Goal: Transaction & Acquisition: Purchase product/service

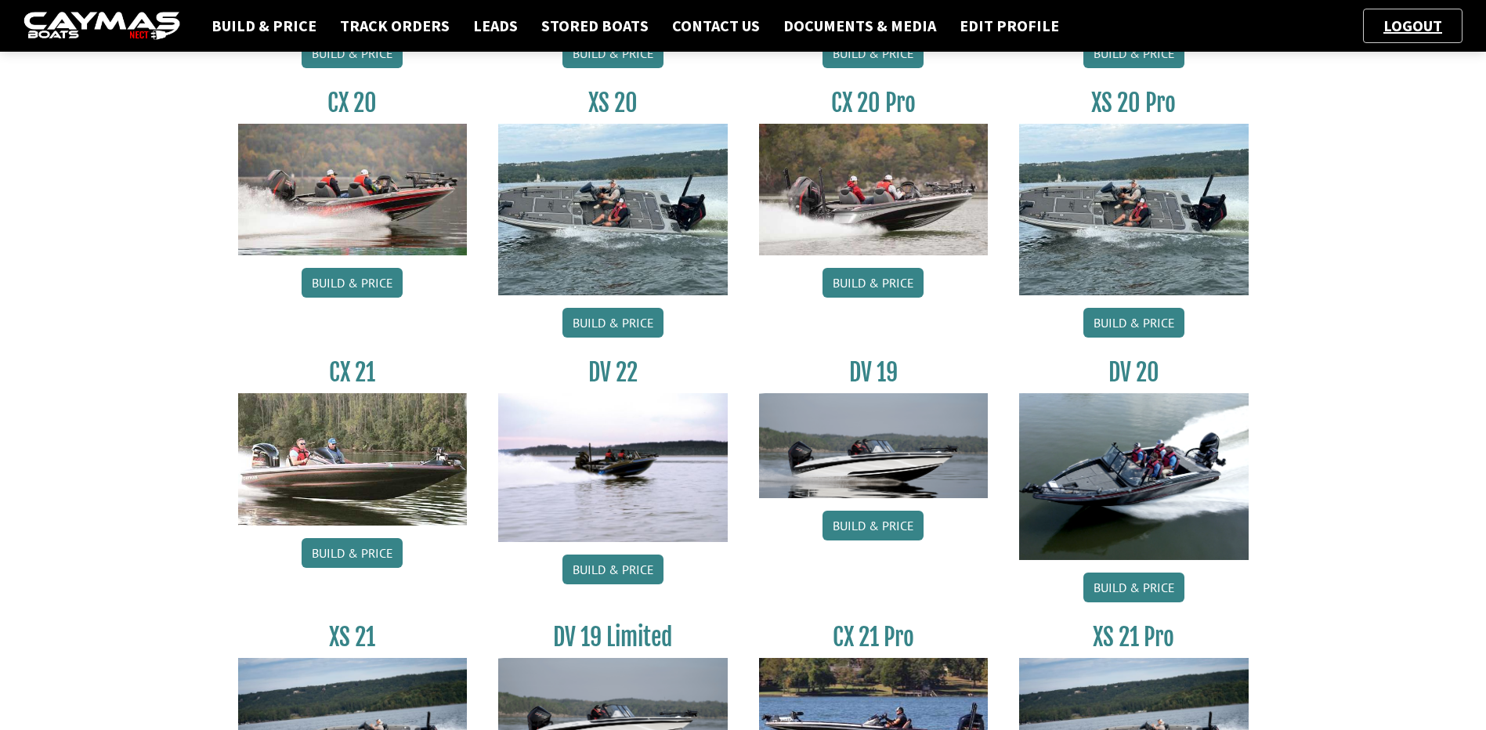
scroll to position [1488, 0]
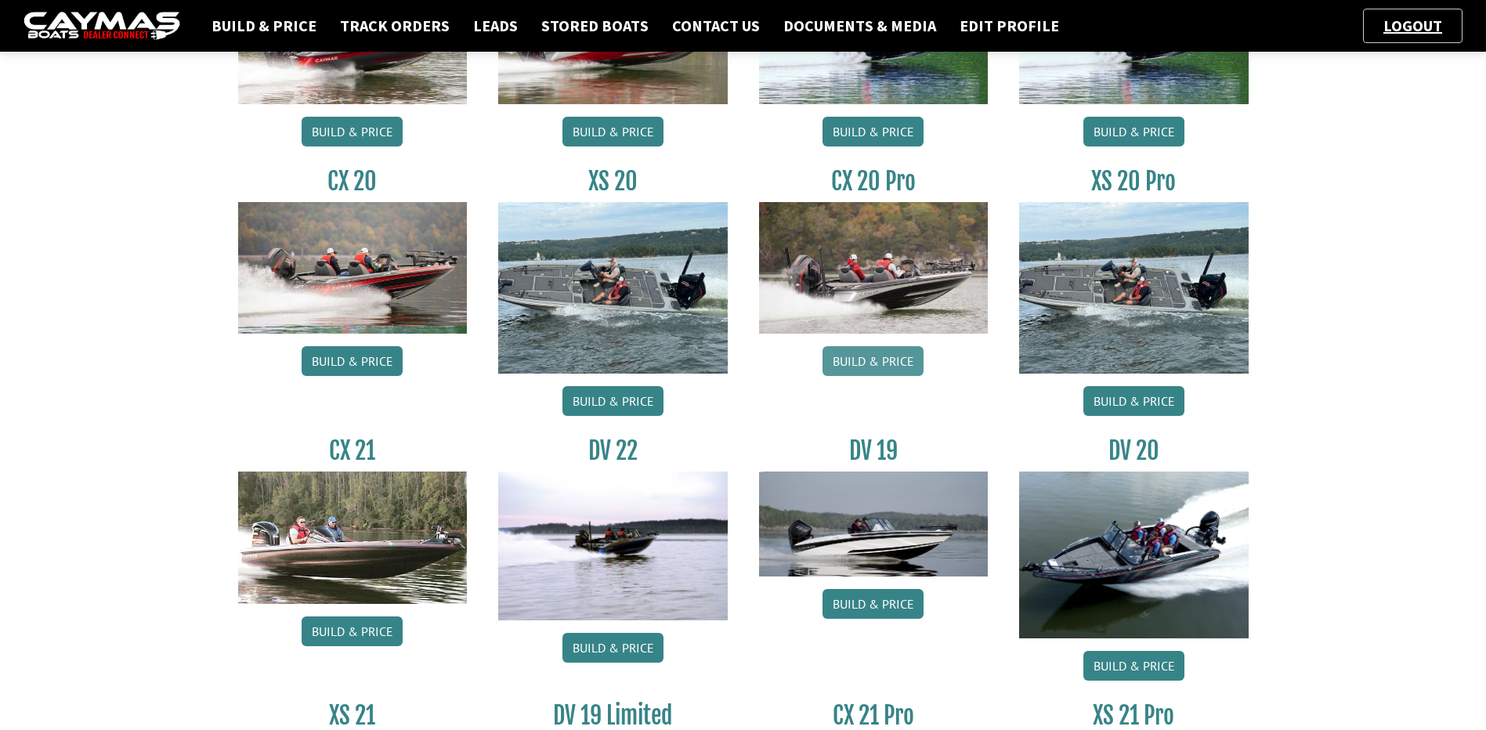
click at [876, 355] on link "Build & Price" at bounding box center [872, 361] width 101 height 30
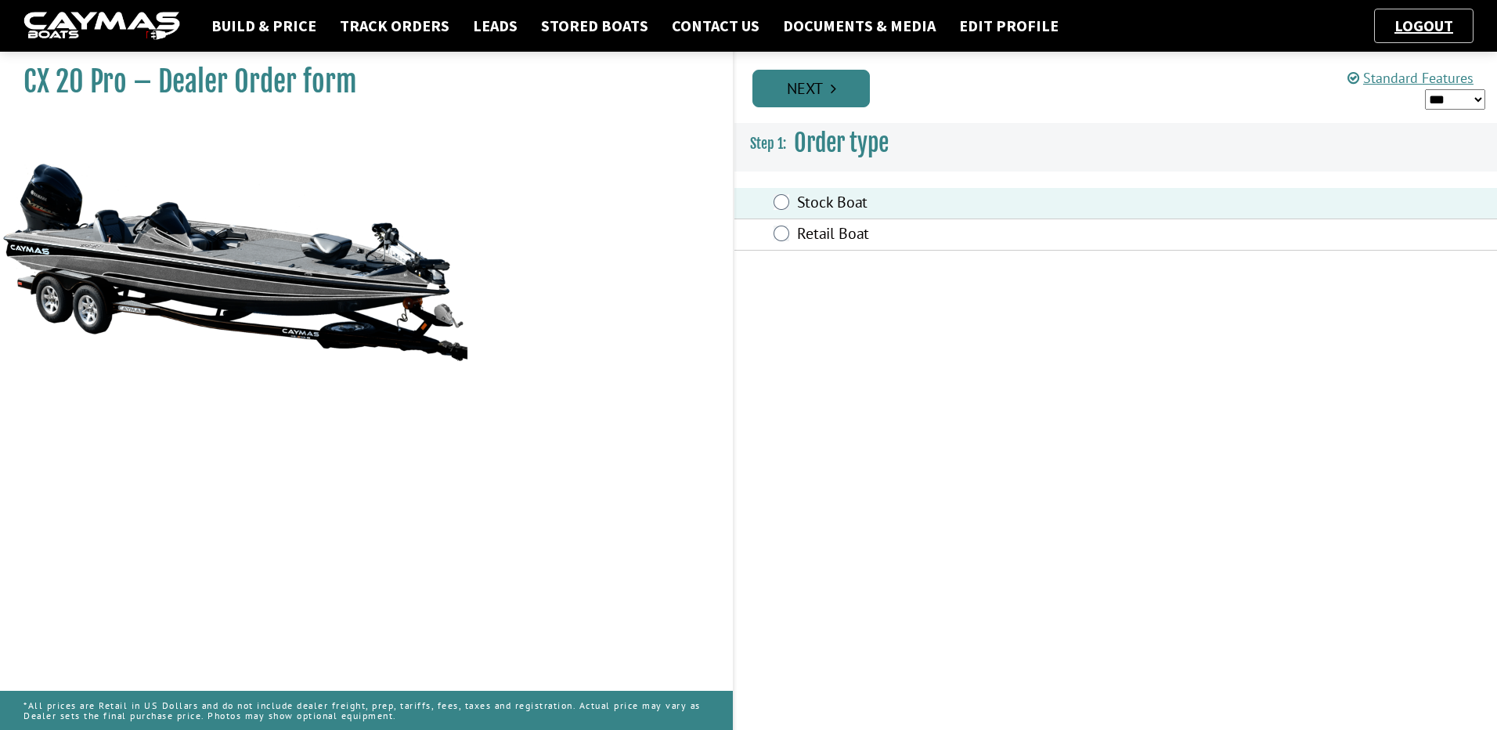
click at [824, 79] on link "Next" at bounding box center [811, 89] width 117 height 38
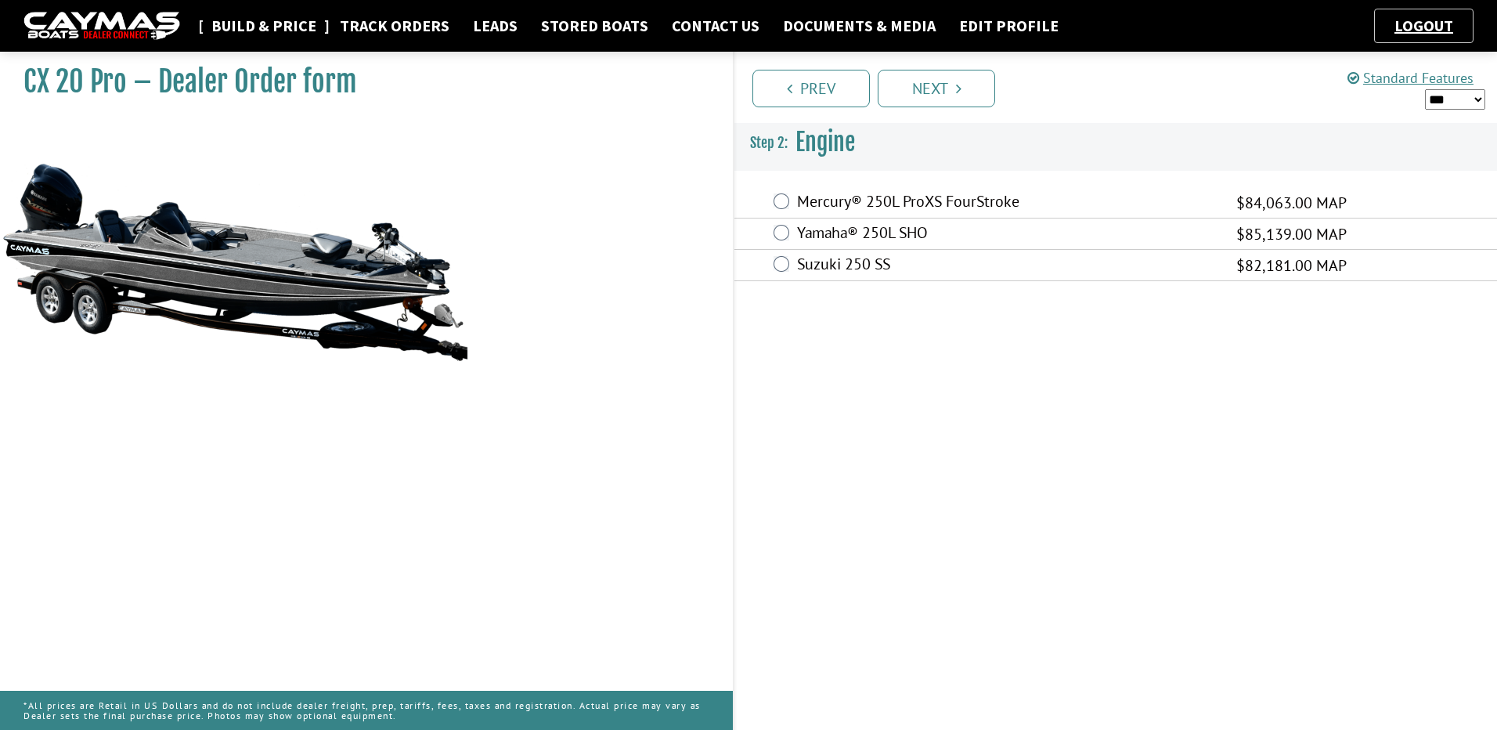
click at [228, 30] on link "Build & Price" at bounding box center [264, 26] width 121 height 20
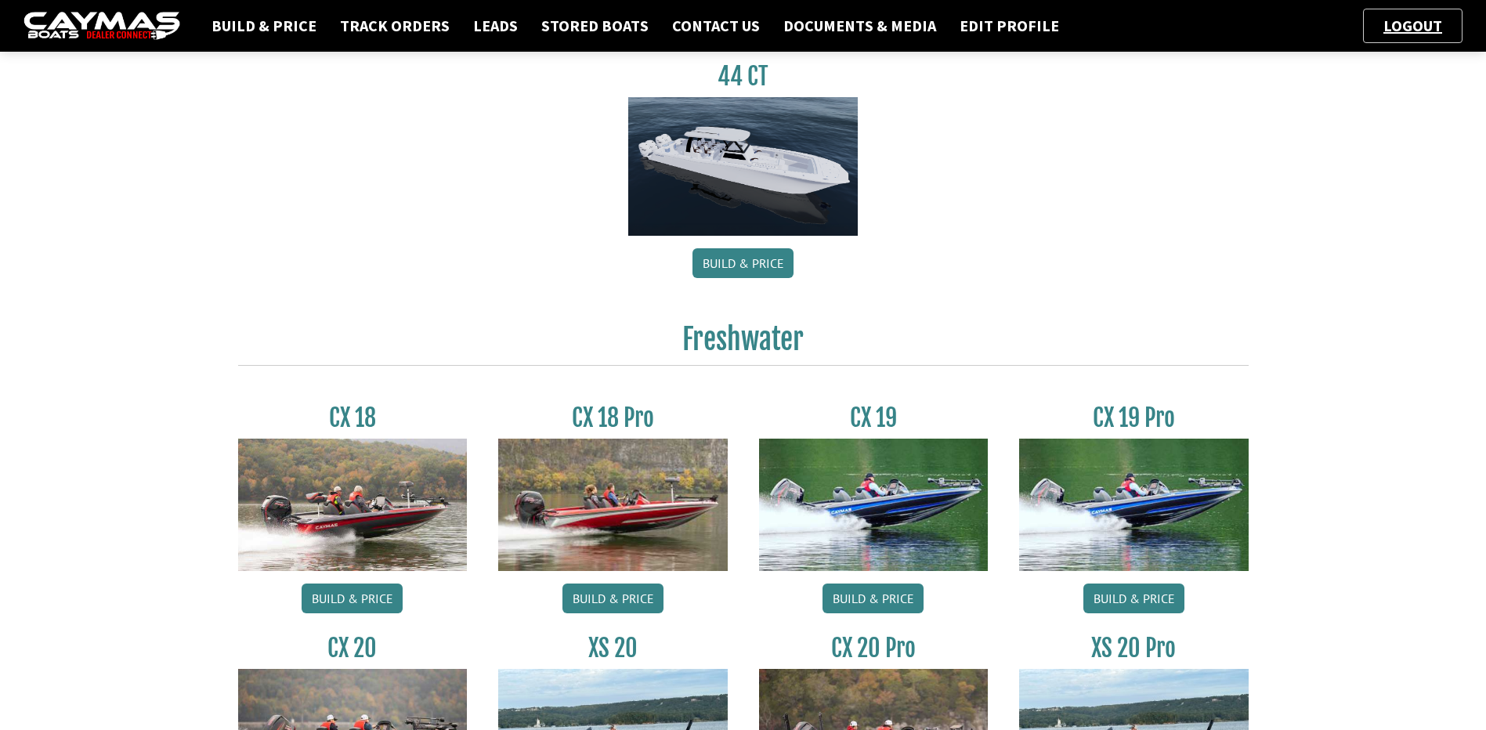
scroll to position [1253, 0]
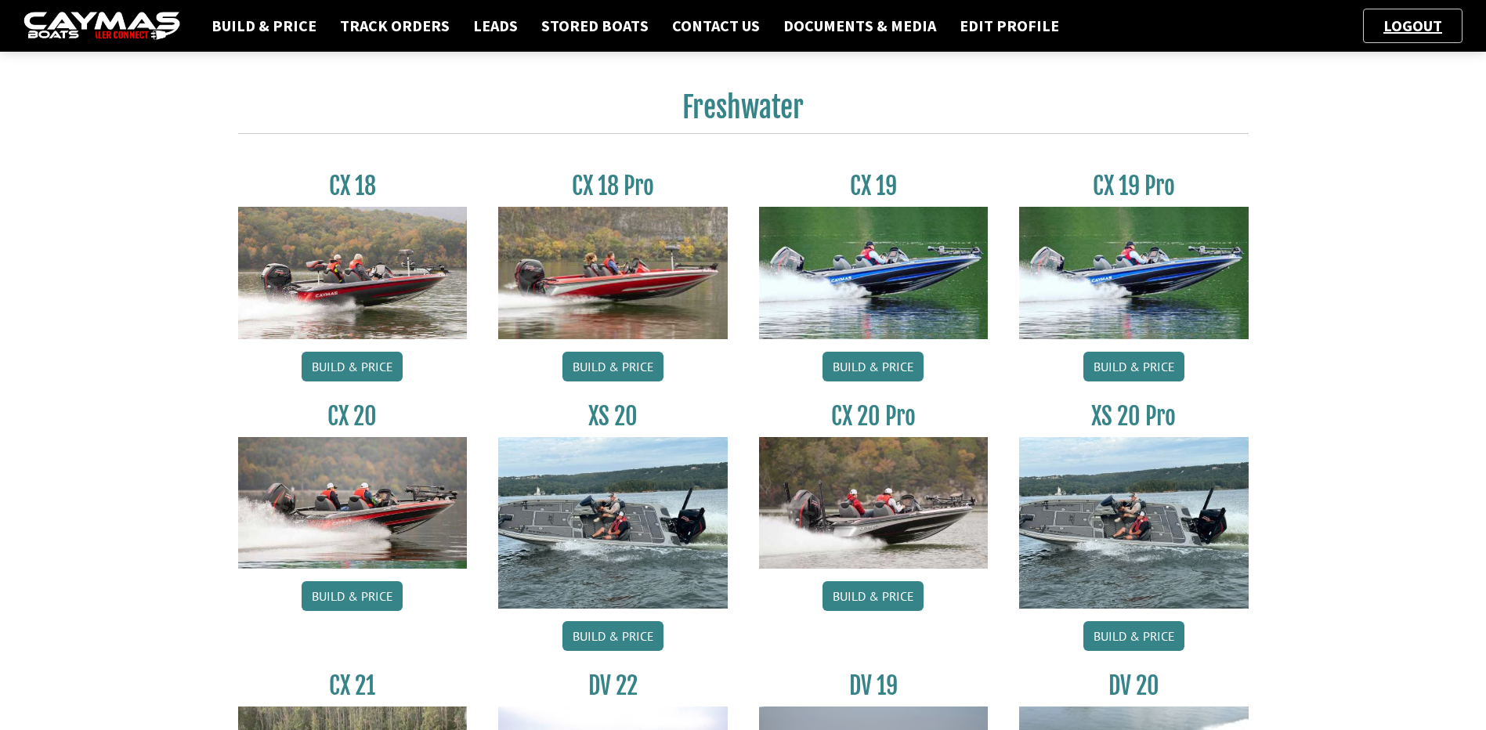
click at [396, 497] on img at bounding box center [352, 503] width 229 height 132
click at [377, 591] on link "Build & Price" at bounding box center [352, 596] width 101 height 30
click at [904, 589] on link "Build & Price" at bounding box center [872, 596] width 101 height 30
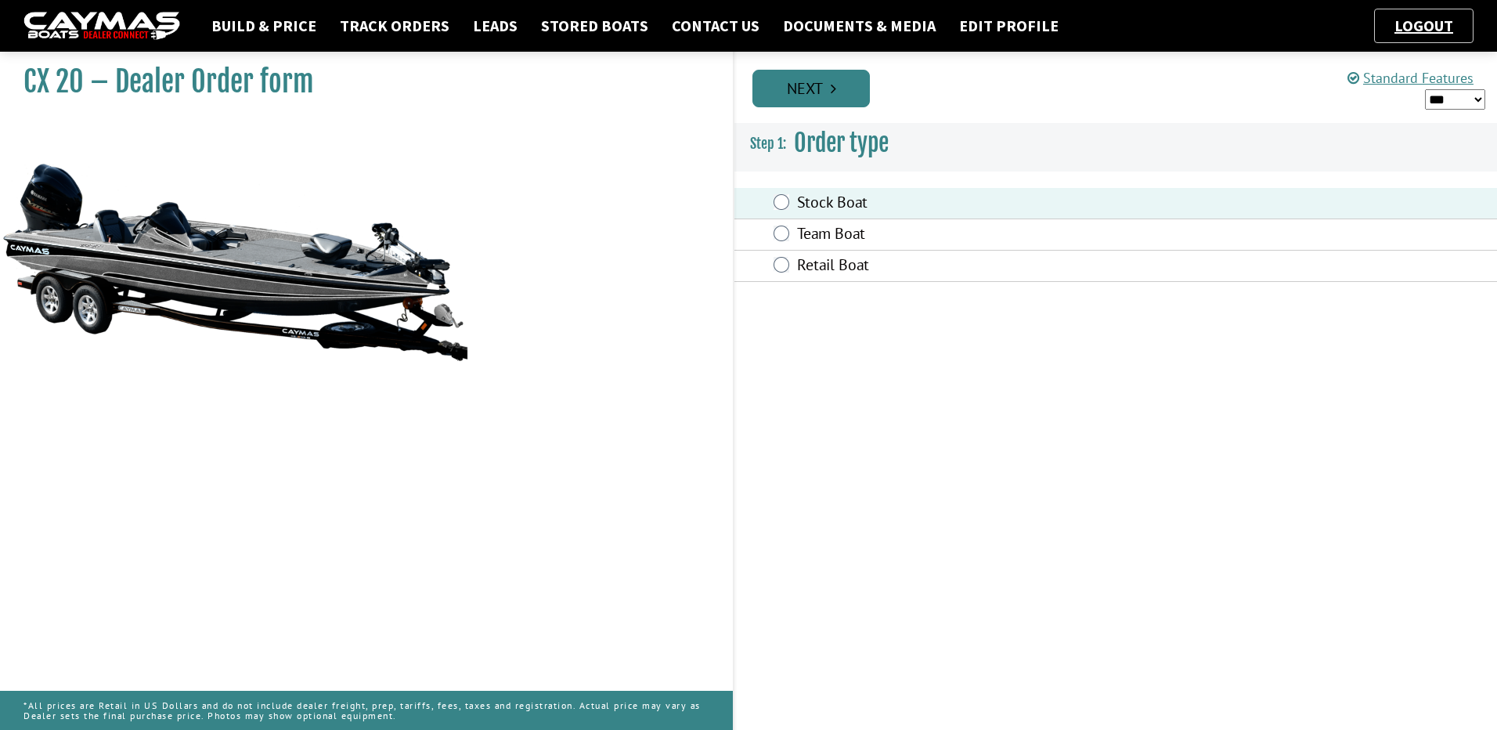
click at [797, 86] on link "Next" at bounding box center [811, 89] width 117 height 38
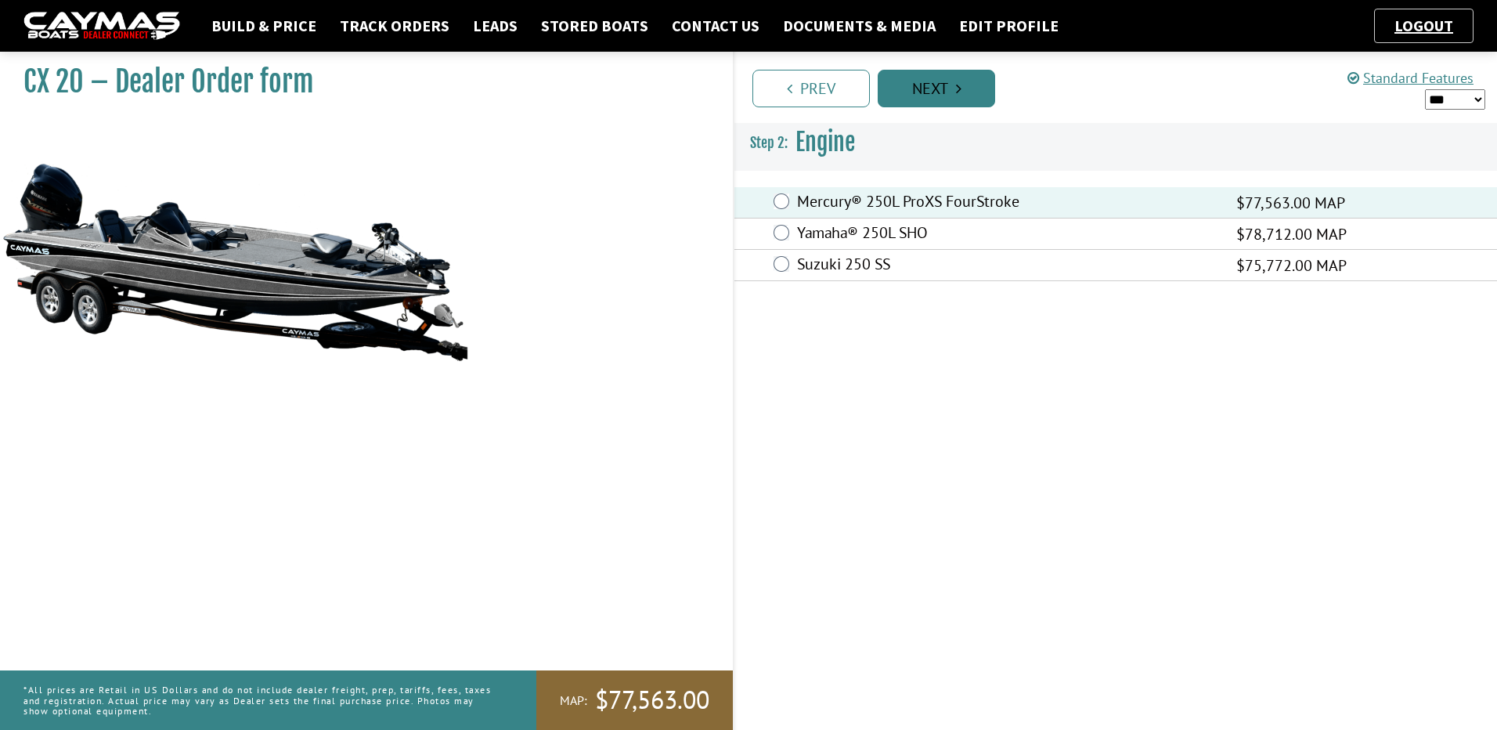
click at [949, 79] on link "Next" at bounding box center [936, 89] width 117 height 38
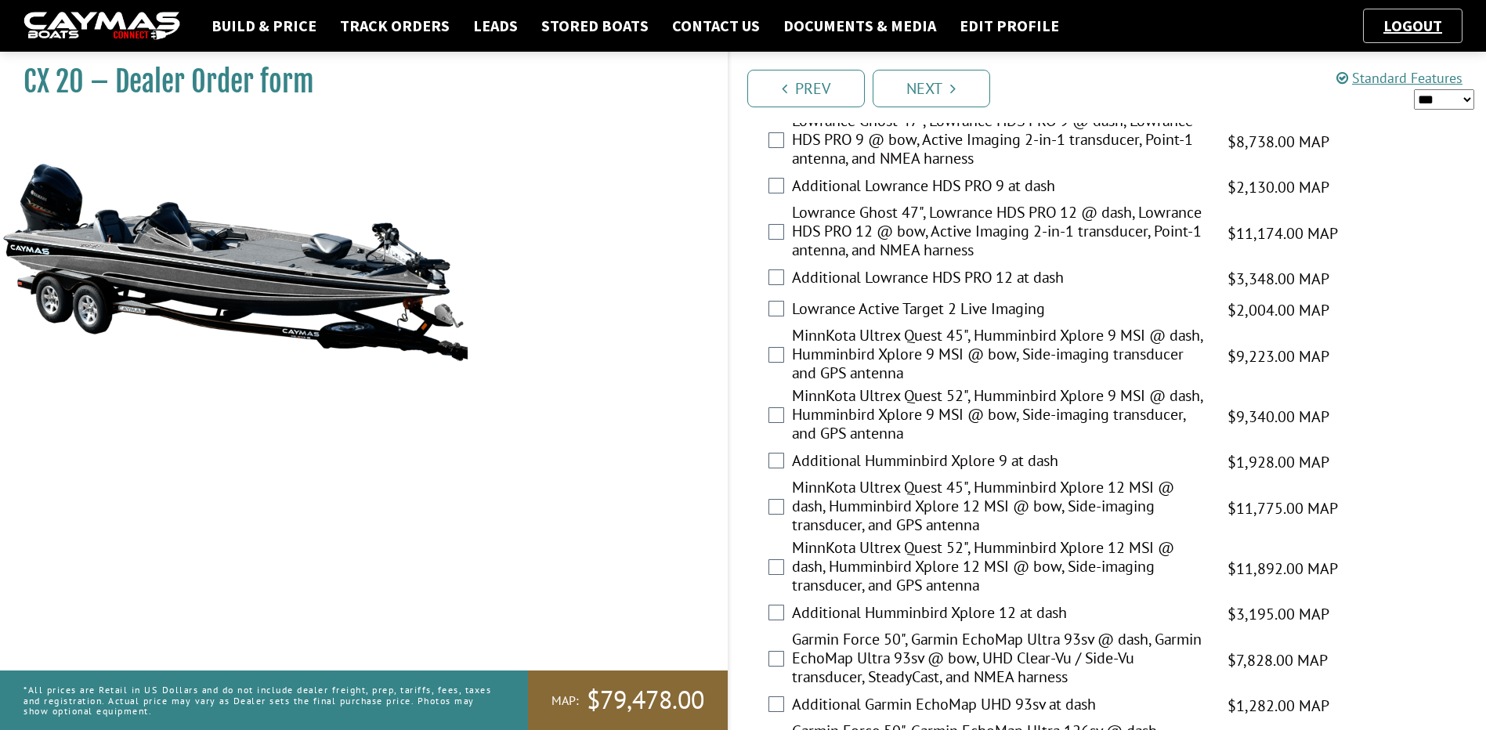
scroll to position [235, 0]
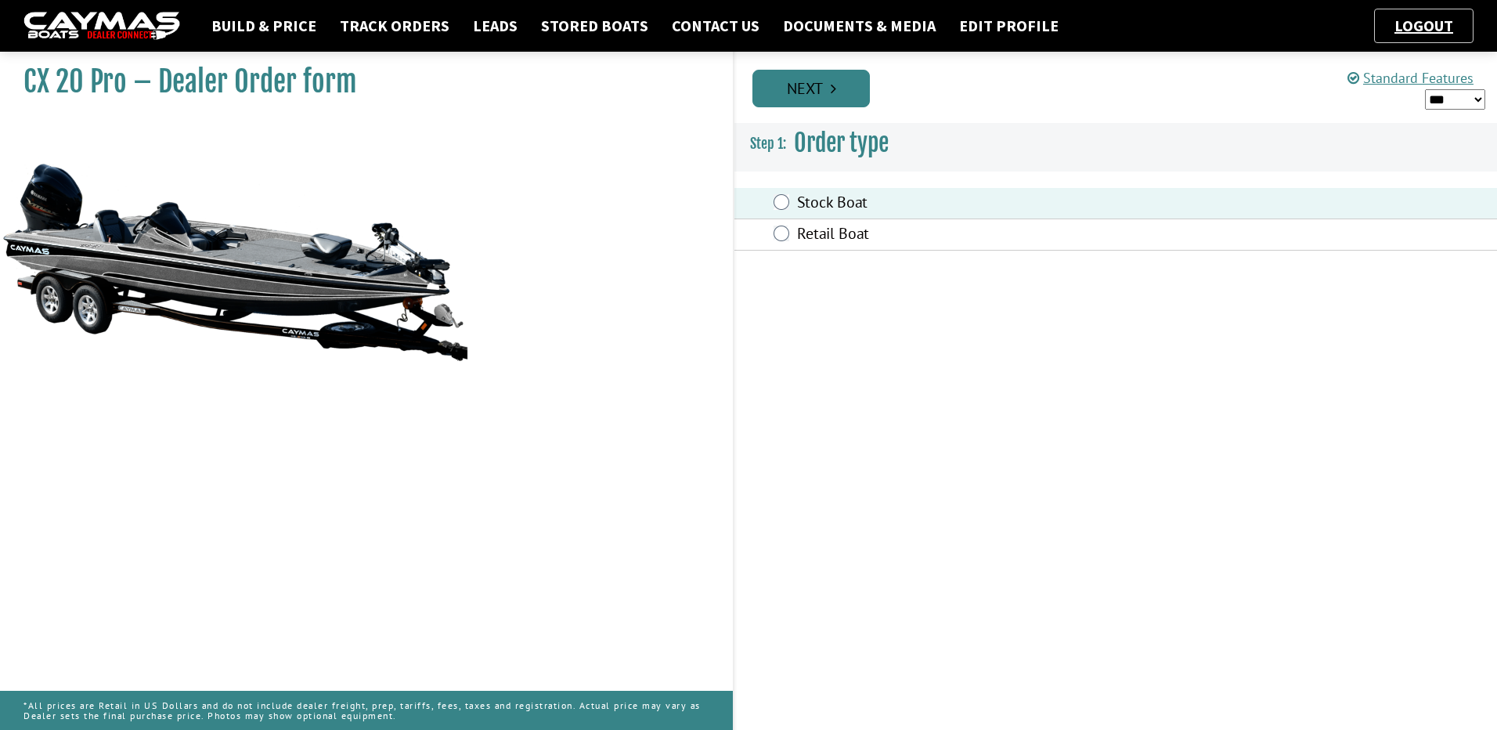
click at [804, 82] on link "Next" at bounding box center [811, 89] width 117 height 38
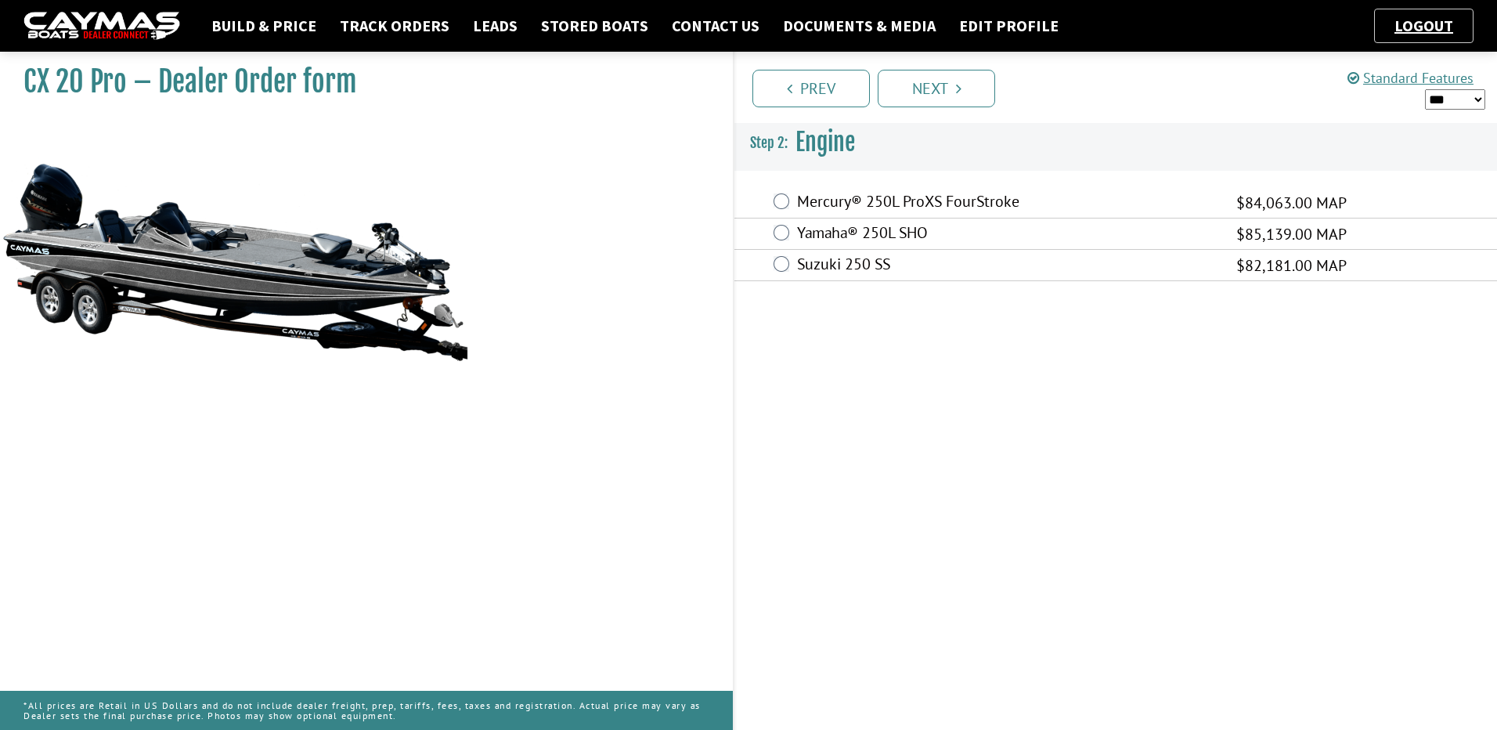
click at [778, 193] on div "Mercury® 250L ProXS FourStroke $84,063.00 MAP $73,976.00 $84,063.00" at bounding box center [1116, 202] width 763 height 31
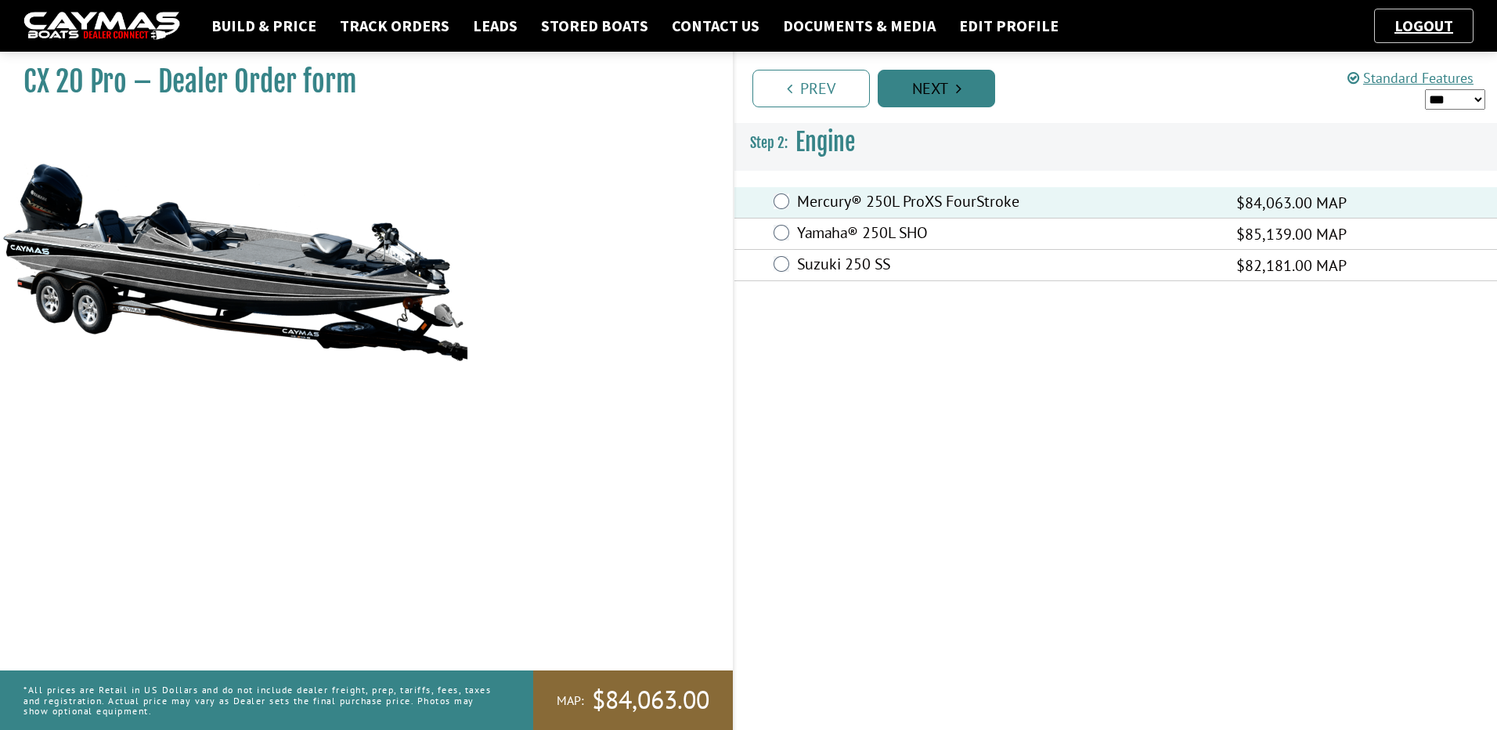
click at [957, 75] on link "Next" at bounding box center [936, 89] width 117 height 38
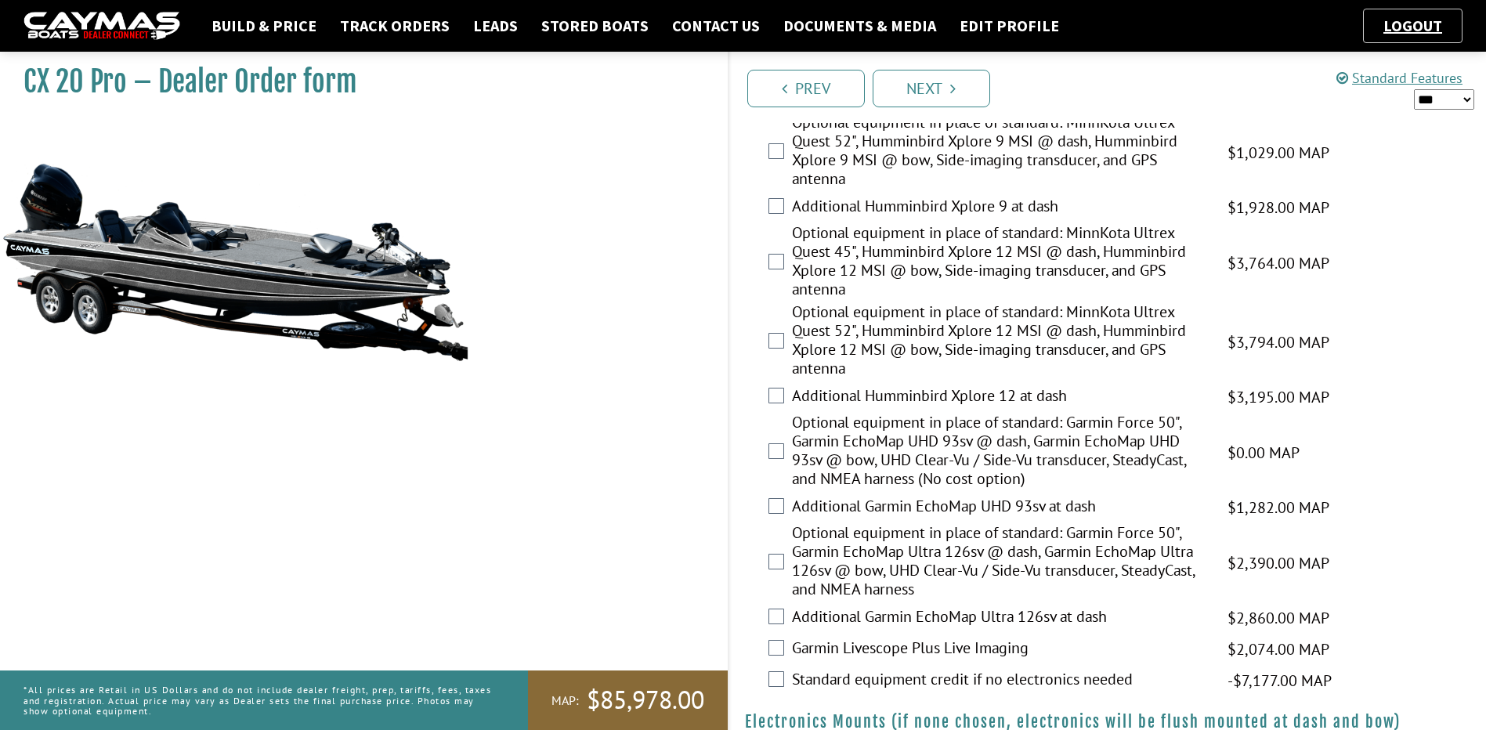
scroll to position [548, 0]
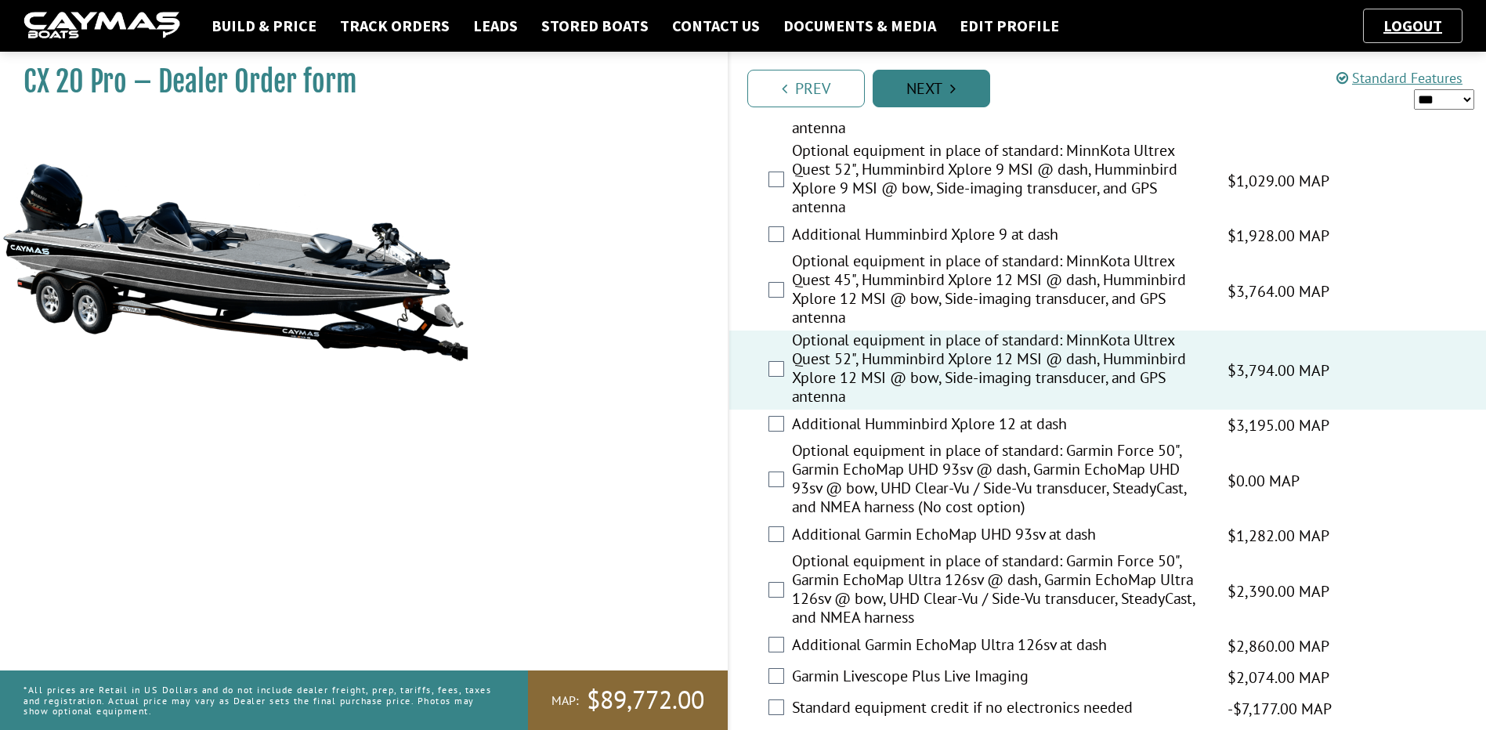
click at [938, 87] on link "Next" at bounding box center [930, 89] width 117 height 38
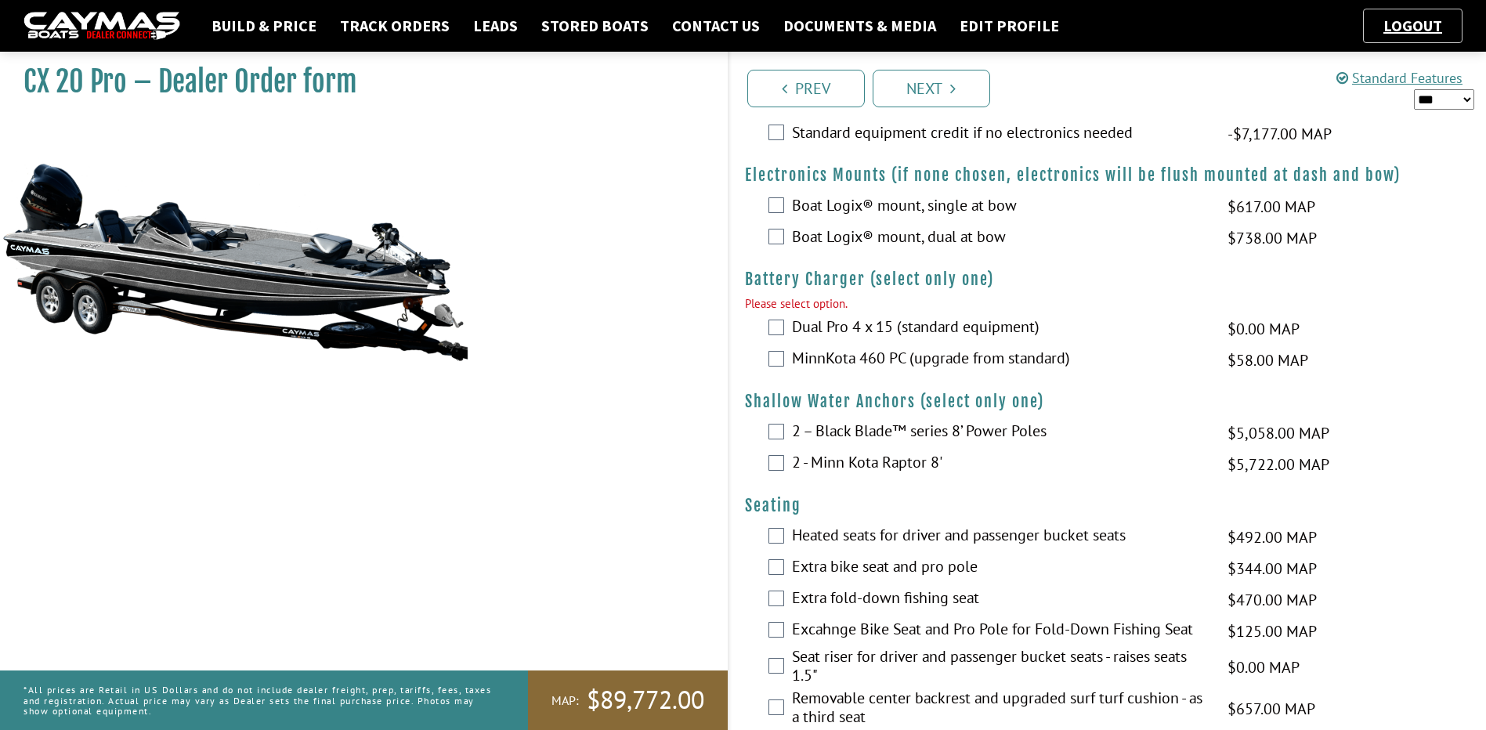
scroll to position [1262, 0]
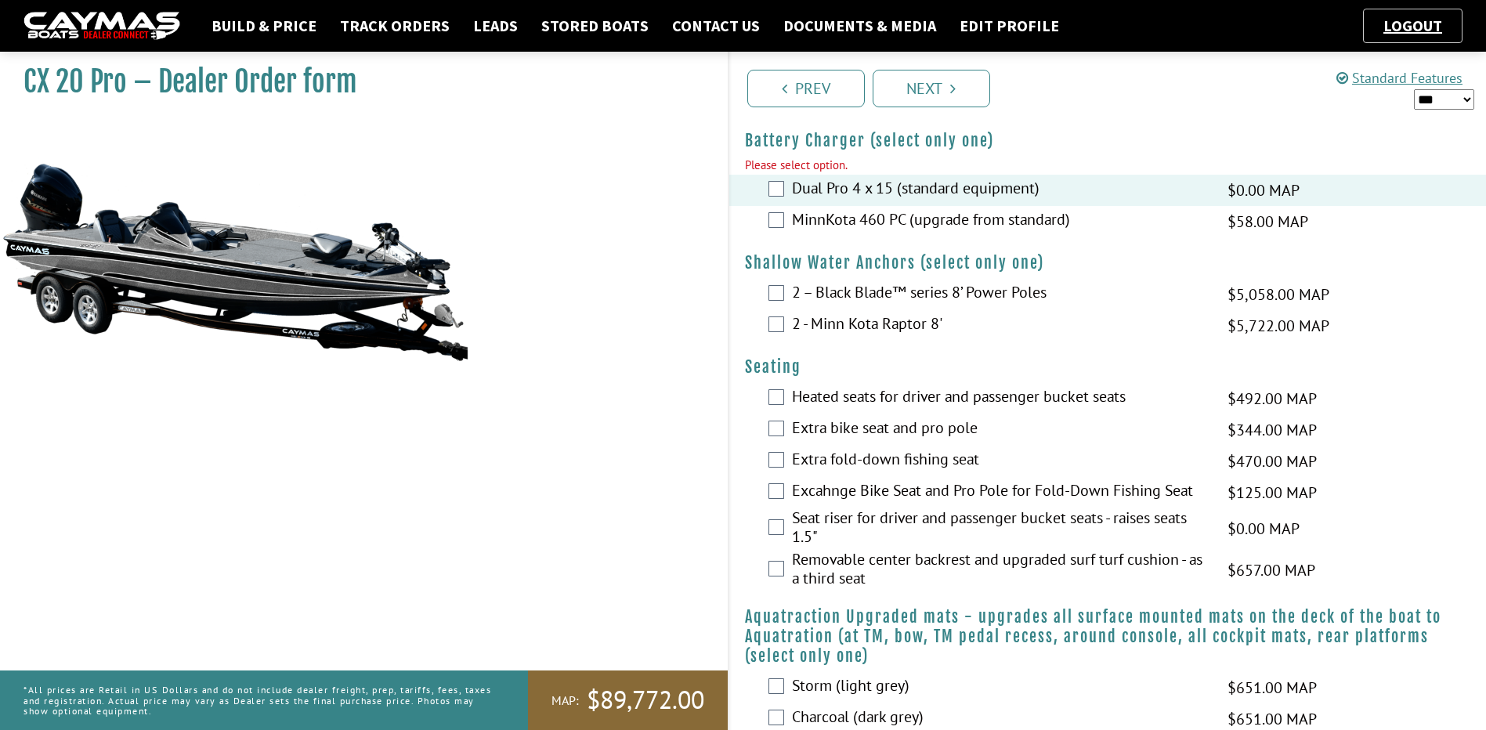
click at [785, 291] on div "2 – Black Blade™ series 8’ Power Poles $5,058.00 MAP $5,972.00 MSRP $4,300.00 $…" at bounding box center [1107, 294] width 757 height 31
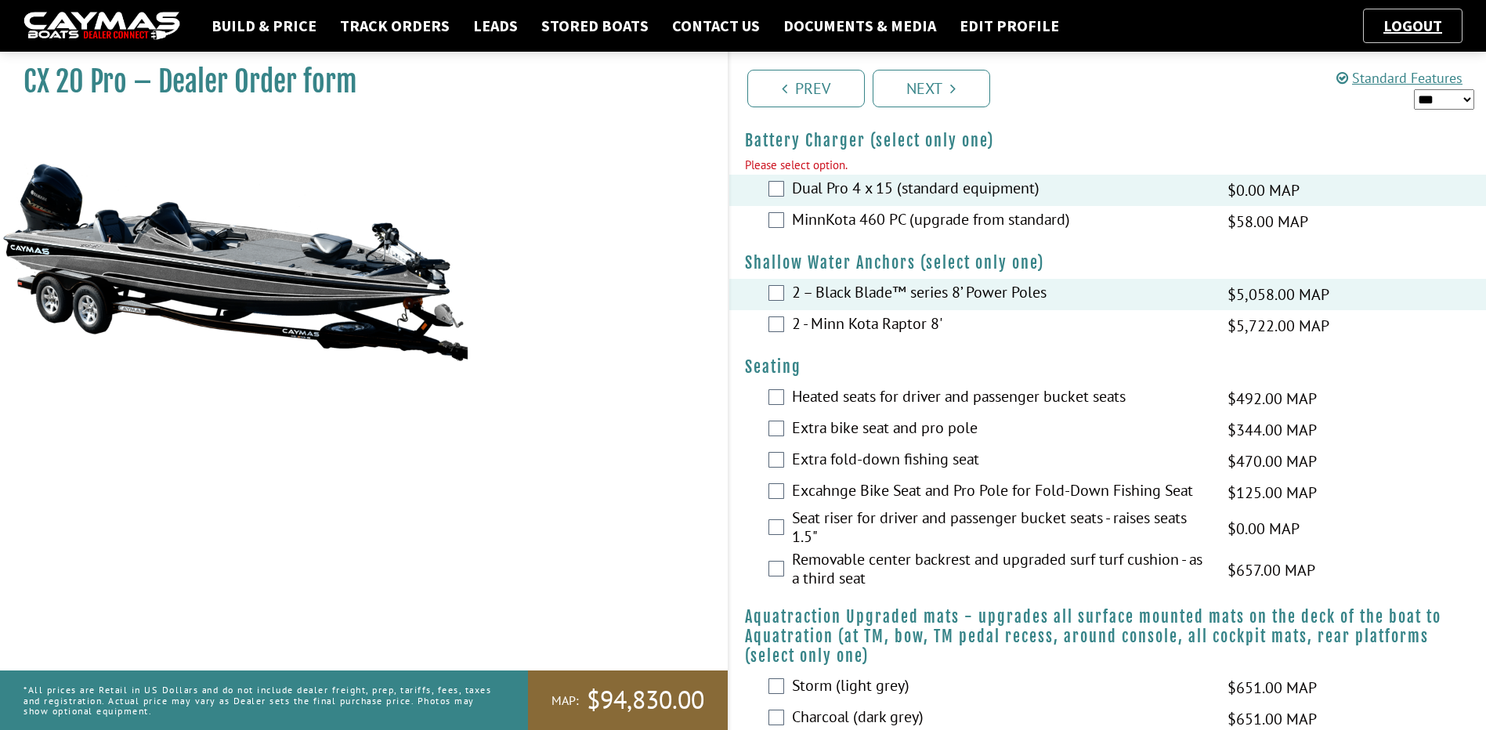
click at [774, 228] on div "MinnKota 460 PC (upgrade from standard) $58.00 MAP $69.00 MSRP $50.00 $58.00" at bounding box center [1107, 221] width 757 height 31
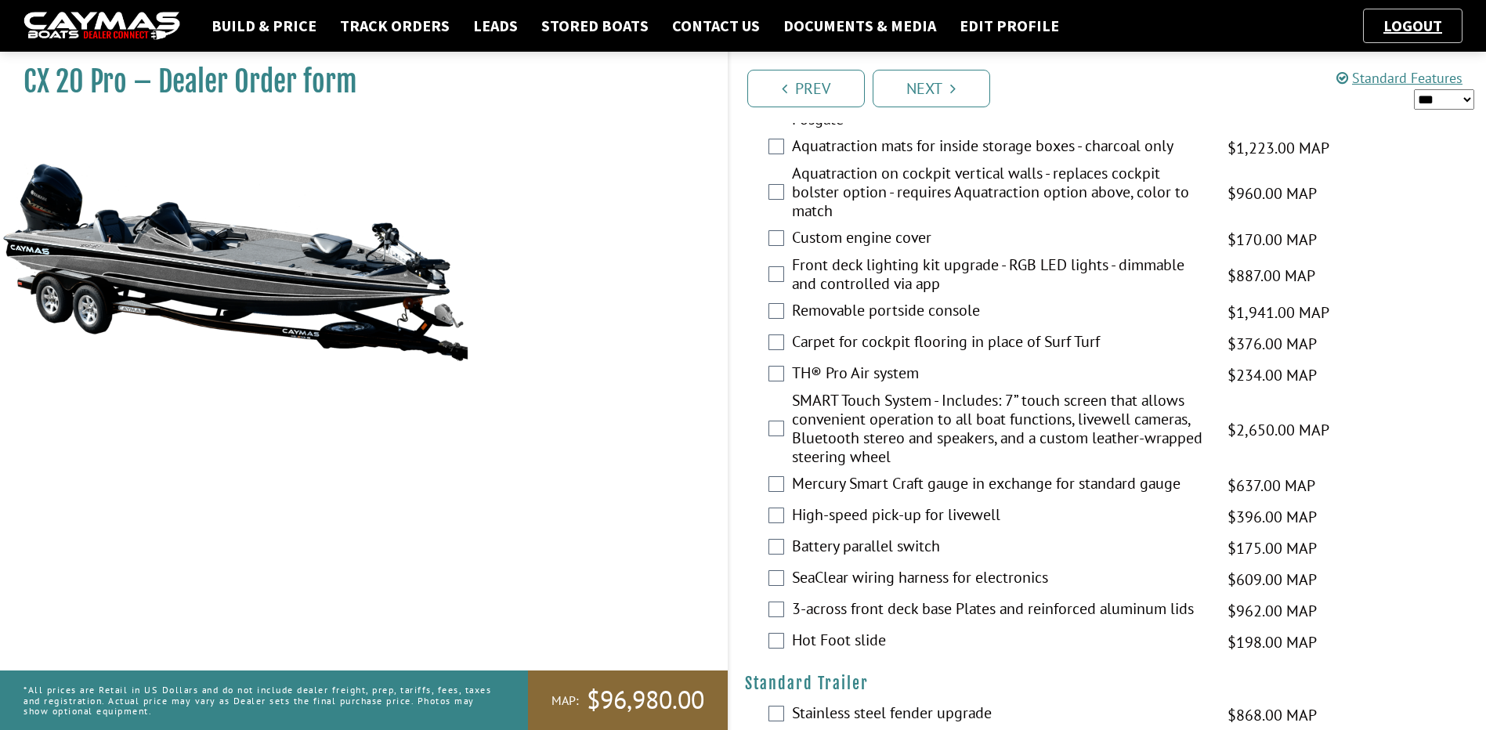
scroll to position [2202, 0]
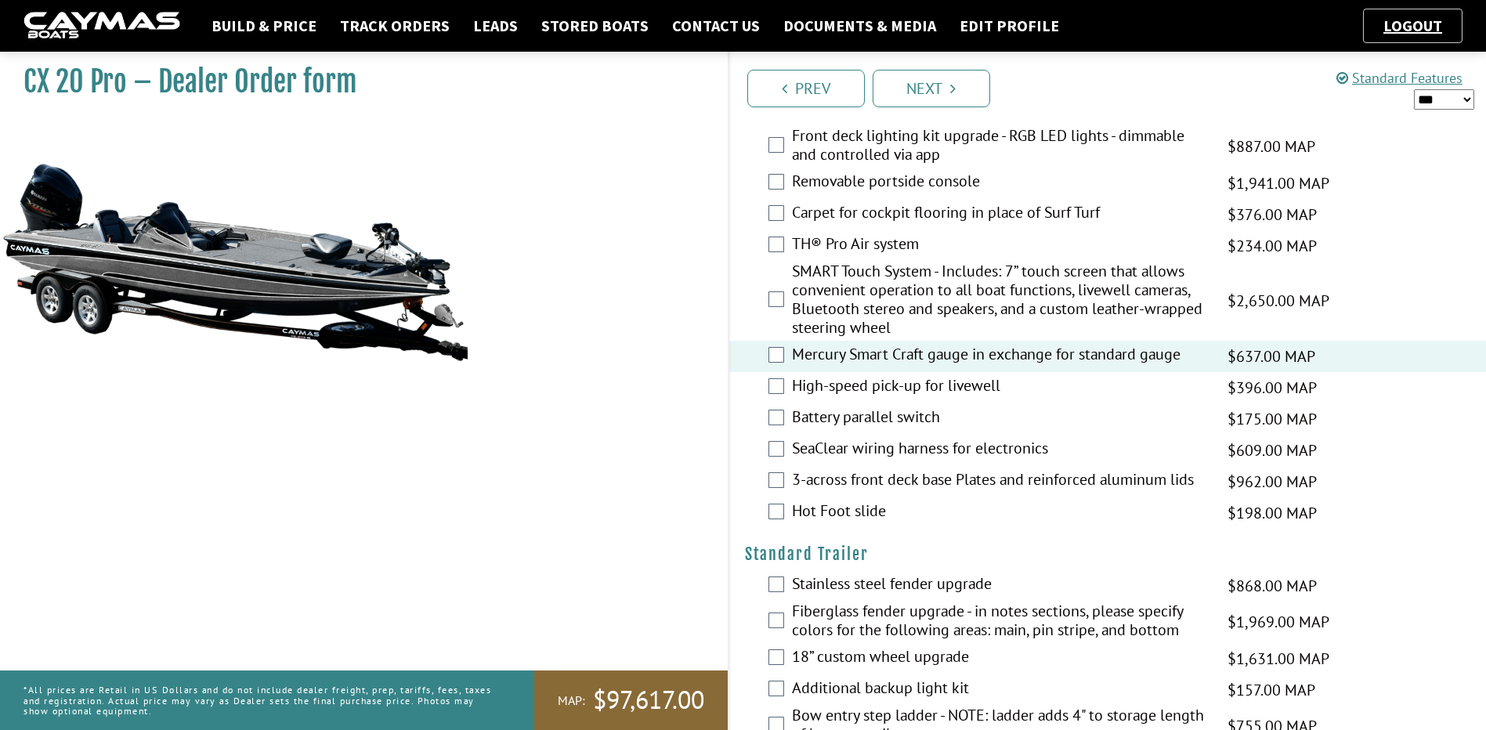
click at [785, 395] on div "High-speed pick-up for livewell $396.00 MAP $468.00 MSRP $337.00 $396.00" at bounding box center [1107, 387] width 757 height 31
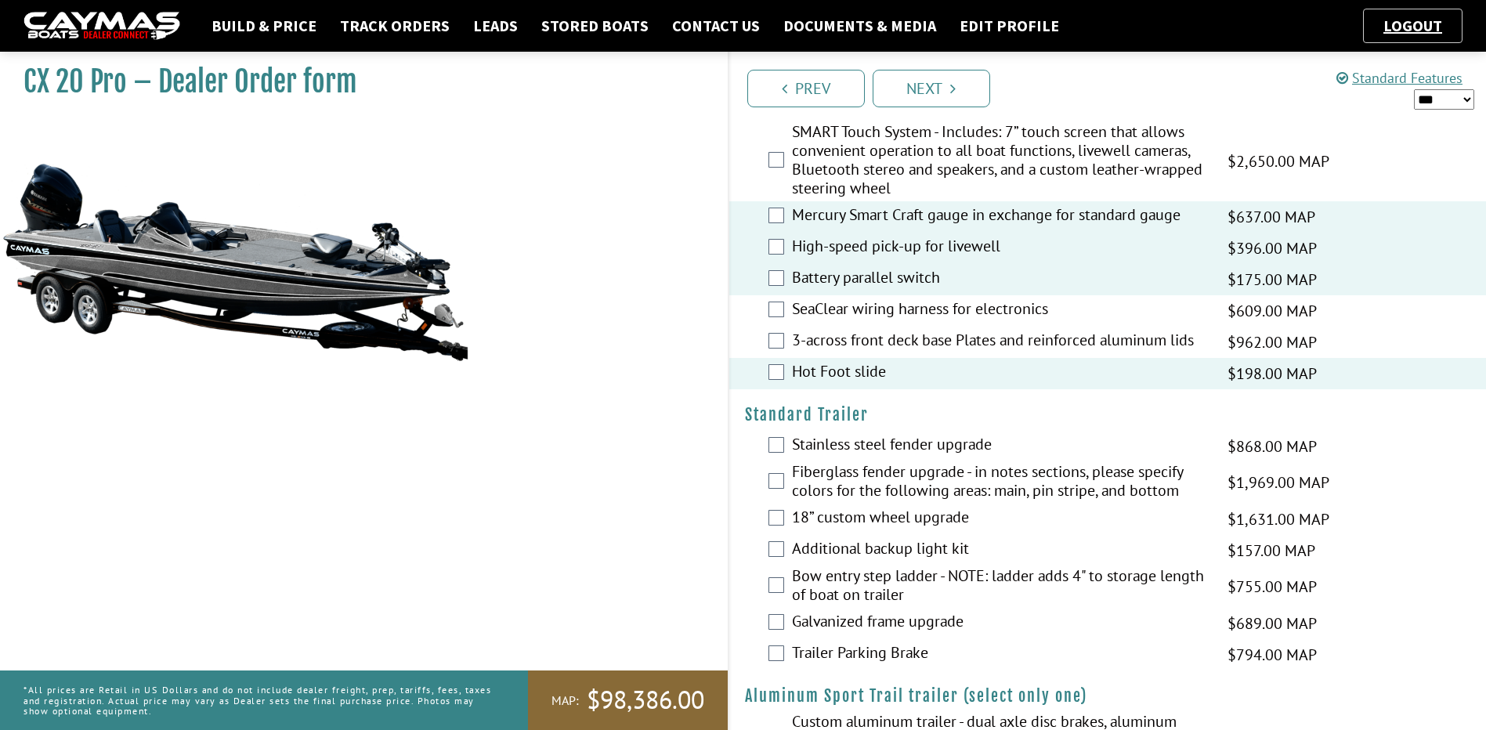
scroll to position [2413, 0]
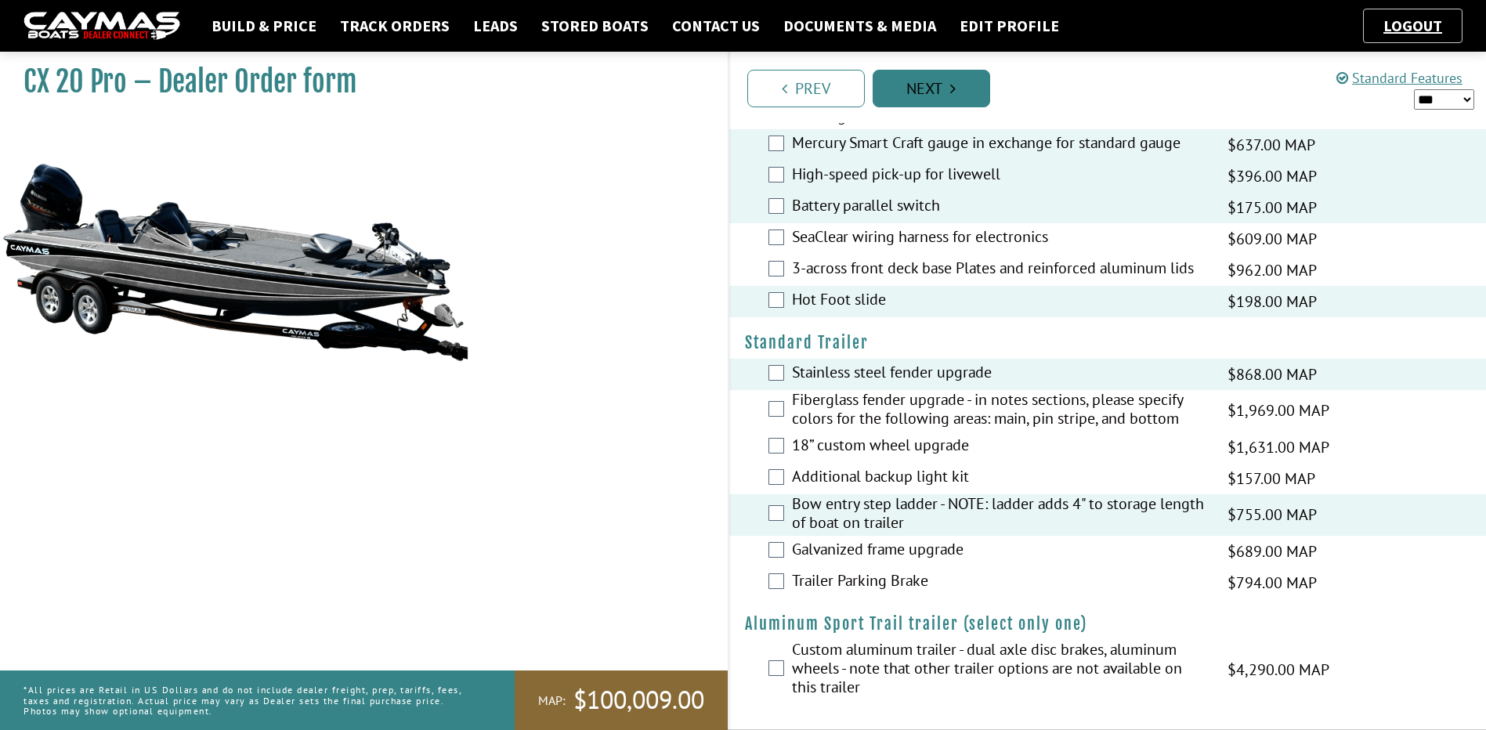
click at [943, 81] on link "Next" at bounding box center [930, 89] width 117 height 38
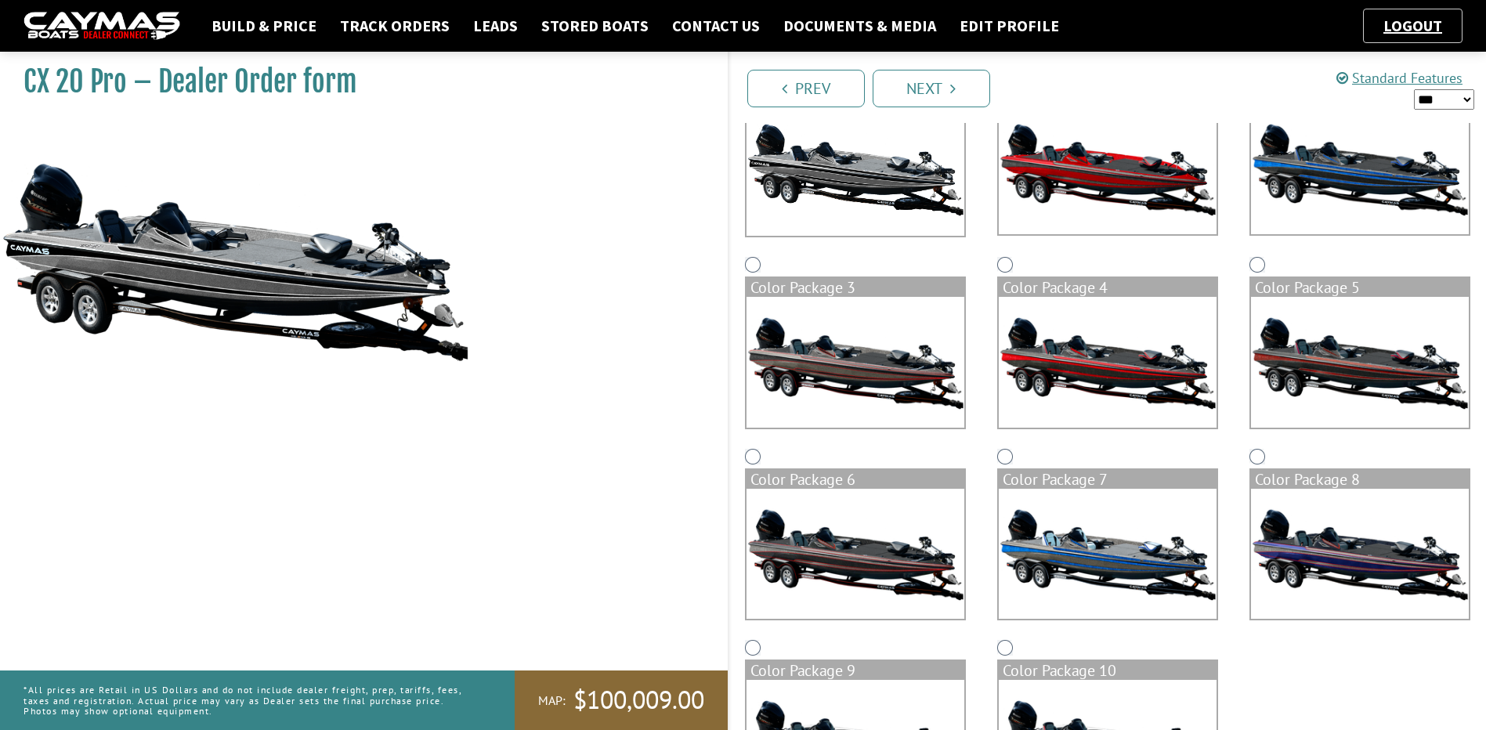
scroll to position [0, 0]
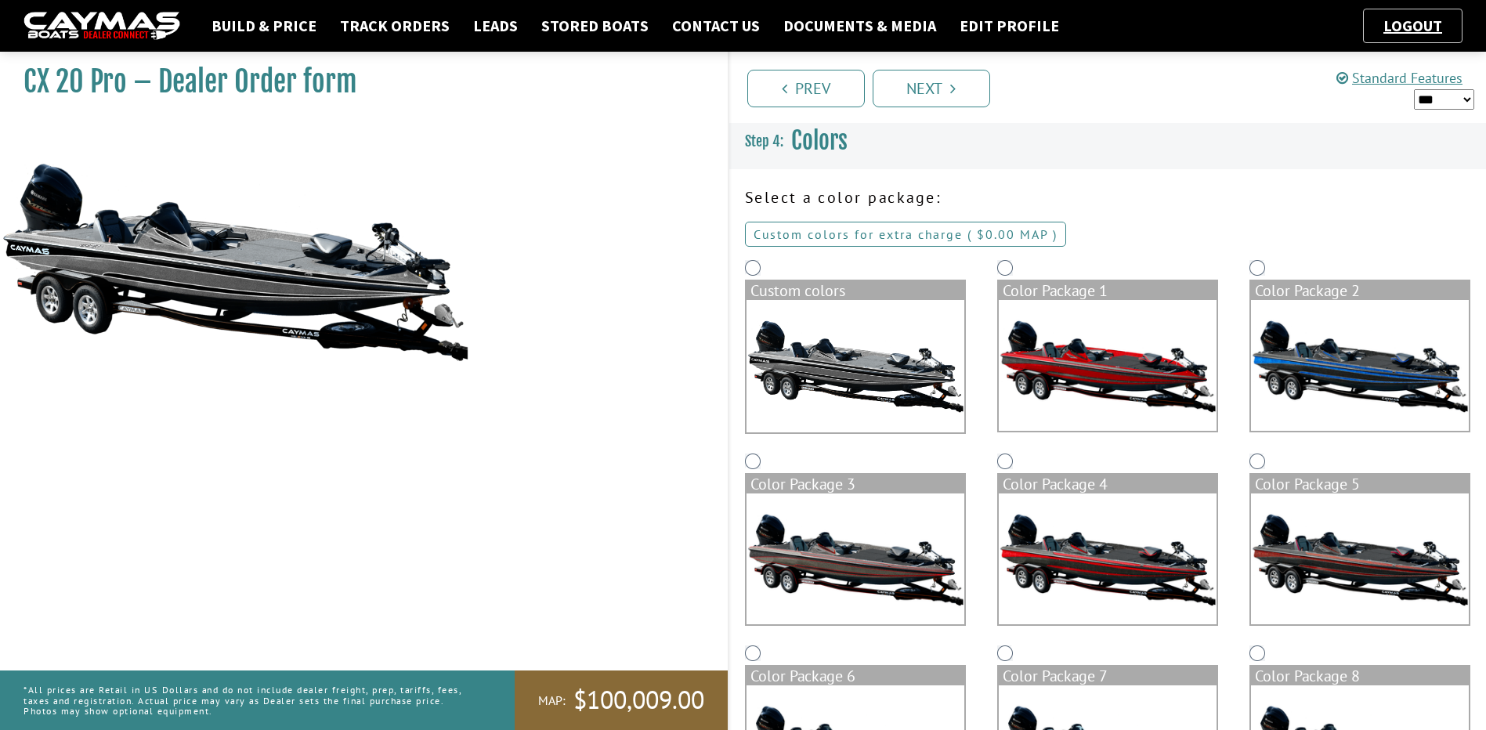
click at [892, 236] on link "Custom colors for extra charge ( $0.00 $0.00 MSRP $0.00 MAP $0.00 )" at bounding box center [905, 234] width 321 height 25
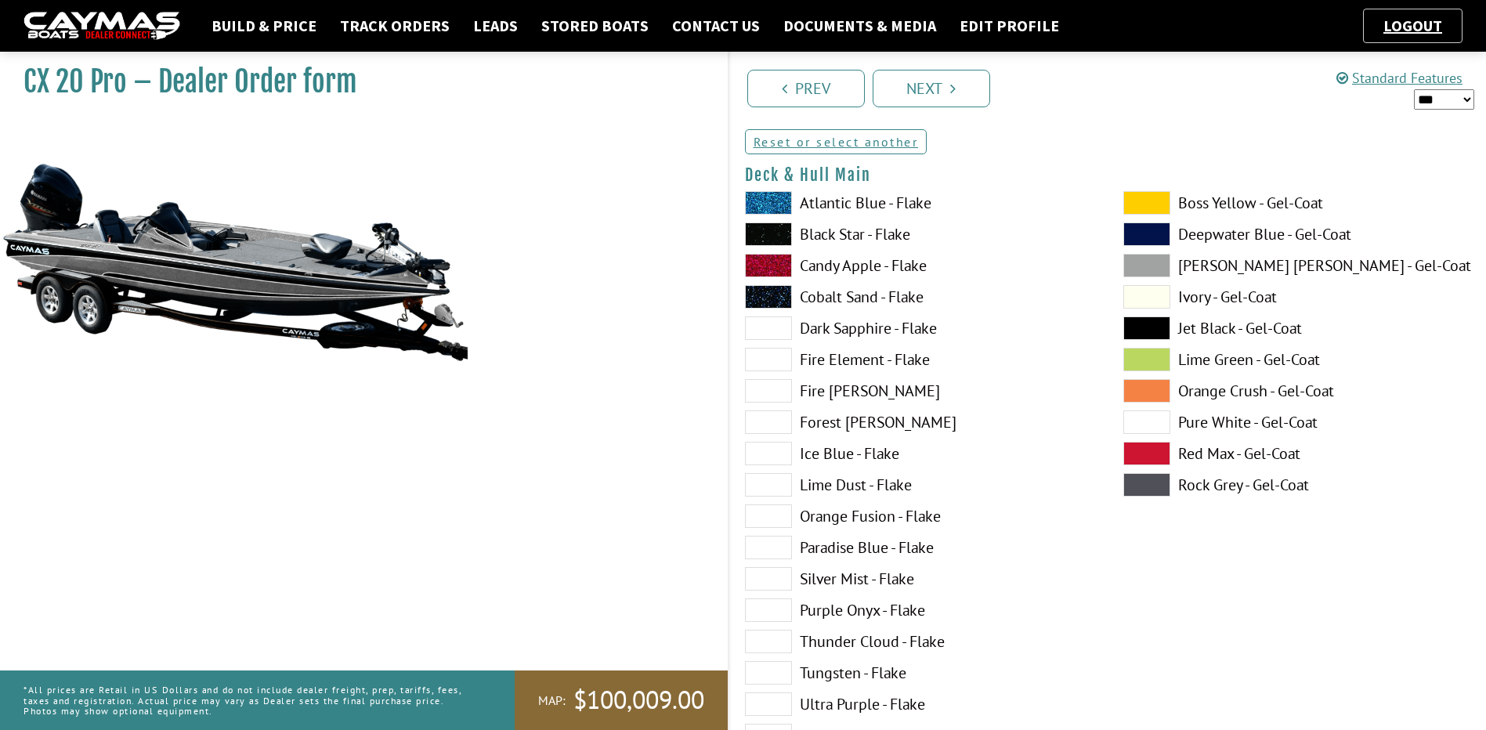
scroll to position [78, 0]
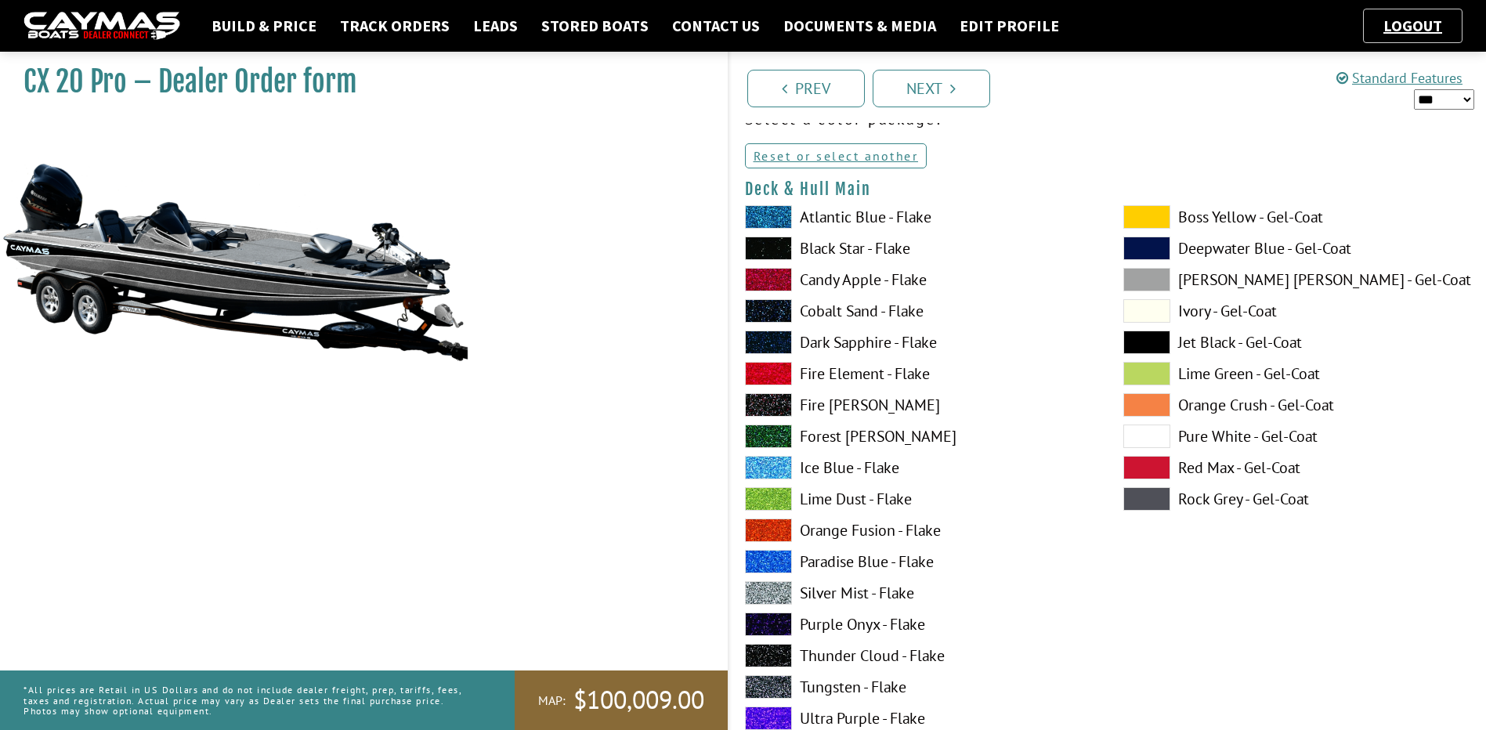
click at [769, 248] on span at bounding box center [768, 248] width 47 height 23
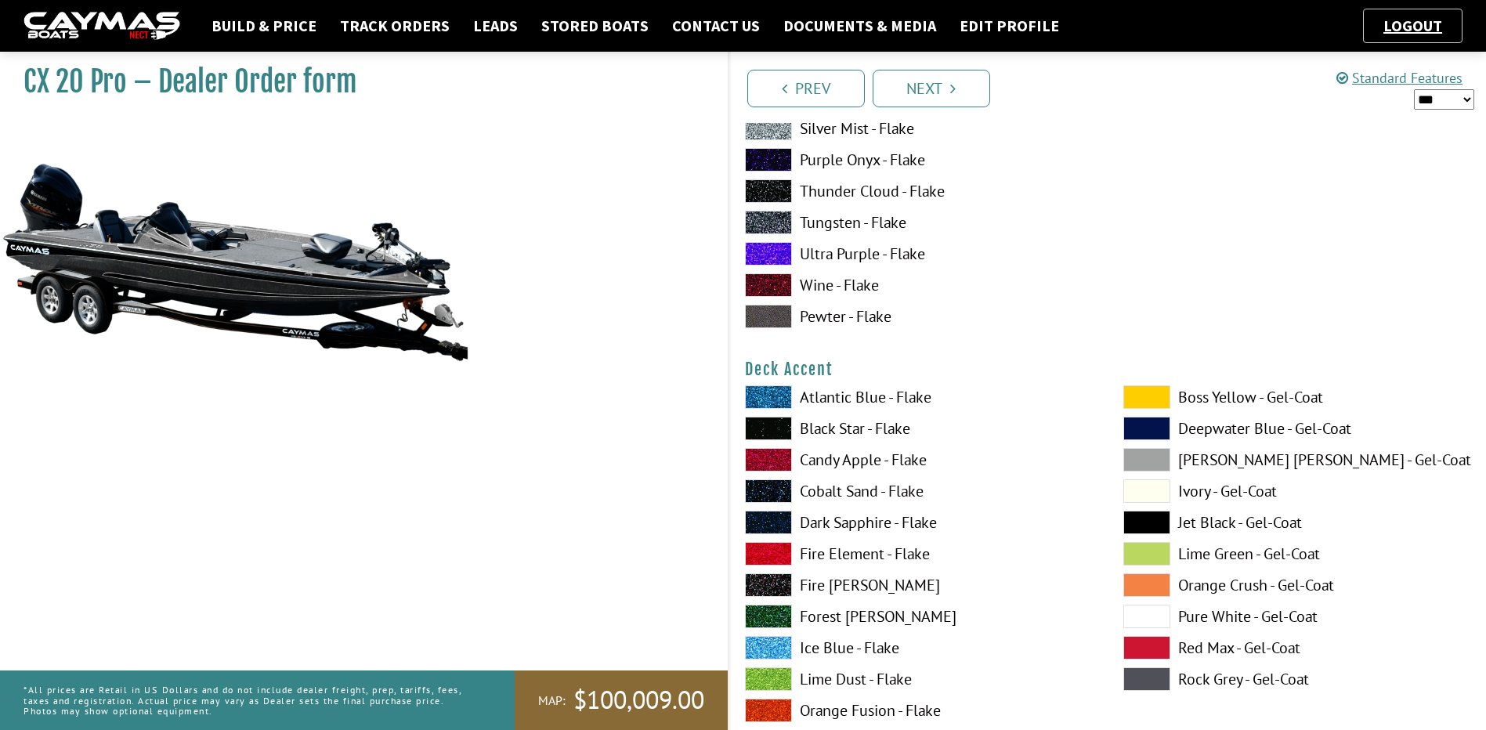
scroll to position [548, 0]
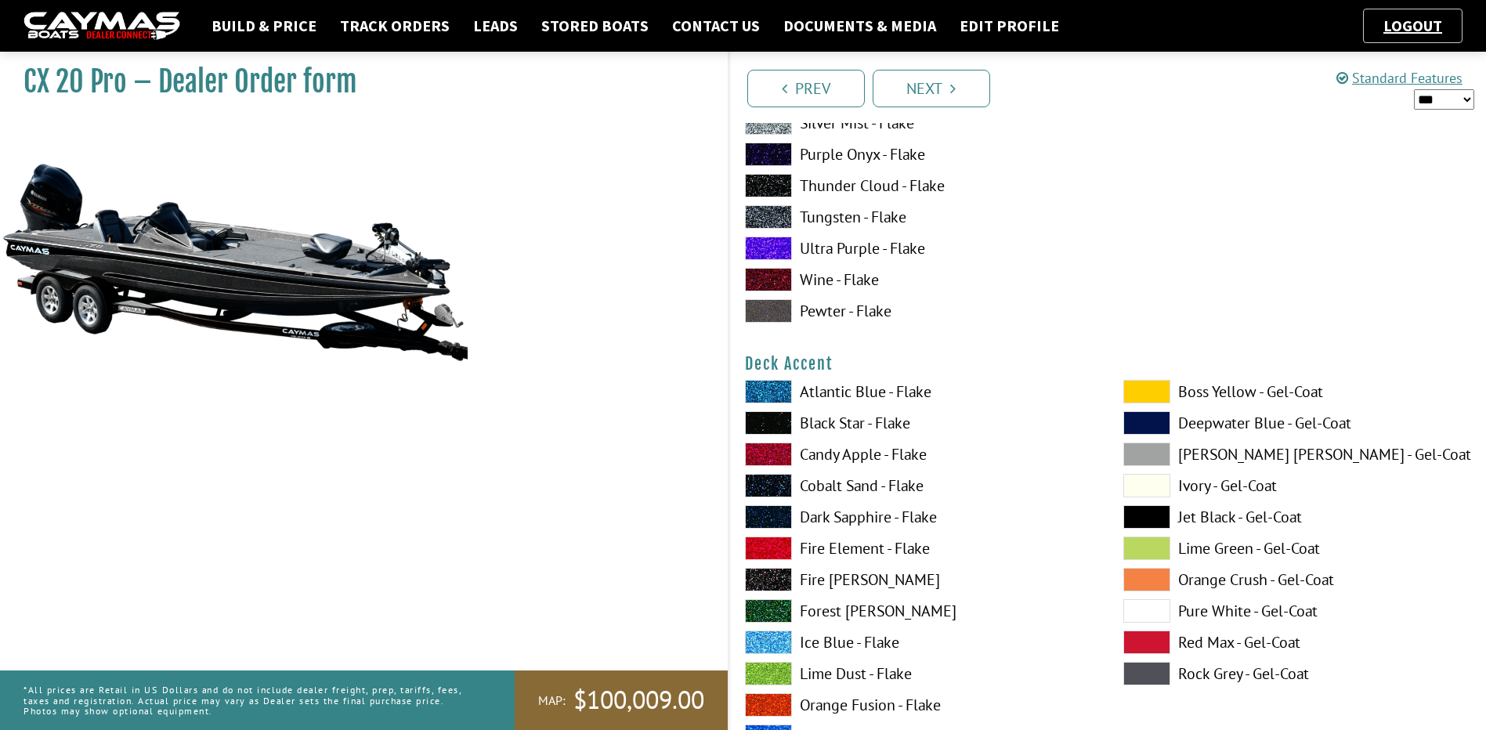
click at [842, 422] on label "Black Star - Flake" at bounding box center [918, 422] width 347 height 23
click at [823, 390] on label "Atlantic Blue - Flake" at bounding box center [918, 391] width 347 height 23
click at [815, 583] on label "Fire [PERSON_NAME]" at bounding box center [918, 579] width 347 height 23
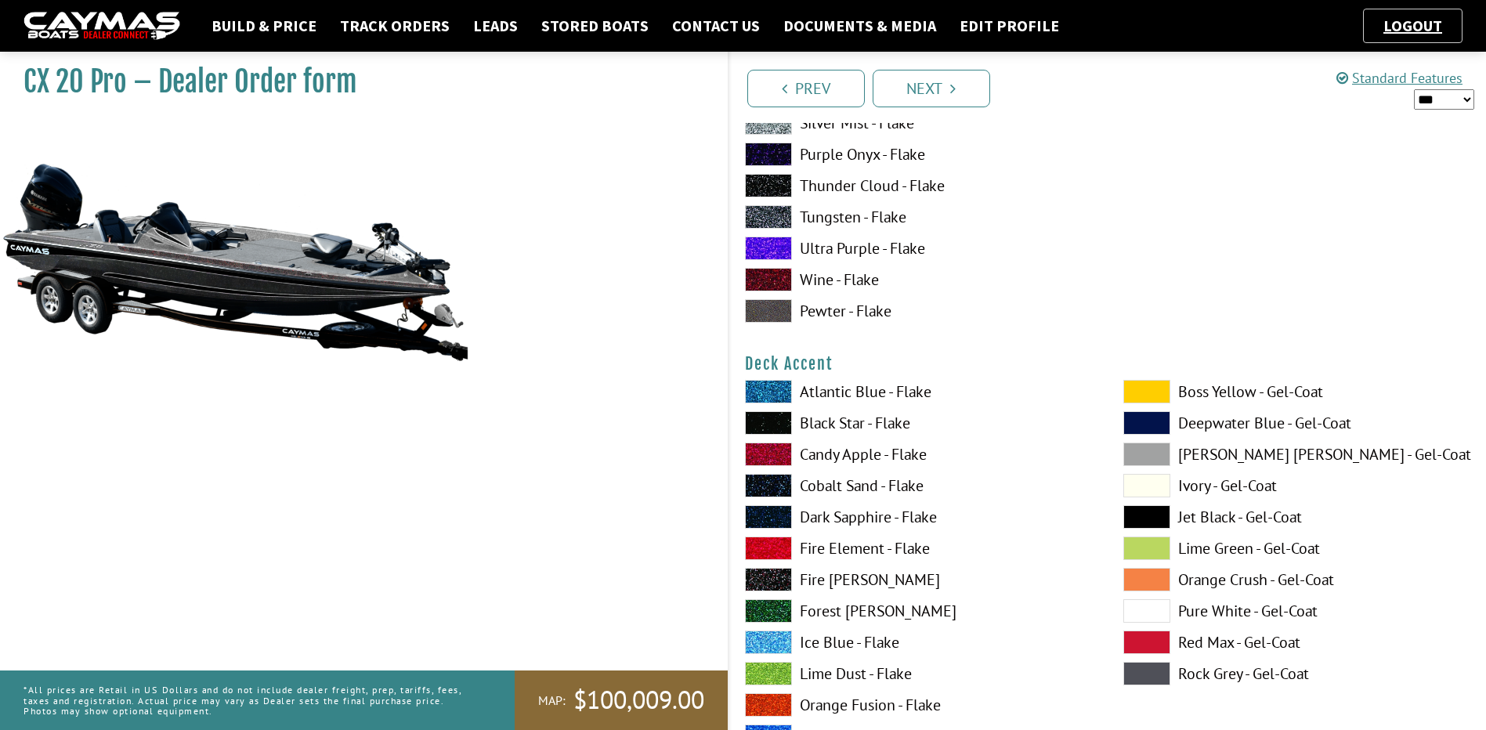
click at [815, 583] on label "Fire [PERSON_NAME]" at bounding box center [918, 579] width 347 height 23
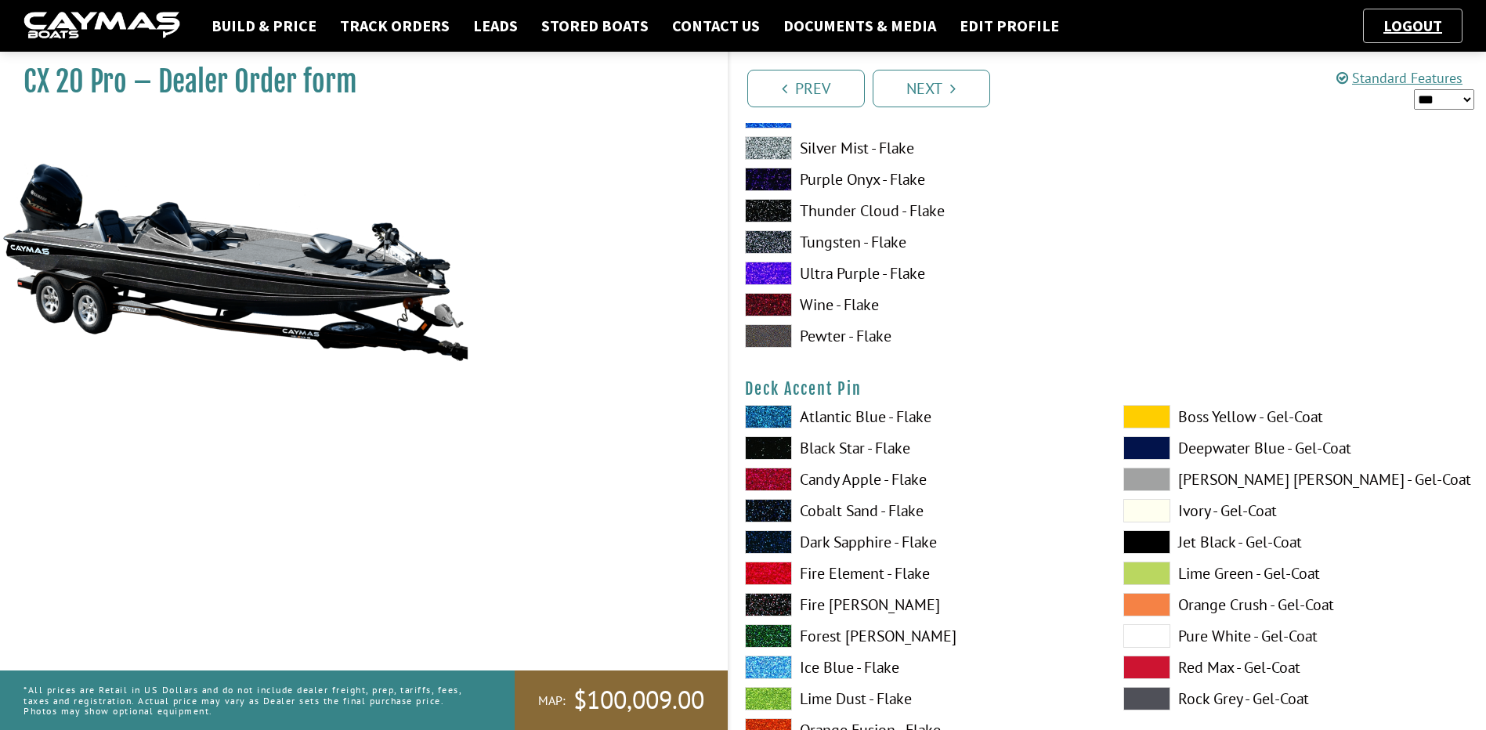
scroll to position [1175, 0]
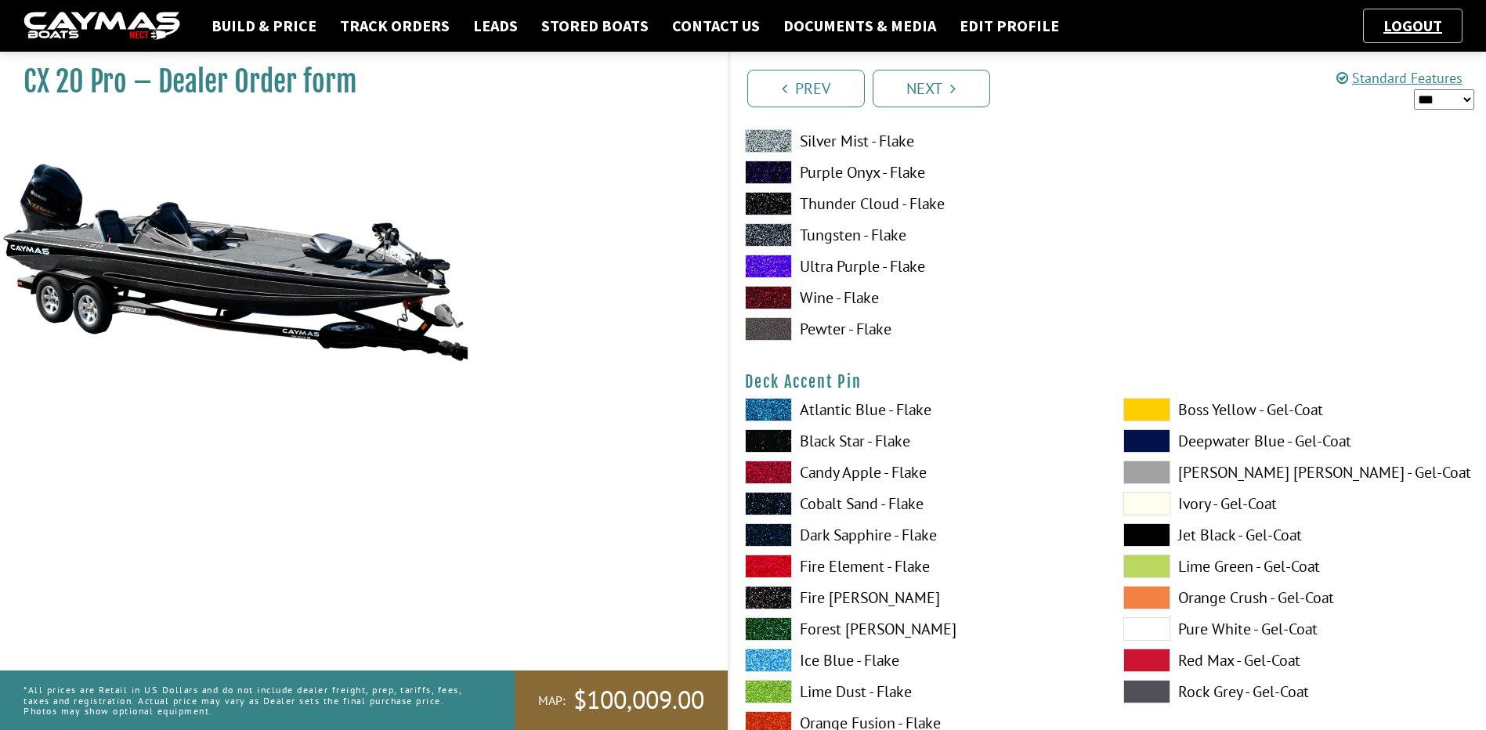
click at [836, 409] on label "Atlantic Blue - Flake" at bounding box center [918, 409] width 347 height 23
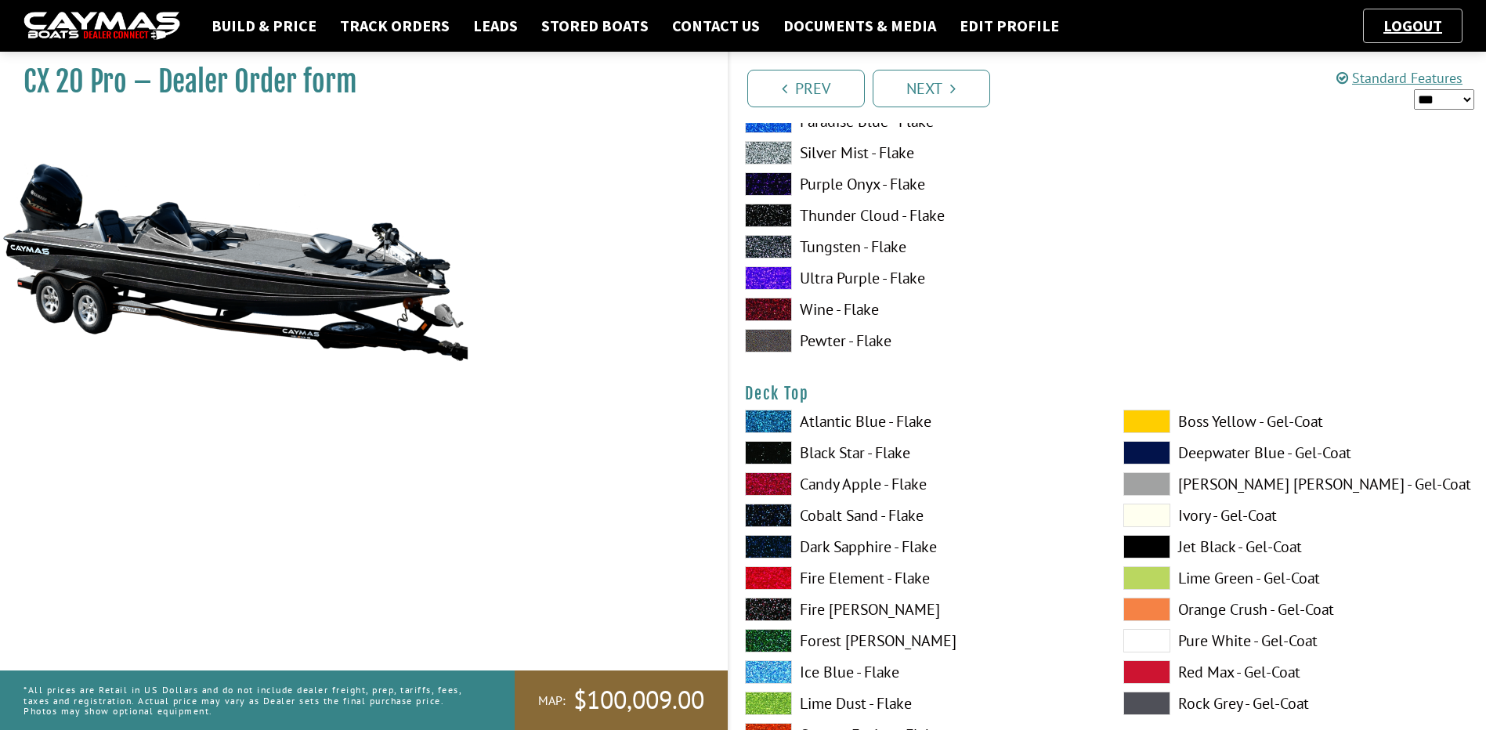
scroll to position [1880, 0]
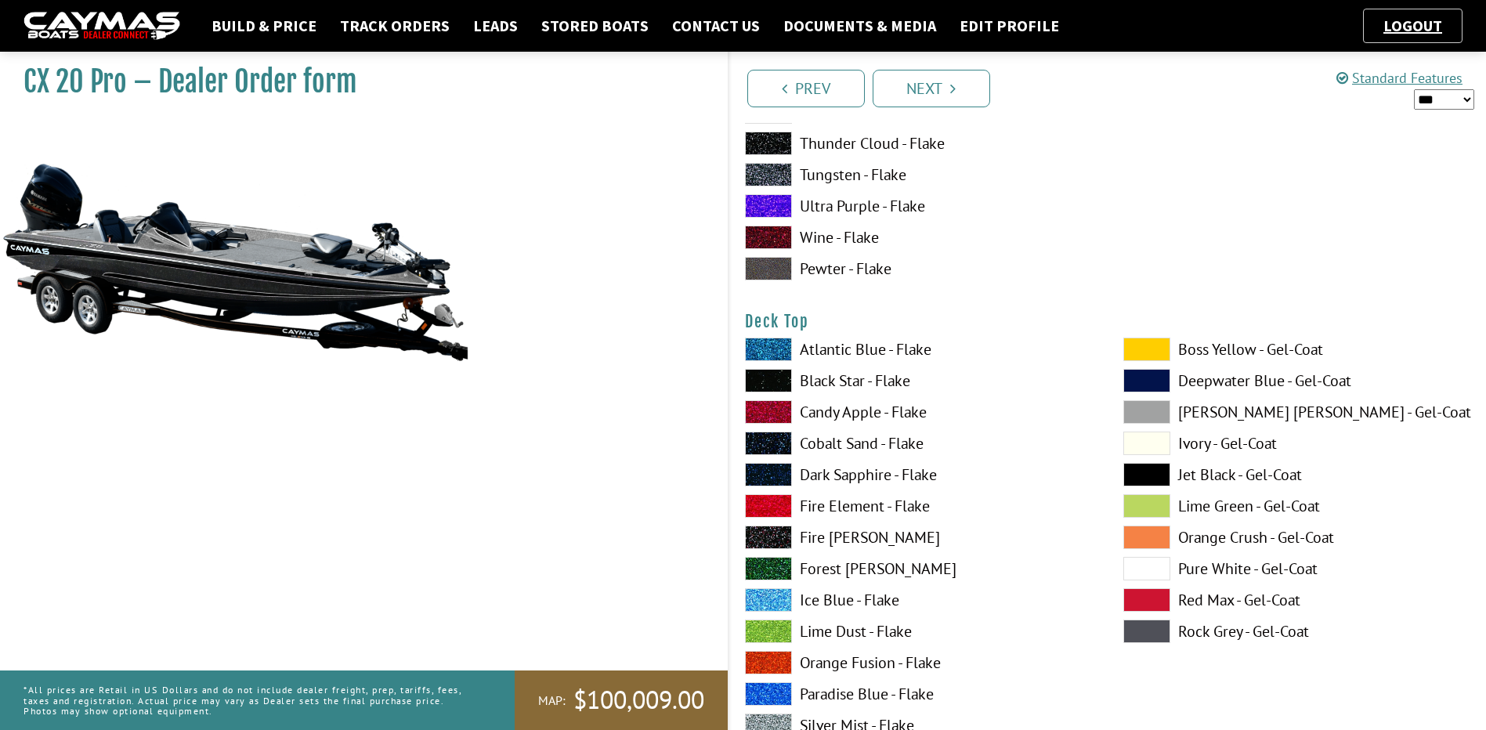
click at [808, 353] on label "Atlantic Blue - Flake" at bounding box center [918, 349] width 347 height 23
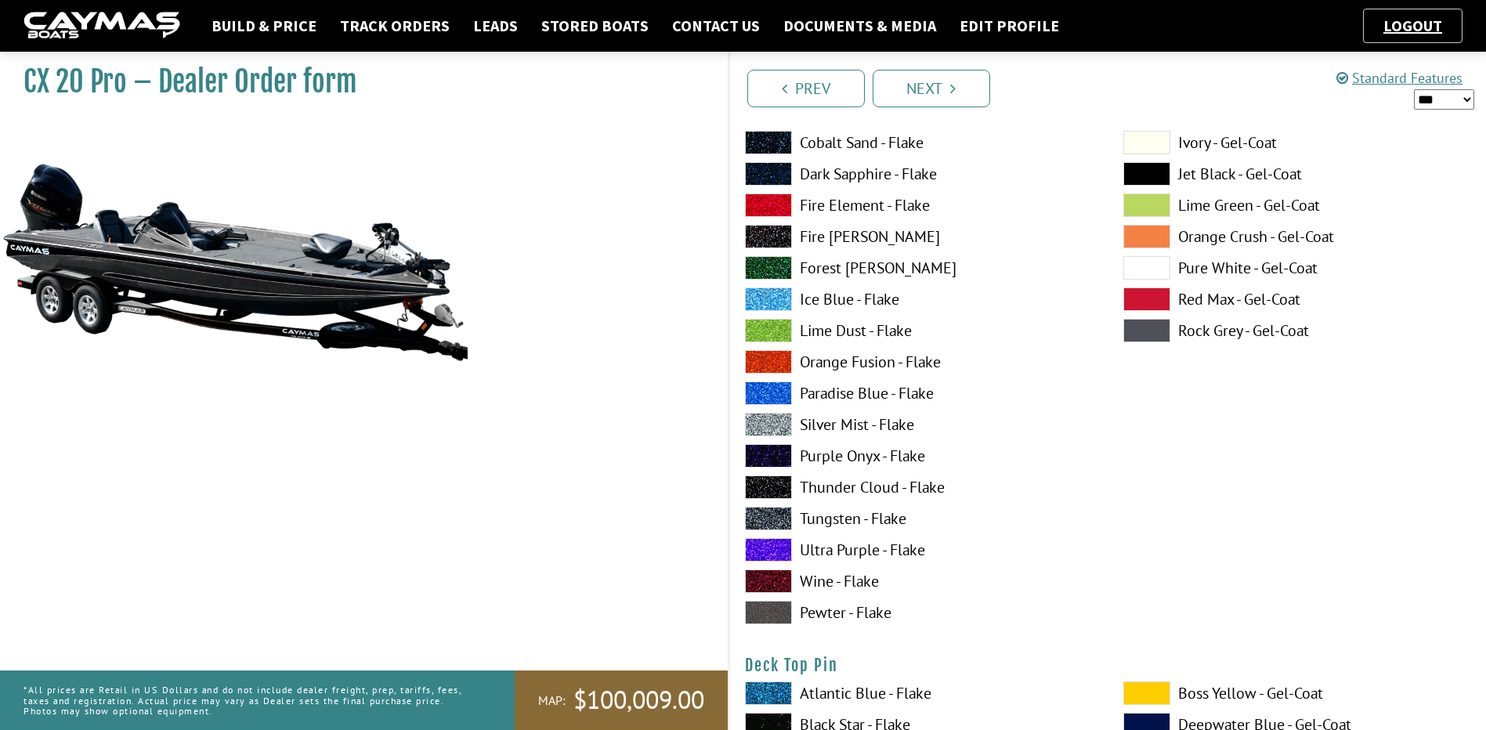
scroll to position [2193, 0]
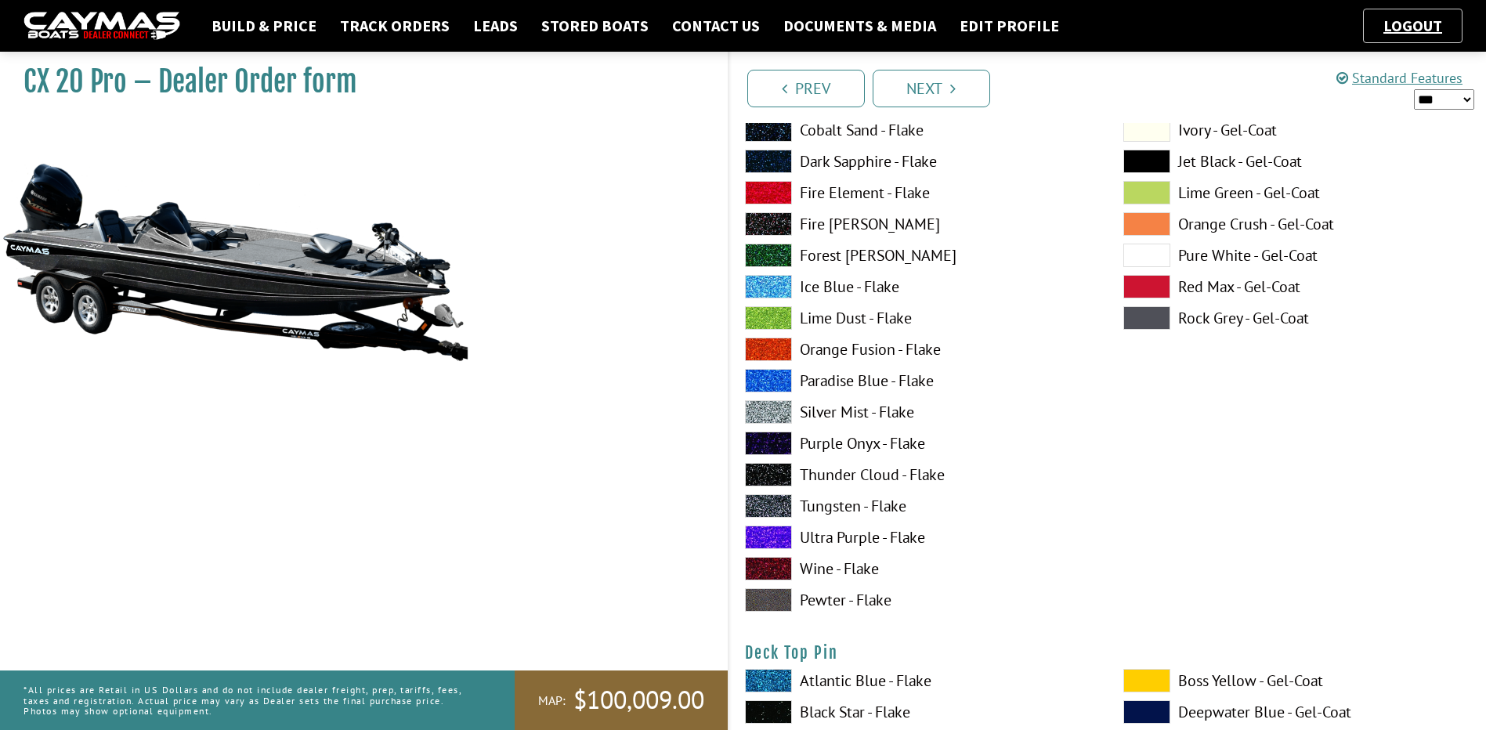
click at [811, 312] on label "Lime Dust - Flake" at bounding box center [918, 317] width 347 height 23
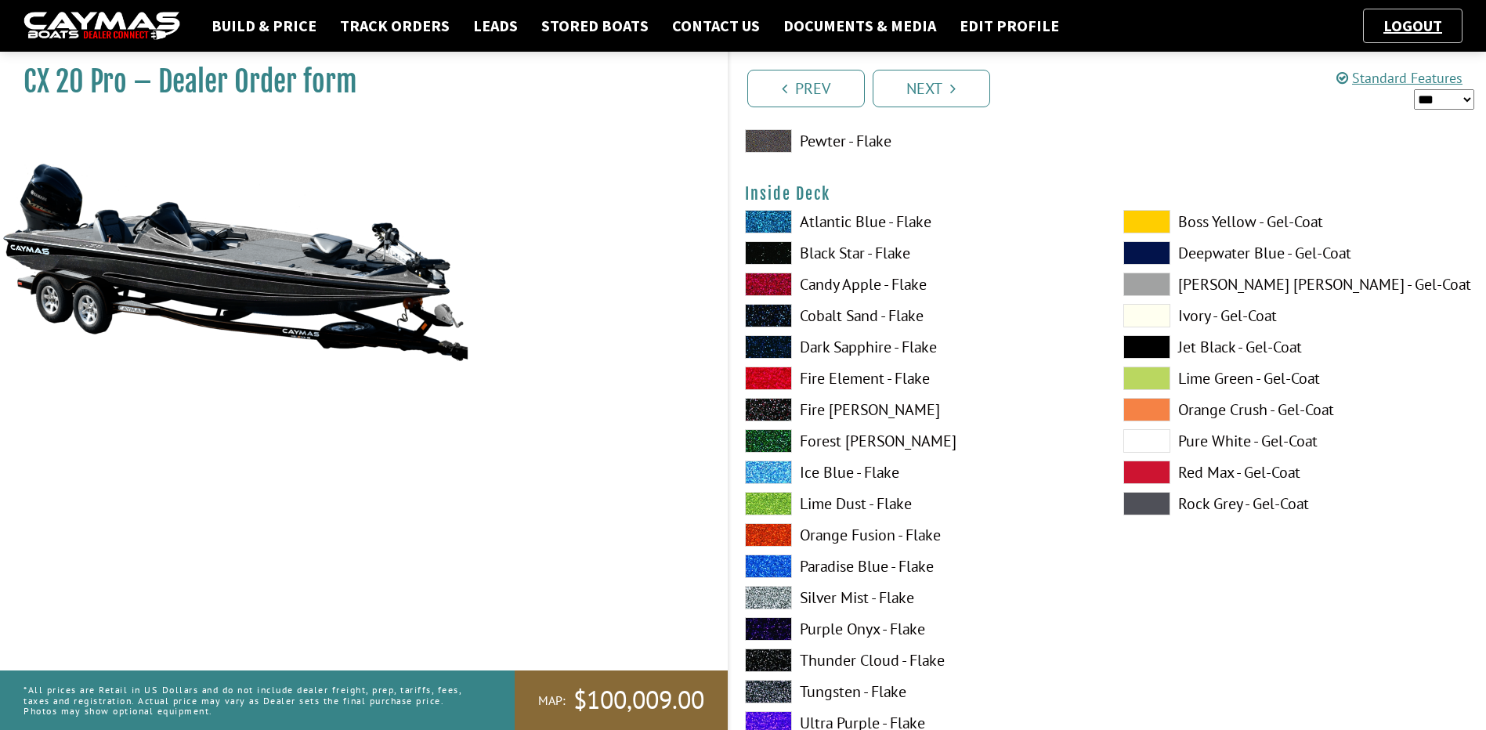
scroll to position [3289, 0]
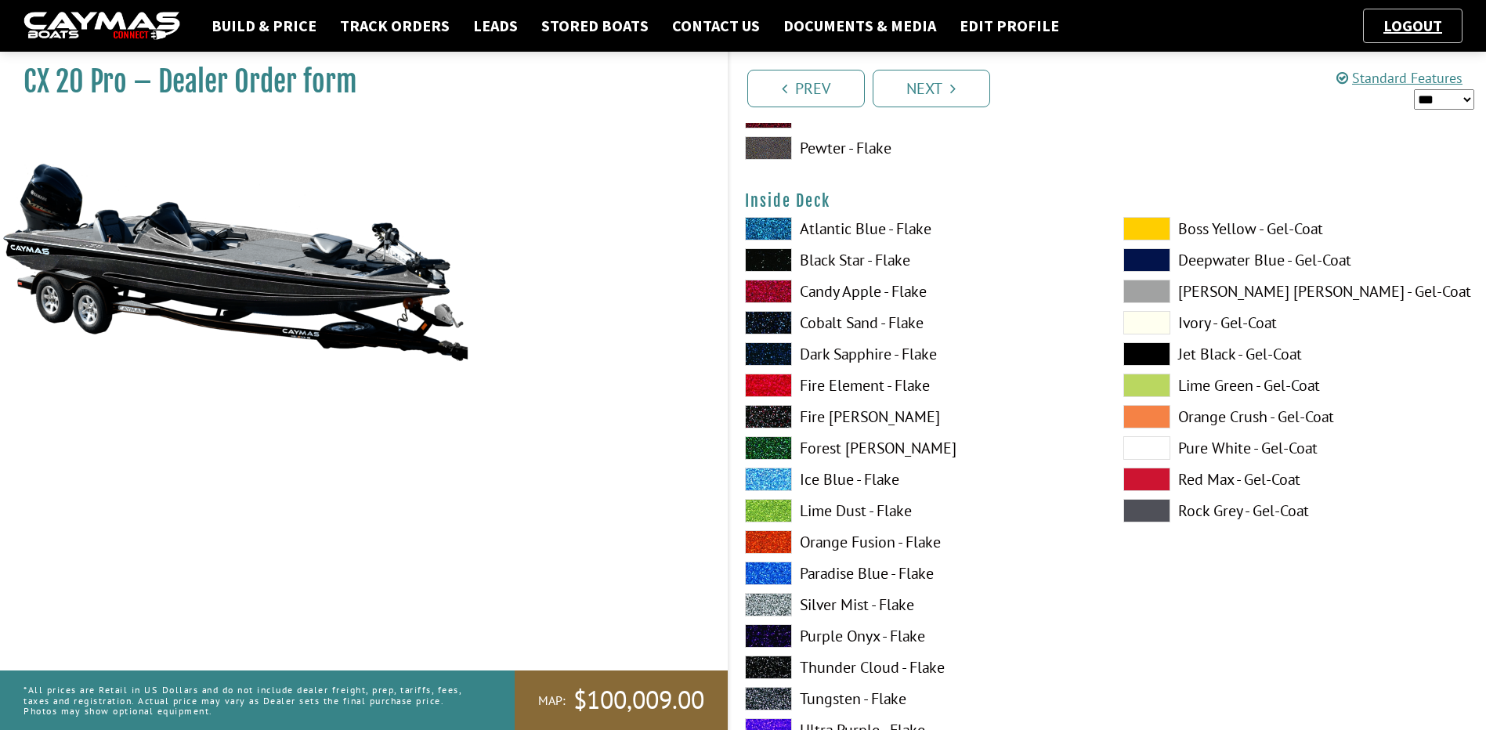
click at [834, 232] on label "Atlantic Blue - Flake" at bounding box center [918, 228] width 347 height 23
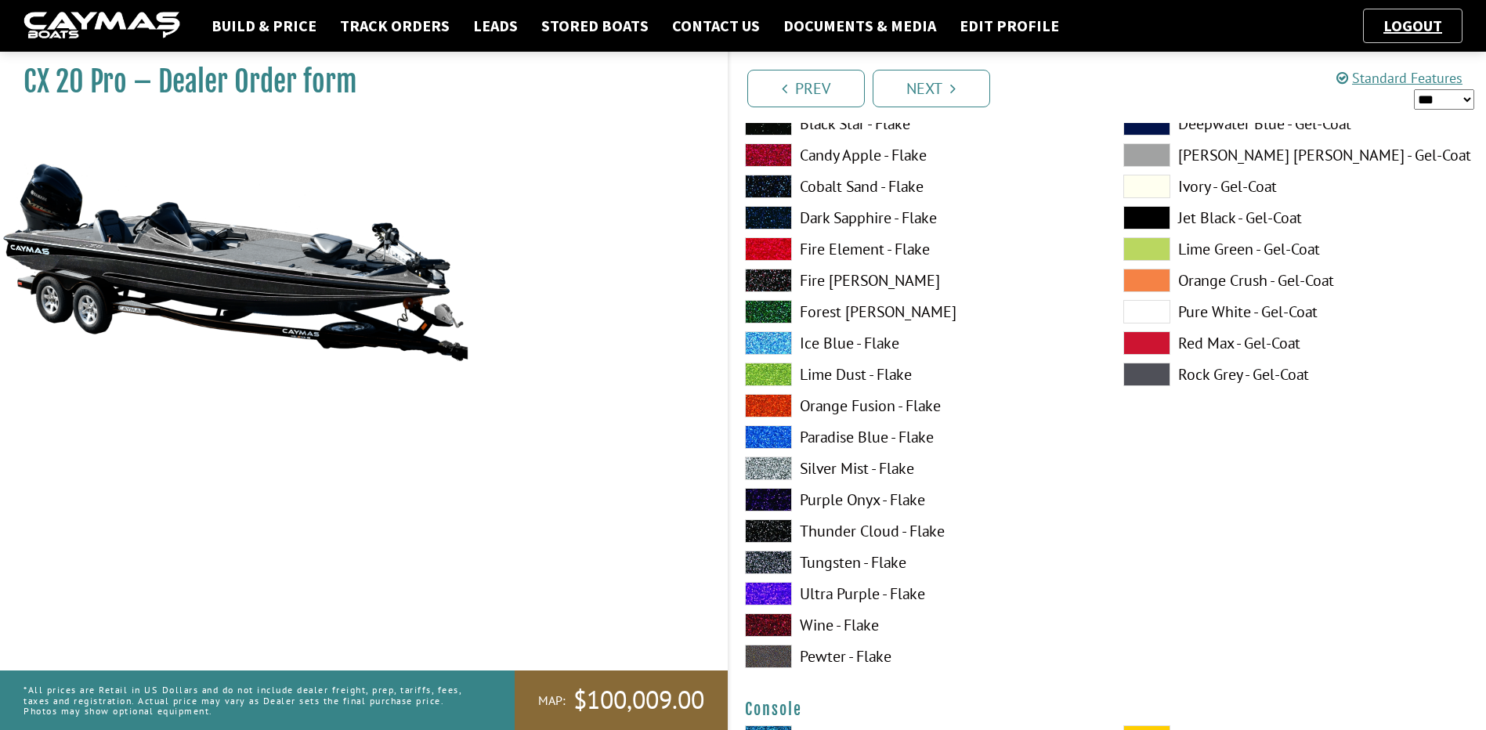
scroll to position [3681, 0]
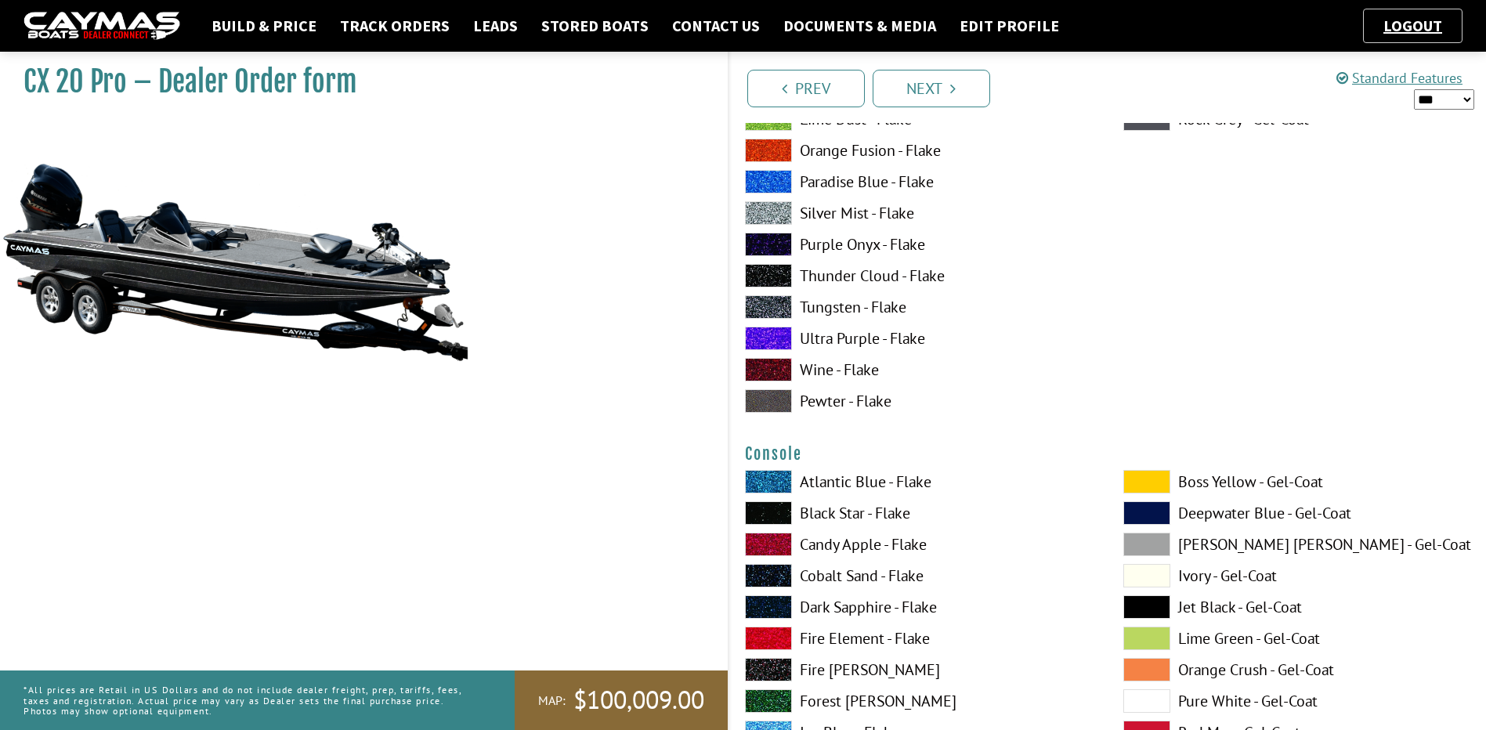
click at [806, 482] on label "Atlantic Blue - Flake" at bounding box center [918, 481] width 347 height 23
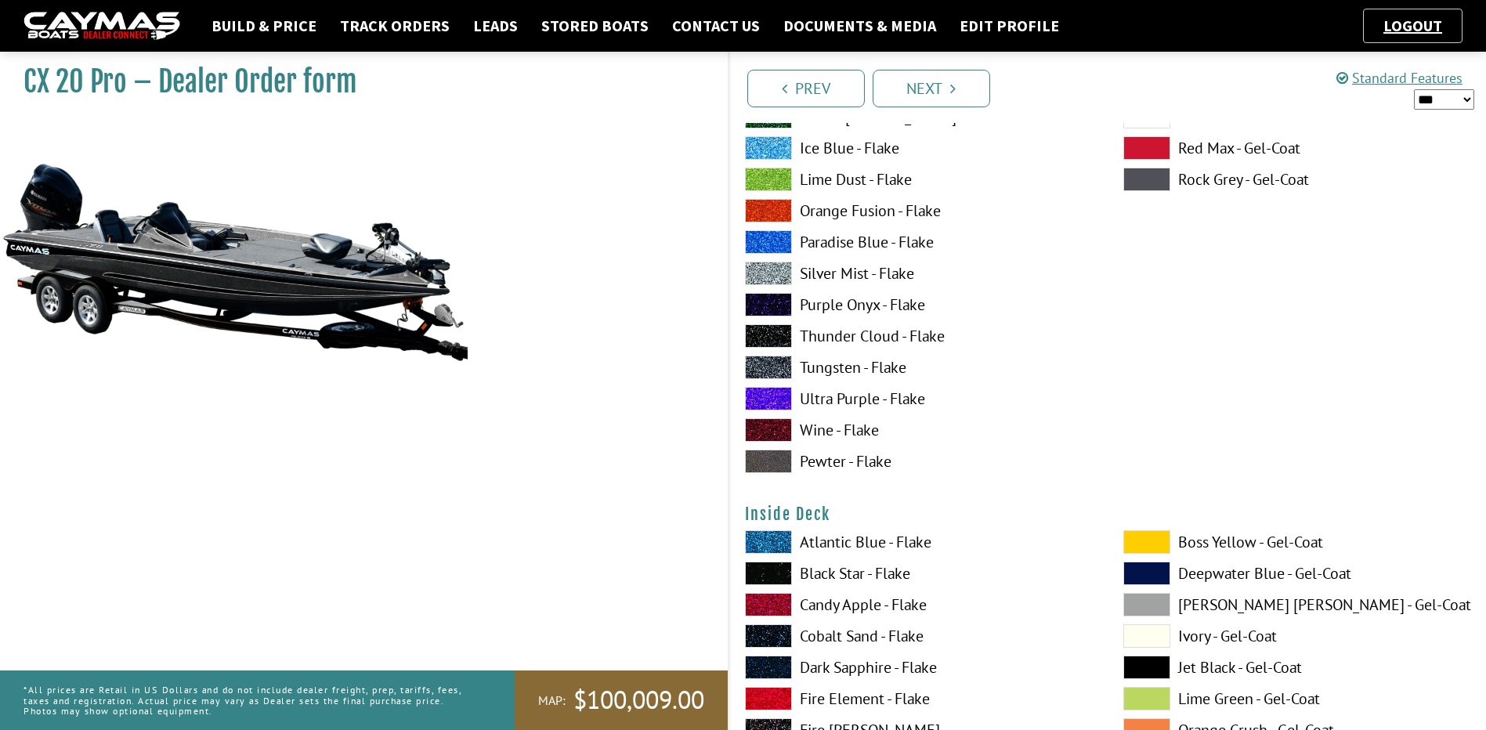
scroll to position [2428, 0]
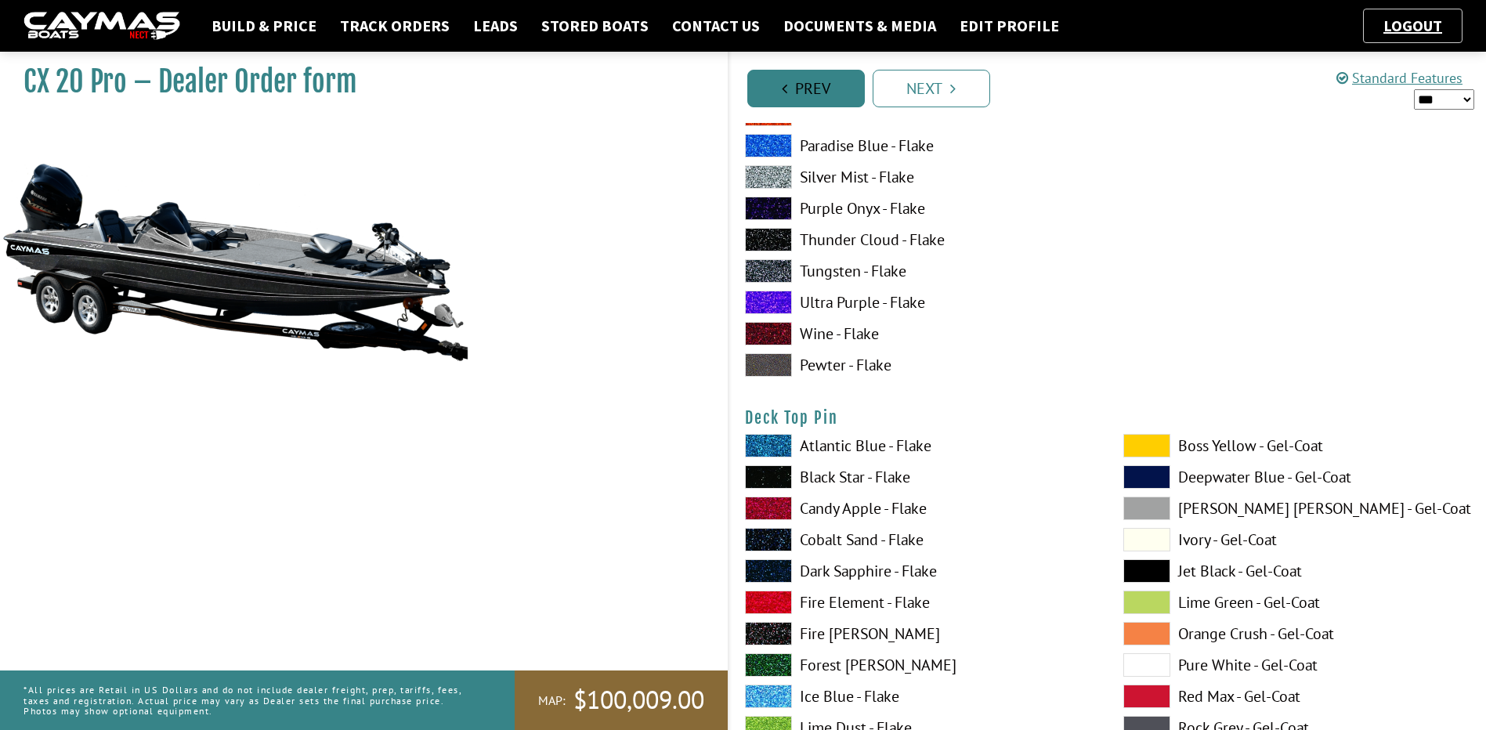
click at [806, 89] on link "Prev" at bounding box center [805, 89] width 117 height 38
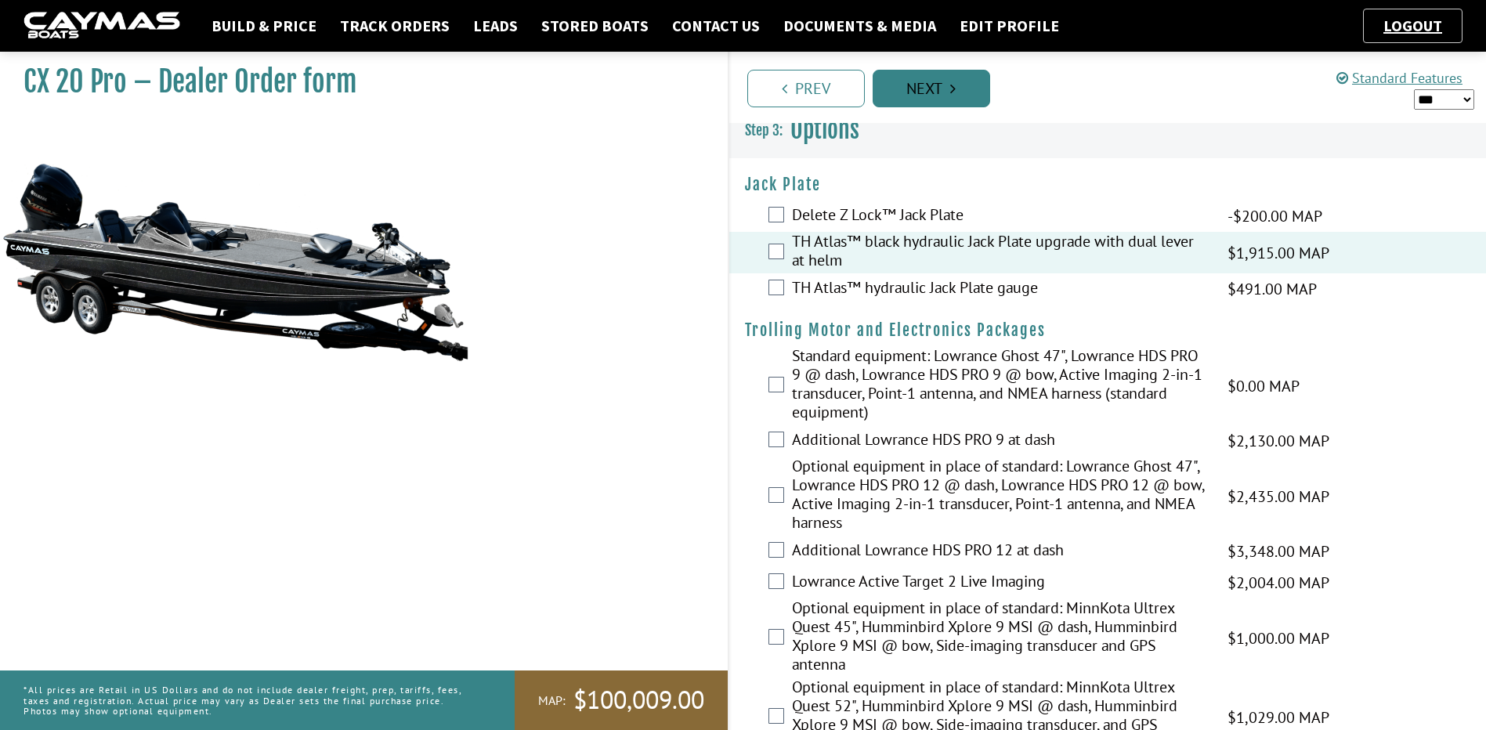
scroll to position [0, 0]
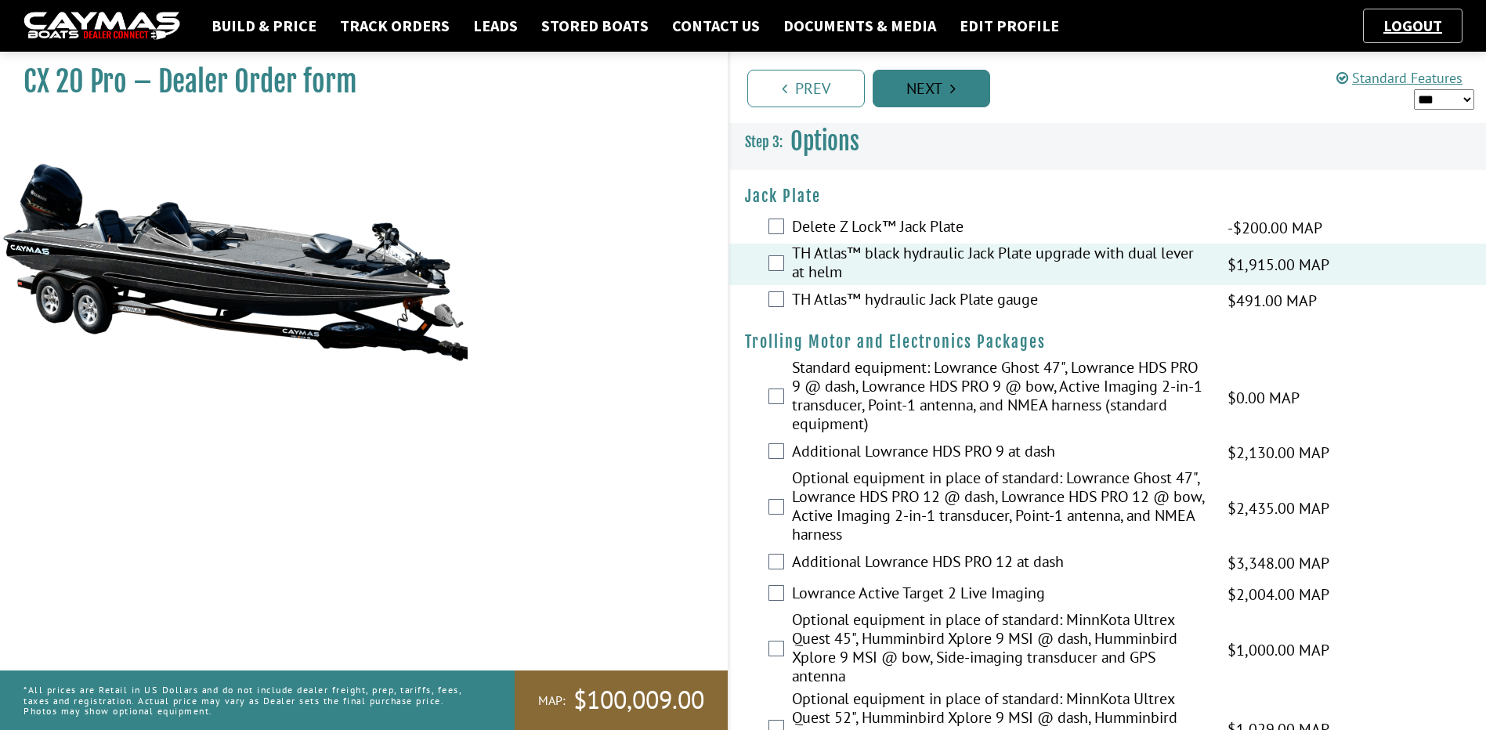
click at [936, 75] on link "Next" at bounding box center [930, 89] width 117 height 38
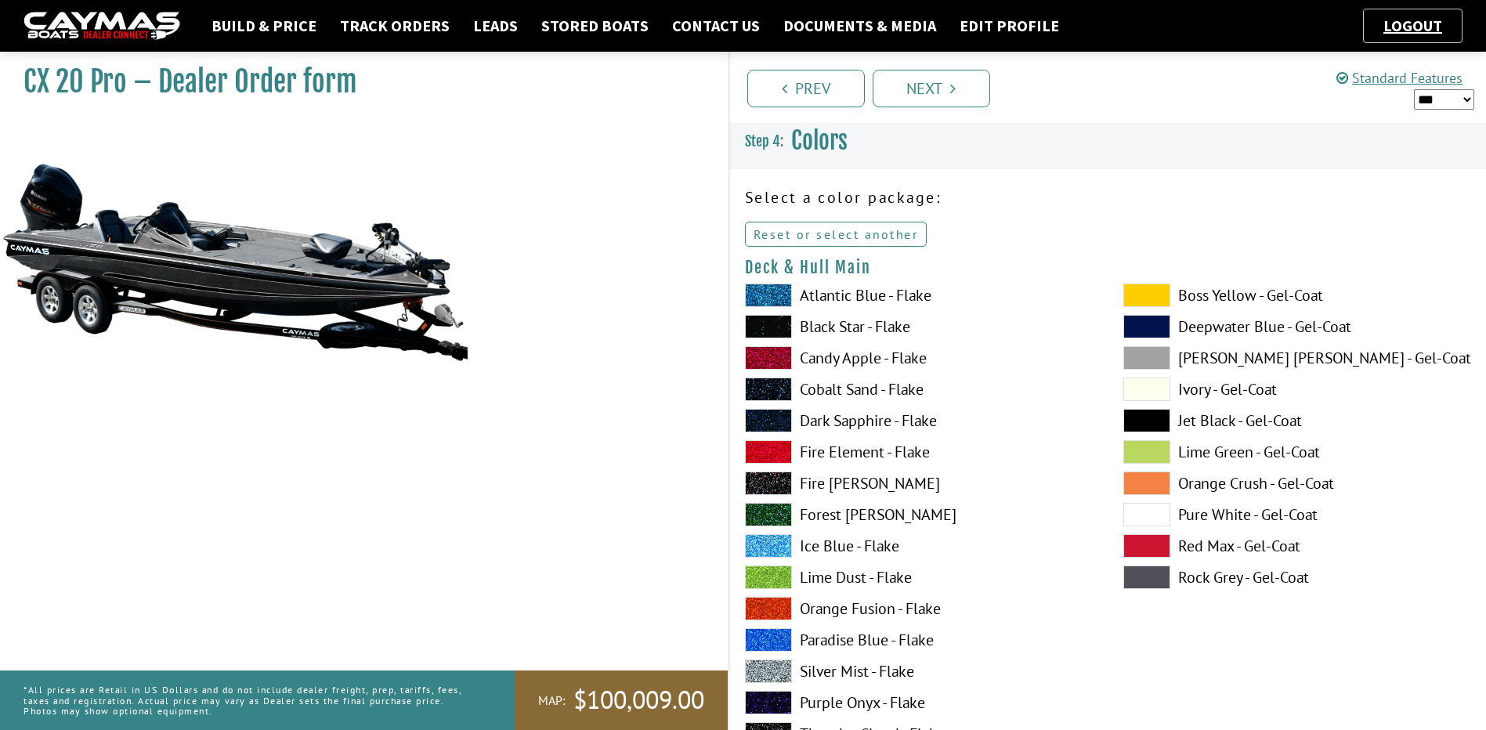
click at [810, 228] on link "Reset or select another" at bounding box center [836, 234] width 182 height 25
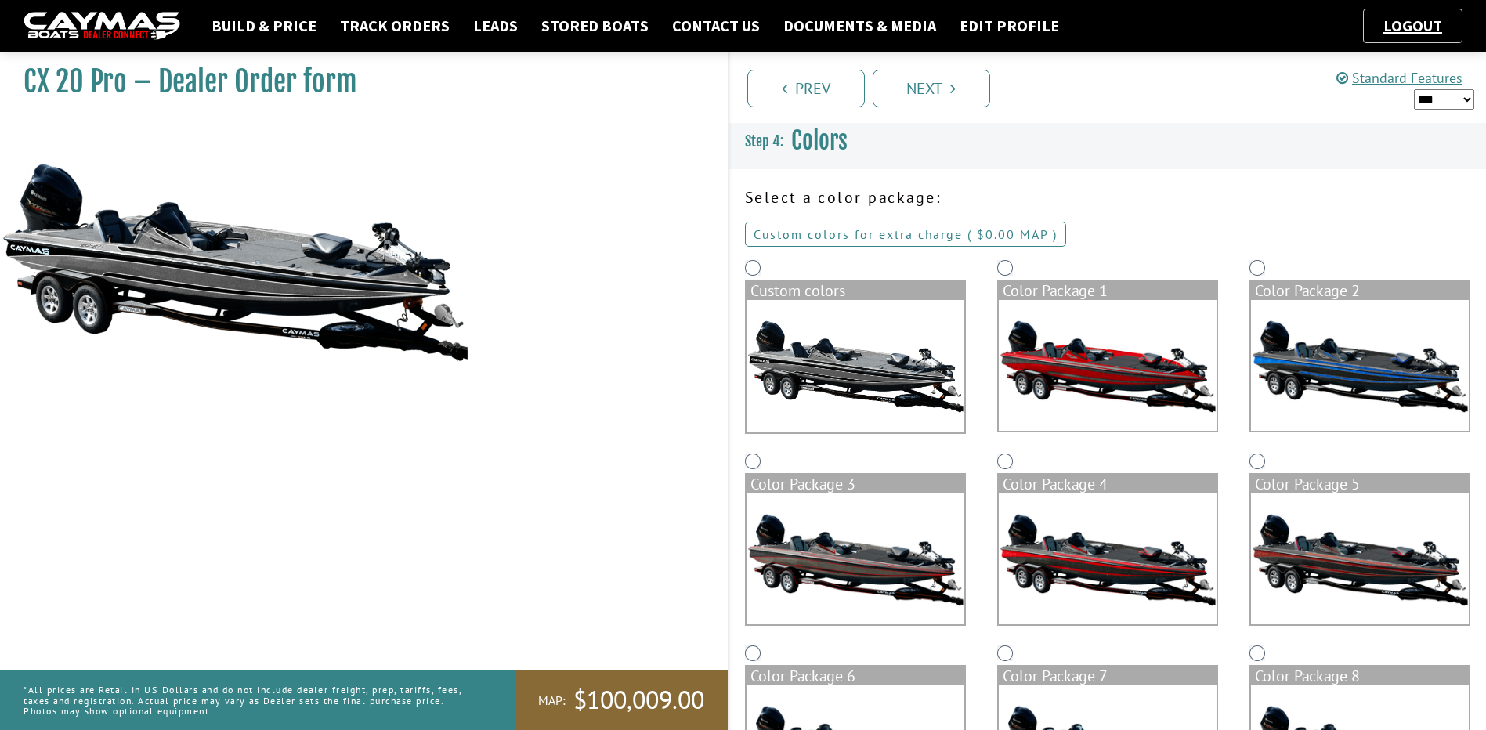
click at [1150, 360] on img at bounding box center [1108, 365] width 218 height 131
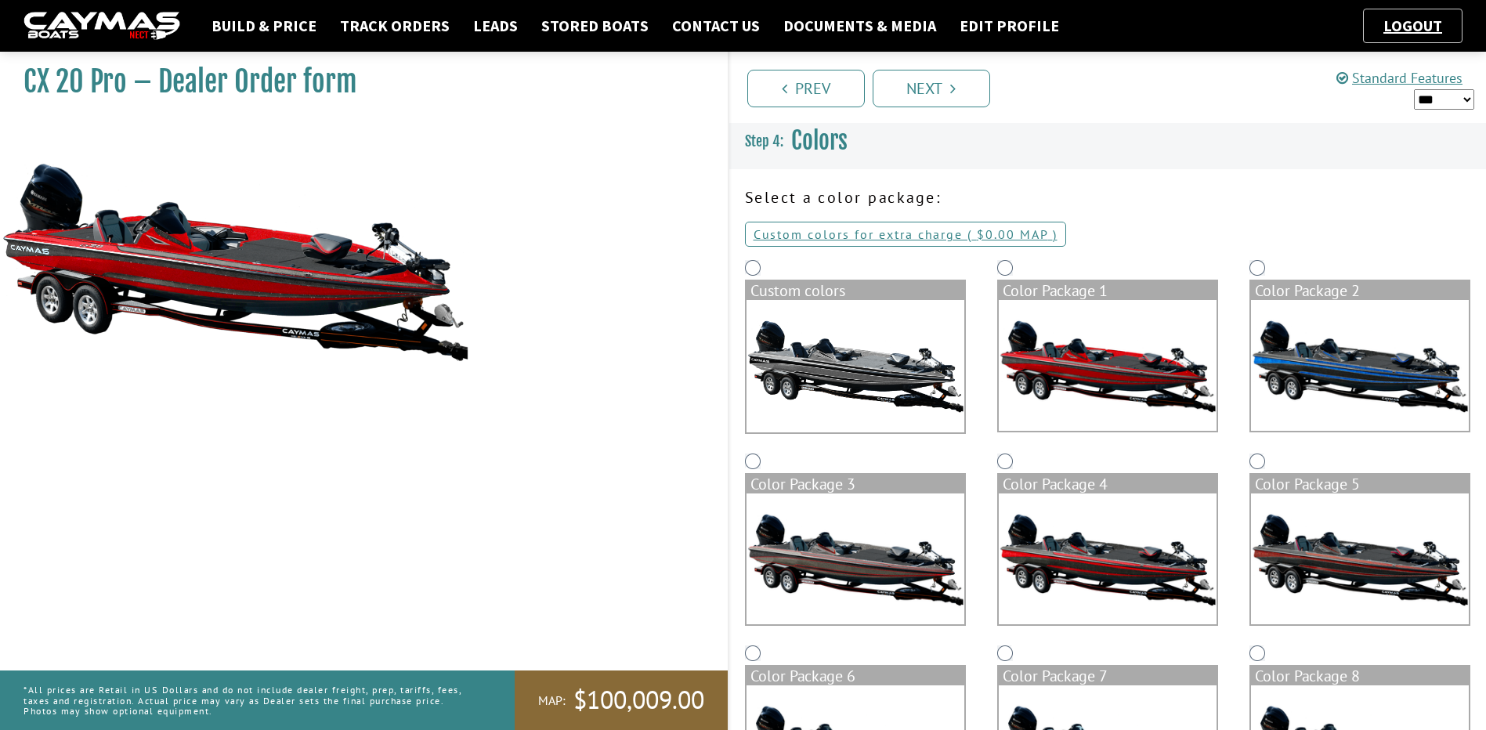
click at [1364, 352] on img at bounding box center [1360, 365] width 218 height 131
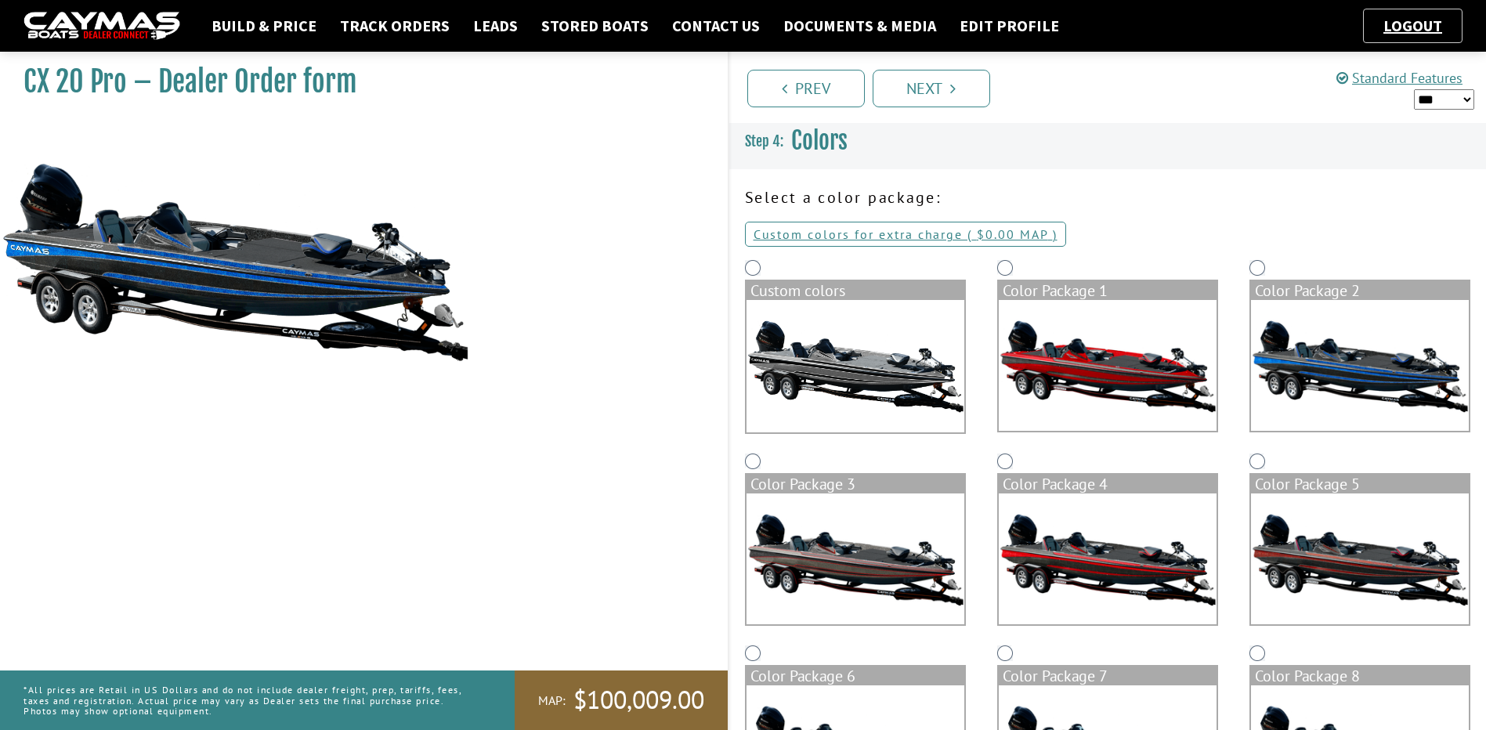
scroll to position [157, 0]
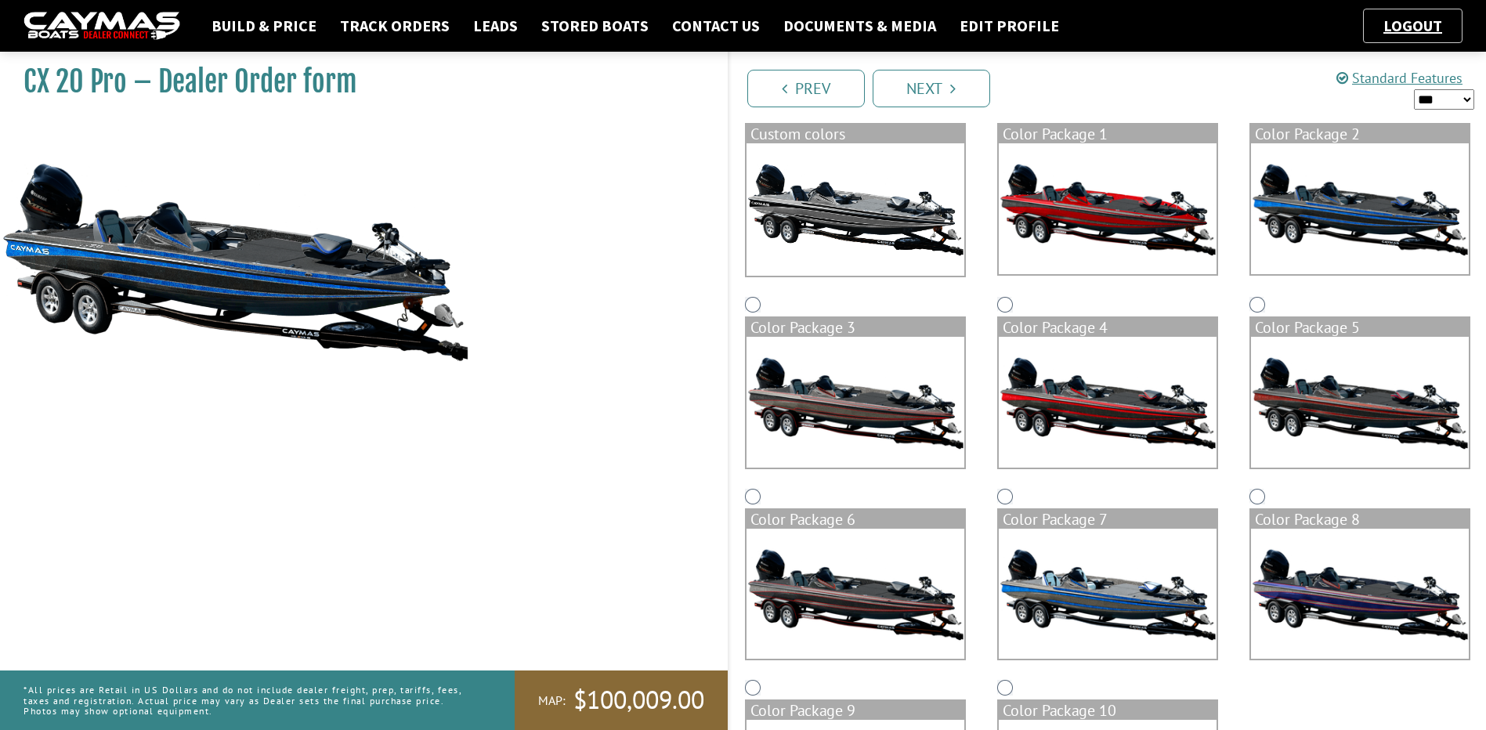
click at [1114, 392] on img at bounding box center [1108, 402] width 218 height 131
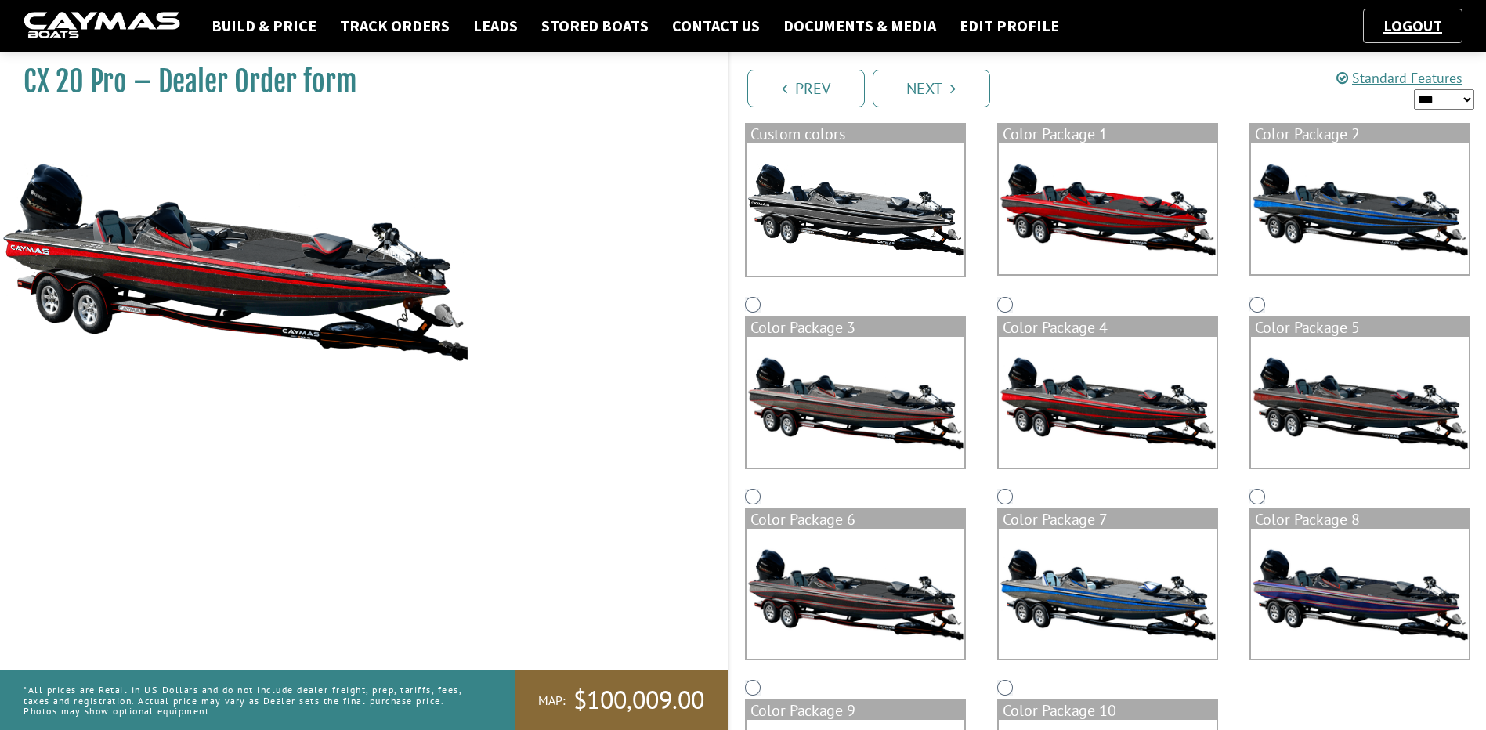
click at [1311, 392] on img at bounding box center [1360, 402] width 218 height 131
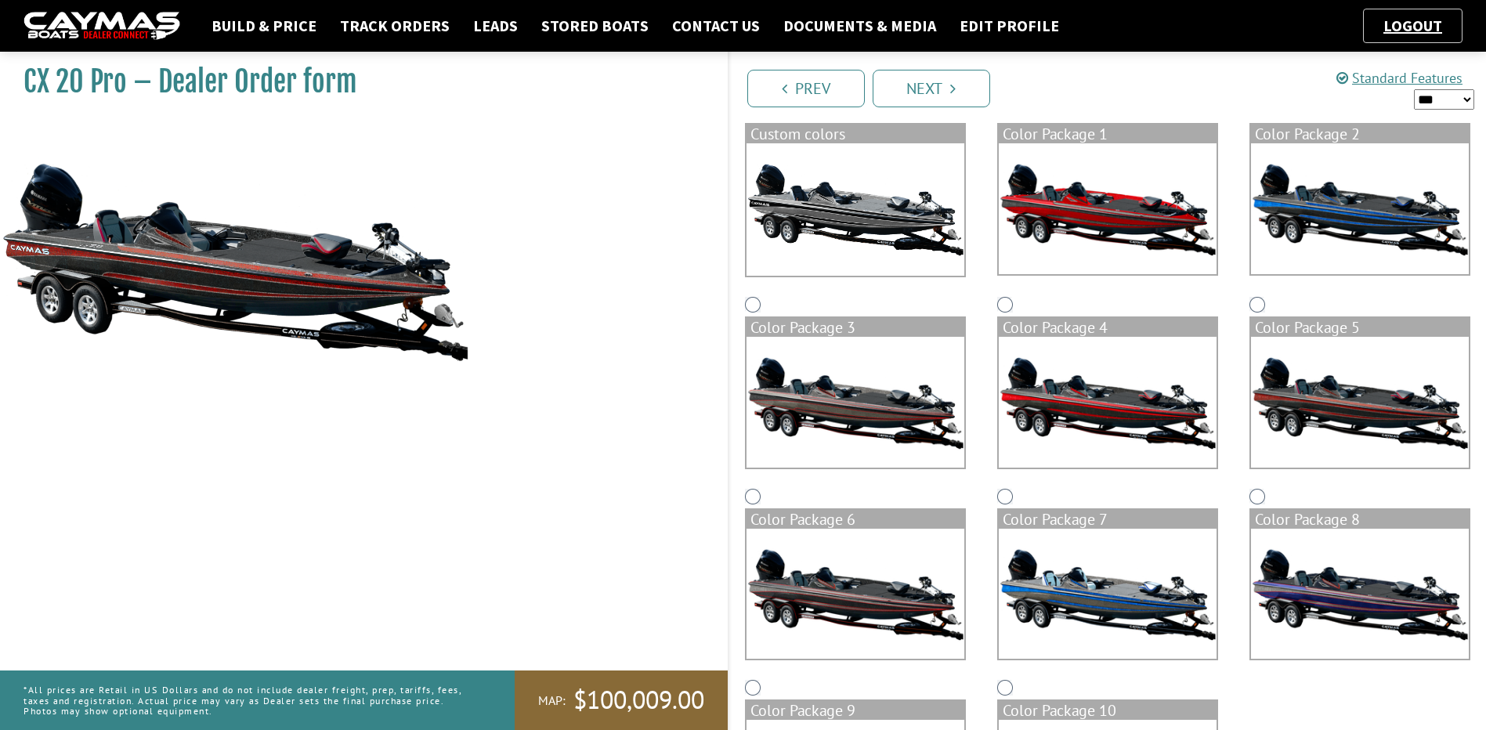
click at [819, 396] on img at bounding box center [855, 402] width 218 height 131
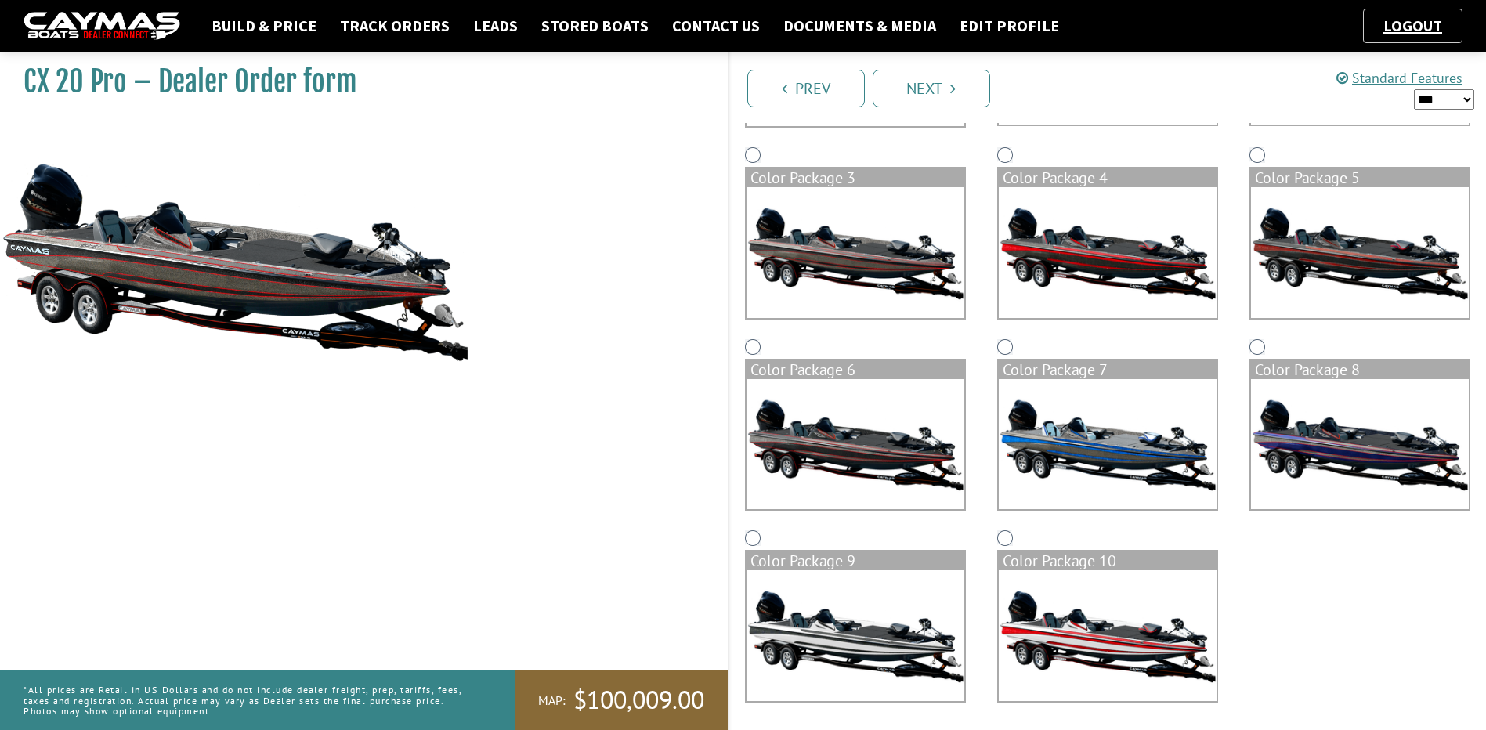
scroll to position [309, 0]
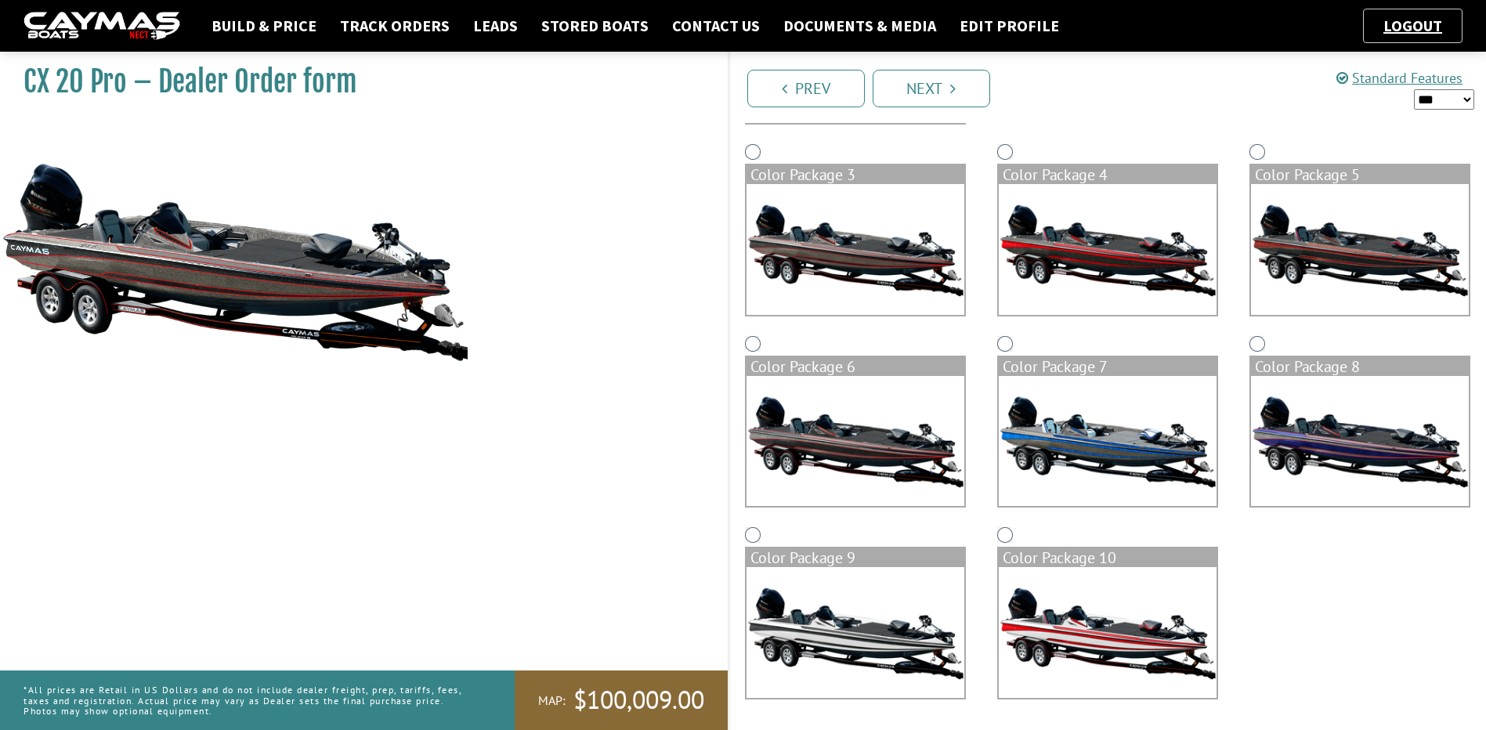
click at [1122, 461] on img at bounding box center [1108, 441] width 218 height 131
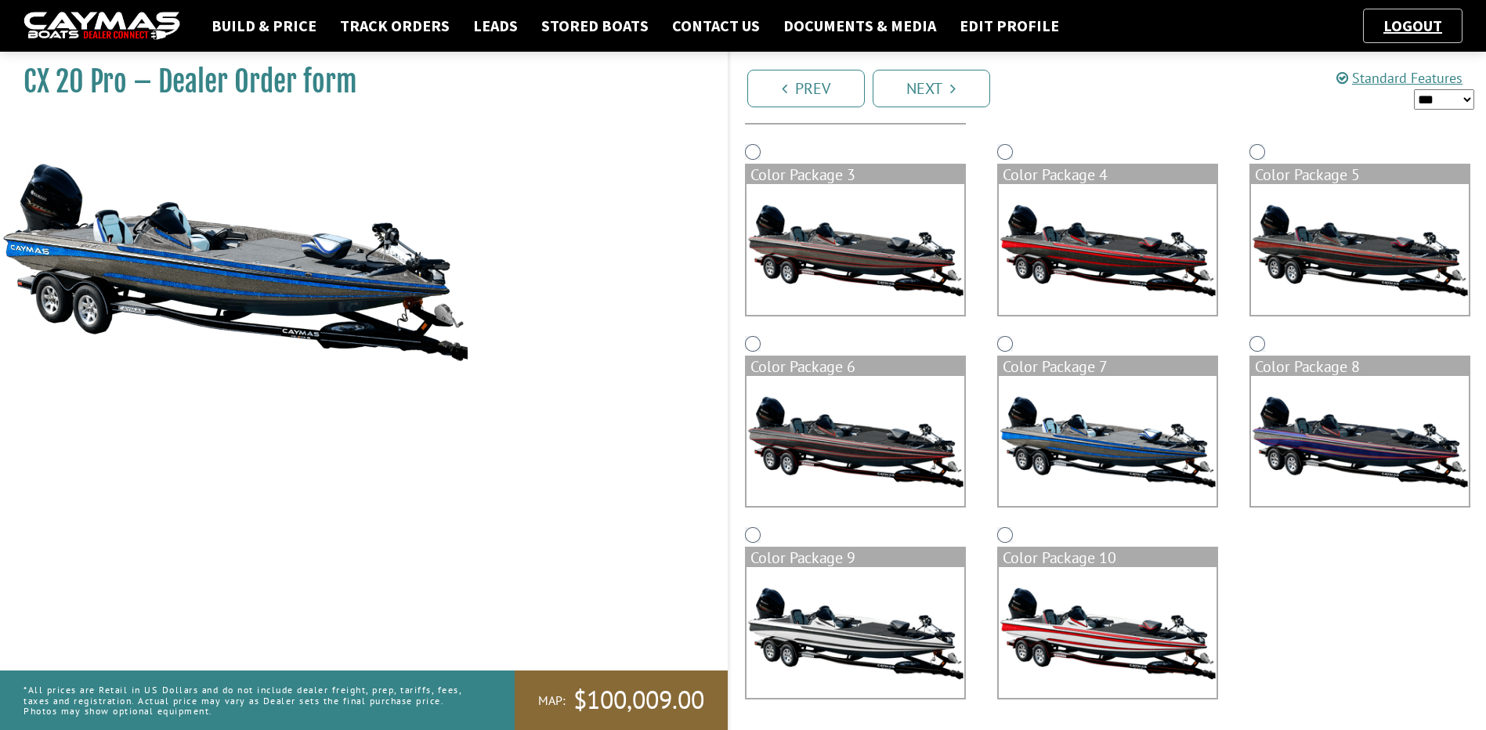
click at [1364, 440] on img at bounding box center [1360, 441] width 218 height 131
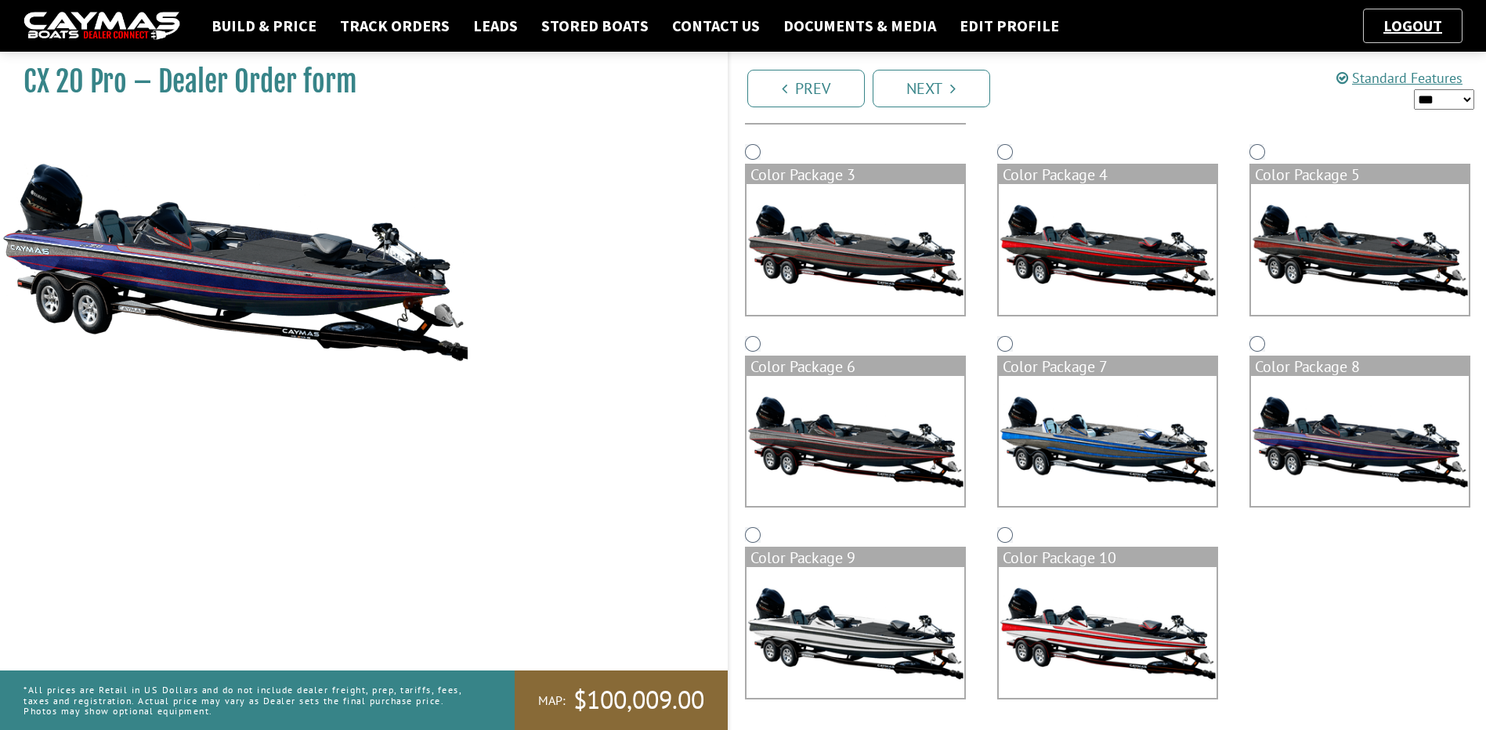
click at [1100, 443] on img at bounding box center [1108, 441] width 218 height 131
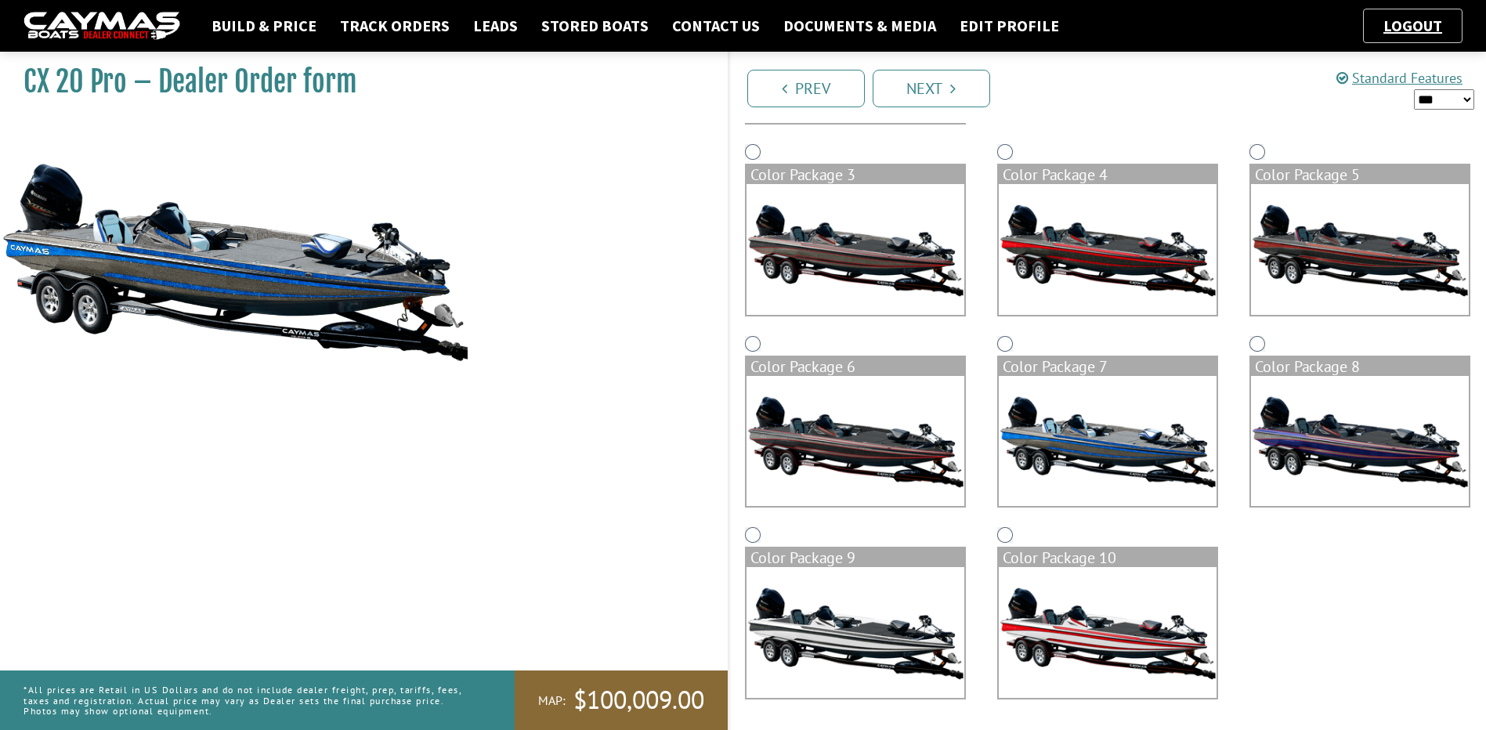
click at [1100, 633] on img at bounding box center [1108, 632] width 218 height 131
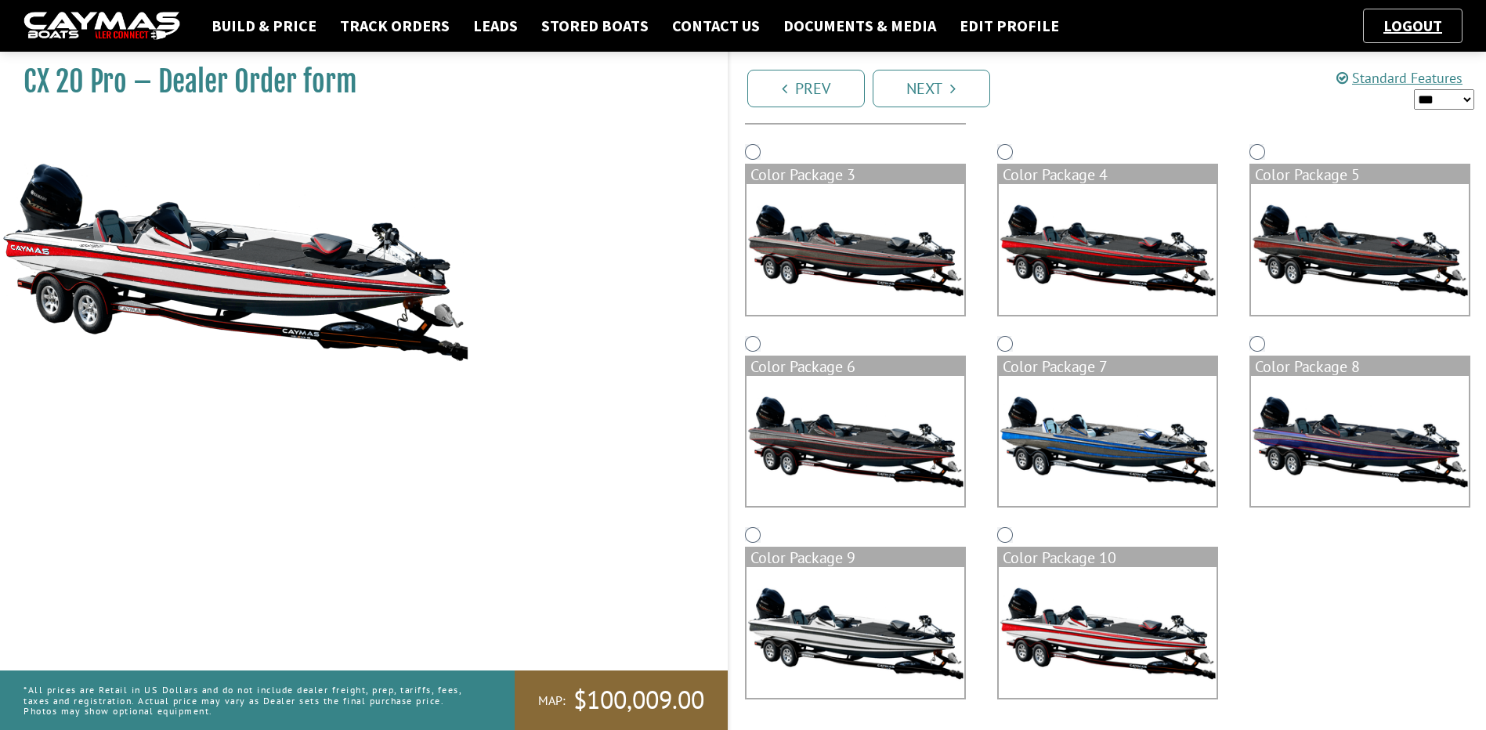
click at [824, 632] on img at bounding box center [855, 632] width 218 height 131
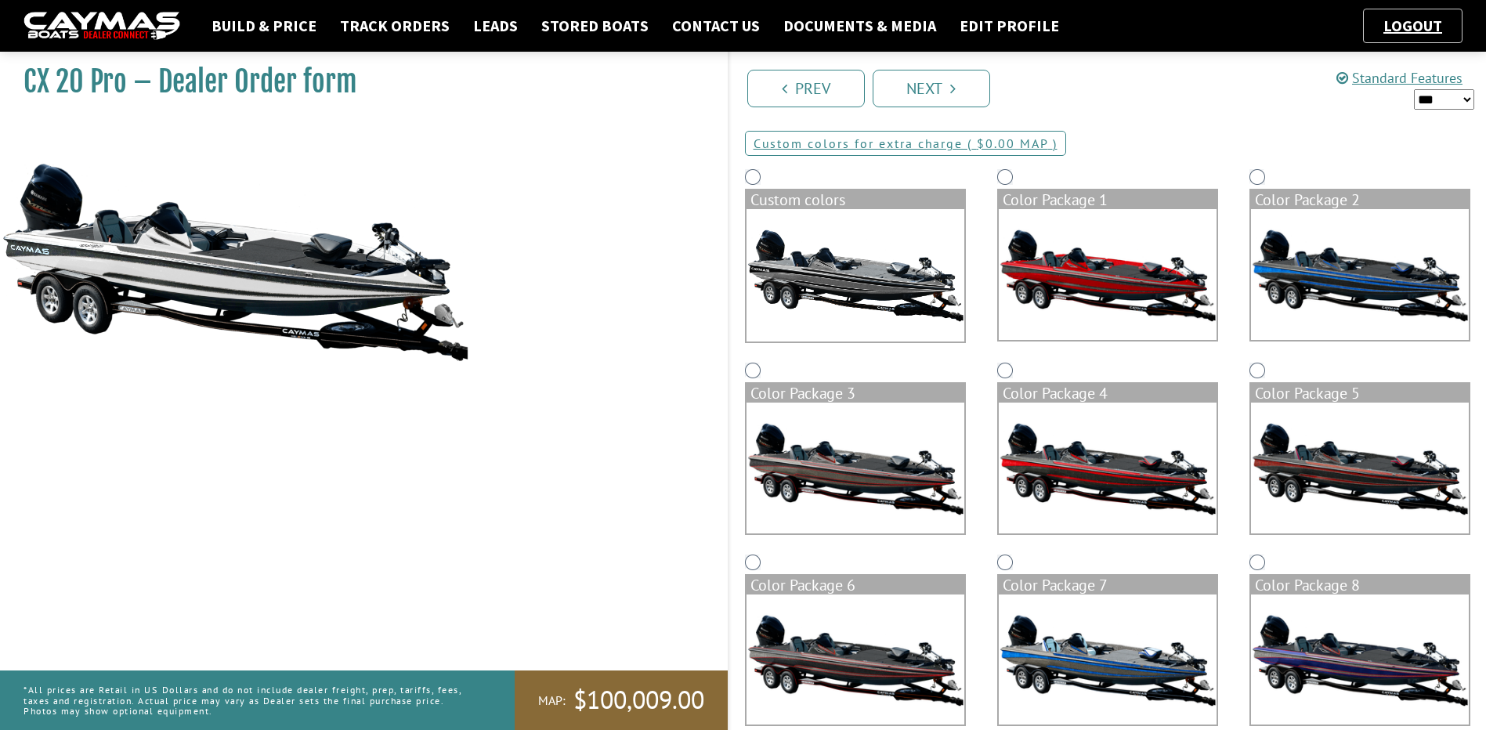
scroll to position [0, 0]
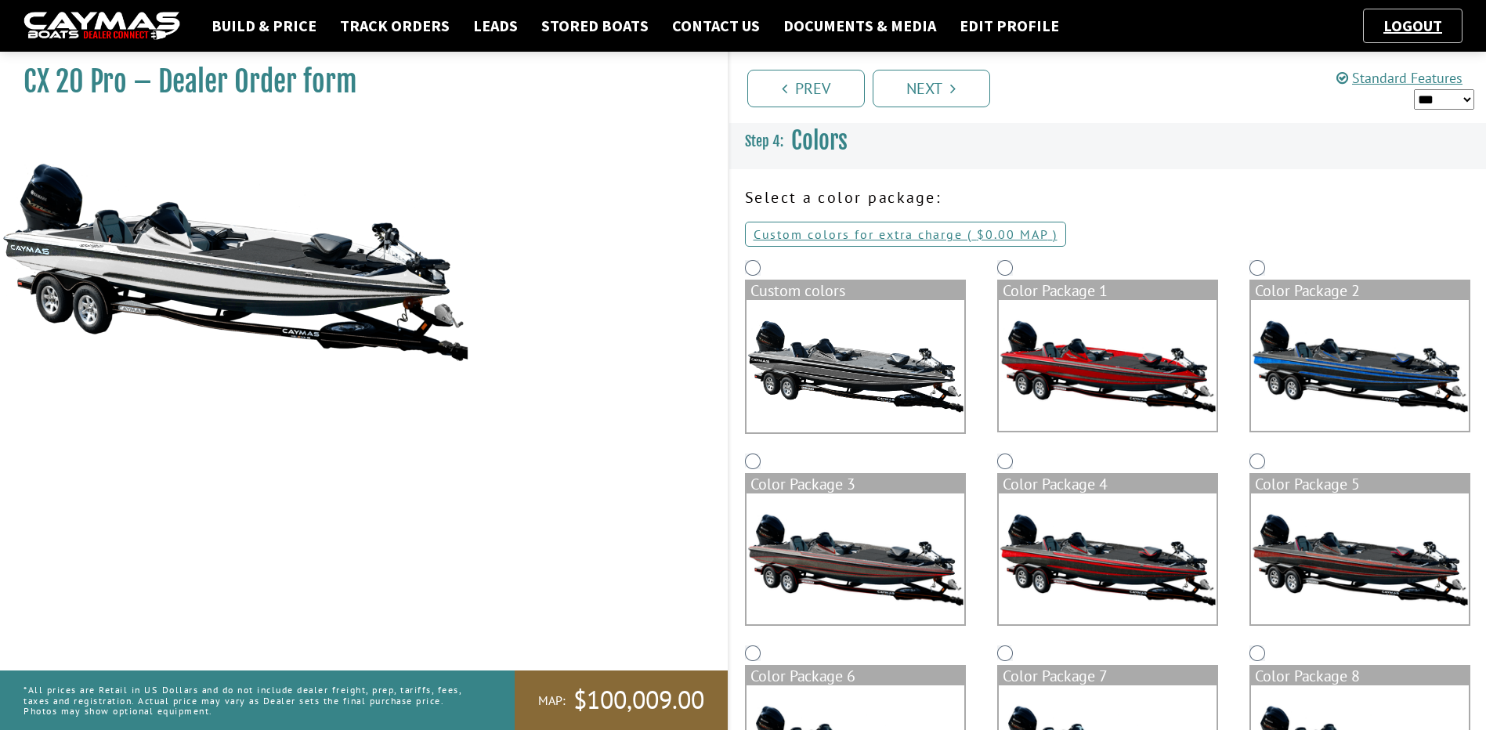
click at [849, 360] on img at bounding box center [855, 366] width 218 height 132
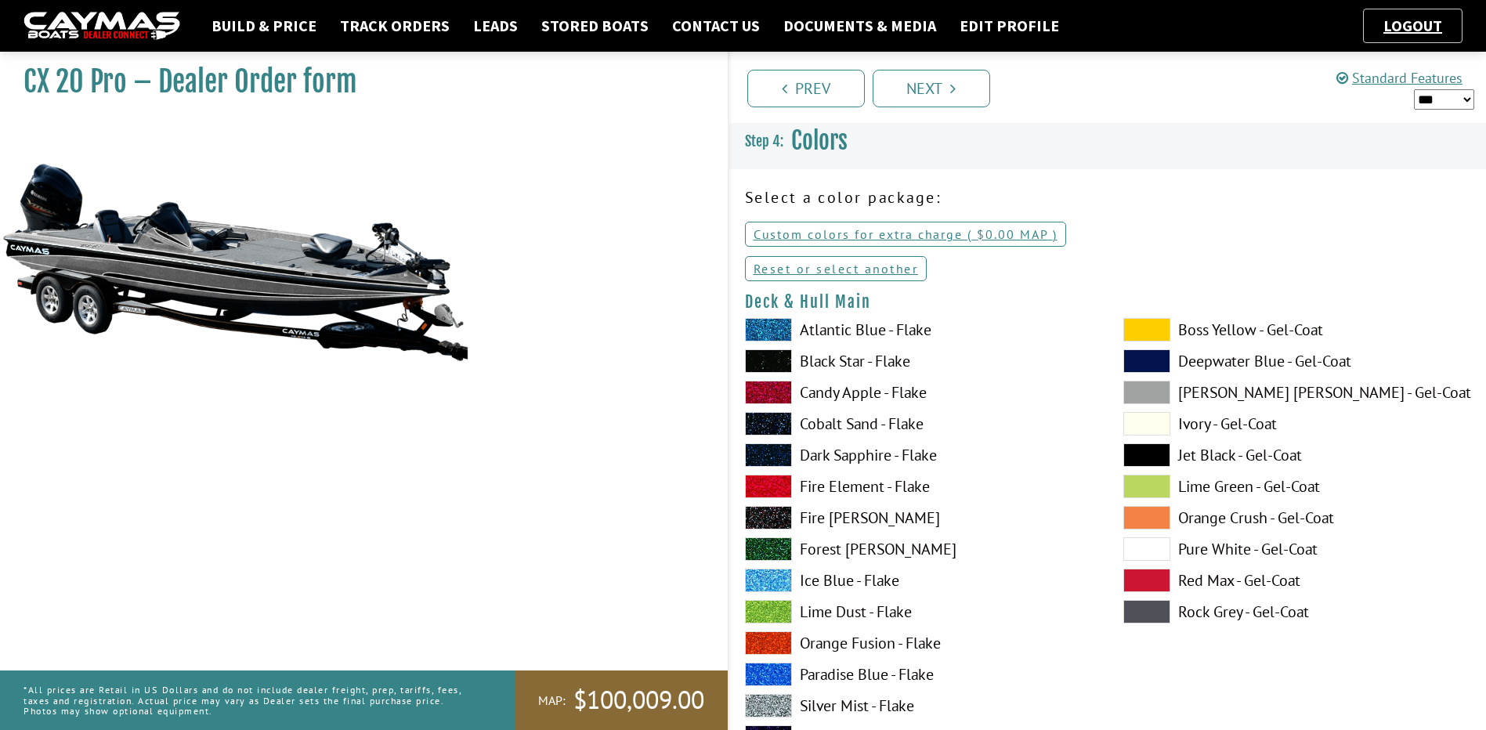
click at [1224, 323] on label "Boss Yellow - Gel-Coat" at bounding box center [1296, 329] width 347 height 23
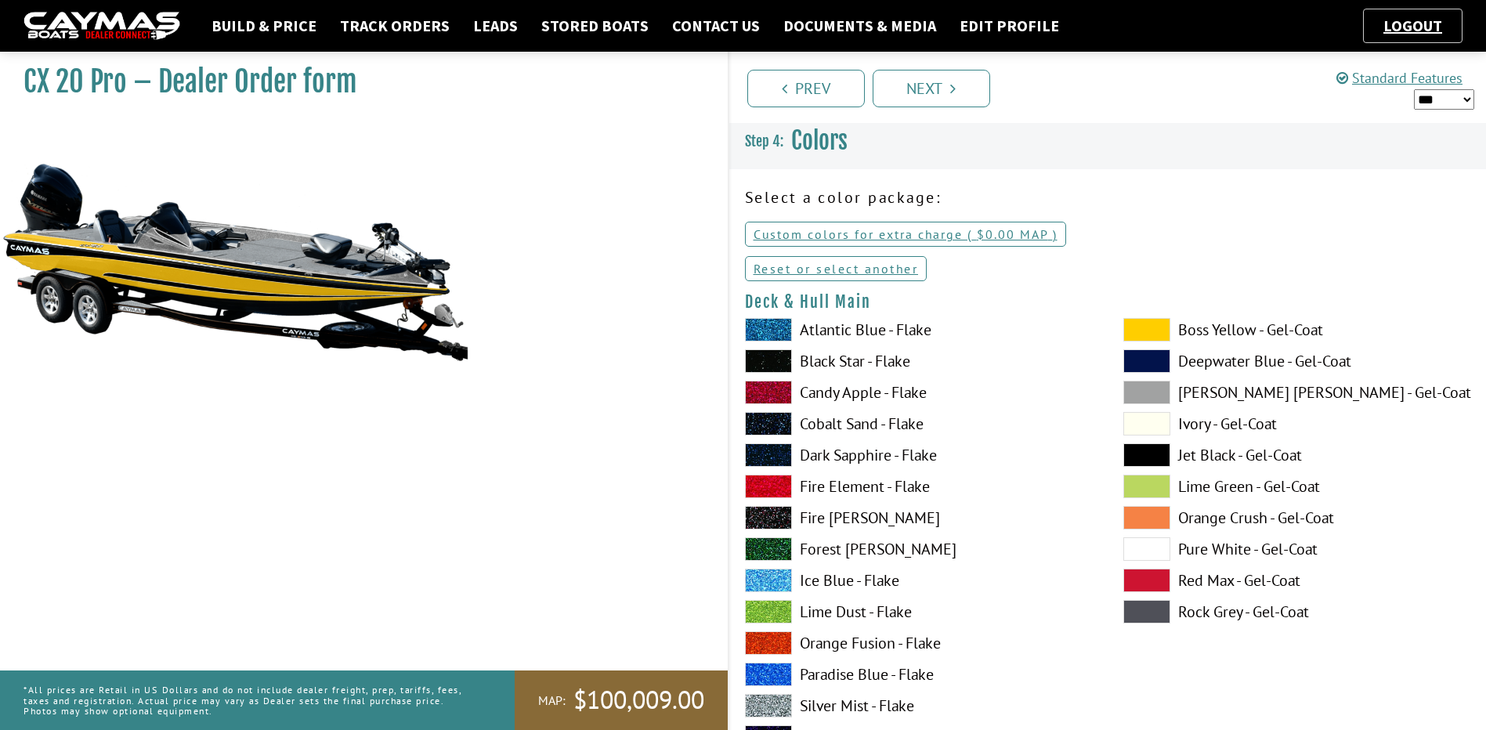
click at [1224, 323] on label "Boss Yellow - Gel-Coat" at bounding box center [1296, 329] width 347 height 23
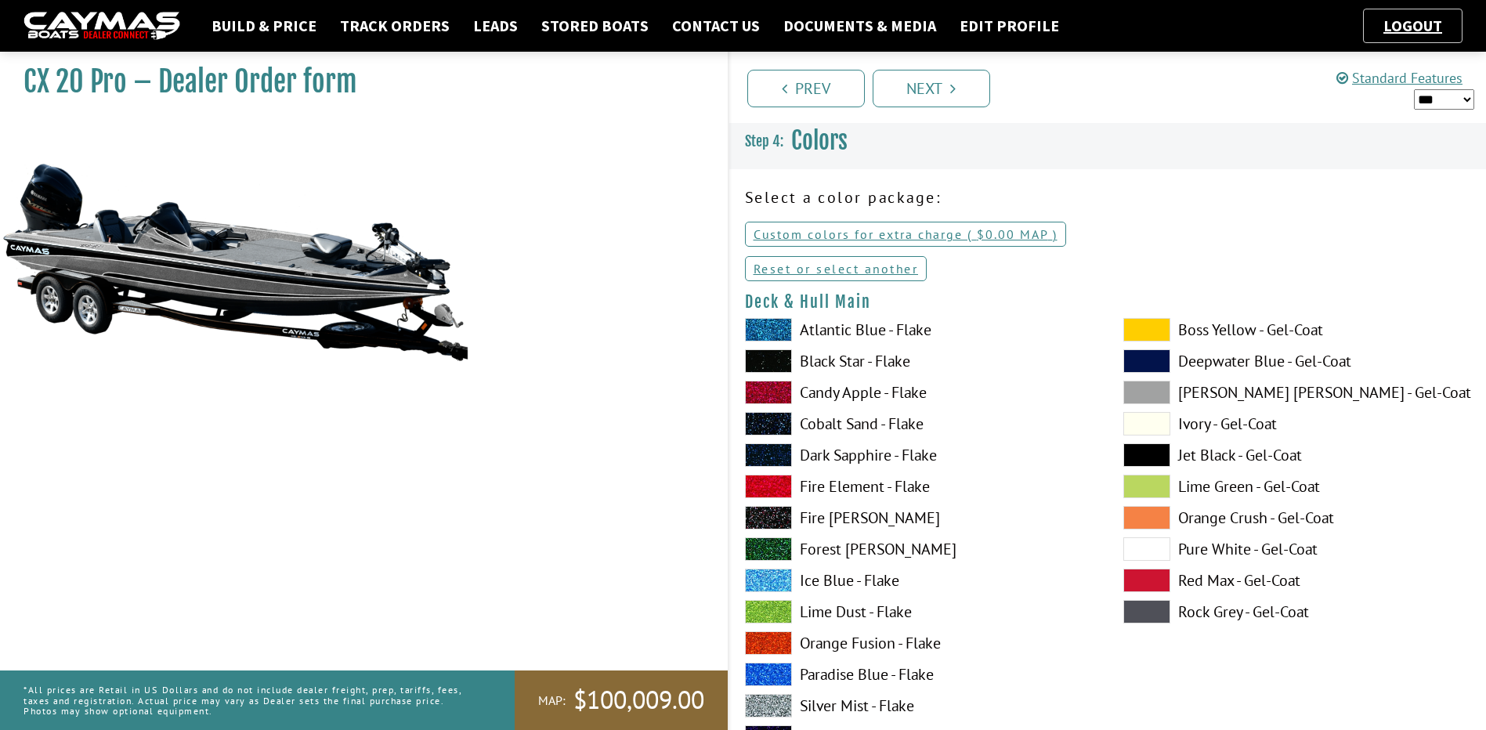
click at [1202, 479] on label "Lime Green - Gel-Coat" at bounding box center [1296, 486] width 347 height 23
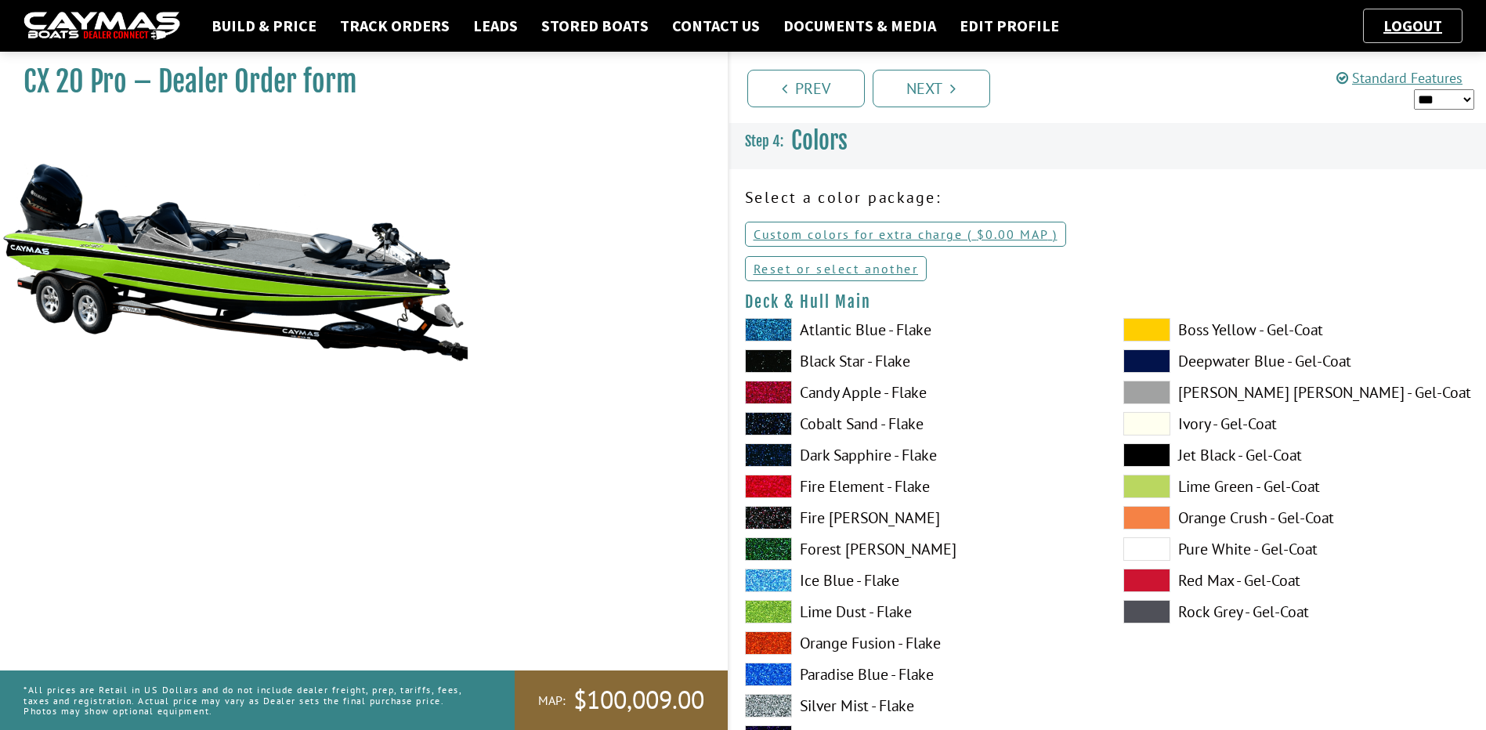
click at [1202, 479] on label "Lime Green - Gel-Coat" at bounding box center [1296, 486] width 347 height 23
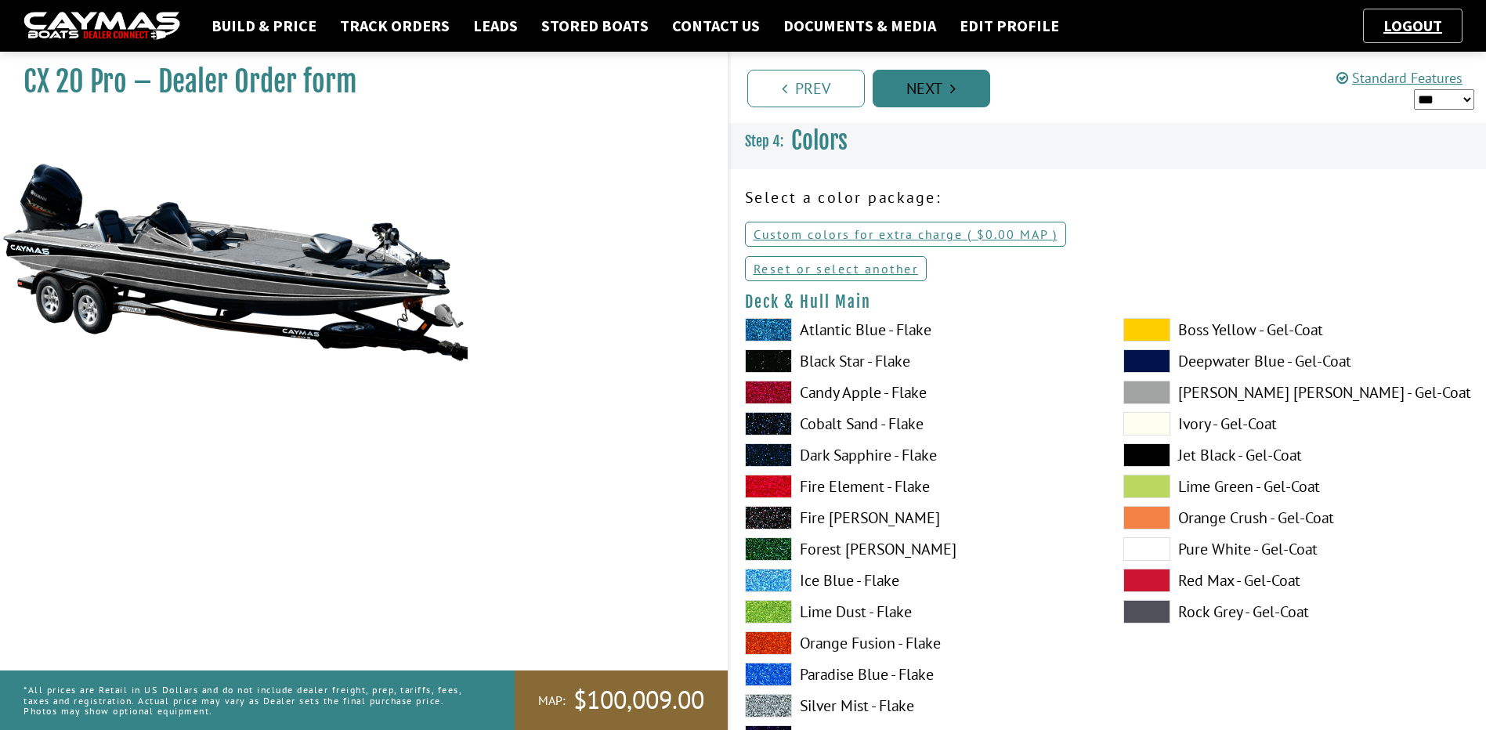
click at [918, 89] on link "Next" at bounding box center [930, 89] width 117 height 38
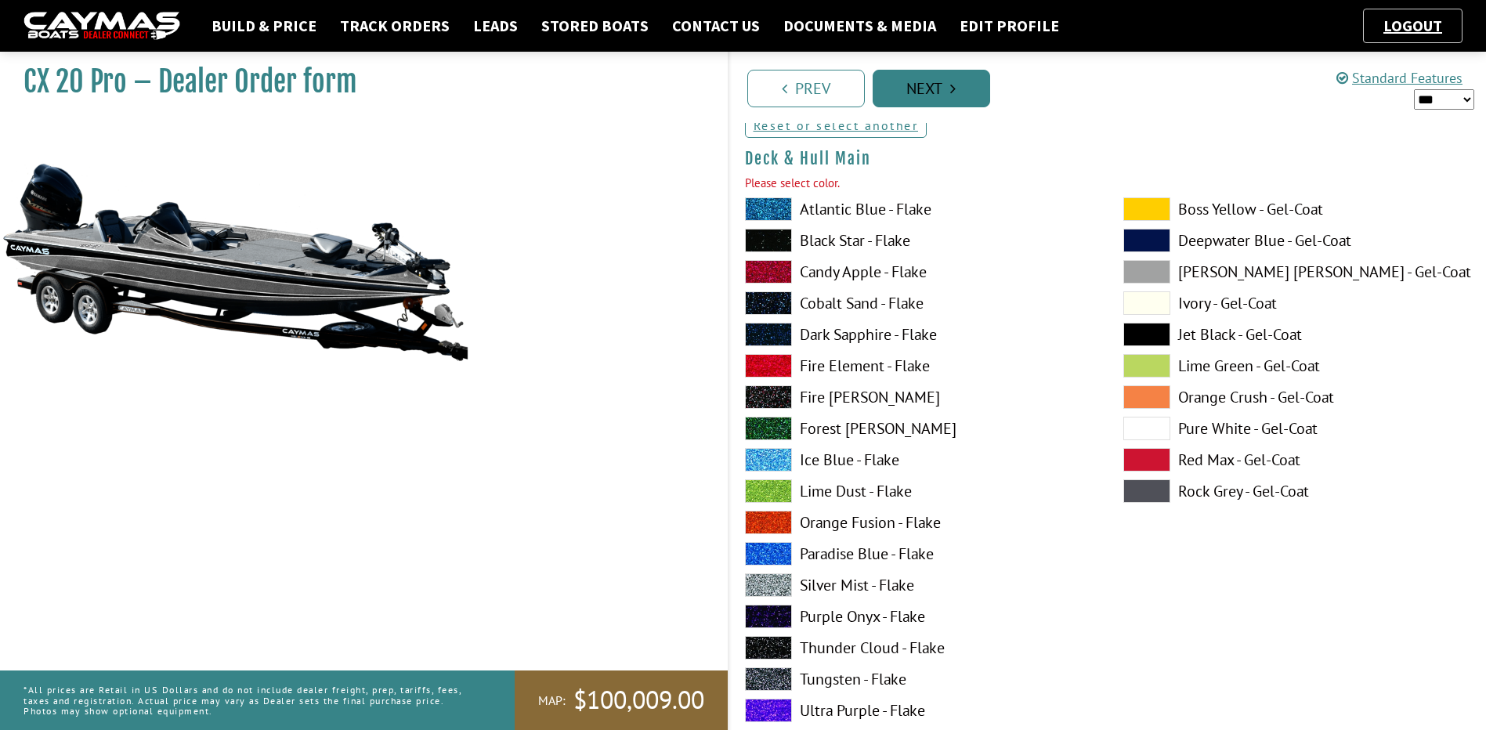
scroll to position [161, 0]
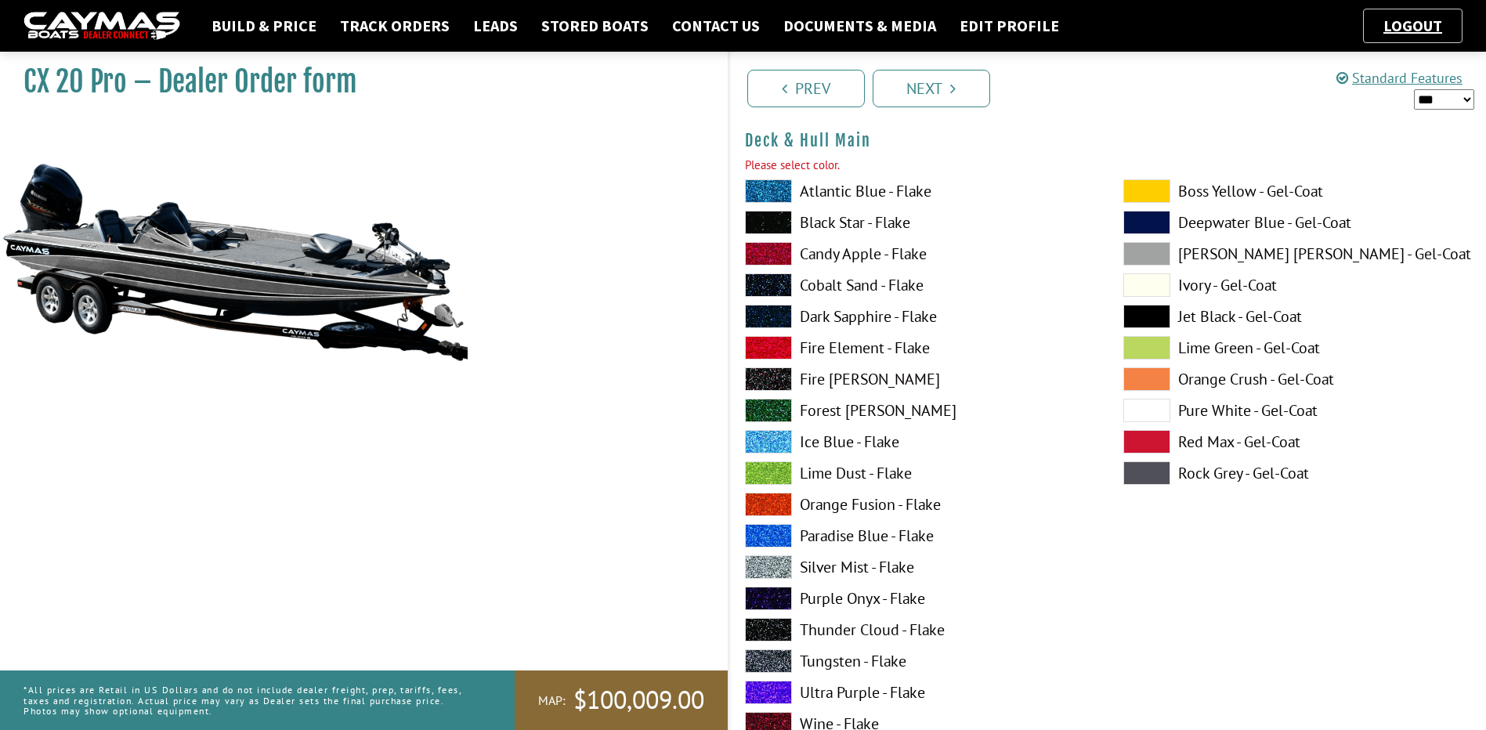
click at [760, 222] on span at bounding box center [768, 222] width 47 height 23
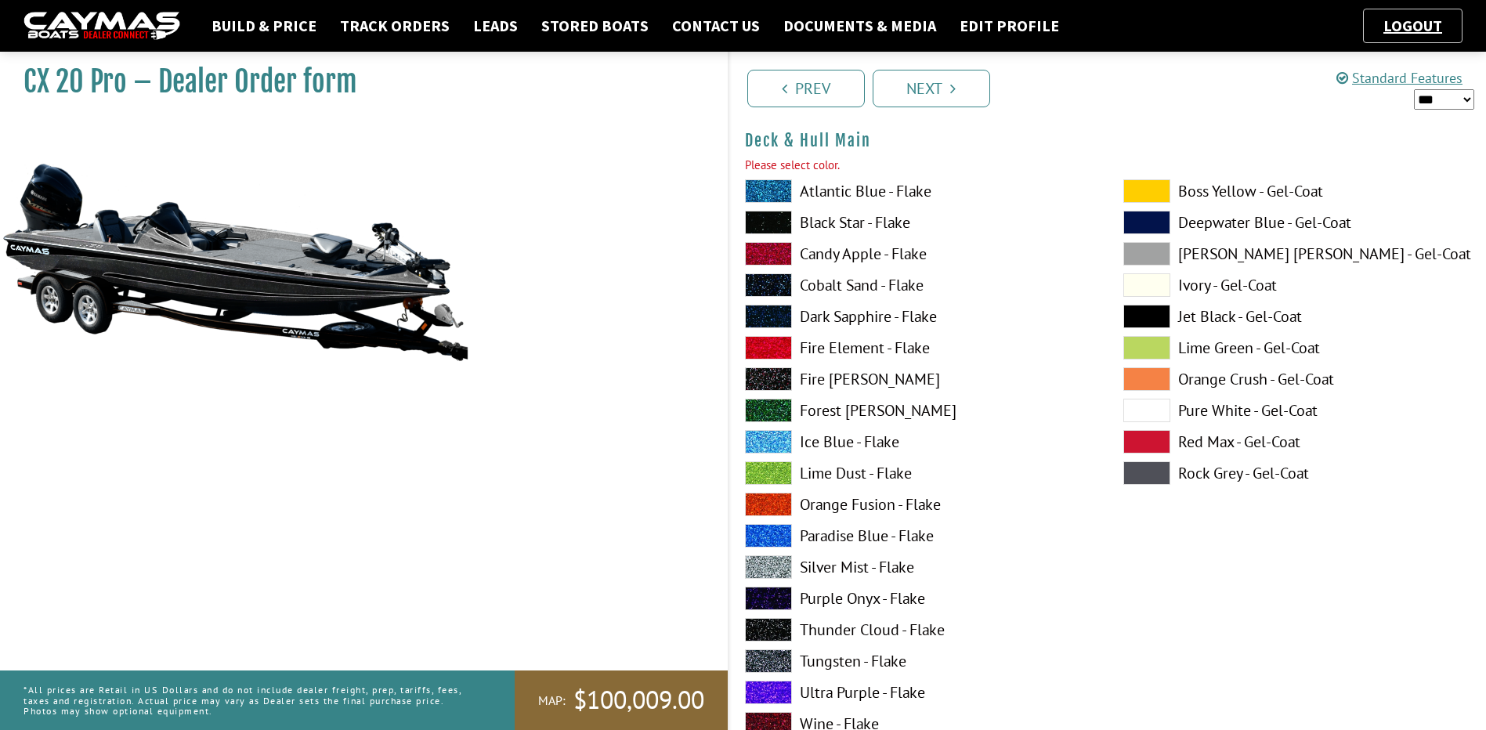
click at [760, 222] on span at bounding box center [768, 222] width 47 height 23
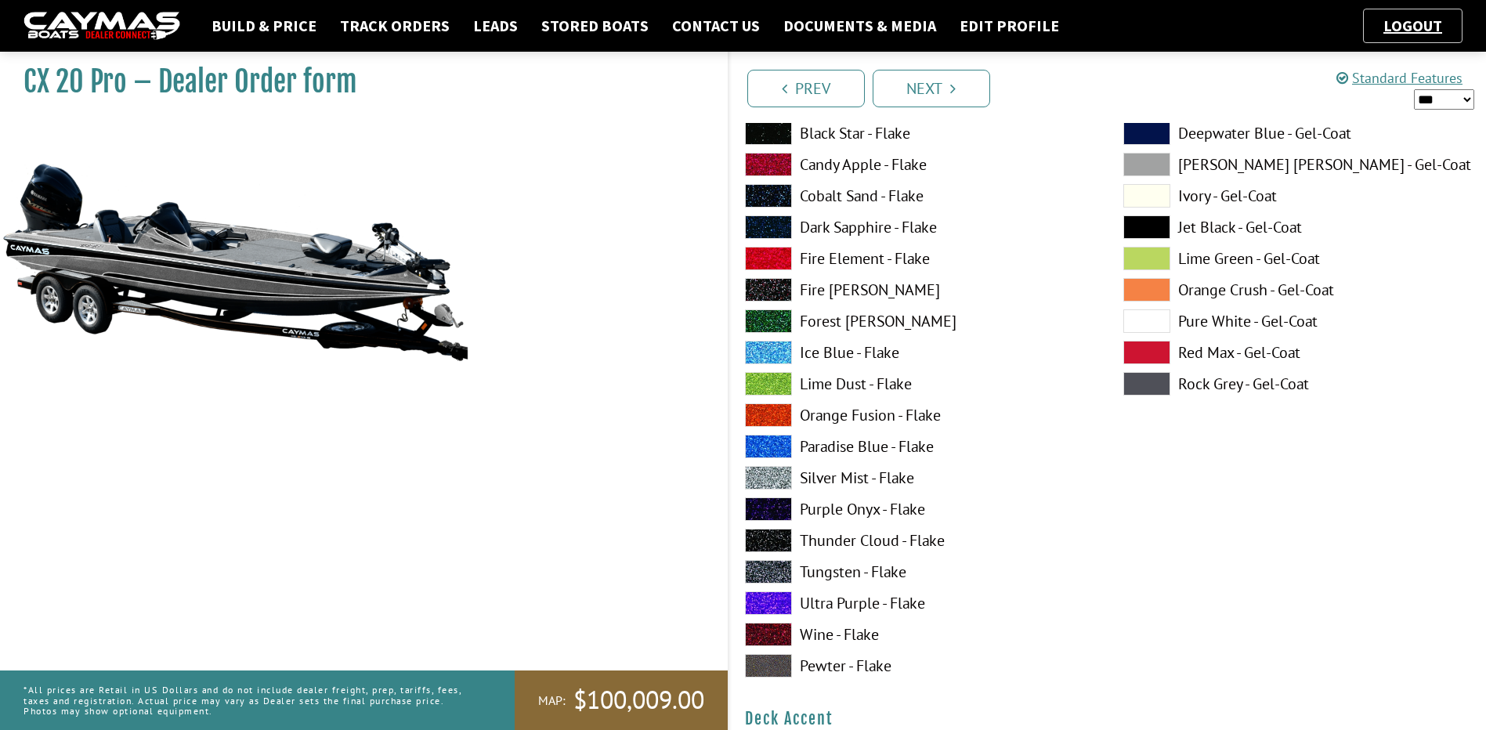
scroll to position [0, 0]
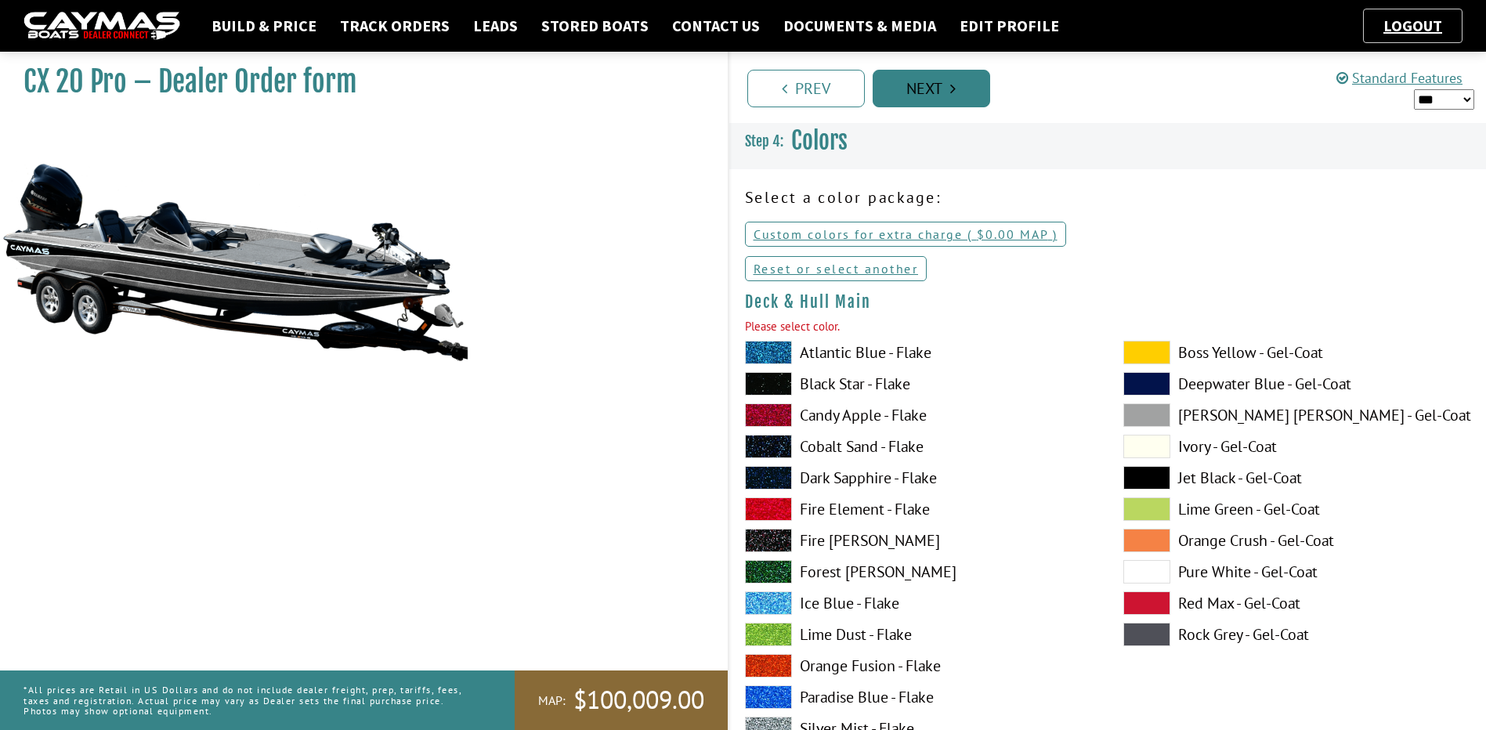
click at [931, 90] on link "Next" at bounding box center [930, 89] width 117 height 38
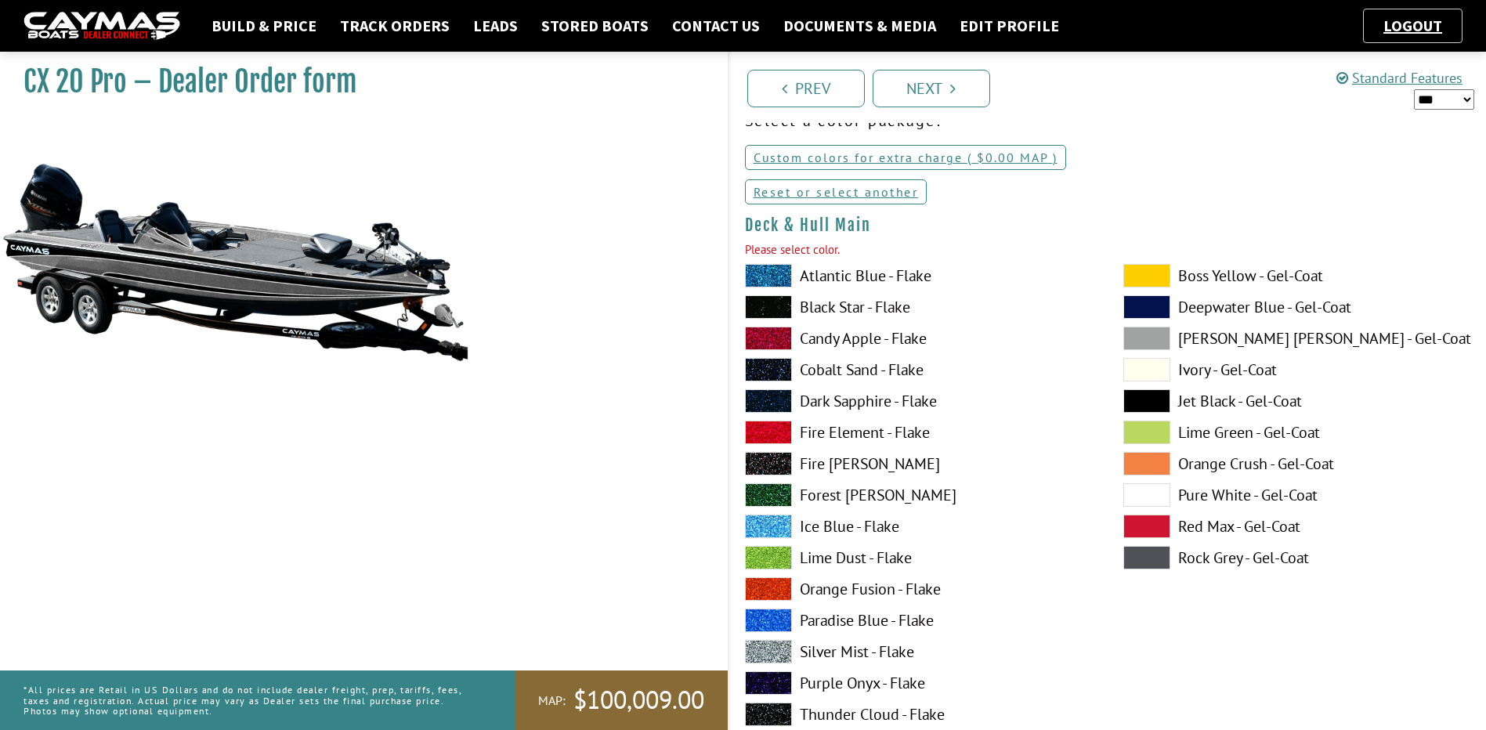
scroll to position [161, 0]
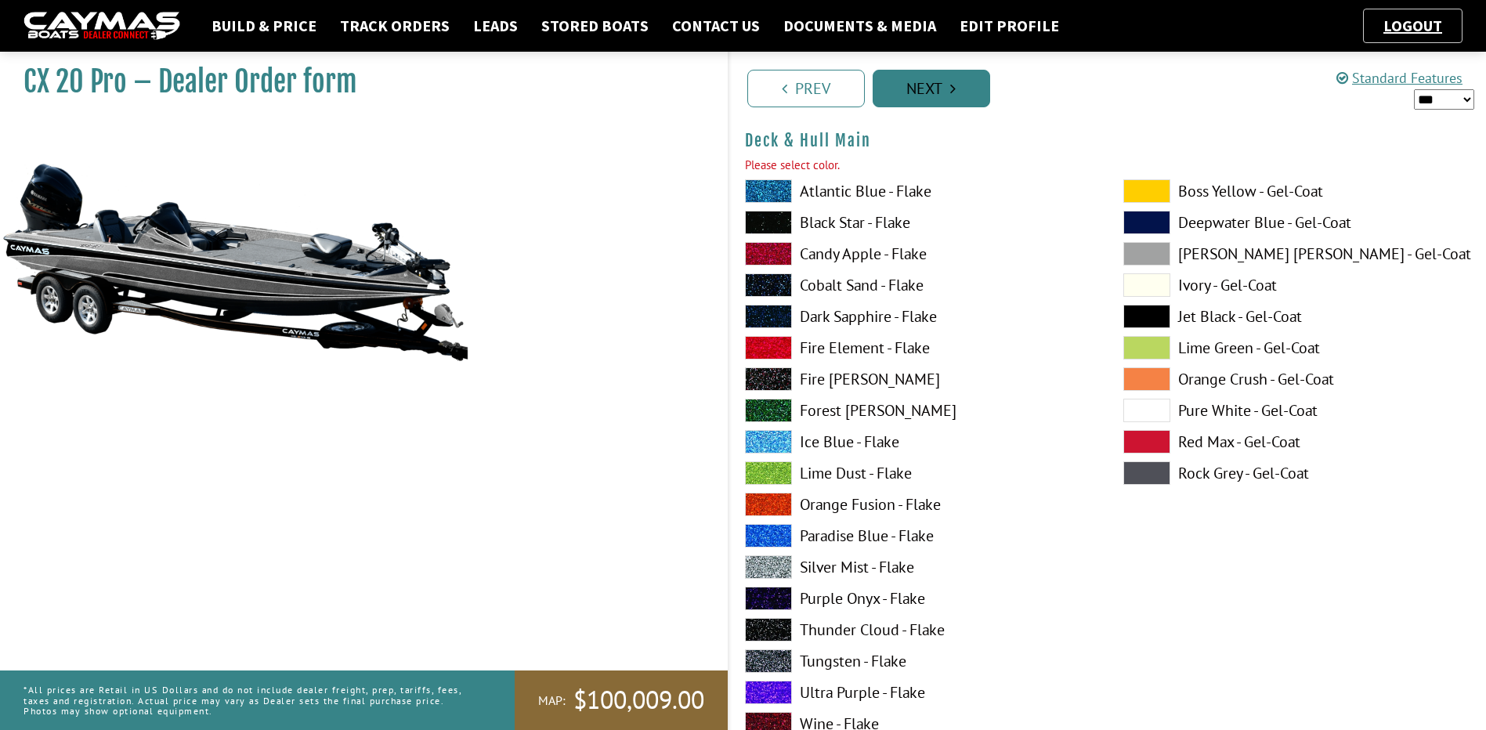
click at [936, 100] on link "Next" at bounding box center [930, 89] width 117 height 38
click at [817, 565] on label "Silver Mist - Flake" at bounding box center [918, 566] width 347 height 23
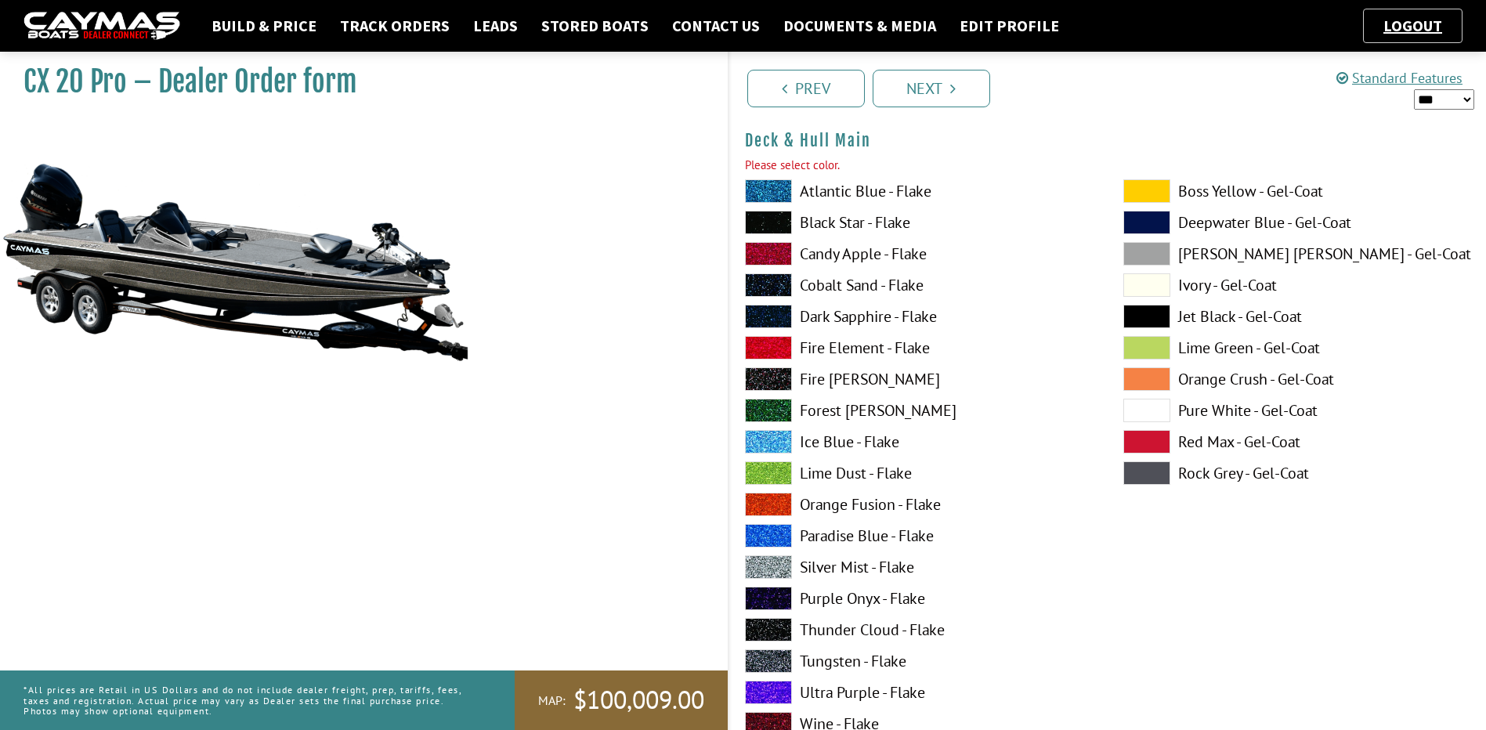
click at [817, 565] on label "Silver Mist - Flake" at bounding box center [918, 566] width 347 height 23
click at [815, 227] on label "Black Star - Flake" at bounding box center [918, 222] width 347 height 23
click at [1209, 222] on label "Deepwater Blue - Gel-Coat" at bounding box center [1296, 222] width 347 height 23
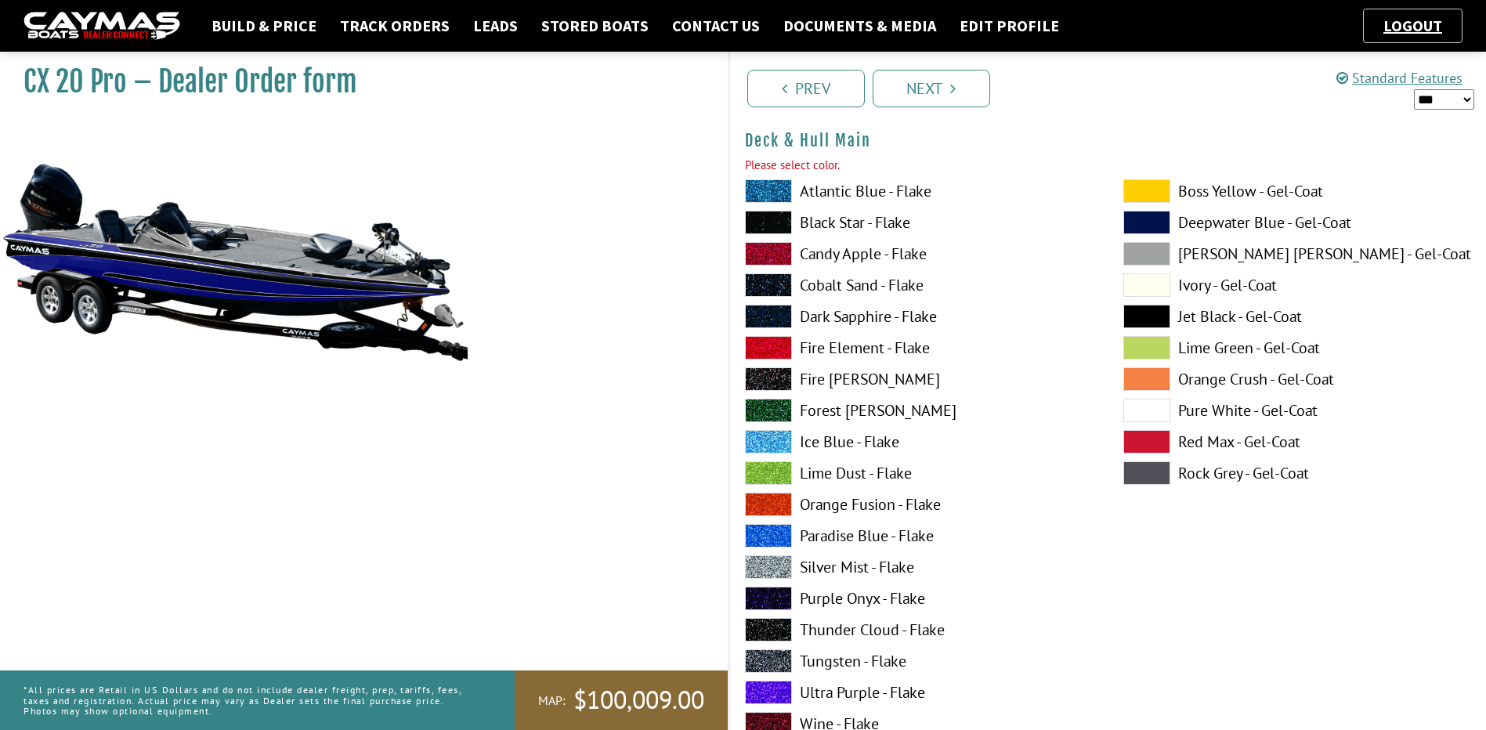
click at [1209, 222] on label "Deepwater Blue - Gel-Coat" at bounding box center [1296, 222] width 347 height 23
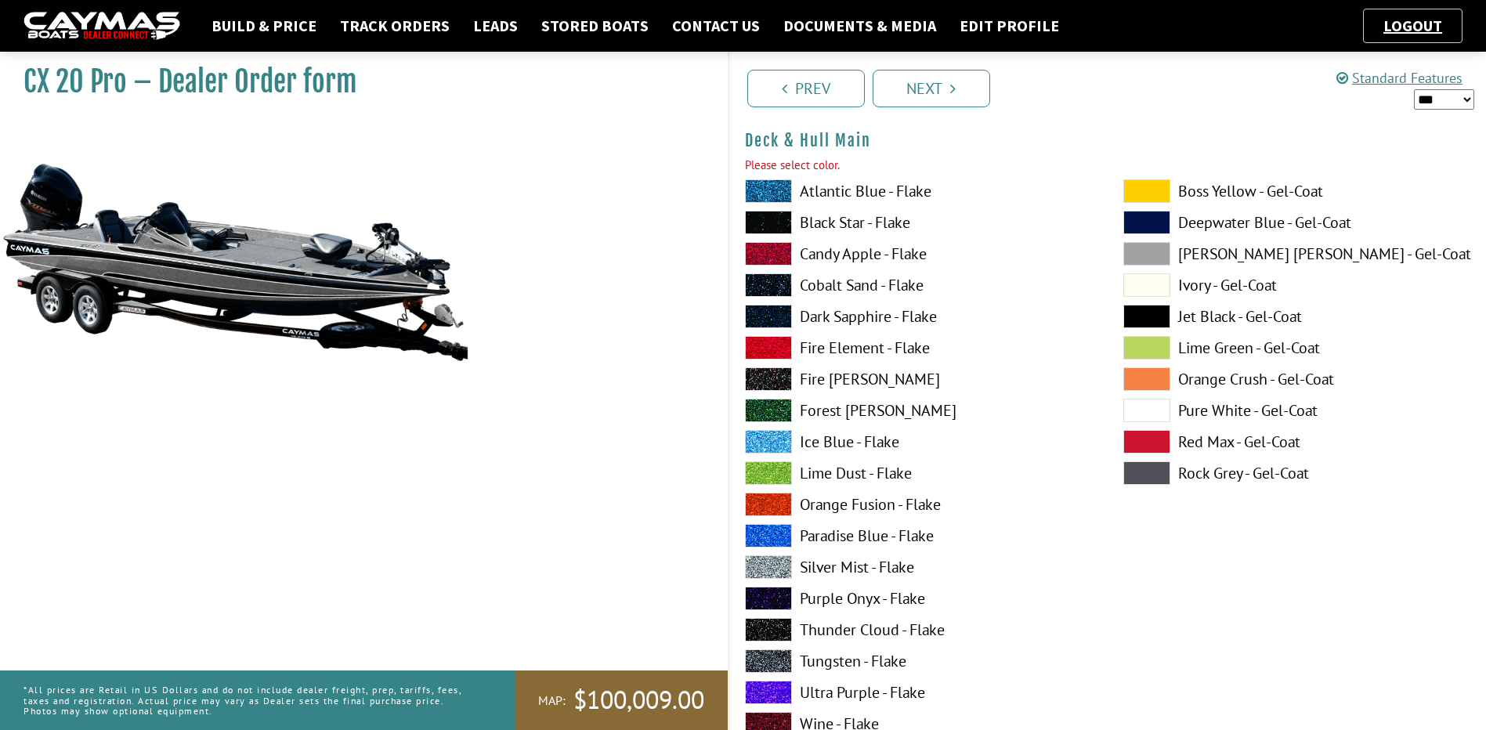
click at [1203, 311] on label "Jet Black - Gel-Coat" at bounding box center [1296, 316] width 347 height 23
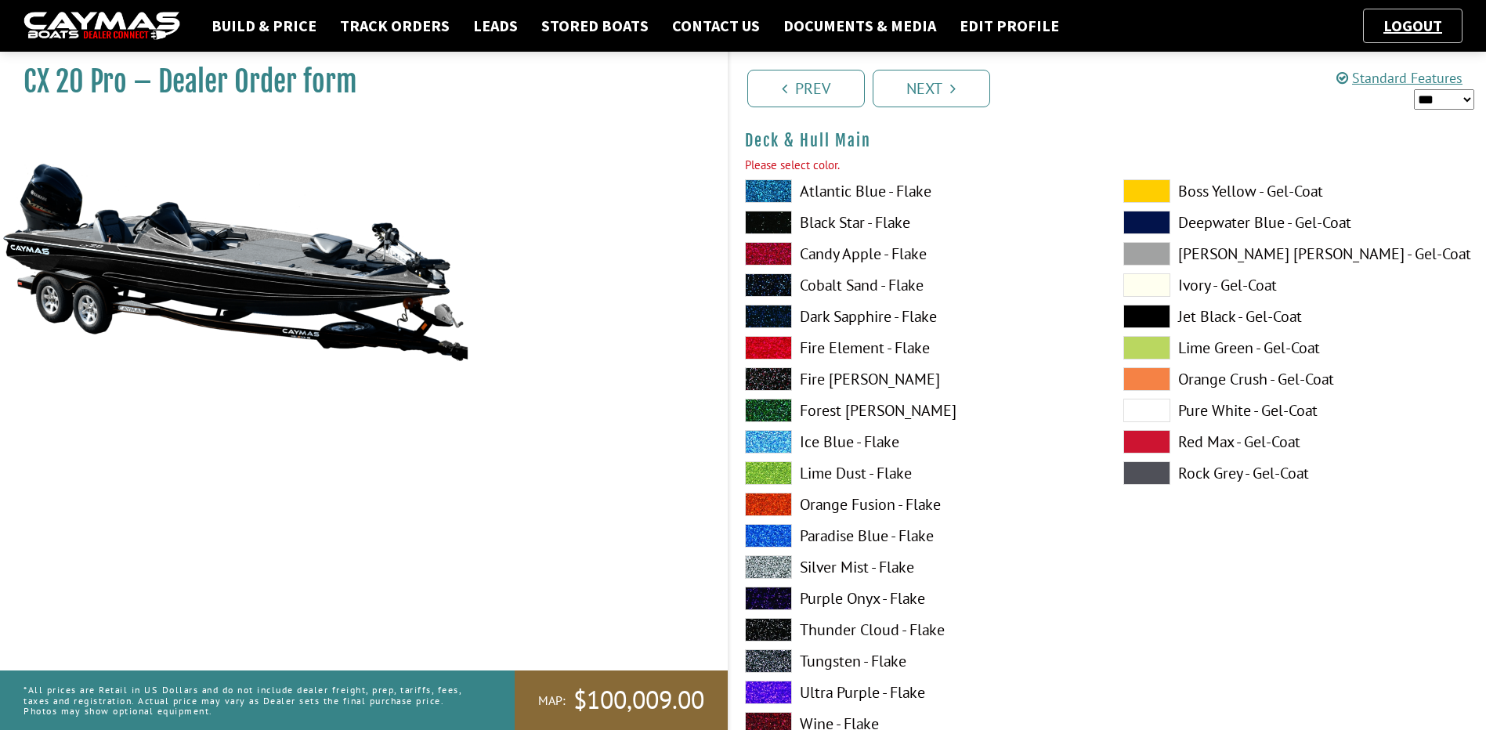
click at [1203, 311] on label "Jet Black - Gel-Coat" at bounding box center [1296, 316] width 347 height 23
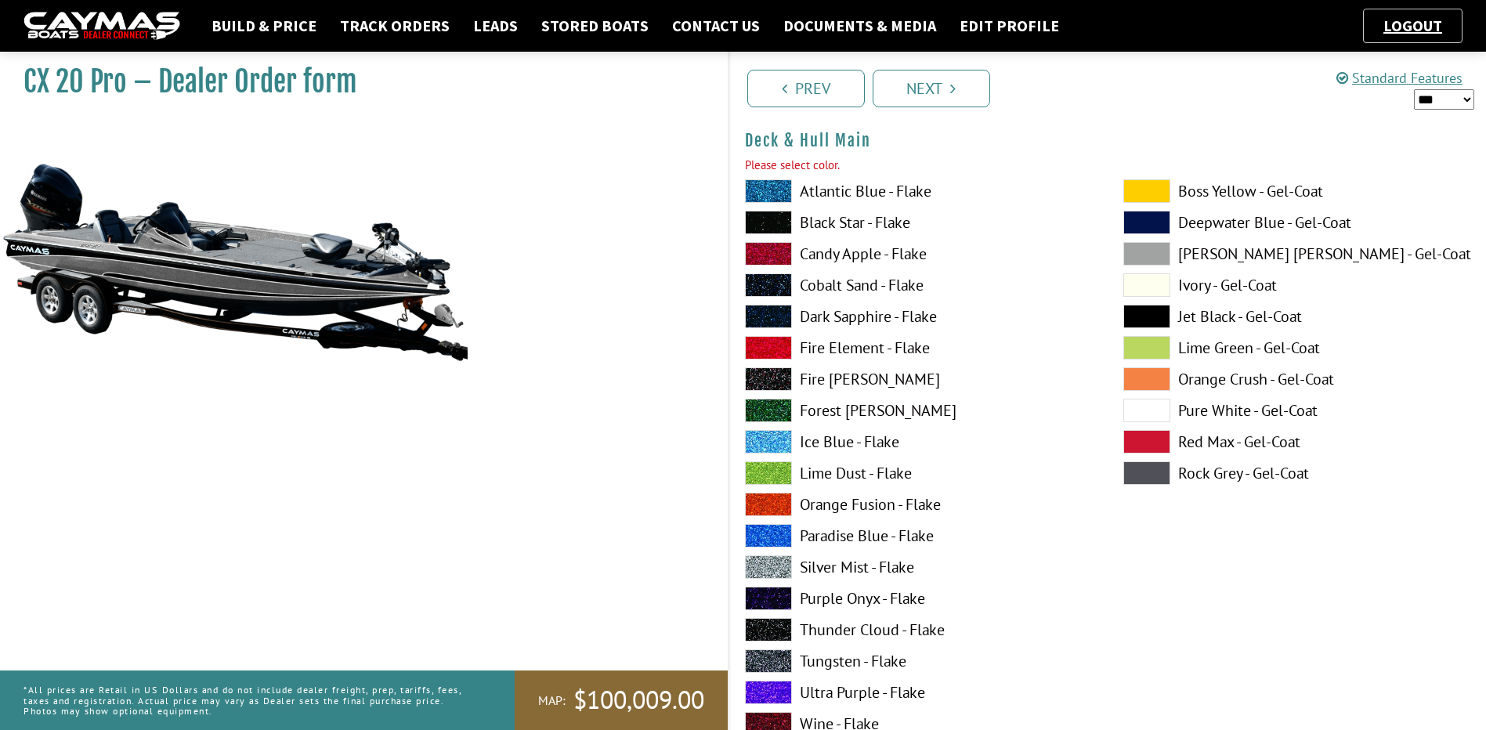
click at [1222, 400] on label "Pure White - Gel-Coat" at bounding box center [1296, 410] width 347 height 23
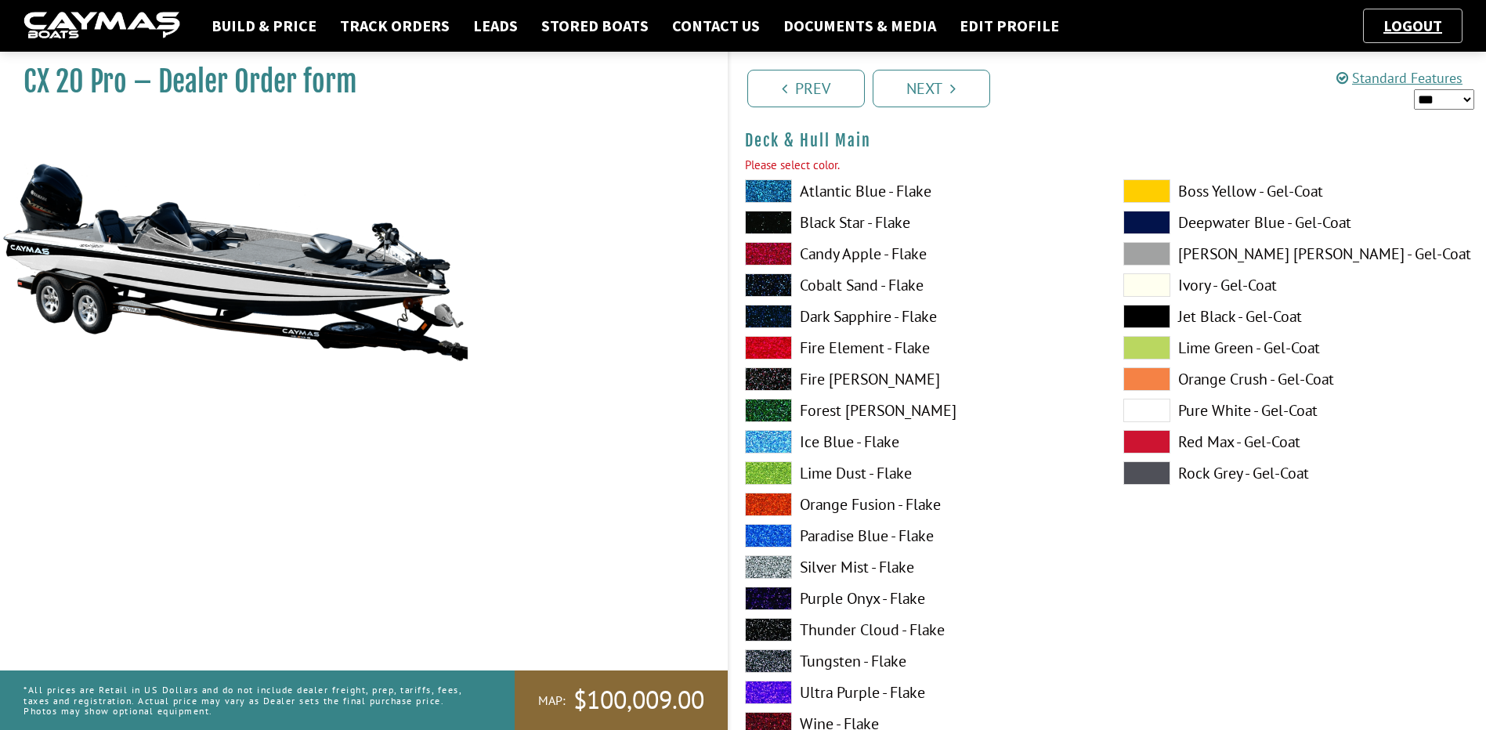
click at [1222, 400] on label "Pure White - Gel-Coat" at bounding box center [1296, 410] width 347 height 23
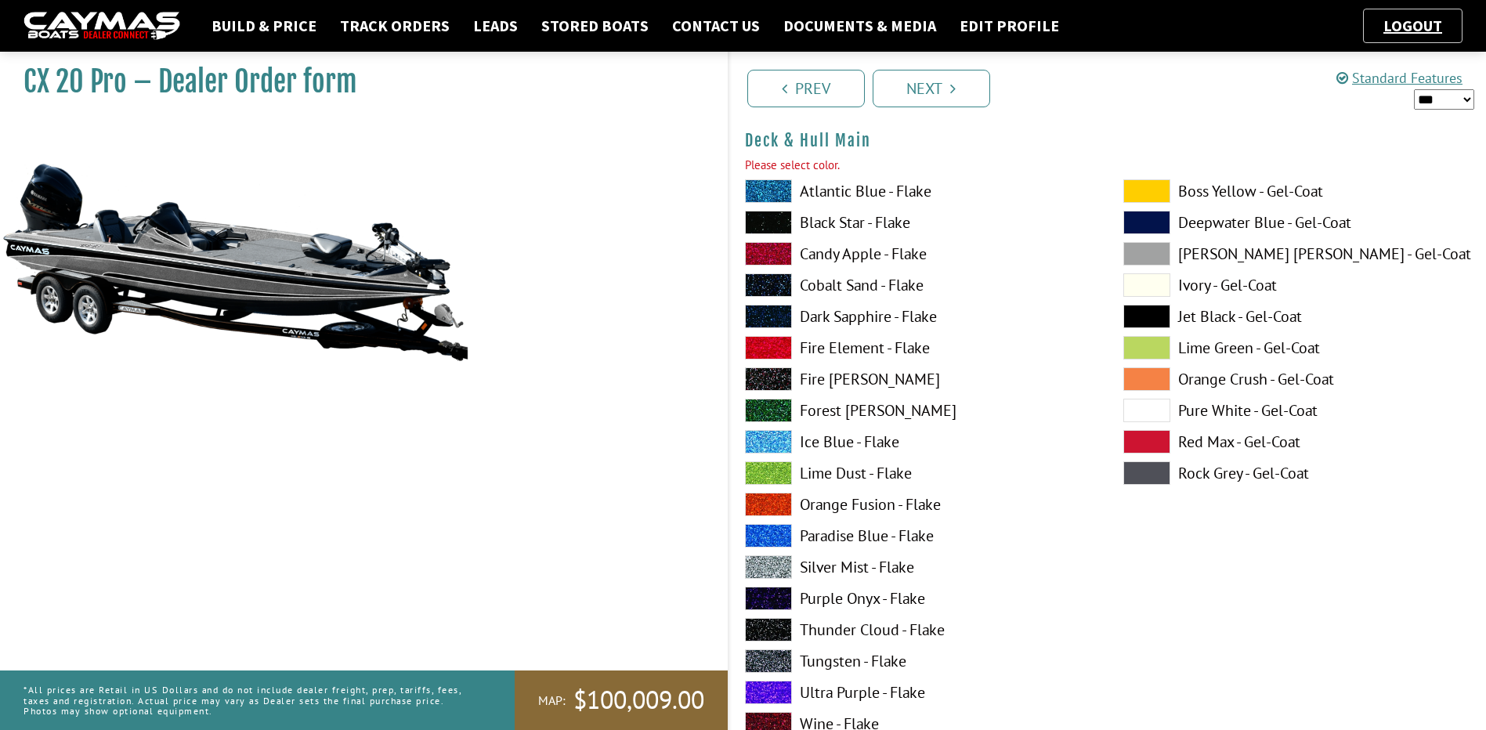
click at [1219, 477] on label "Rock Grey - Gel-Coat" at bounding box center [1296, 472] width 347 height 23
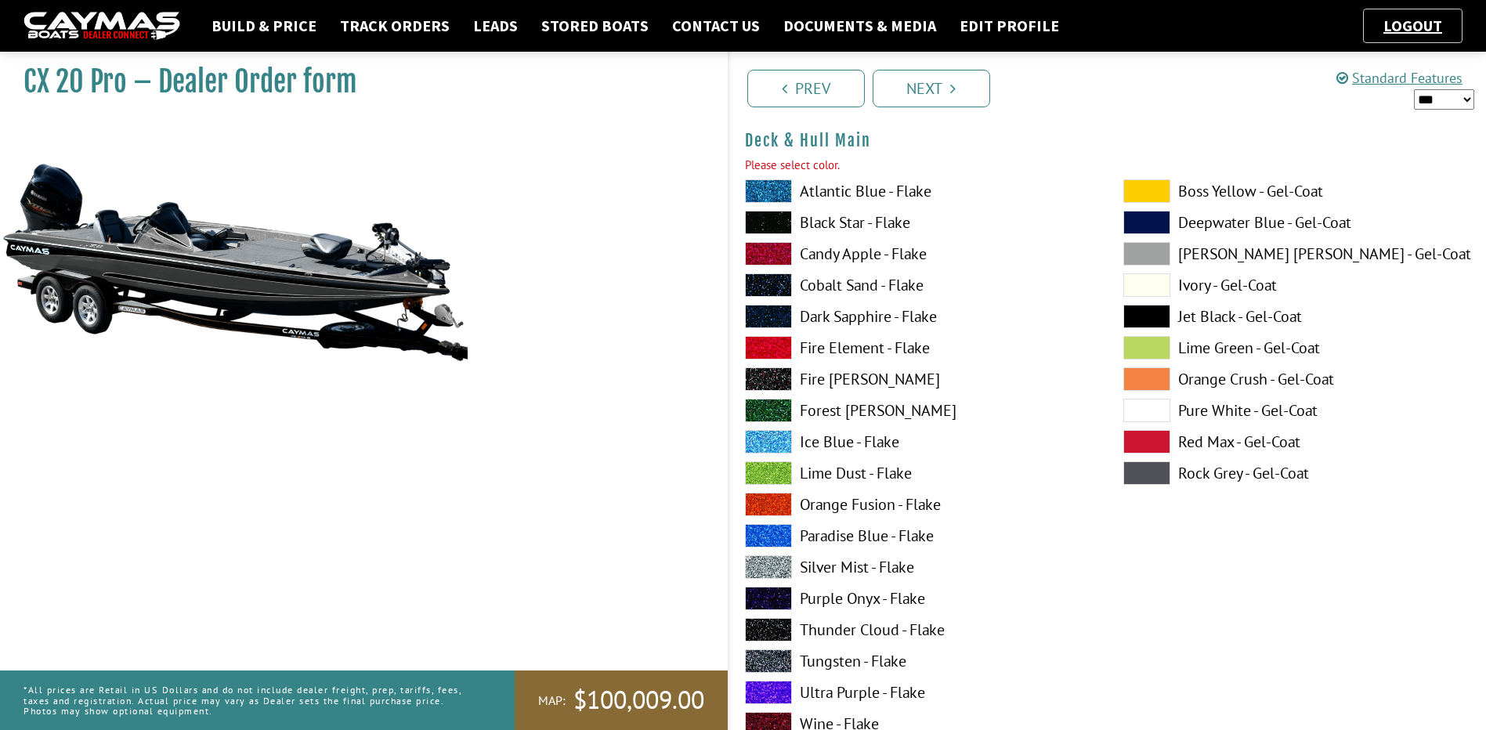
click at [1219, 477] on label "Rock Grey - Gel-Coat" at bounding box center [1296, 472] width 347 height 23
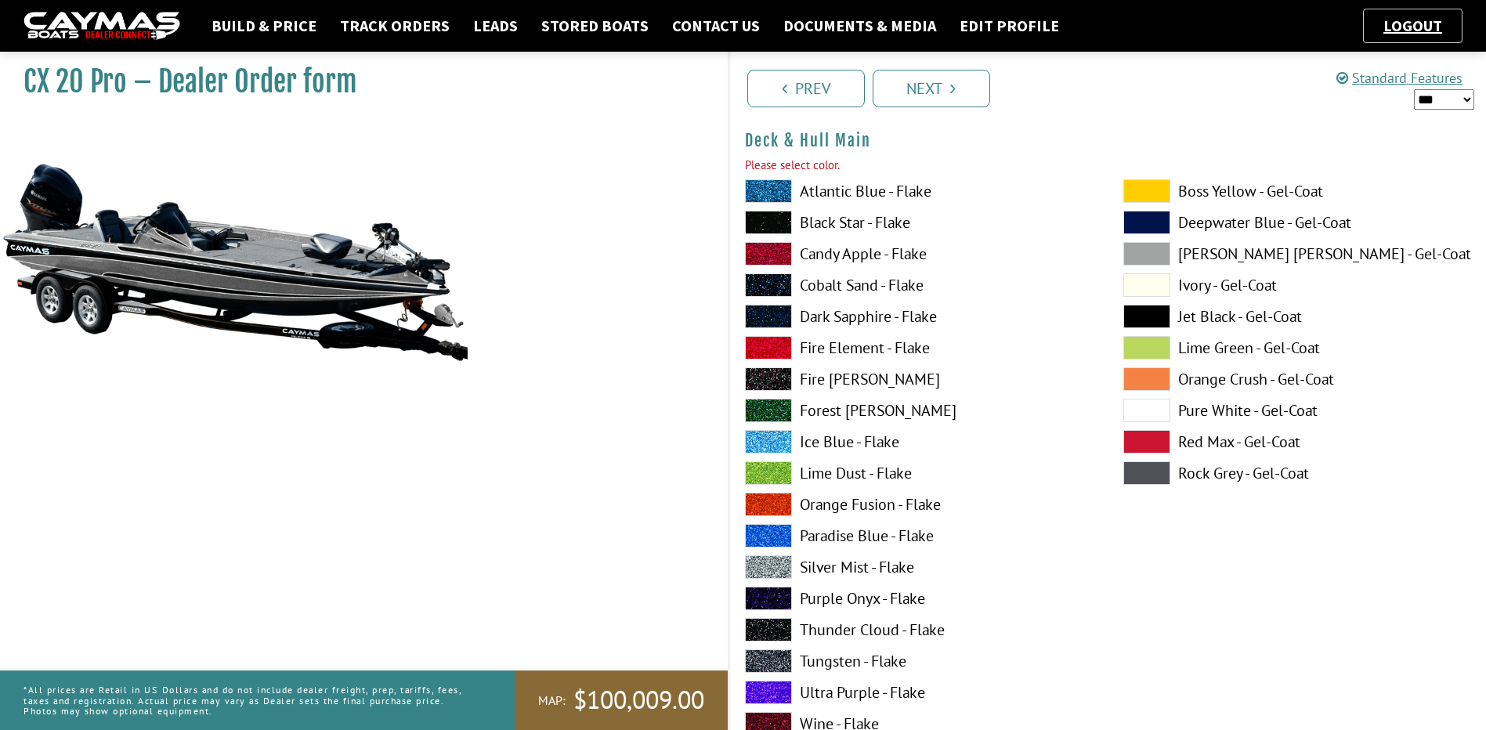
click at [1200, 253] on label "[PERSON_NAME] [PERSON_NAME] - Gel-Coat" at bounding box center [1296, 253] width 347 height 23
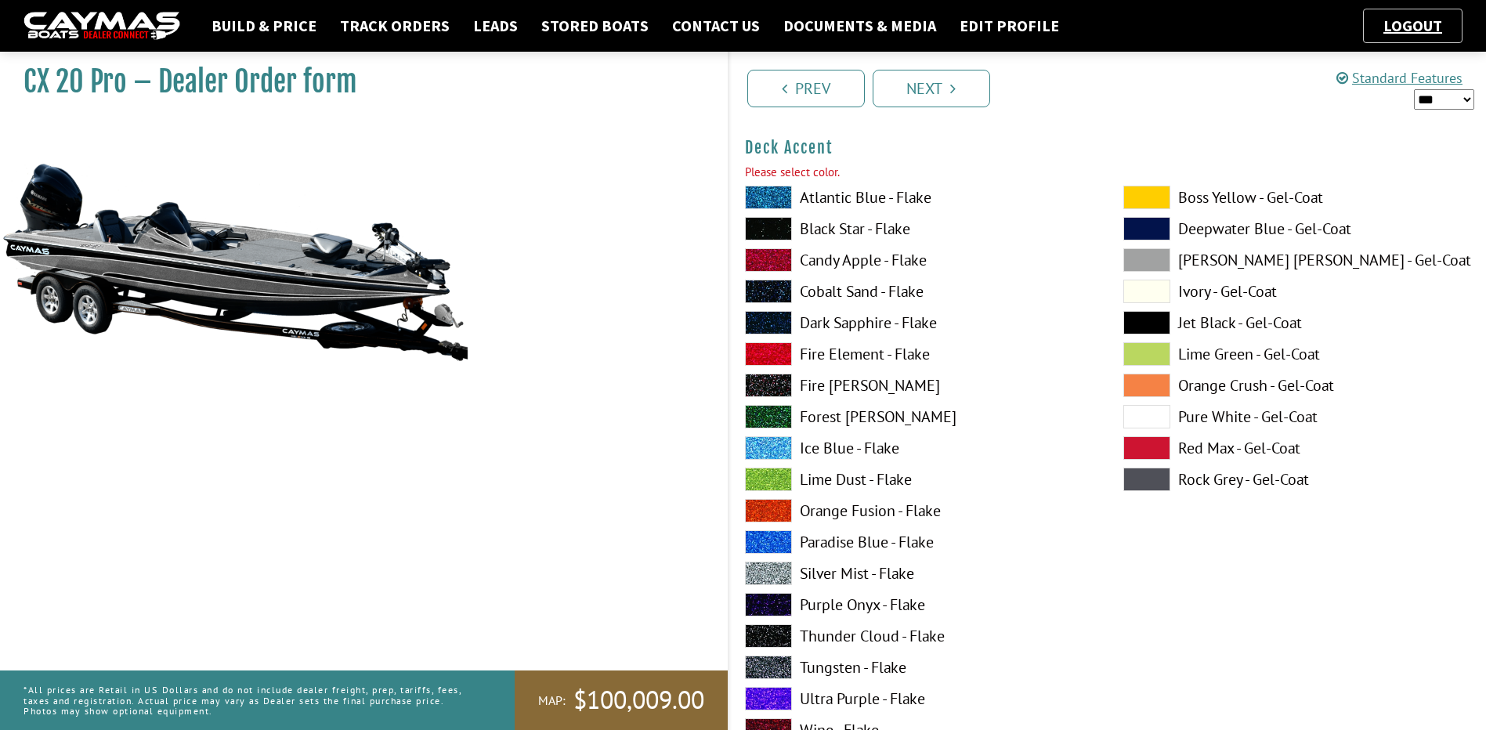
scroll to position [945, 0]
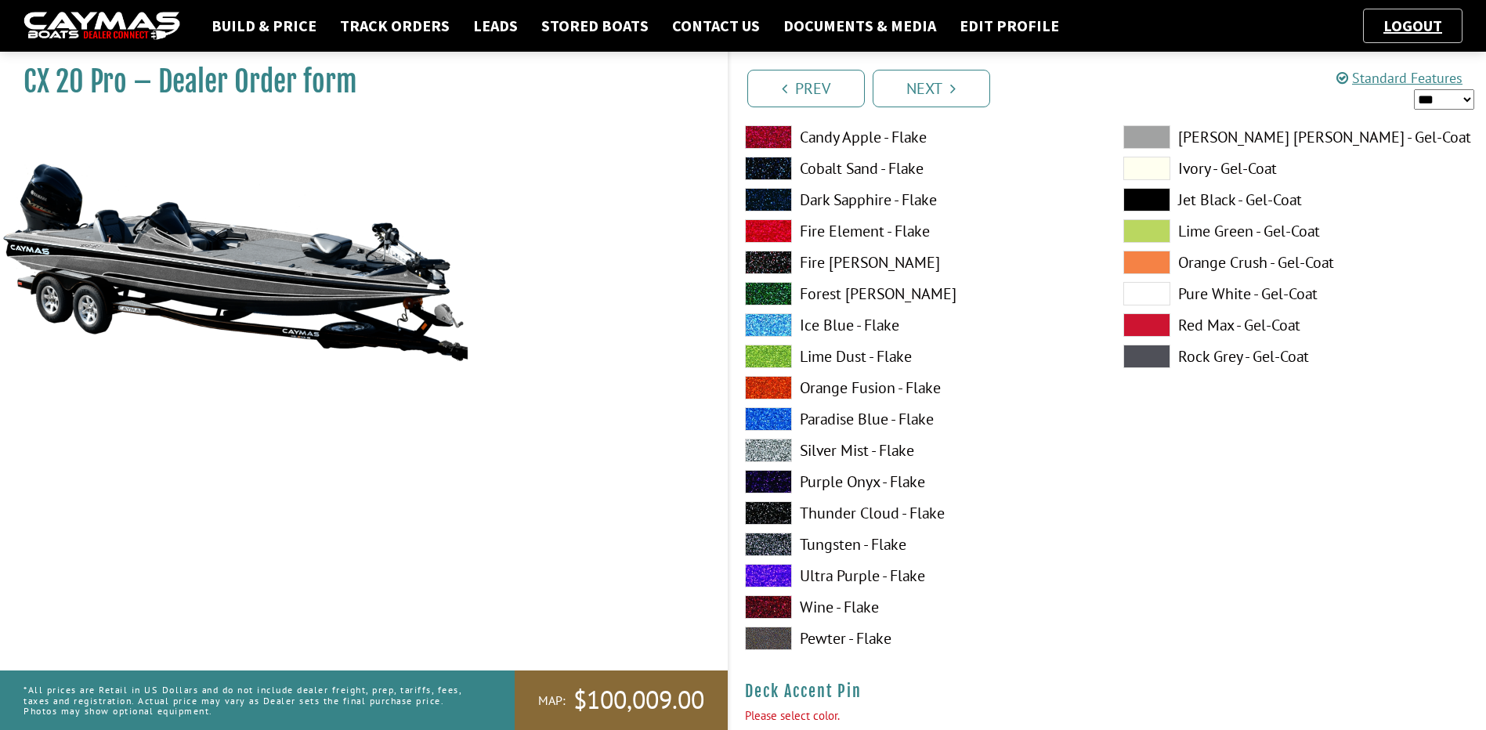
click at [819, 450] on label "Silver Mist - Flake" at bounding box center [918, 450] width 347 height 23
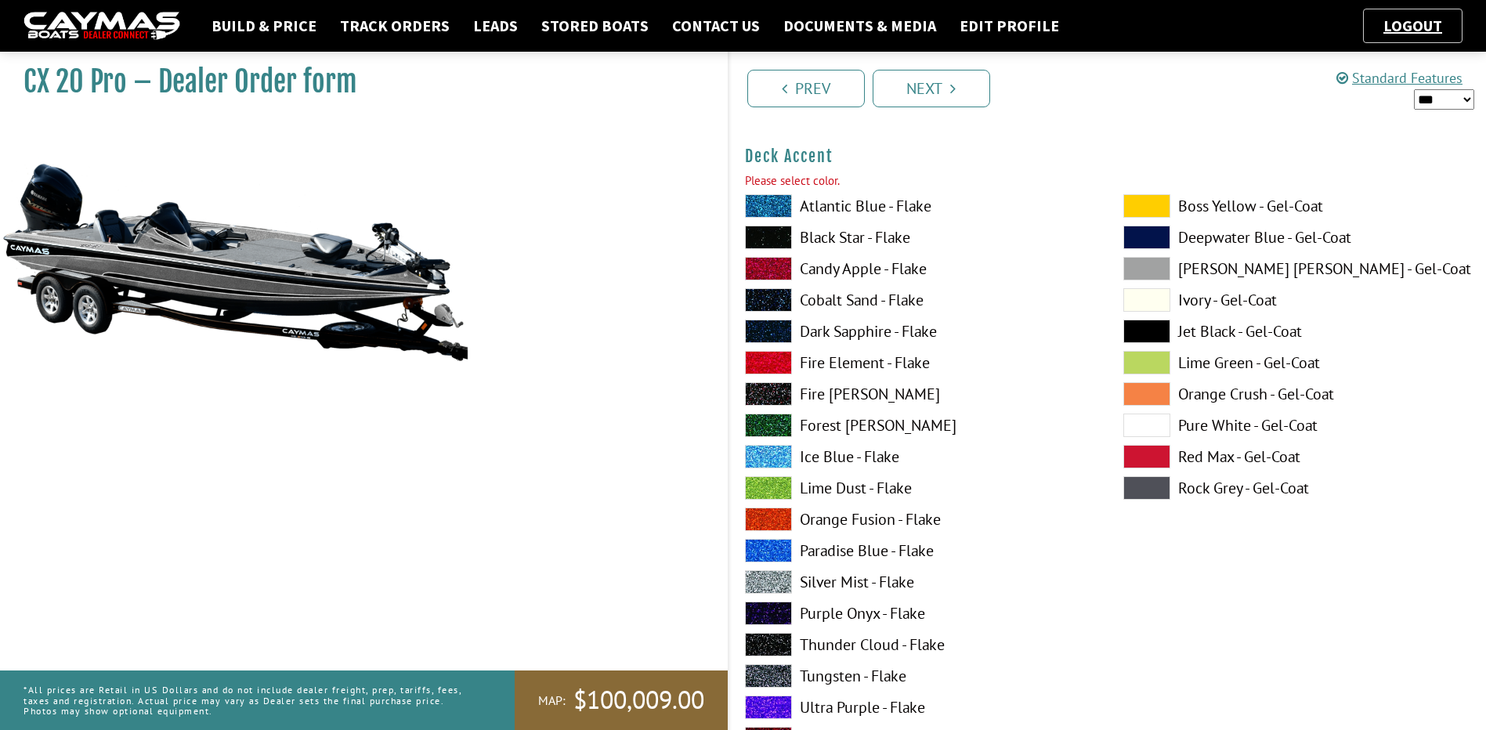
scroll to position [788, 0]
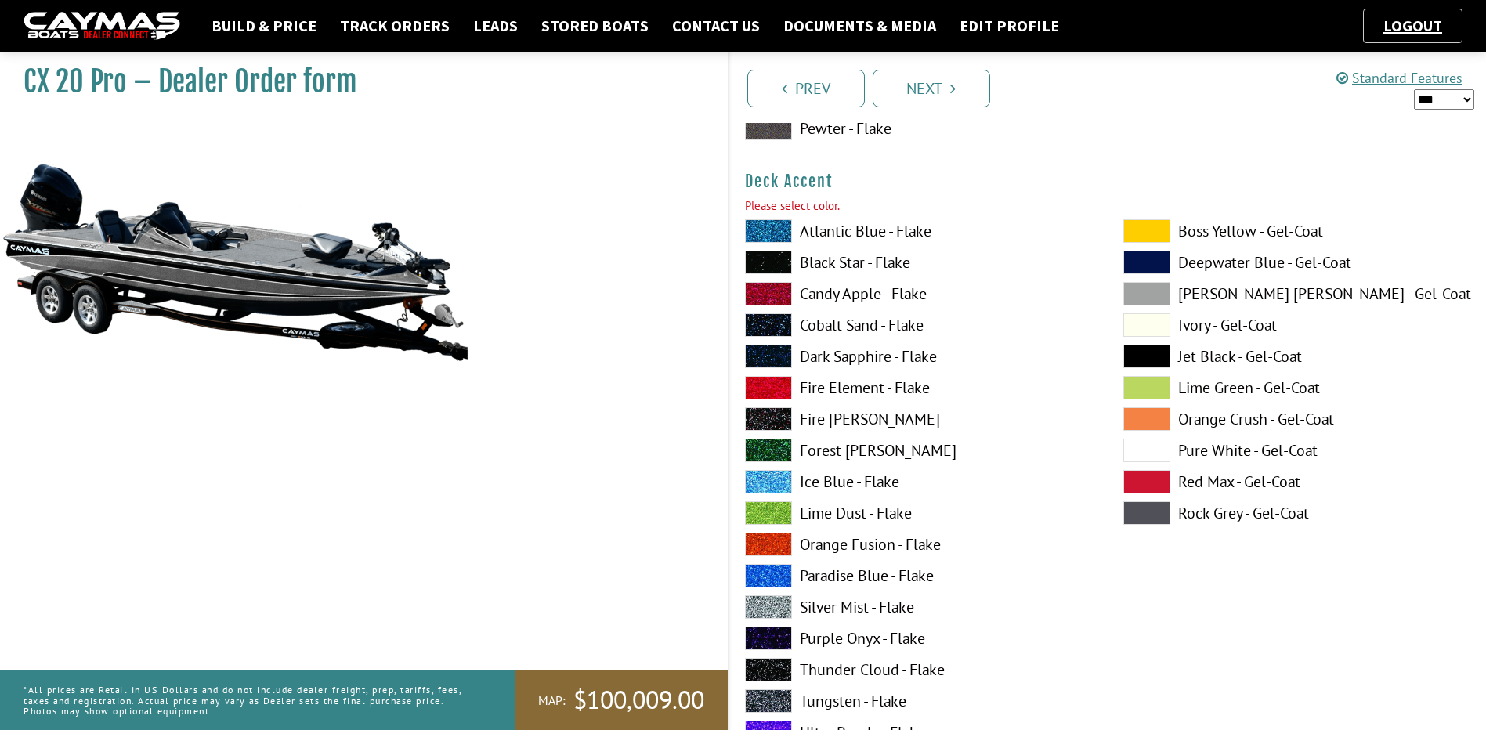
click at [832, 266] on label "Black Star - Flake" at bounding box center [918, 262] width 347 height 23
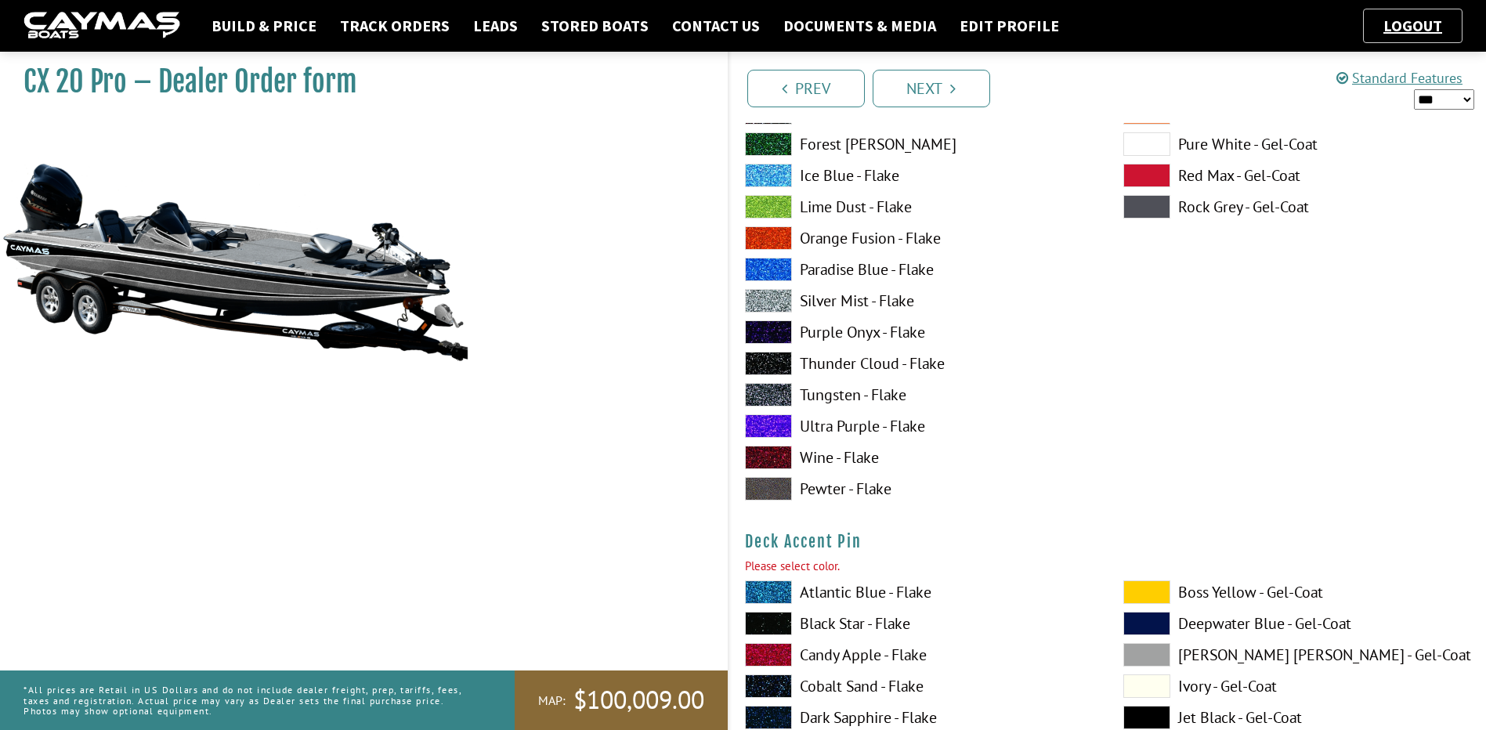
scroll to position [1101, 0]
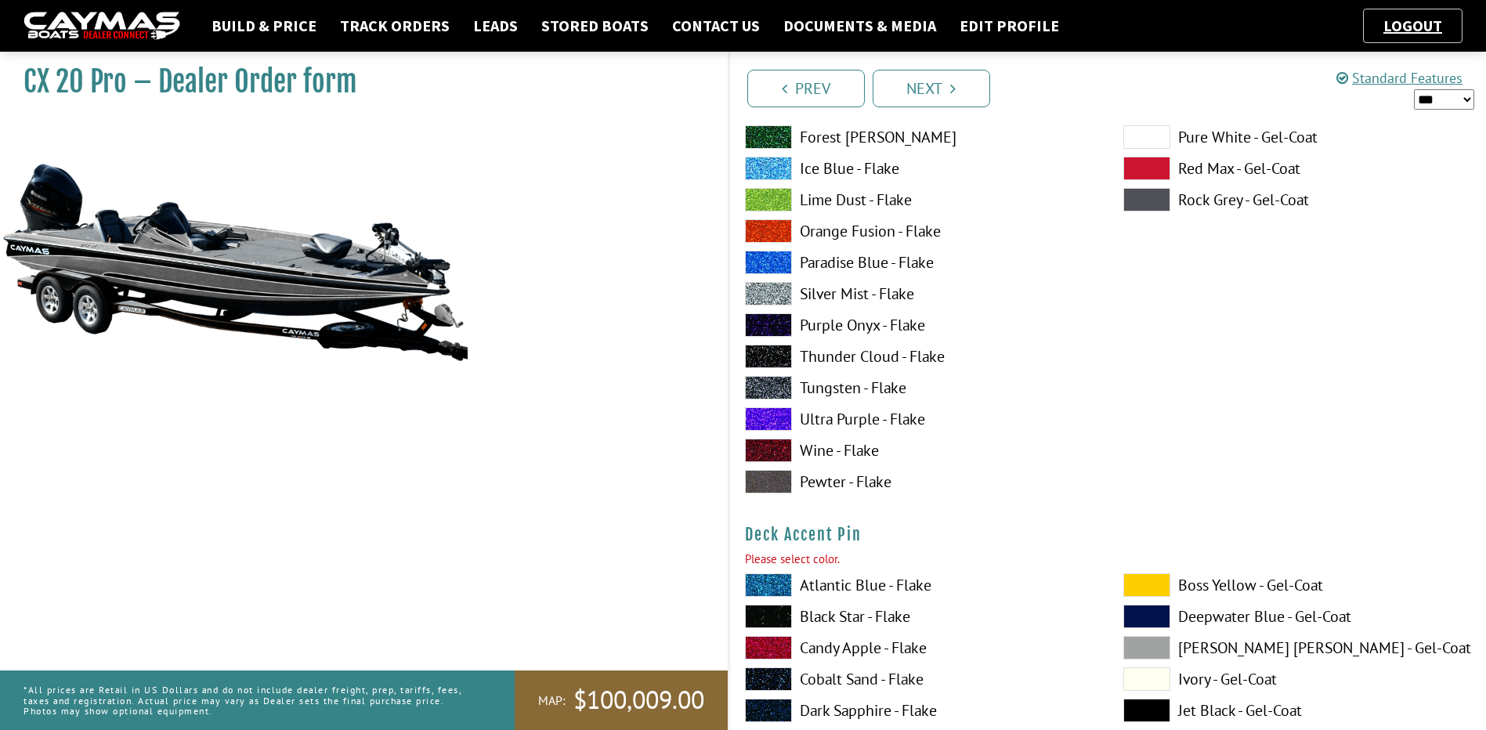
click at [825, 222] on label "Orange Fusion - Flake" at bounding box center [918, 230] width 347 height 23
click at [823, 483] on label "Pewter - Flake" at bounding box center [918, 481] width 347 height 23
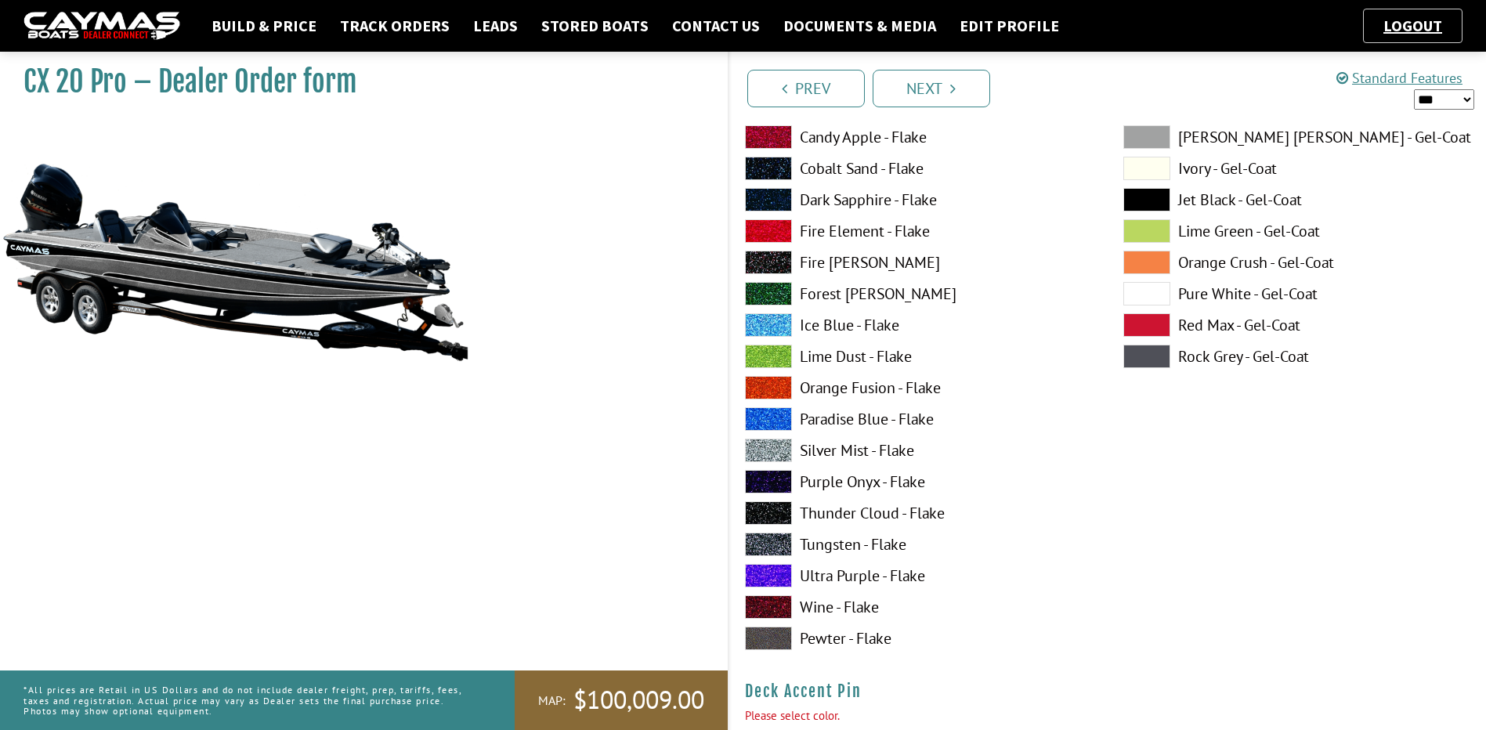
scroll to position [631, 0]
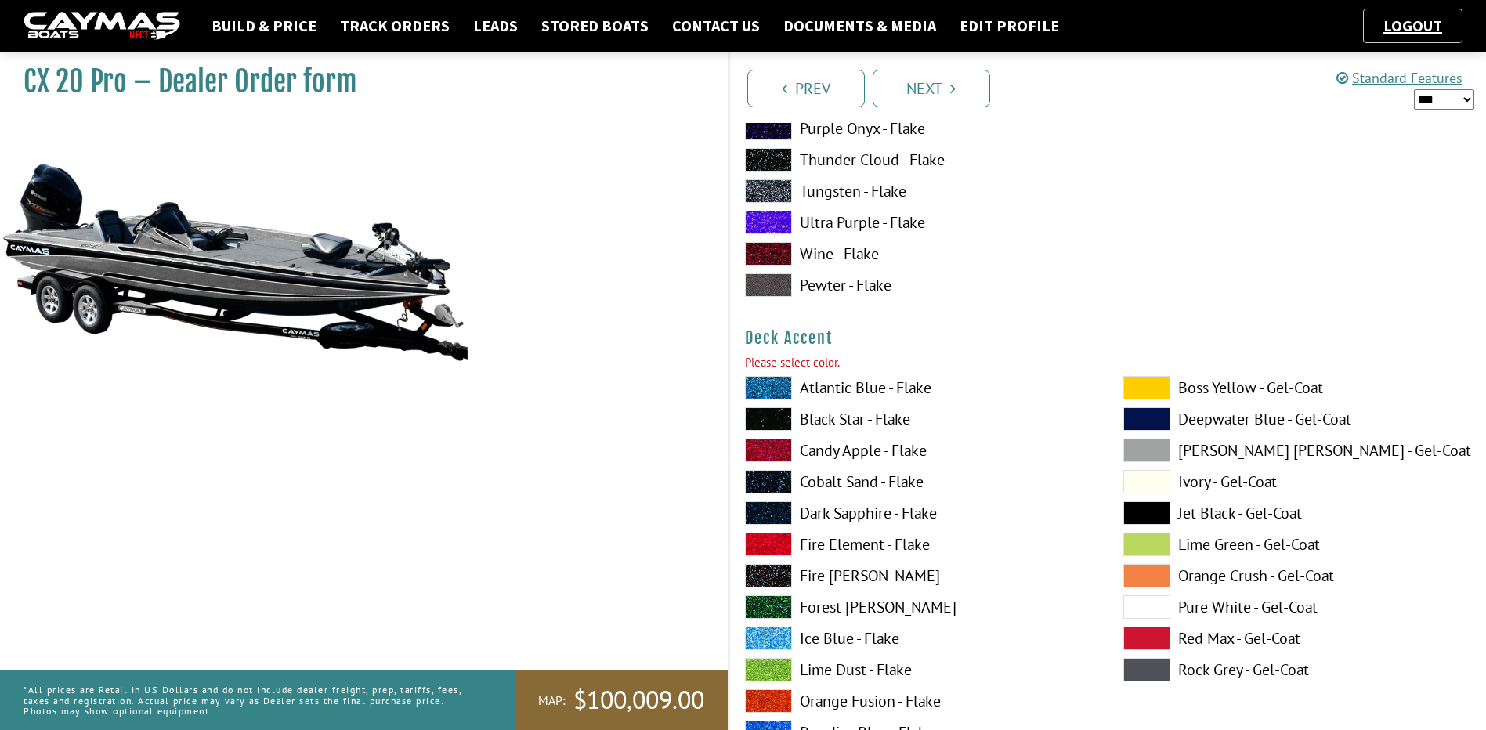
click at [829, 418] on label "Black Star - Flake" at bounding box center [918, 418] width 347 height 23
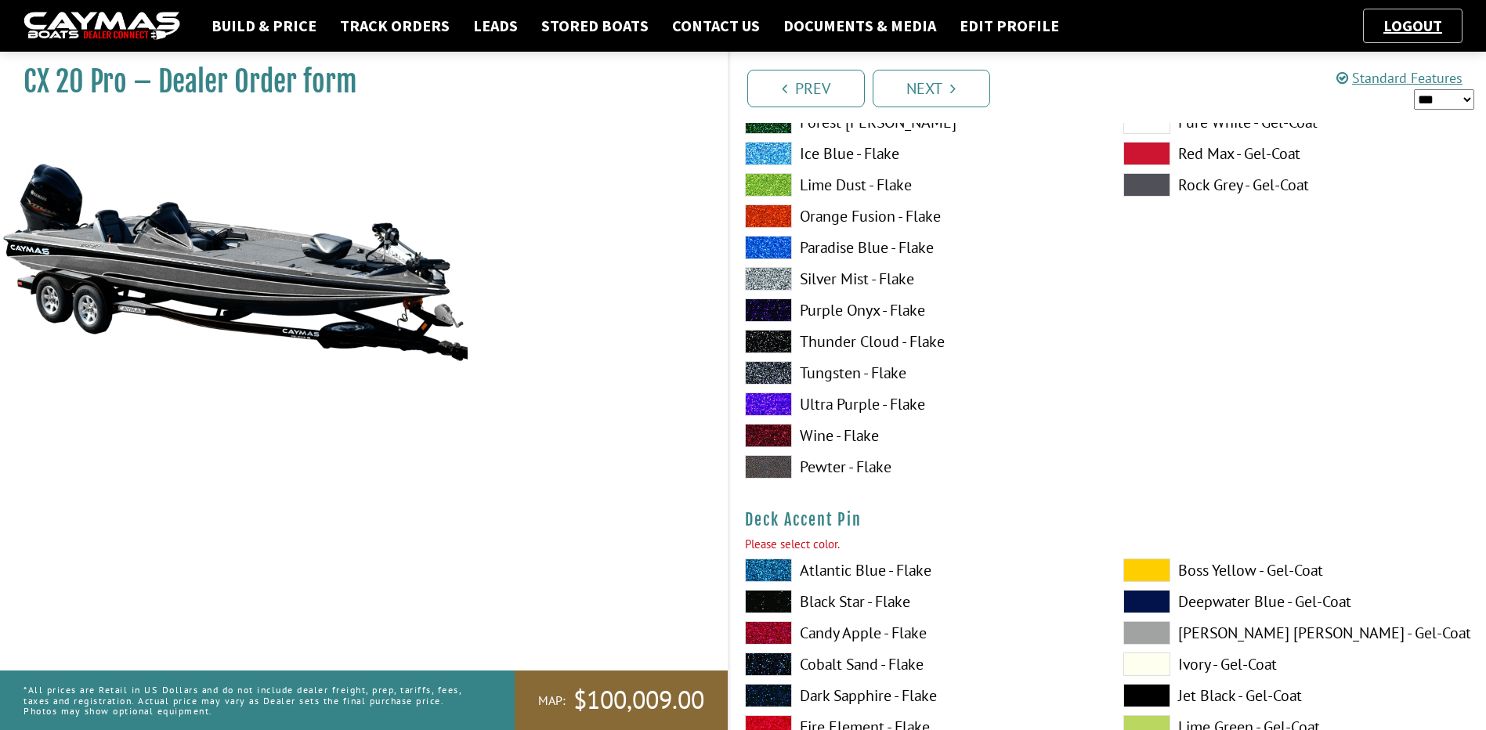
scroll to position [866, 0]
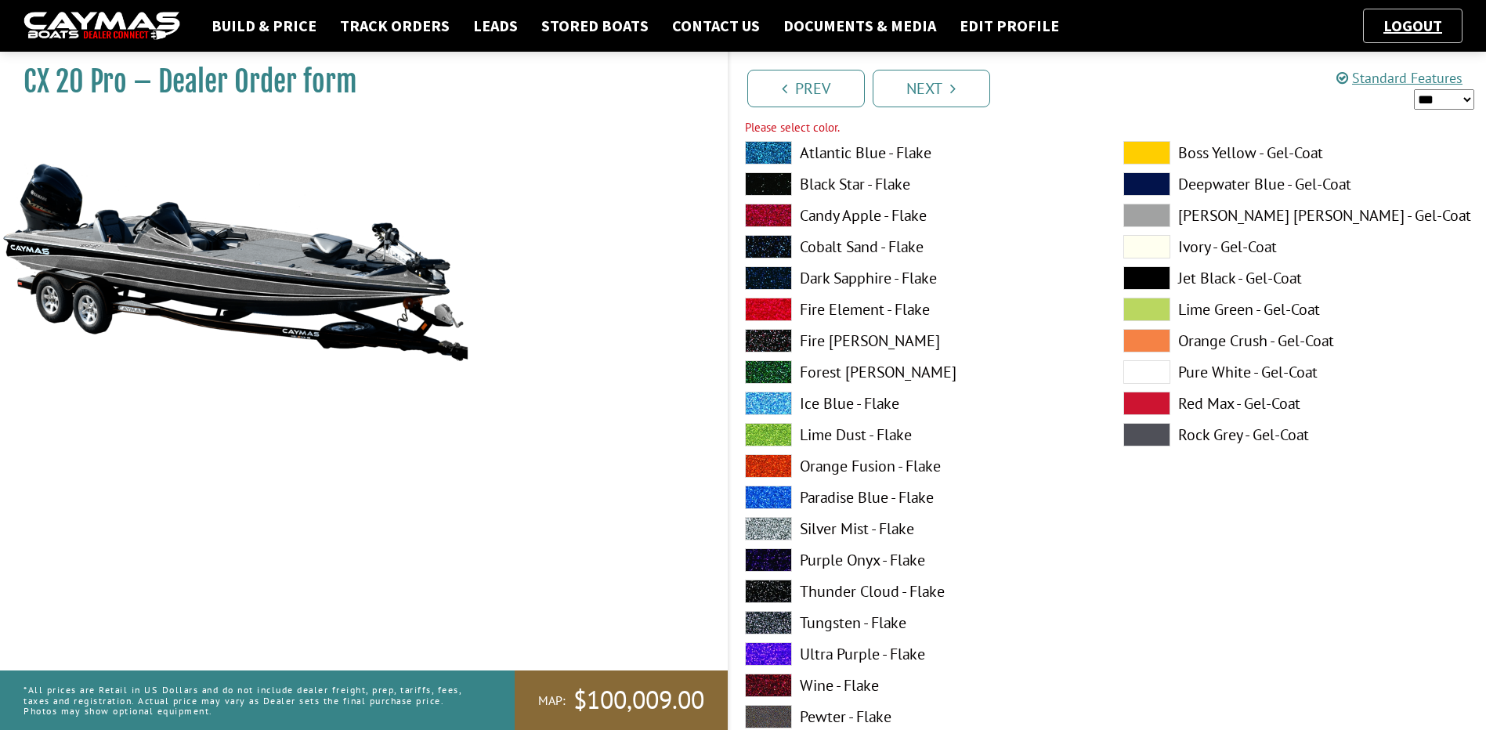
click at [820, 182] on label "Black Star - Flake" at bounding box center [918, 183] width 347 height 23
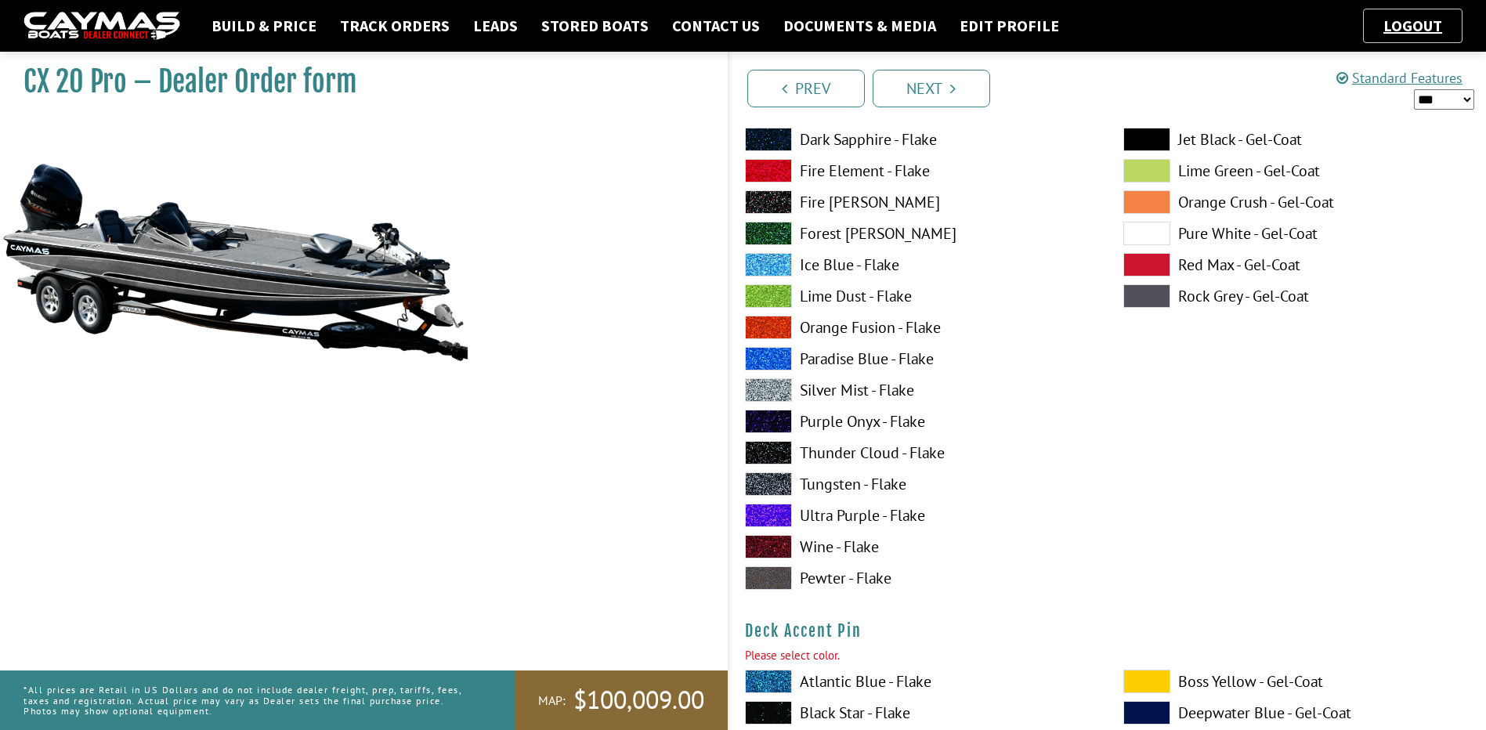
scroll to position [1179, 0]
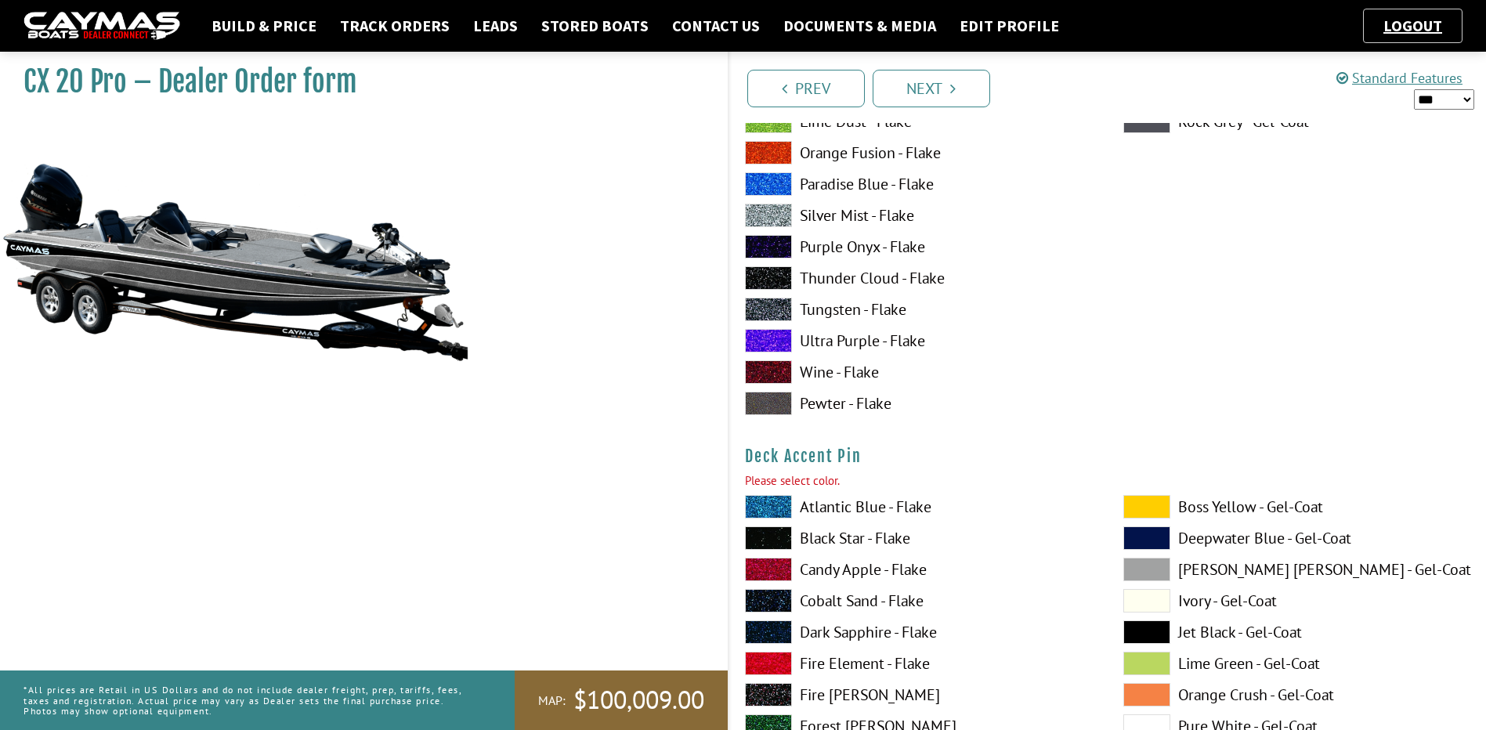
click at [840, 543] on label "Black Star - Flake" at bounding box center [918, 537] width 347 height 23
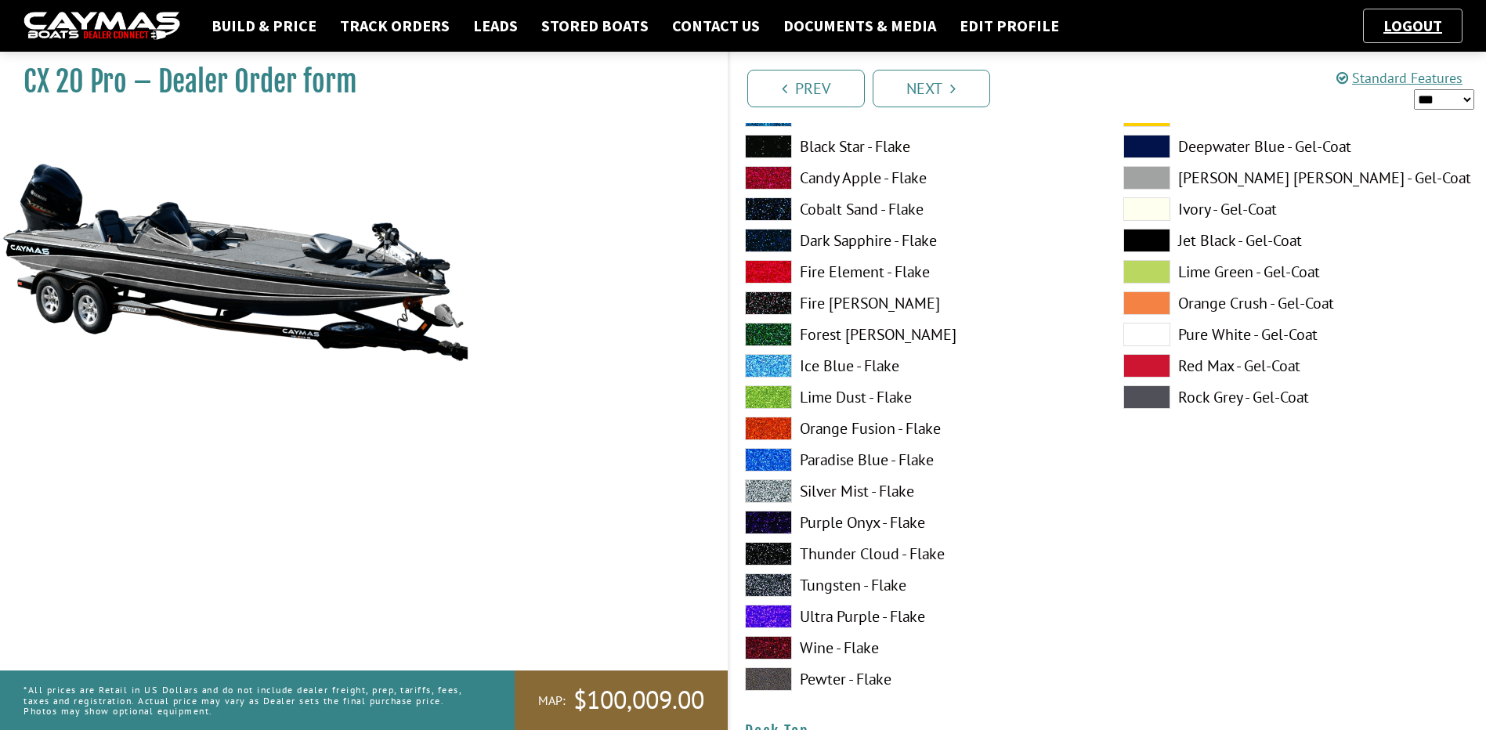
scroll to position [1884, 0]
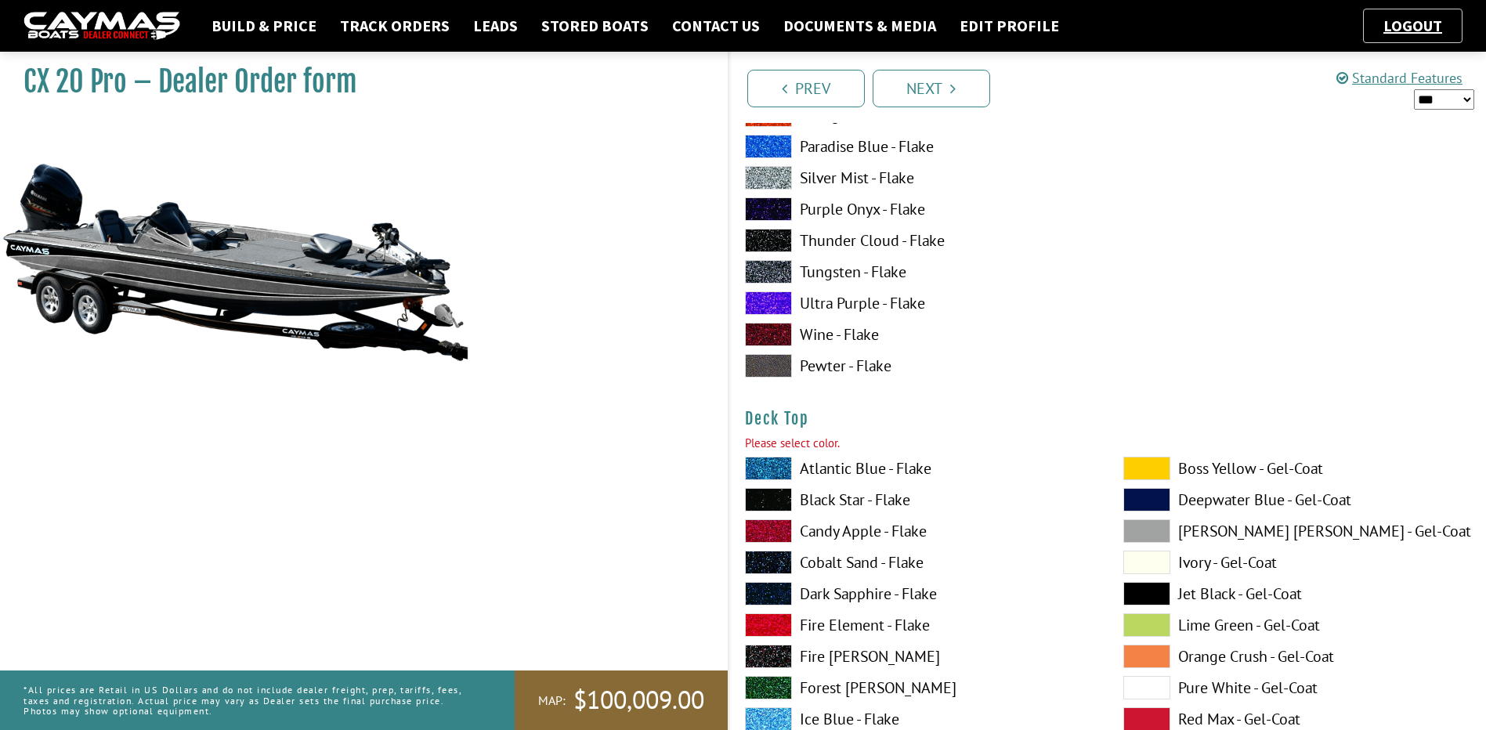
click at [852, 496] on label "Black Star - Flake" at bounding box center [918, 499] width 347 height 23
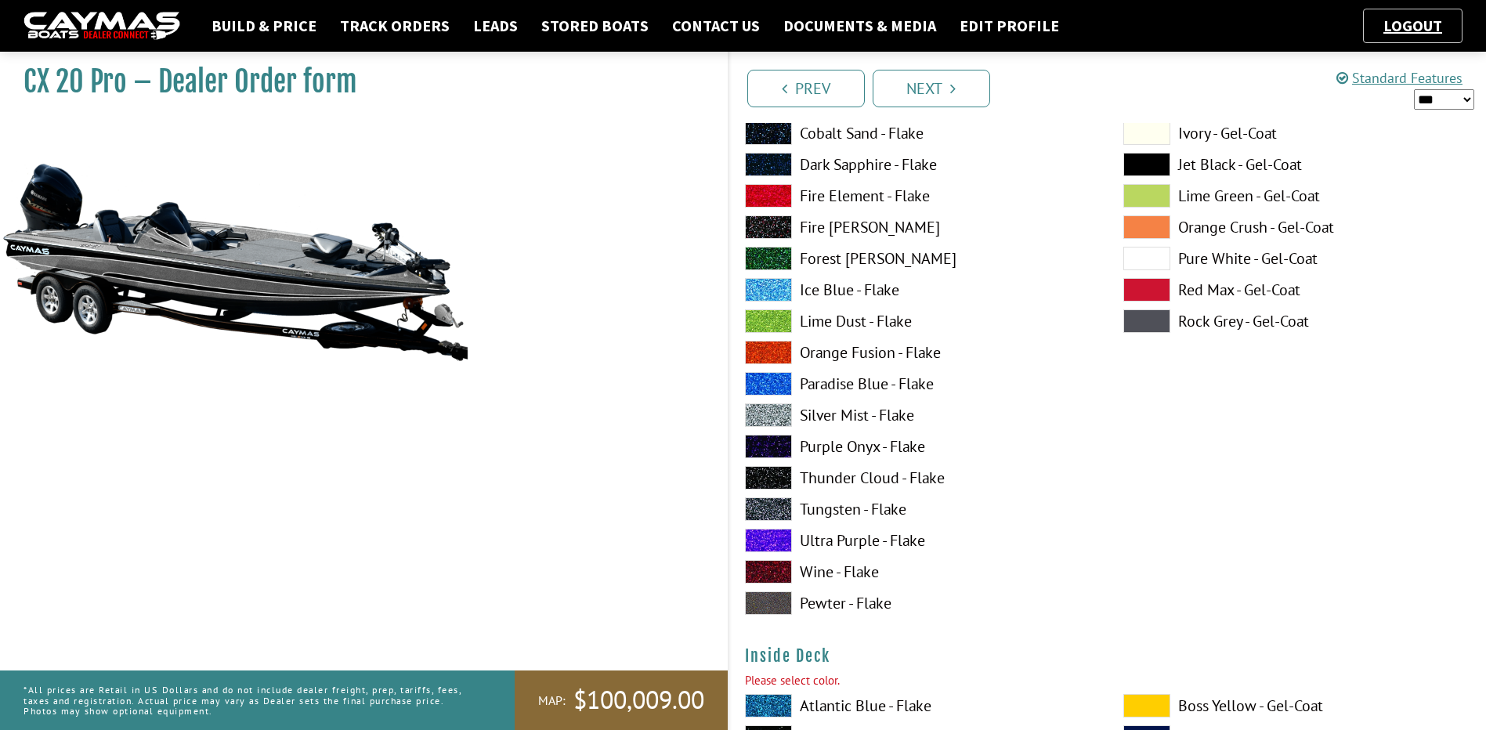
scroll to position [3451, 0]
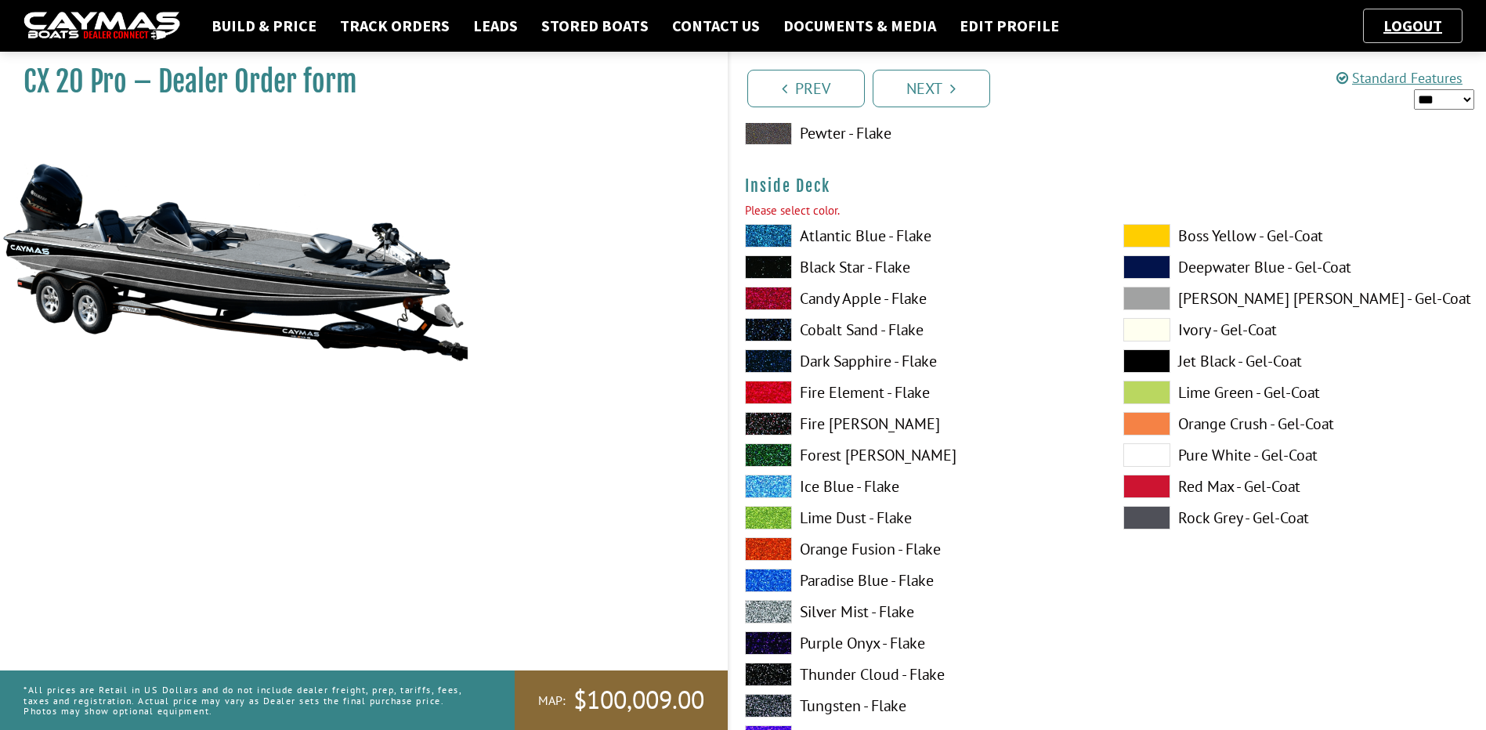
click at [827, 267] on label "Black Star - Flake" at bounding box center [918, 266] width 347 height 23
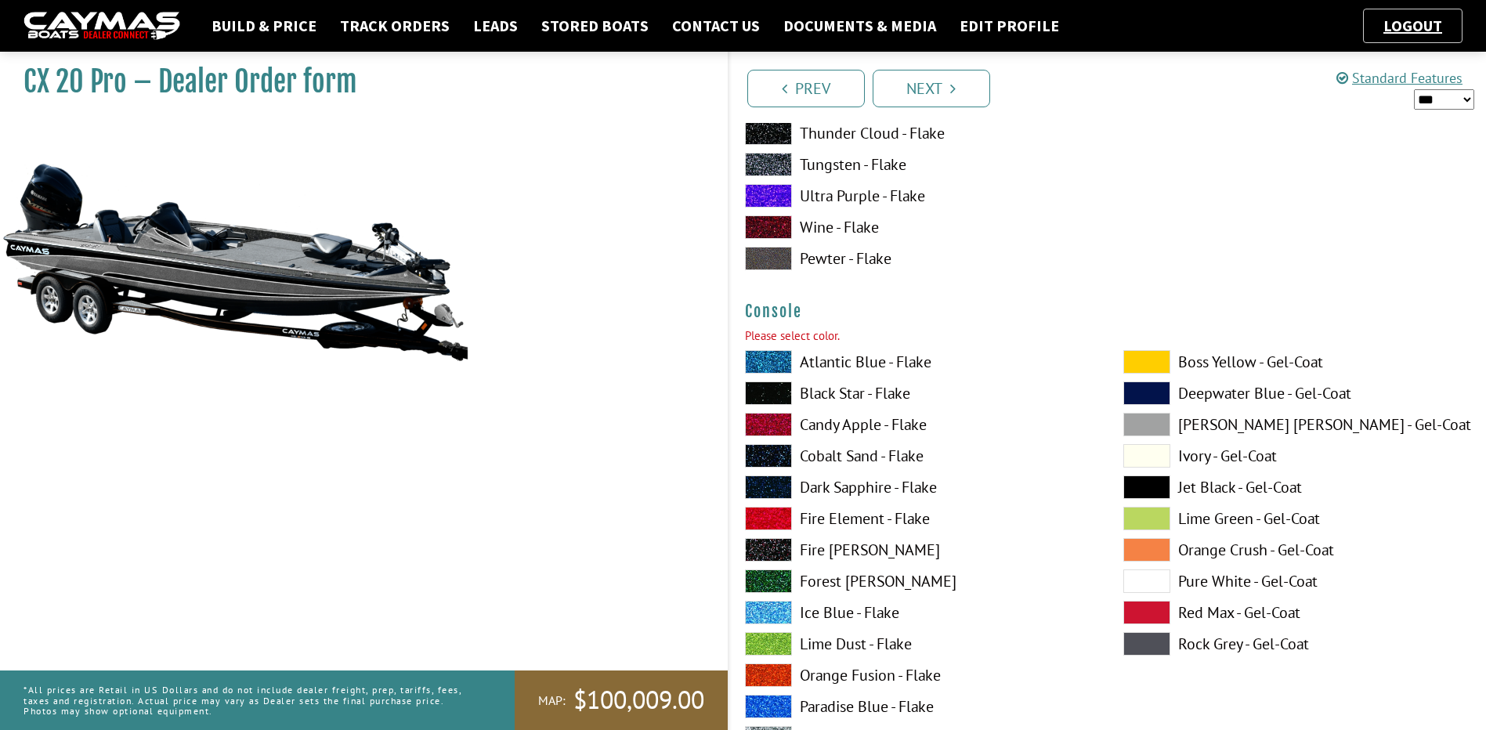
scroll to position [3999, 0]
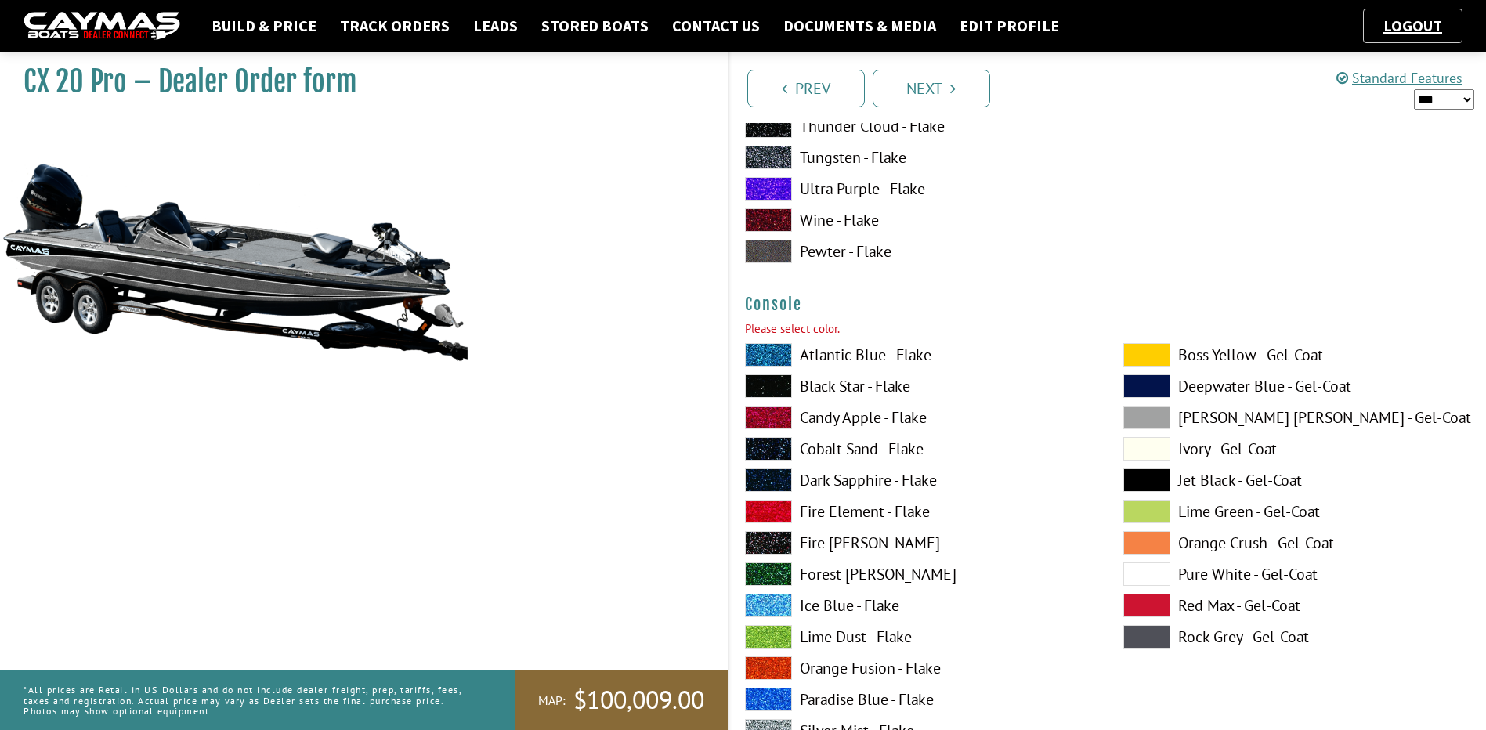
click at [829, 381] on label "Black Star - Flake" at bounding box center [918, 385] width 347 height 23
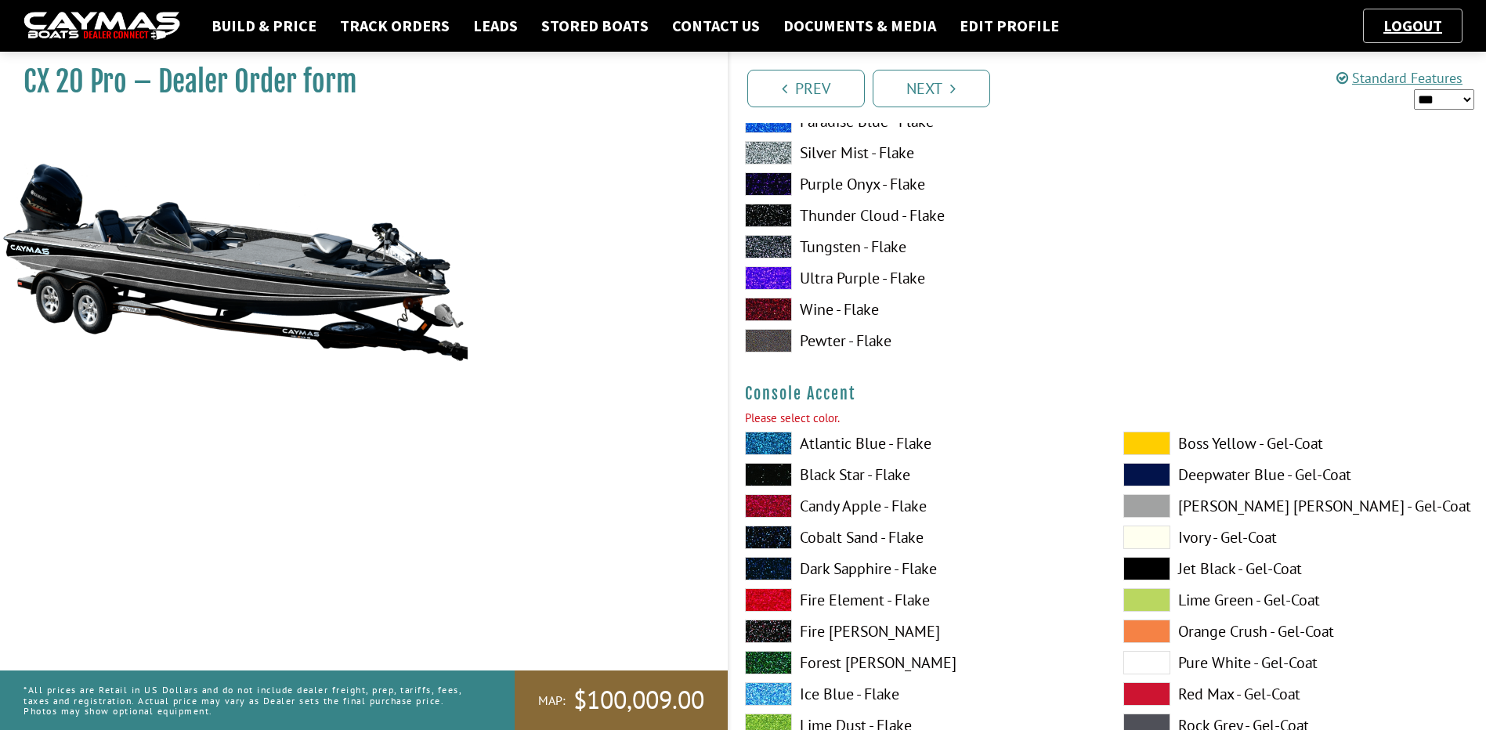
scroll to position [4626, 0]
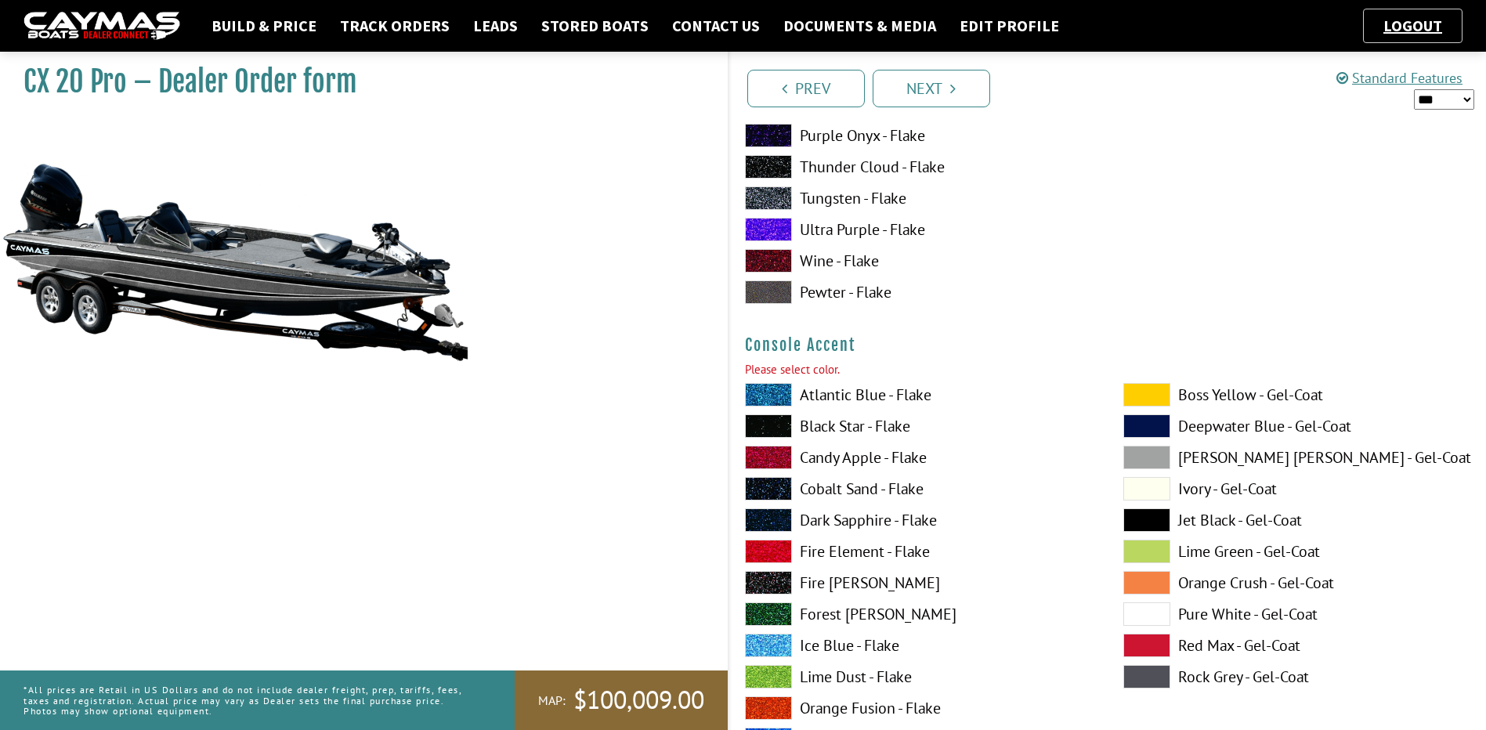
click at [843, 424] on label "Black Star - Flake" at bounding box center [918, 425] width 347 height 23
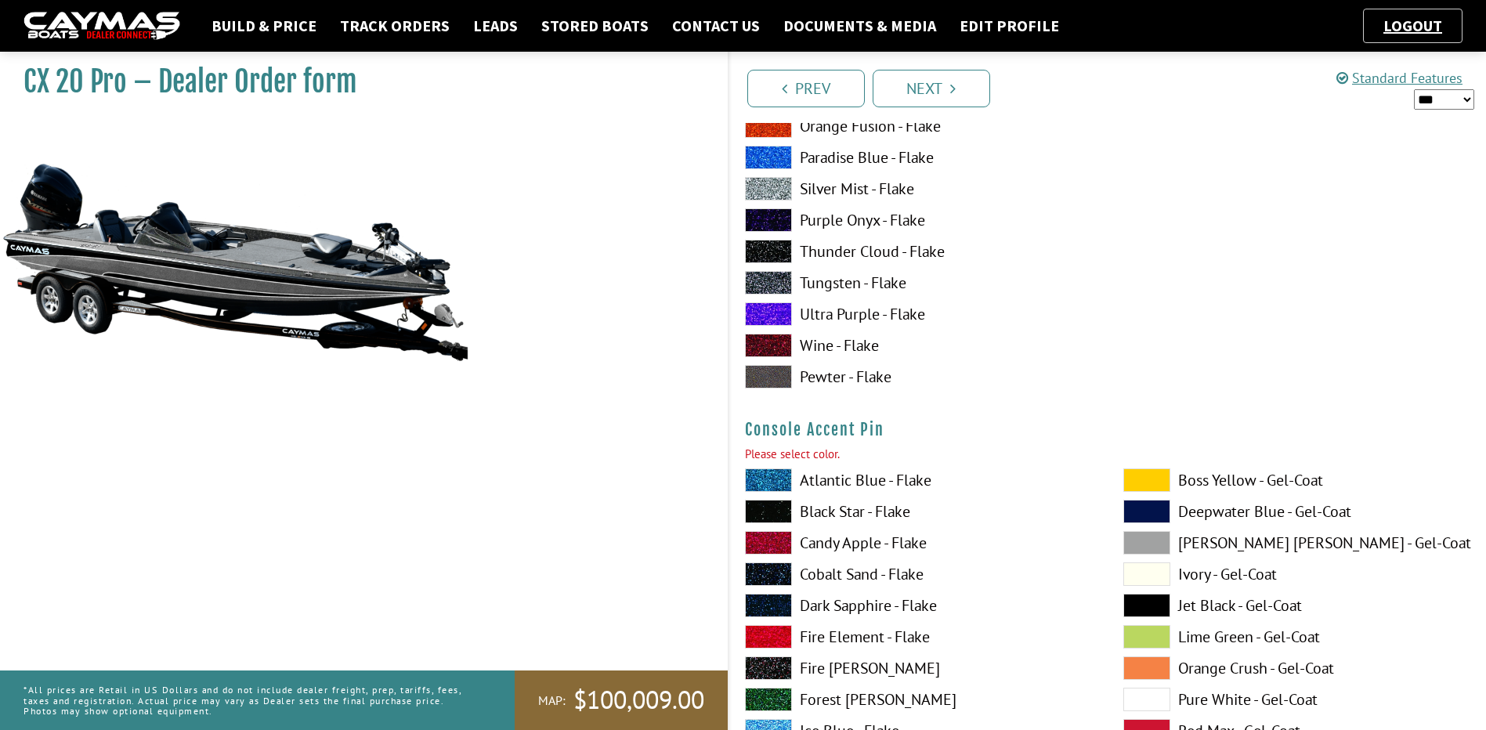
scroll to position [5252, 0]
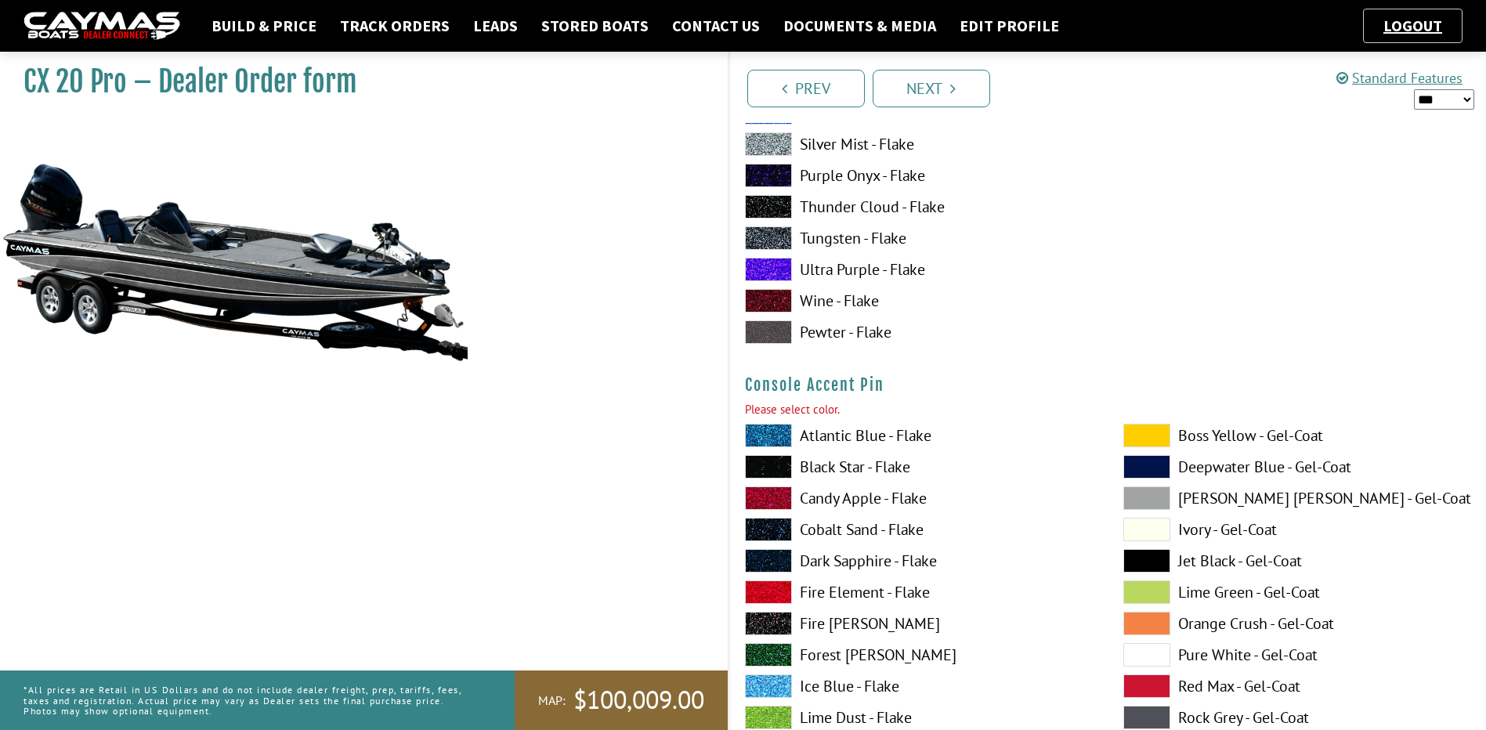
click at [833, 464] on label "Black Star - Flake" at bounding box center [918, 466] width 347 height 23
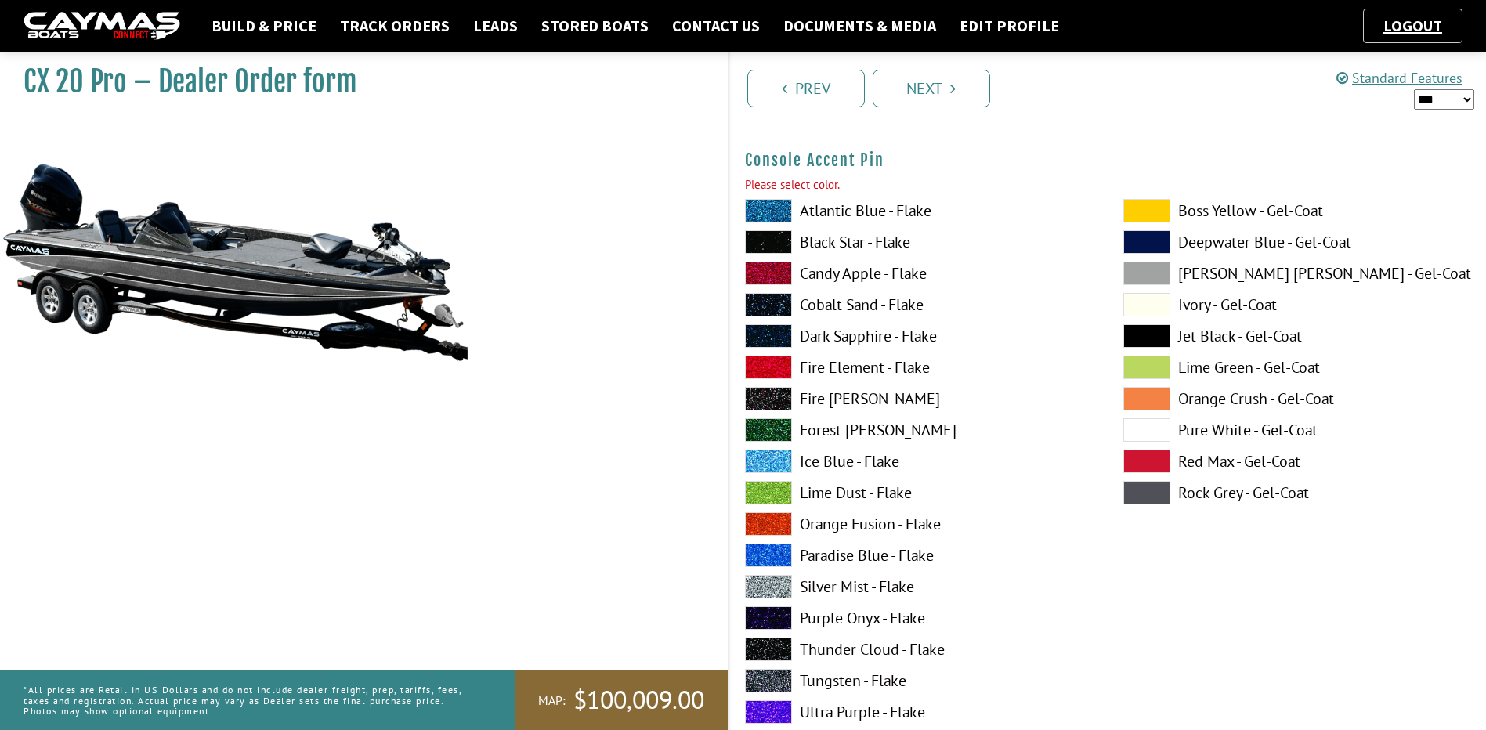
scroll to position [5487, 0]
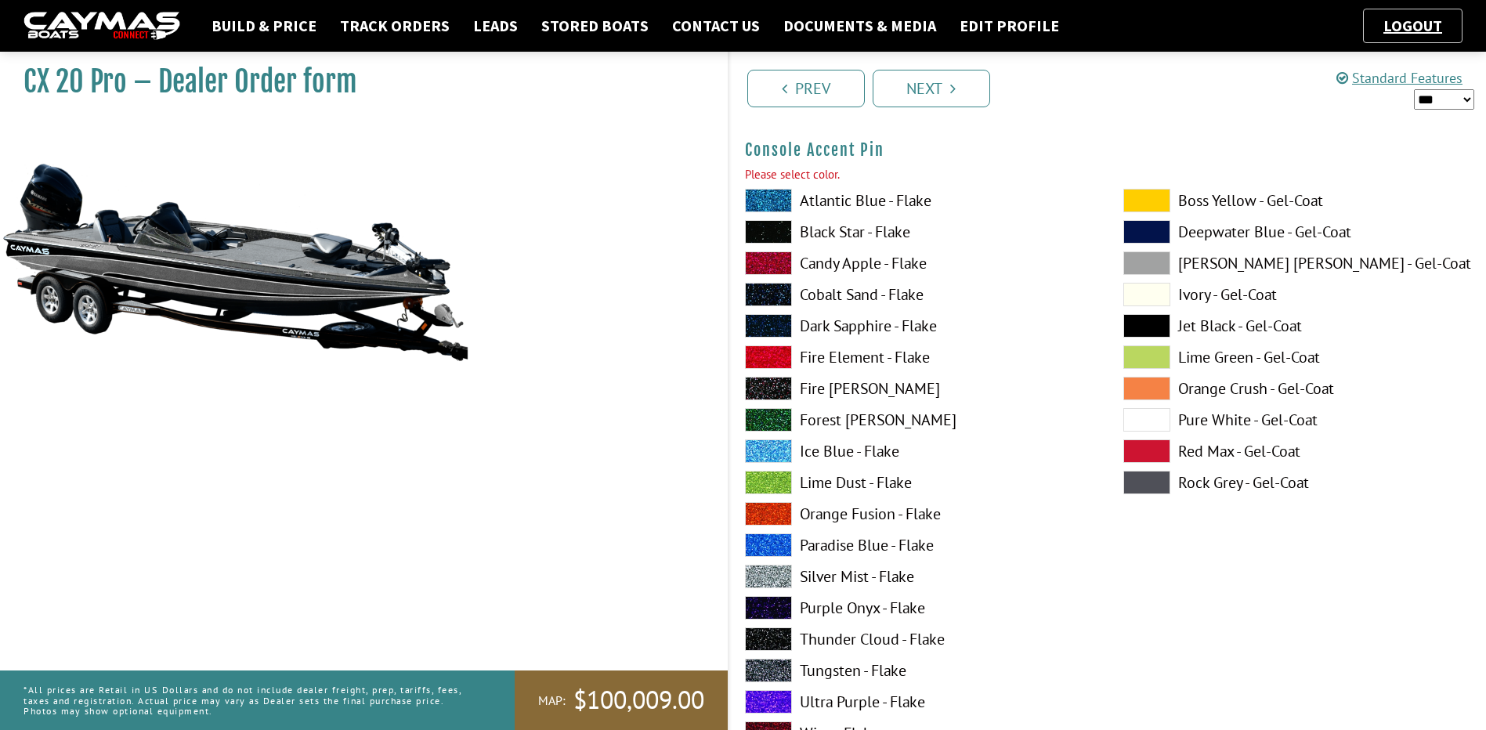
click at [822, 571] on label "Silver Mist - Flake" at bounding box center [918, 576] width 347 height 23
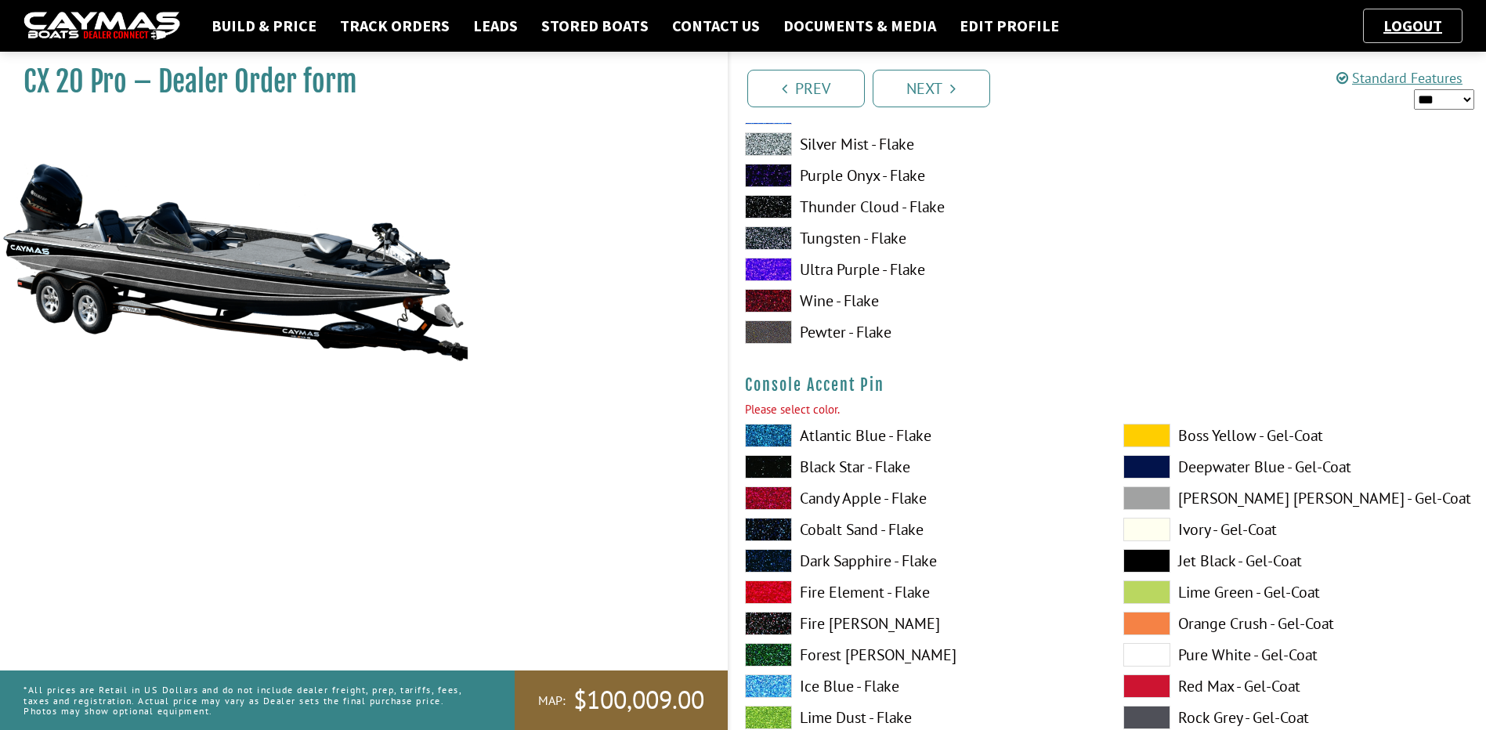
click at [819, 468] on label "Black Star - Flake" at bounding box center [918, 466] width 347 height 23
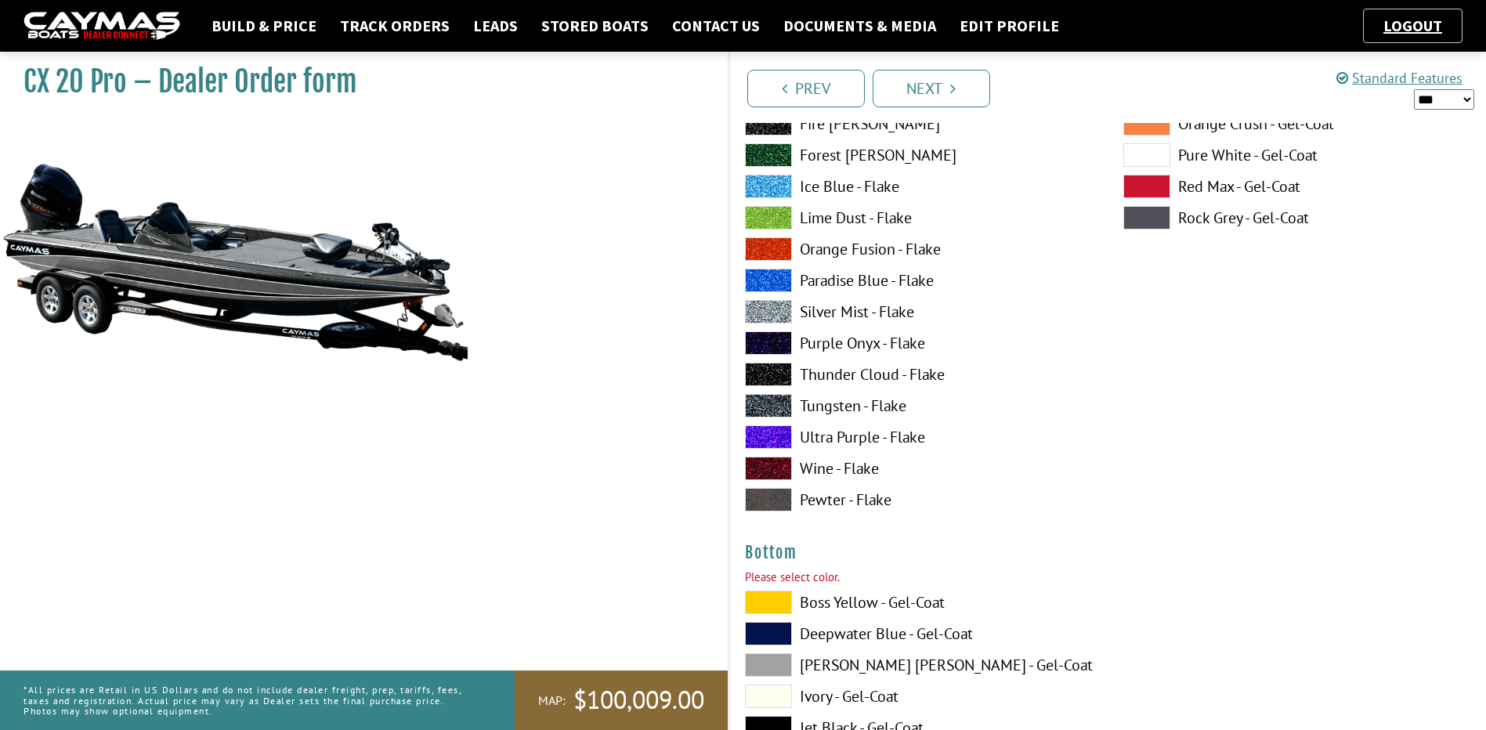
scroll to position [5879, 0]
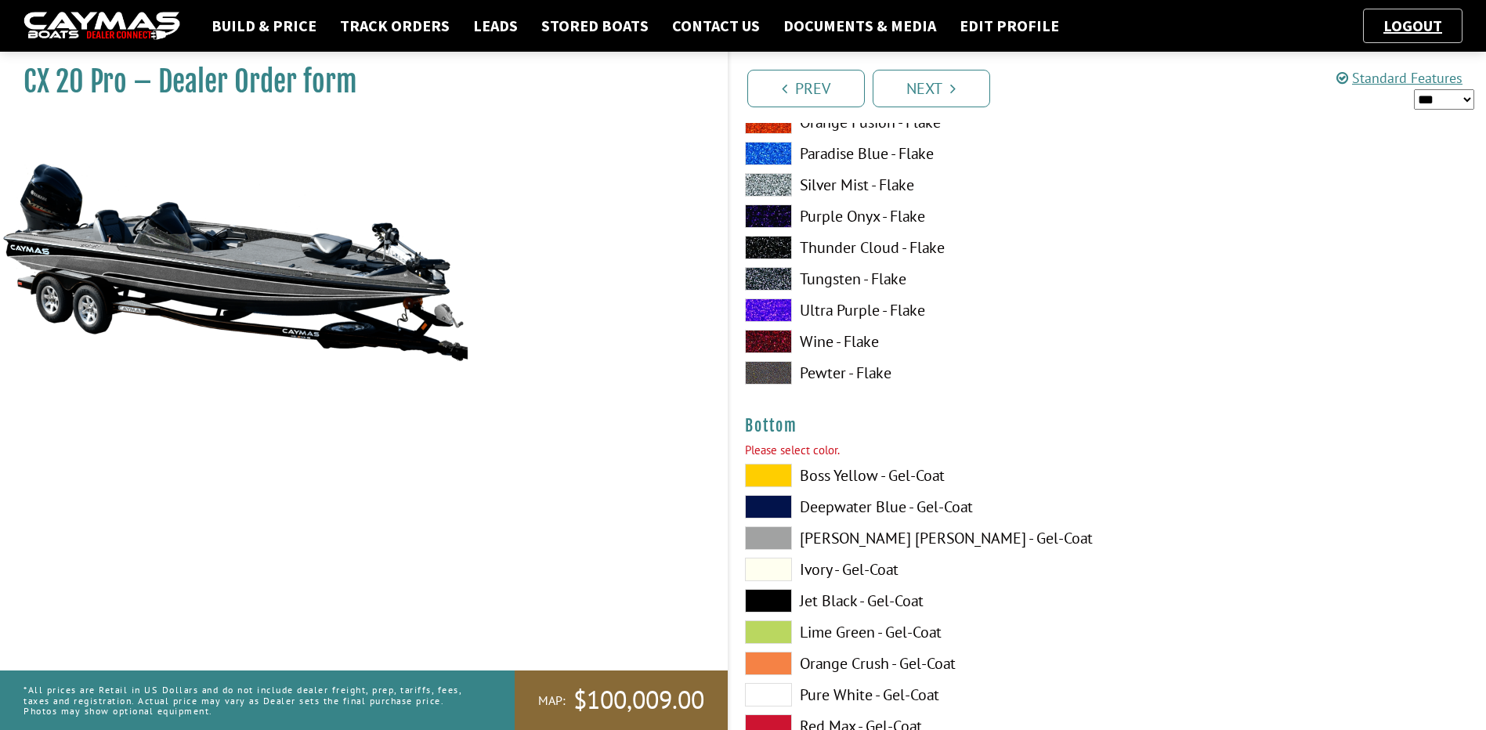
click at [840, 597] on label "Jet Black - Gel-Coat" at bounding box center [918, 600] width 347 height 23
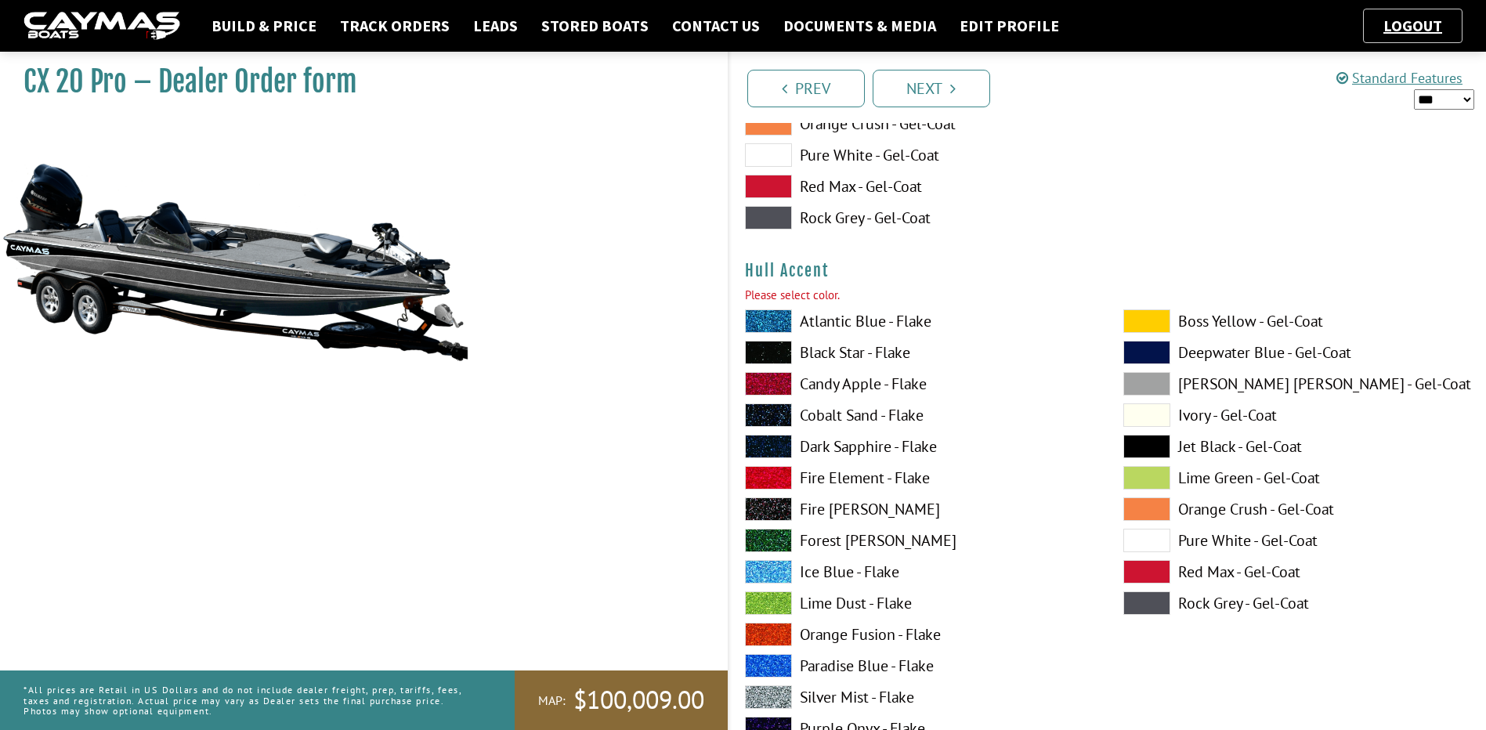
scroll to position [6427, 0]
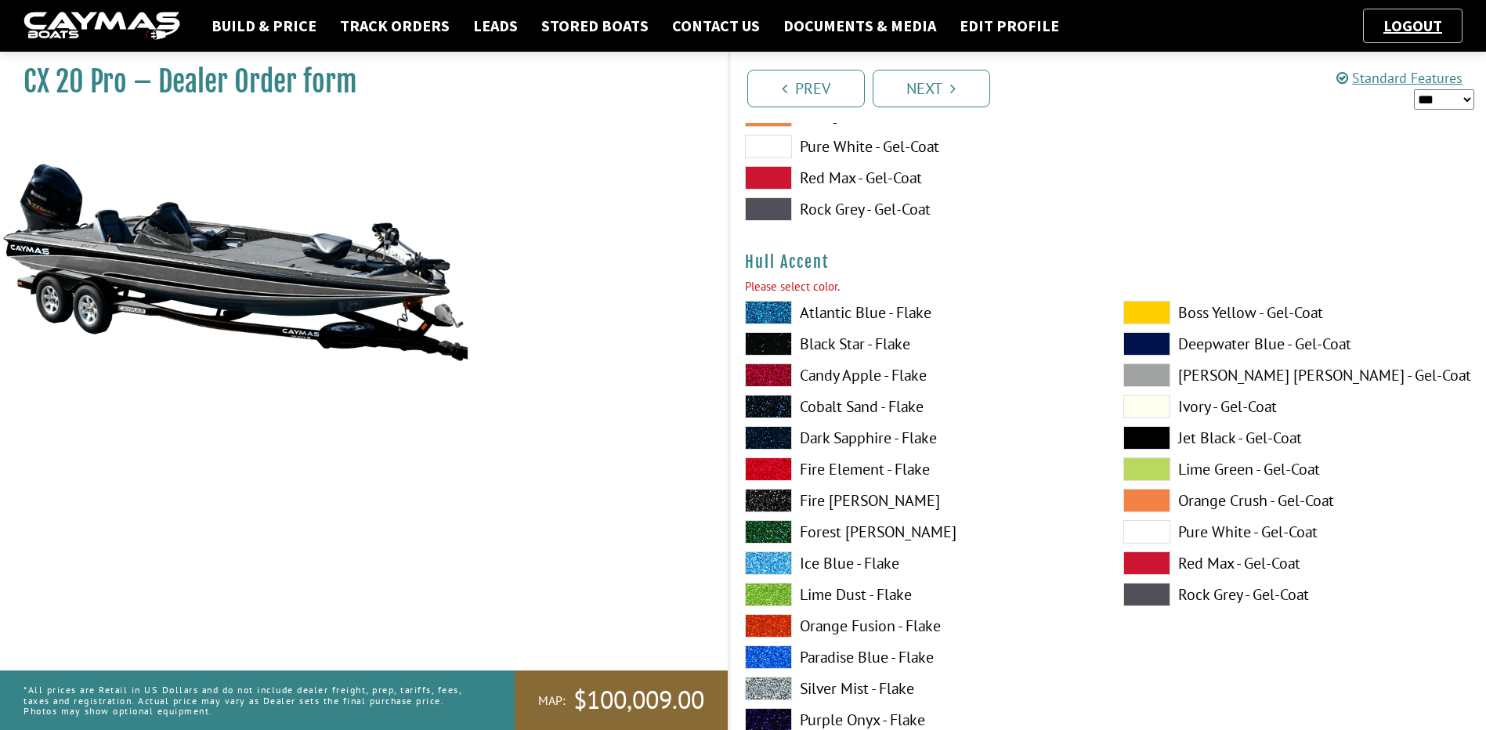
click at [824, 347] on label "Black Star - Flake" at bounding box center [918, 343] width 347 height 23
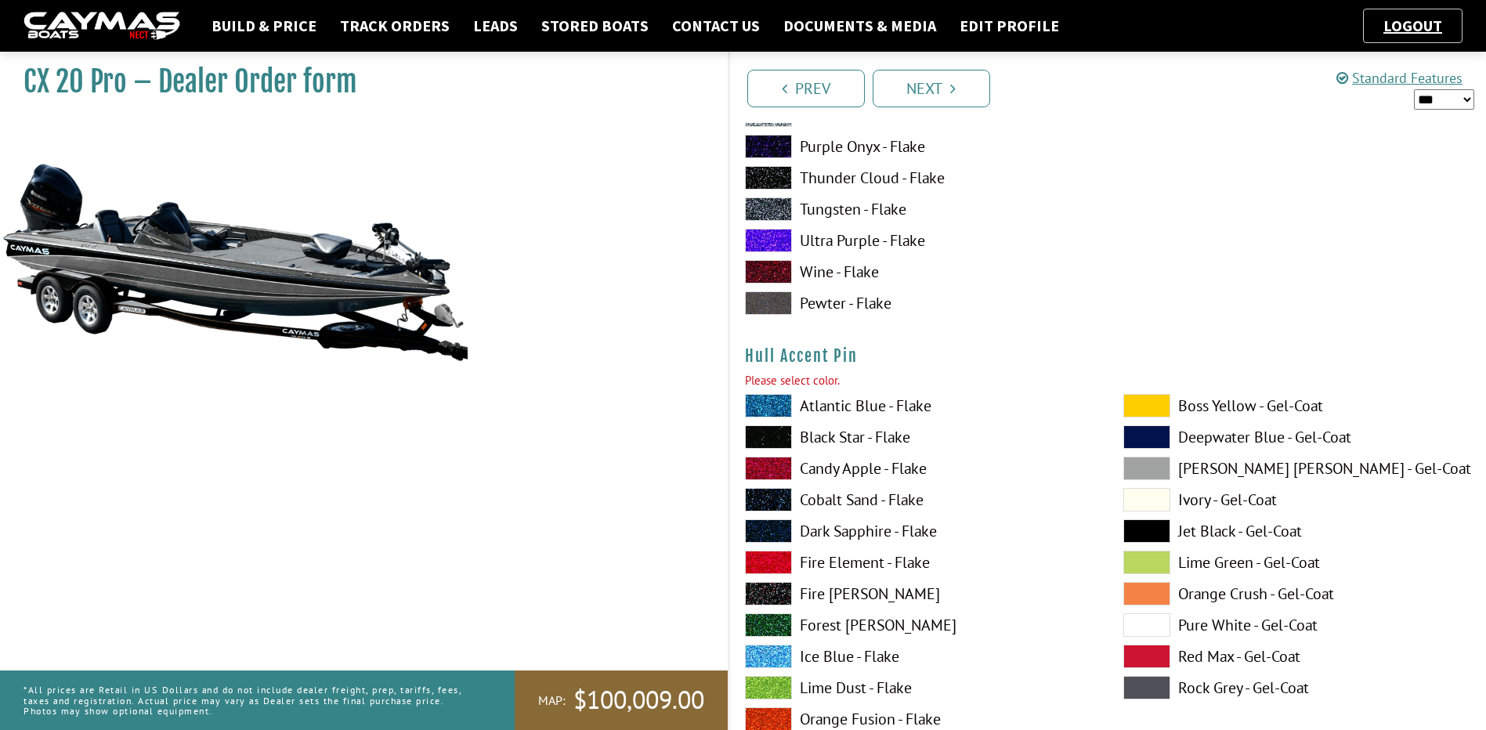
scroll to position [7053, 0]
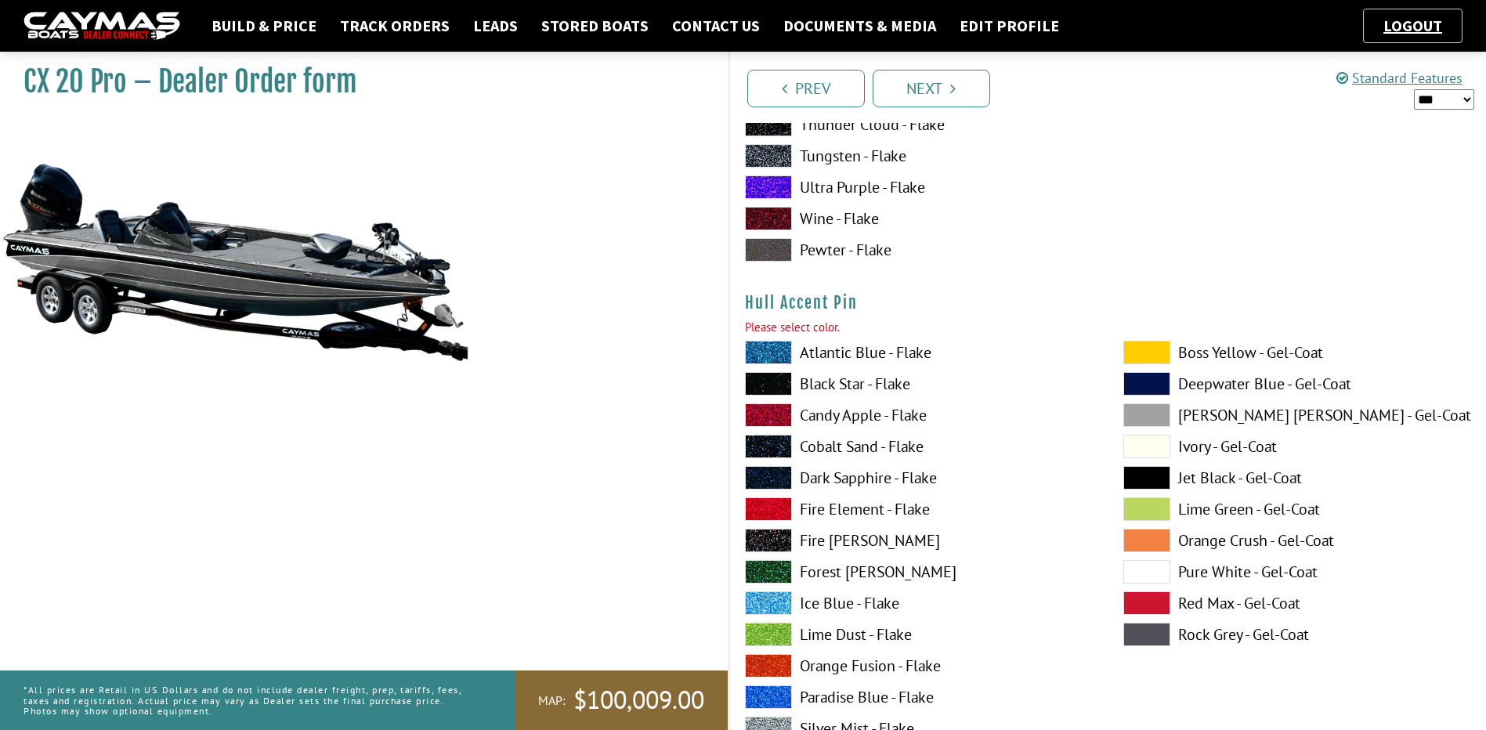
click at [833, 377] on label "Black Star - Flake" at bounding box center [918, 383] width 347 height 23
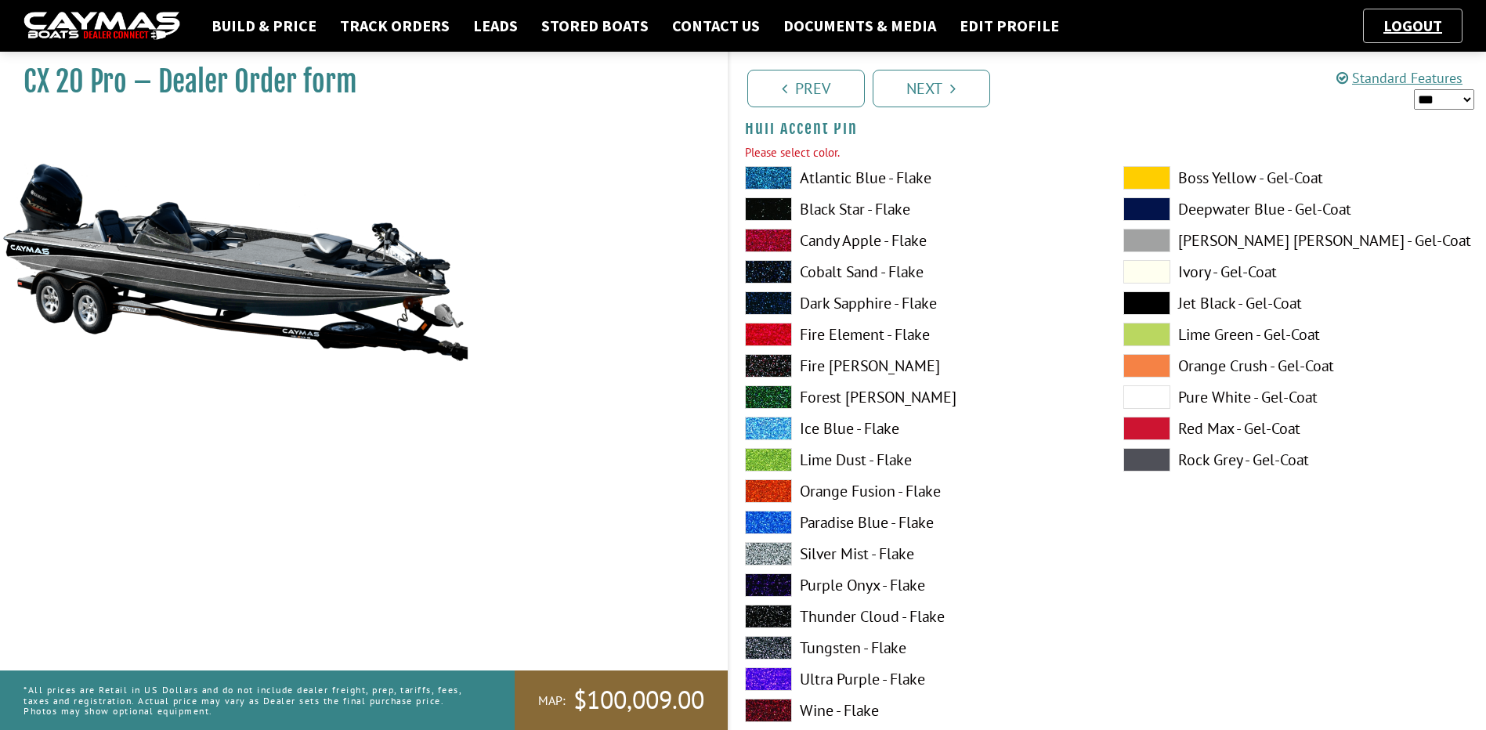
scroll to position [7288, 0]
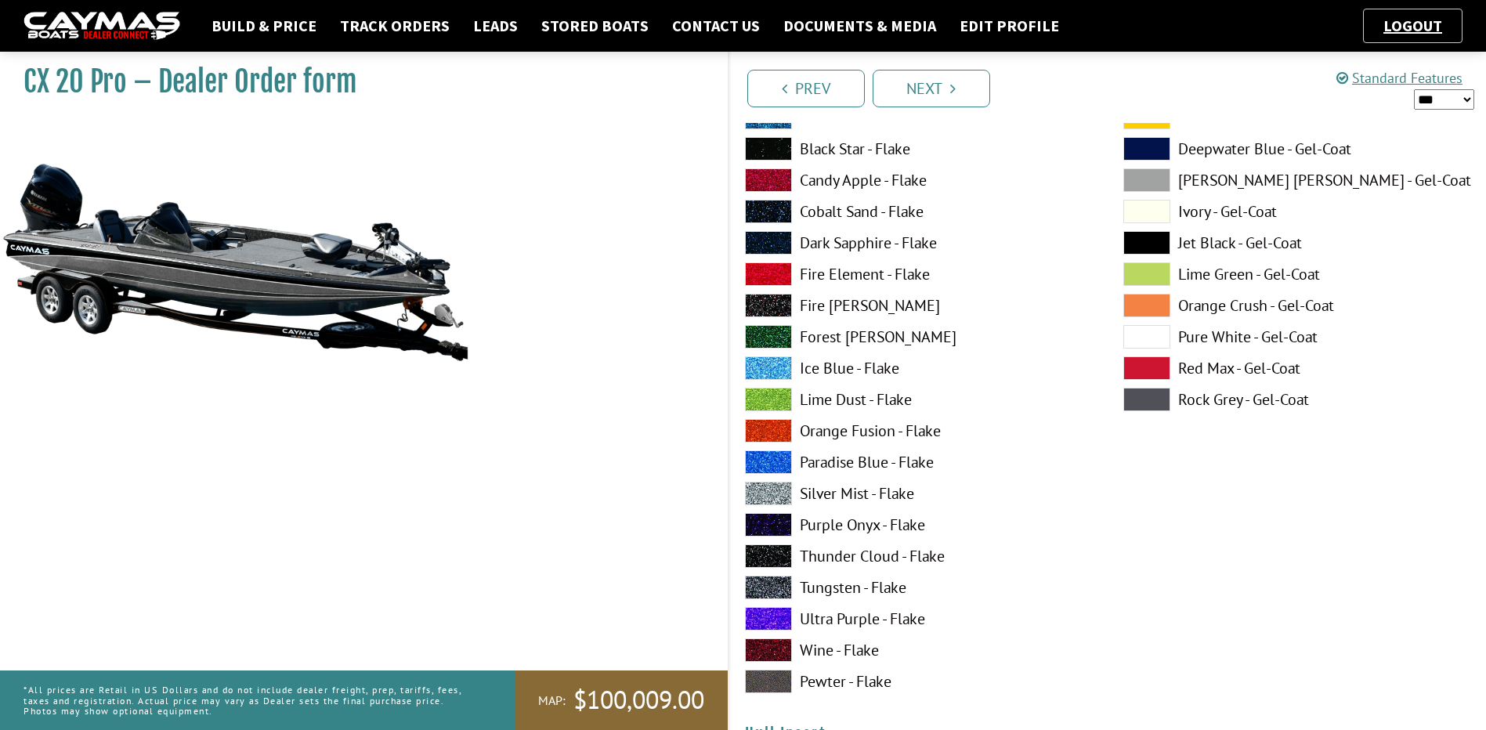
click at [819, 485] on label "Silver Mist - Flake" at bounding box center [918, 493] width 347 height 23
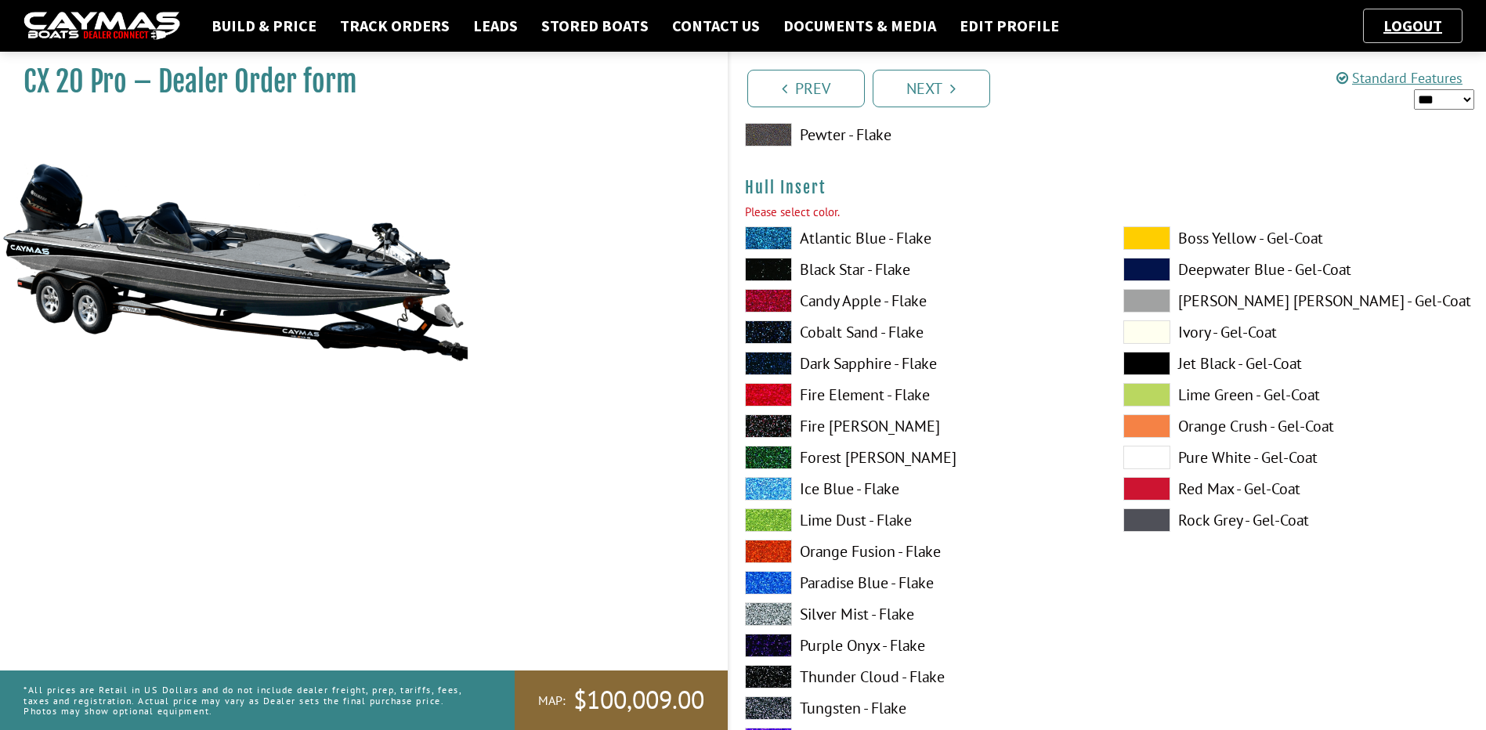
scroll to position [7837, 0]
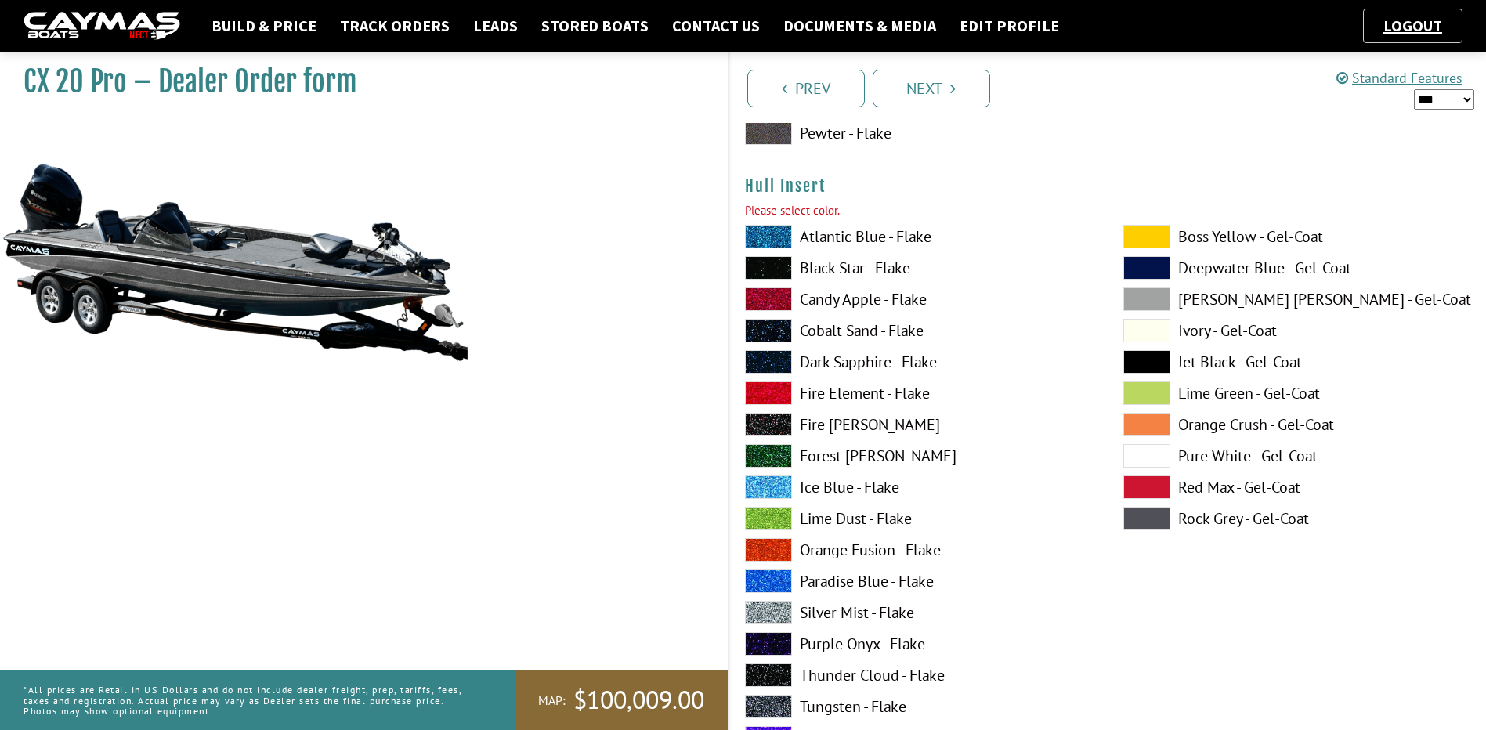
click at [851, 612] on label "Silver Mist - Flake" at bounding box center [918, 612] width 347 height 23
click at [815, 273] on label "Black Star - Flake" at bounding box center [918, 267] width 347 height 23
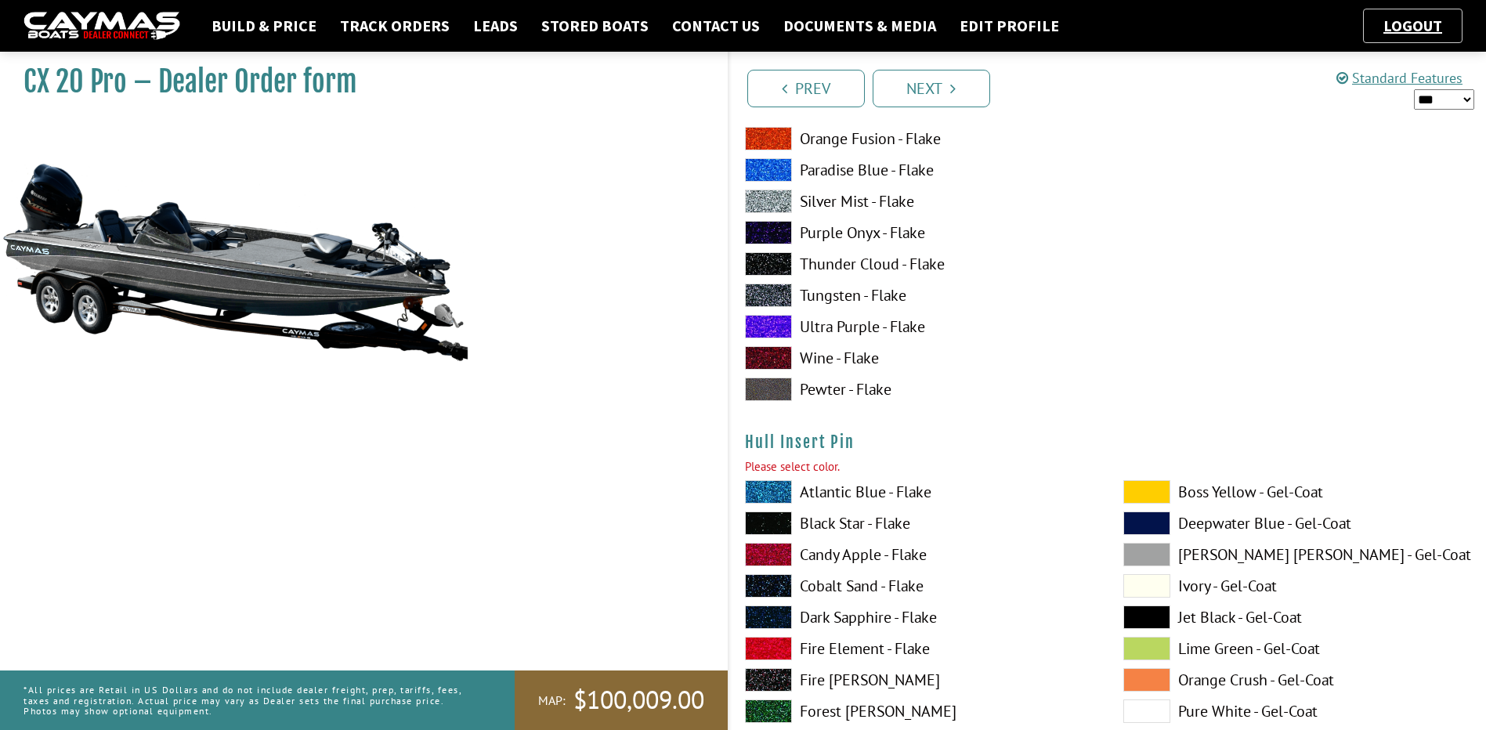
scroll to position [8541, 0]
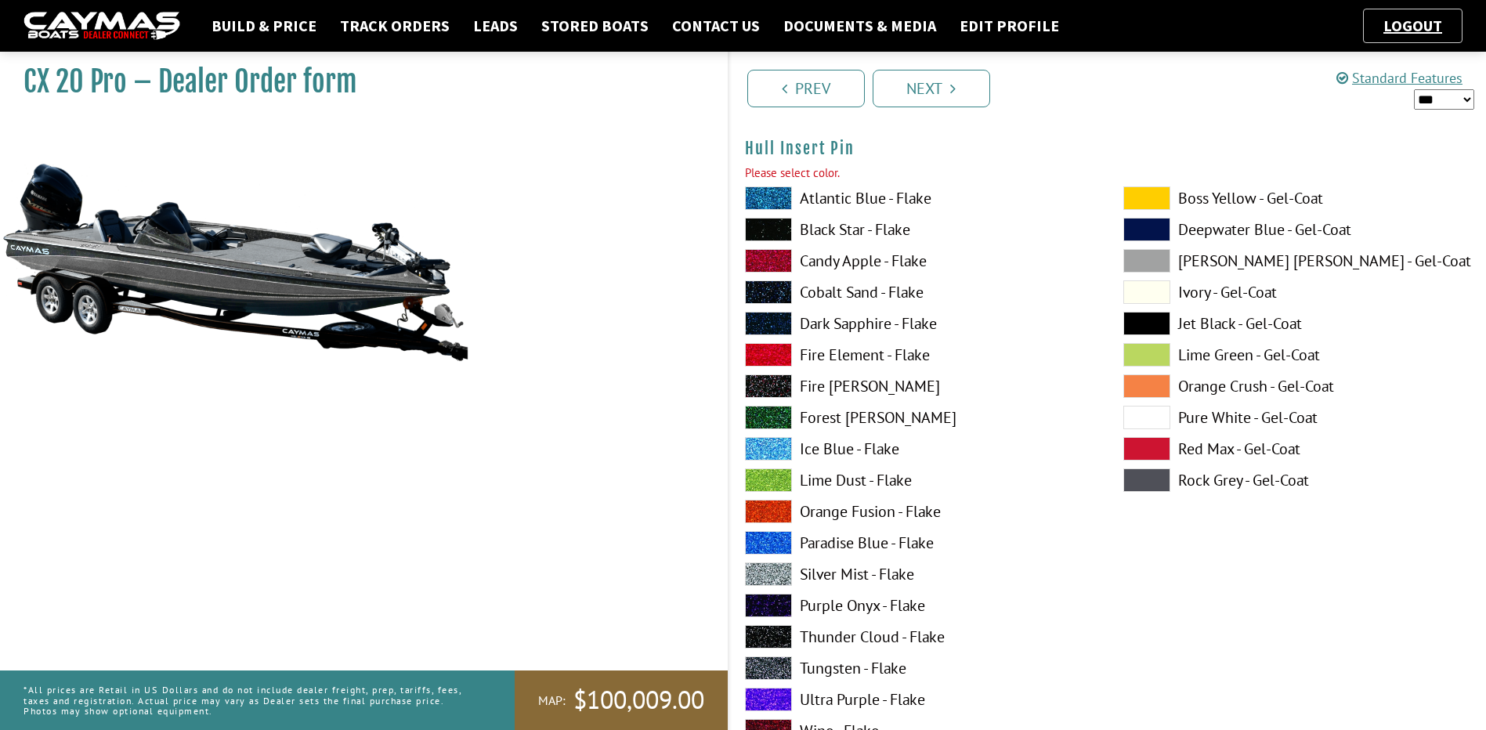
click at [821, 573] on label "Silver Mist - Flake" at bounding box center [918, 573] width 347 height 23
click at [825, 233] on label "Black Star - Flake" at bounding box center [918, 229] width 347 height 23
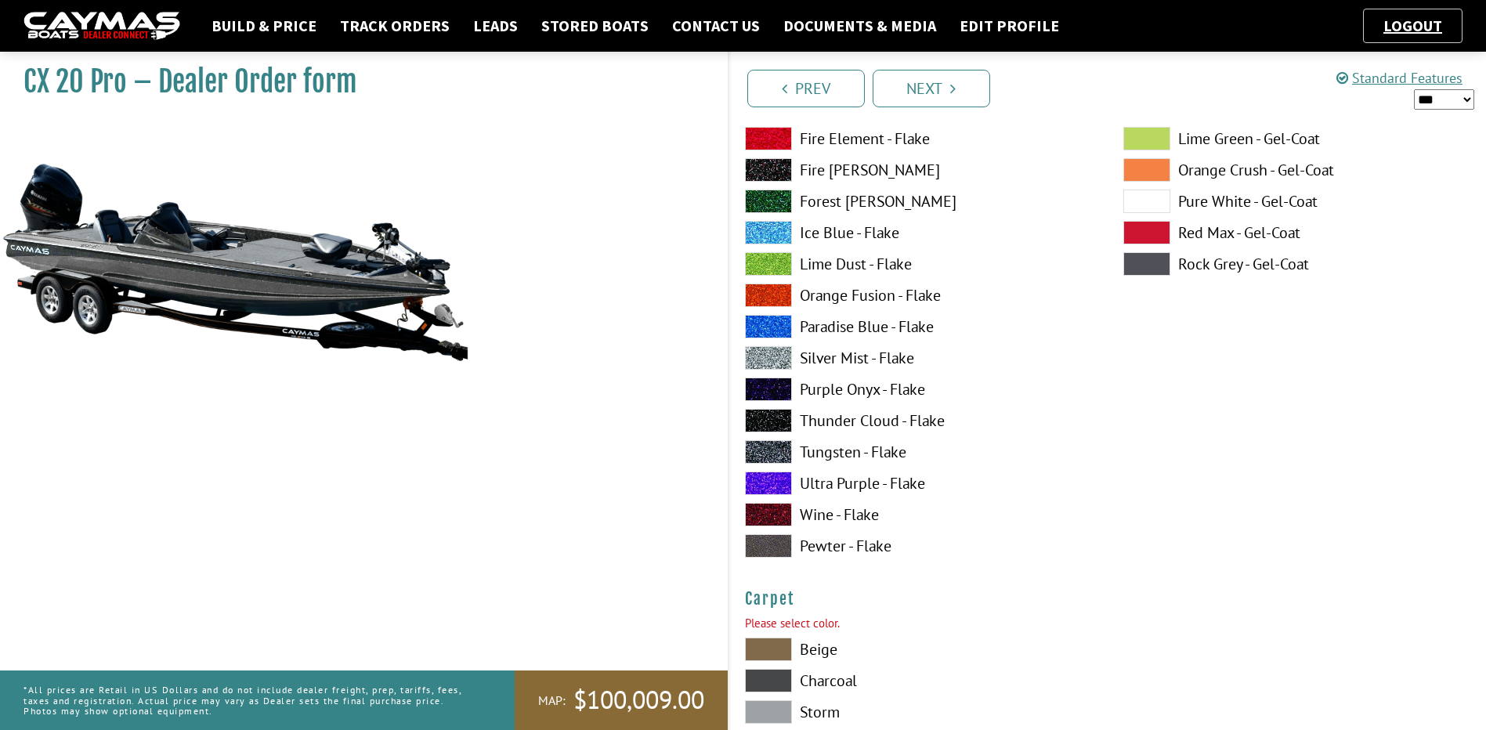
scroll to position [8933, 0]
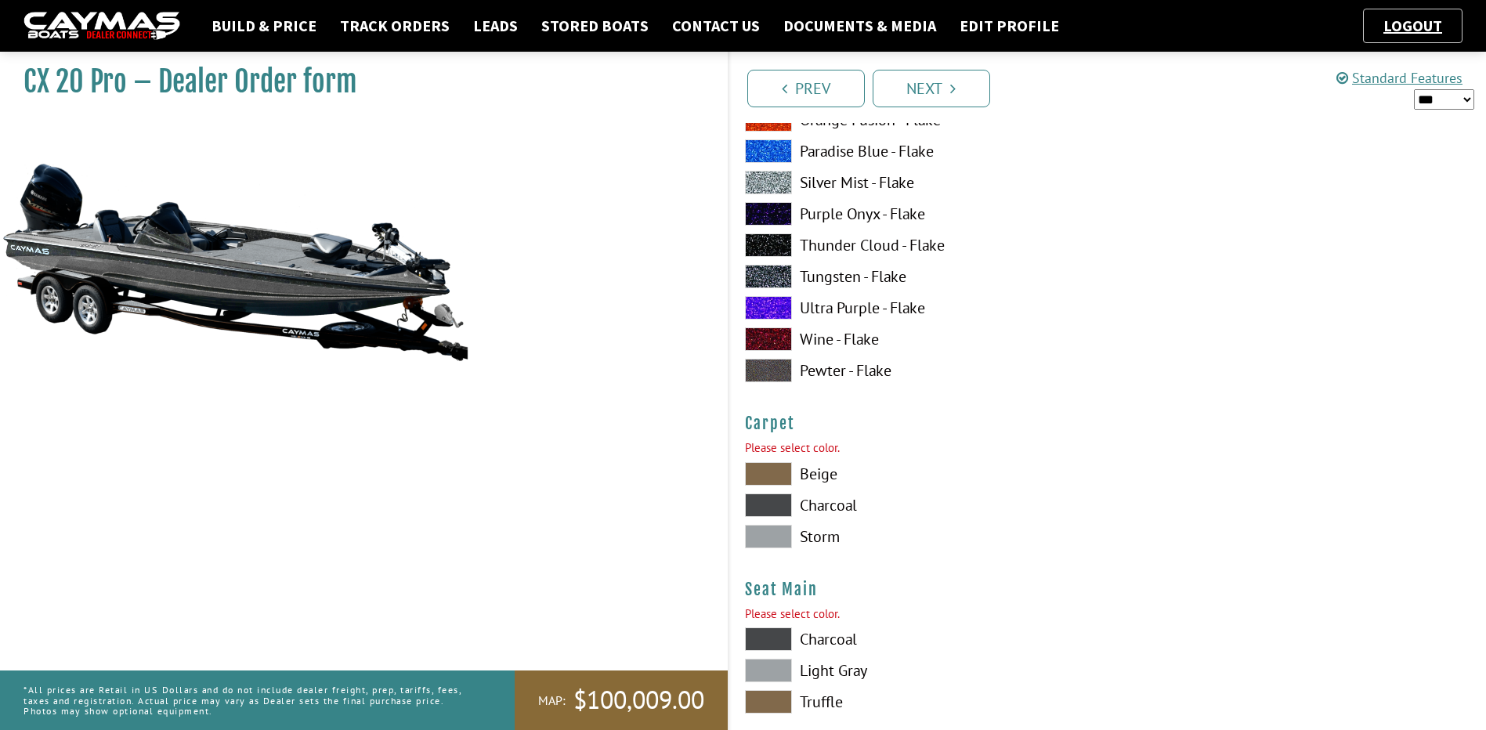
click at [775, 507] on span at bounding box center [768, 504] width 47 height 23
click at [773, 534] on span at bounding box center [768, 536] width 47 height 23
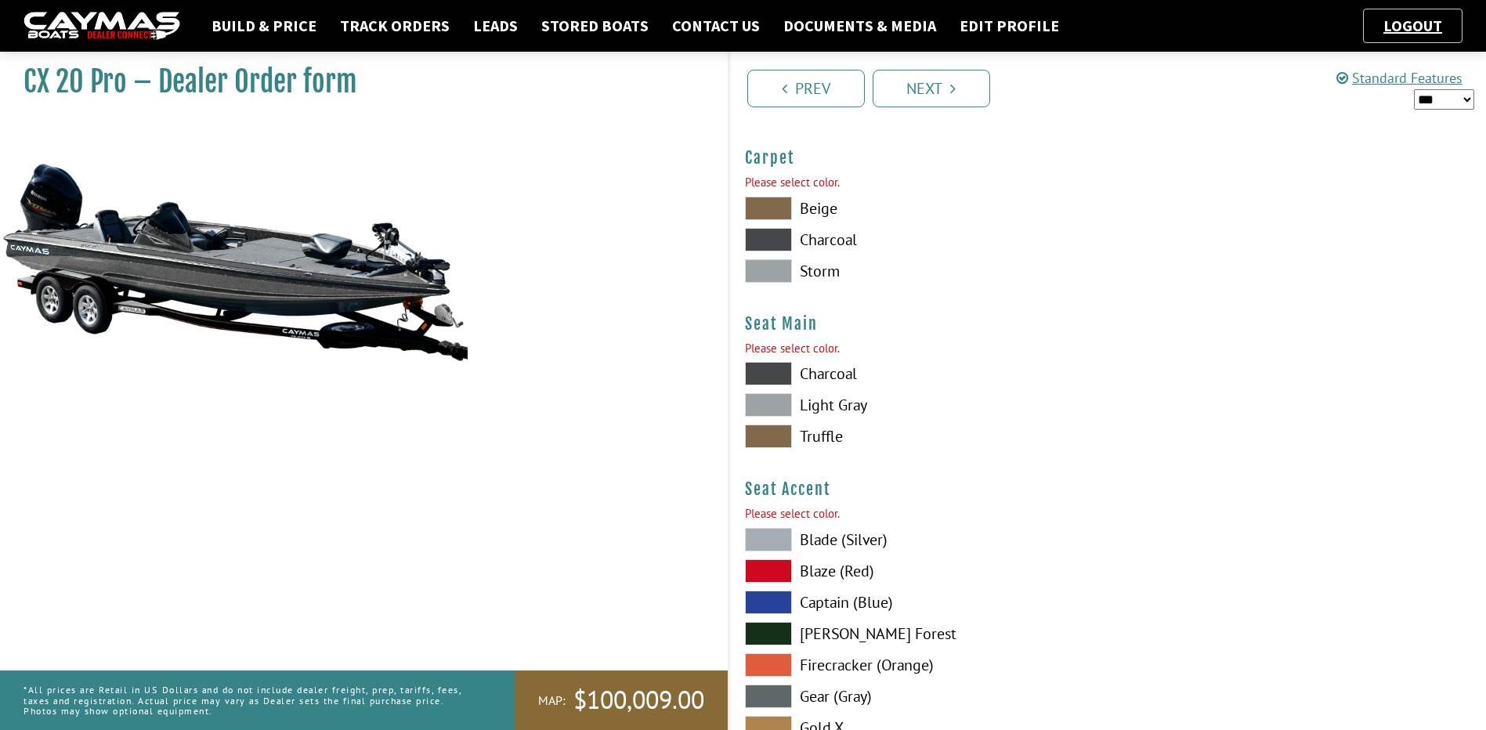
scroll to position [9246, 0]
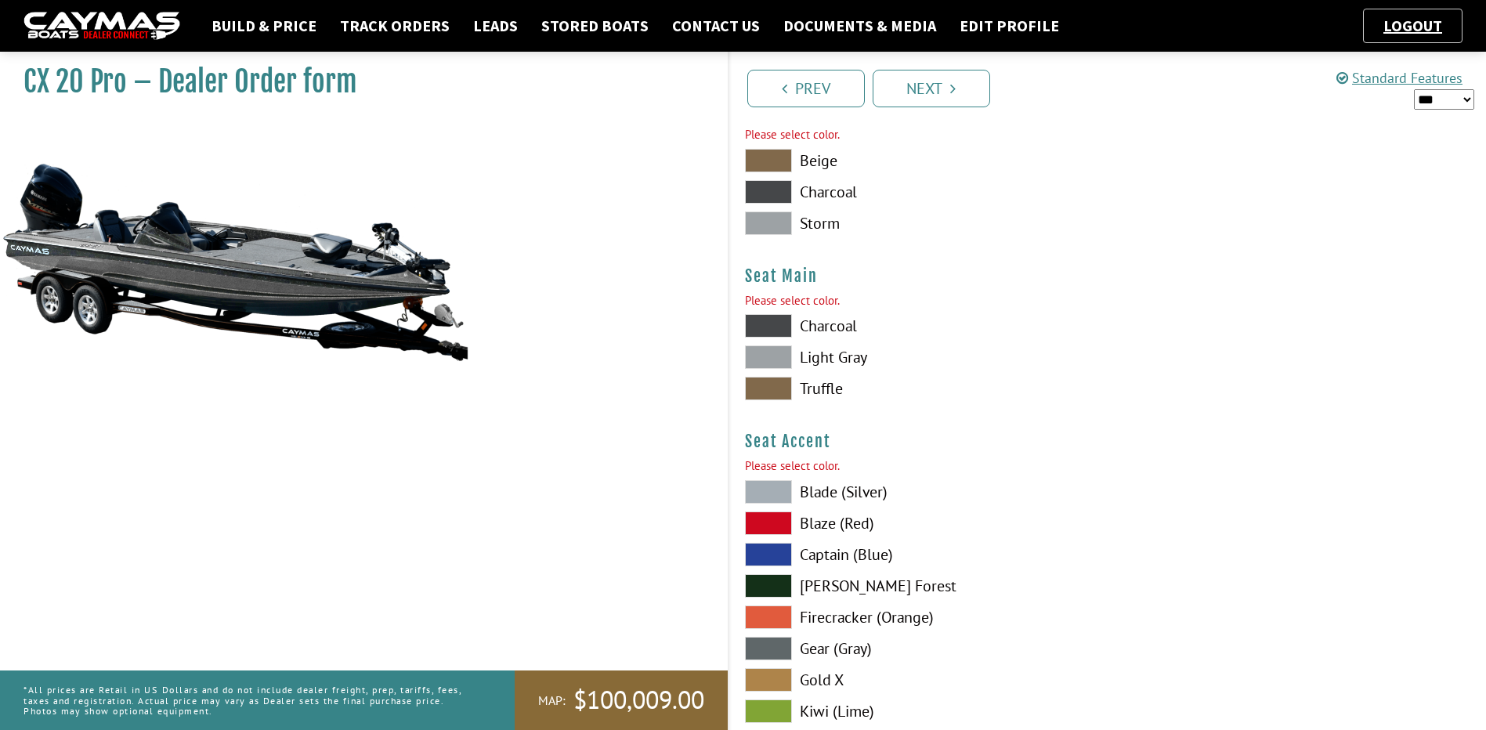
click at [753, 352] on span at bounding box center [768, 356] width 47 height 23
click at [765, 320] on span at bounding box center [768, 325] width 47 height 23
click at [764, 358] on span at bounding box center [768, 356] width 47 height 23
click at [768, 475] on div "Seat Accent Please select color. Blade (Silver) Blaze (Red) Captain (Blue) [PER…" at bounding box center [1108, 628] width 726 height 393
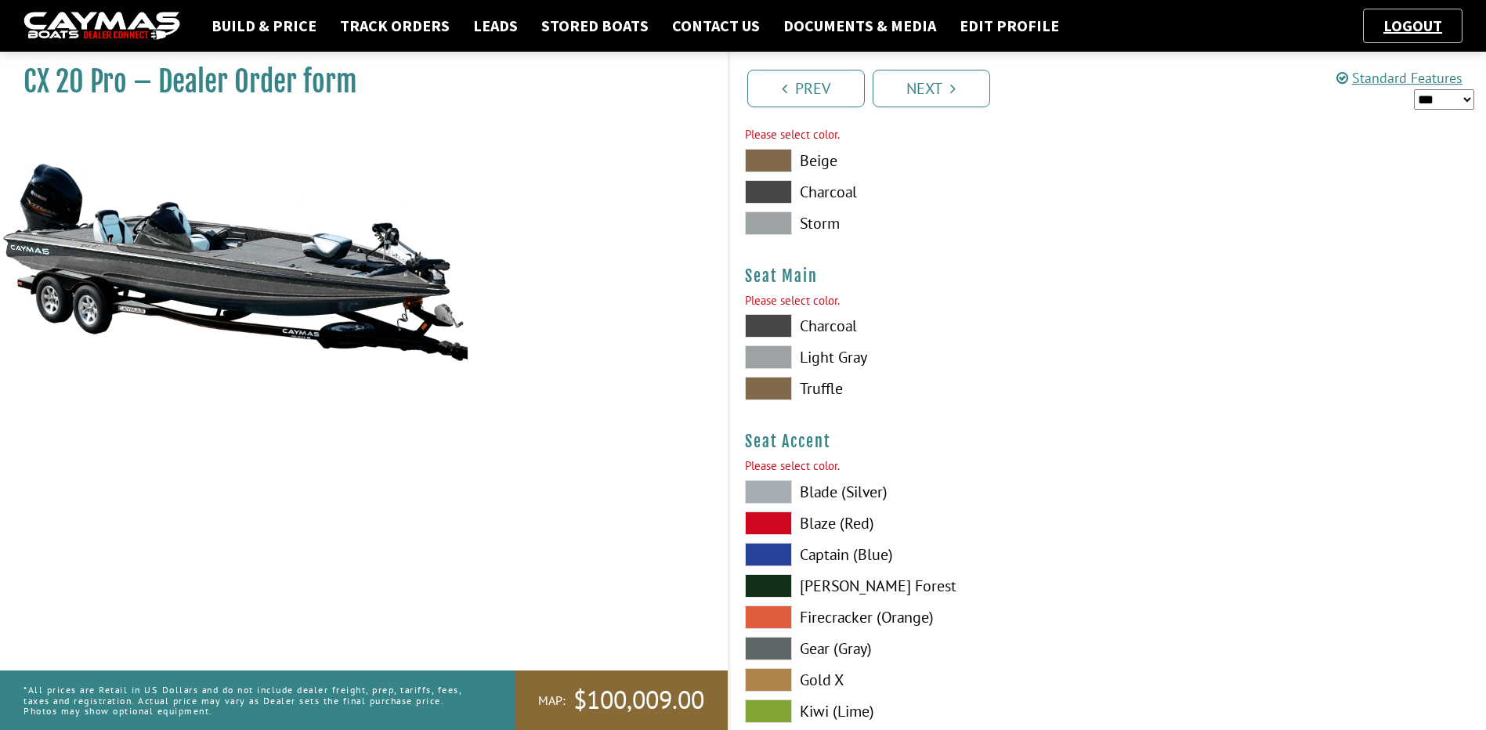
click at [773, 490] on span at bounding box center [768, 491] width 47 height 23
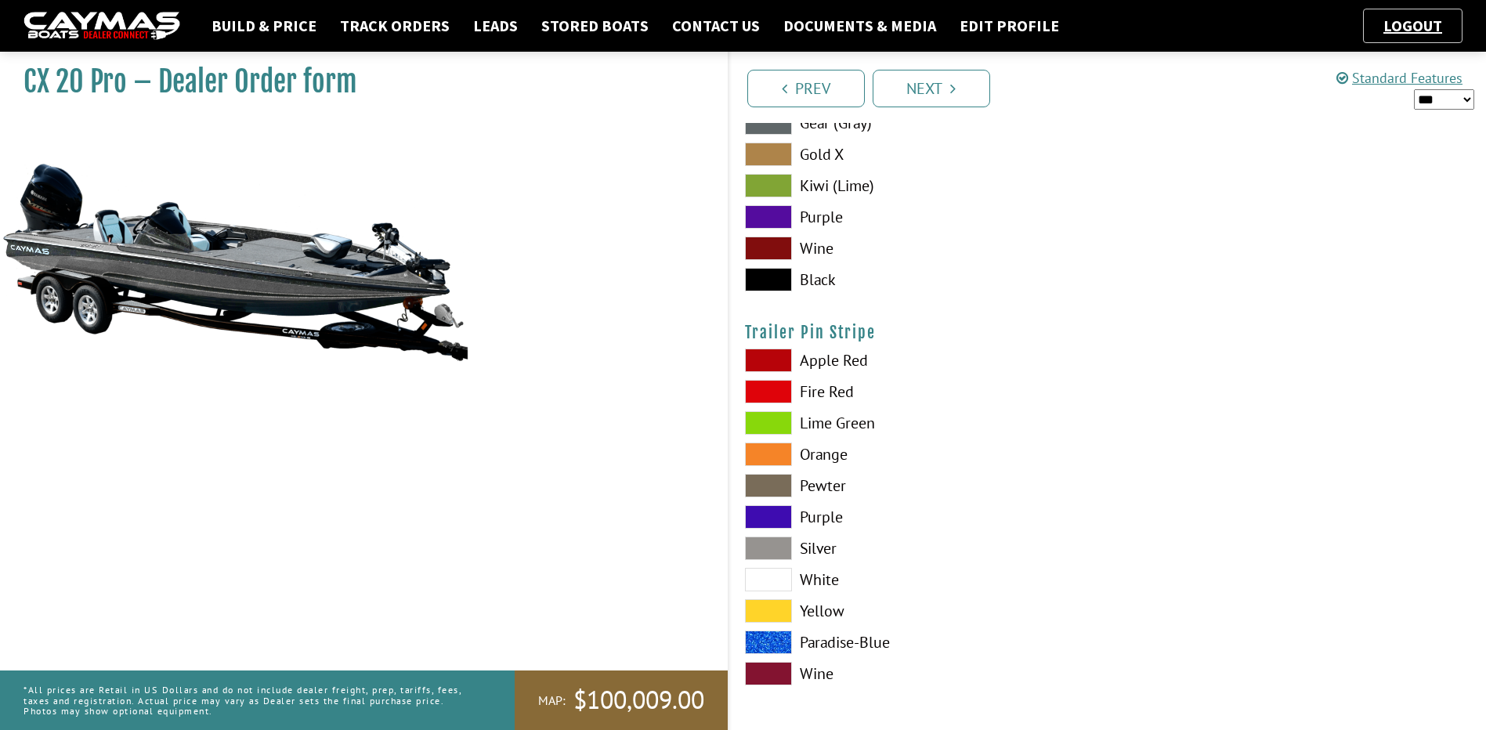
scroll to position [9773, 0]
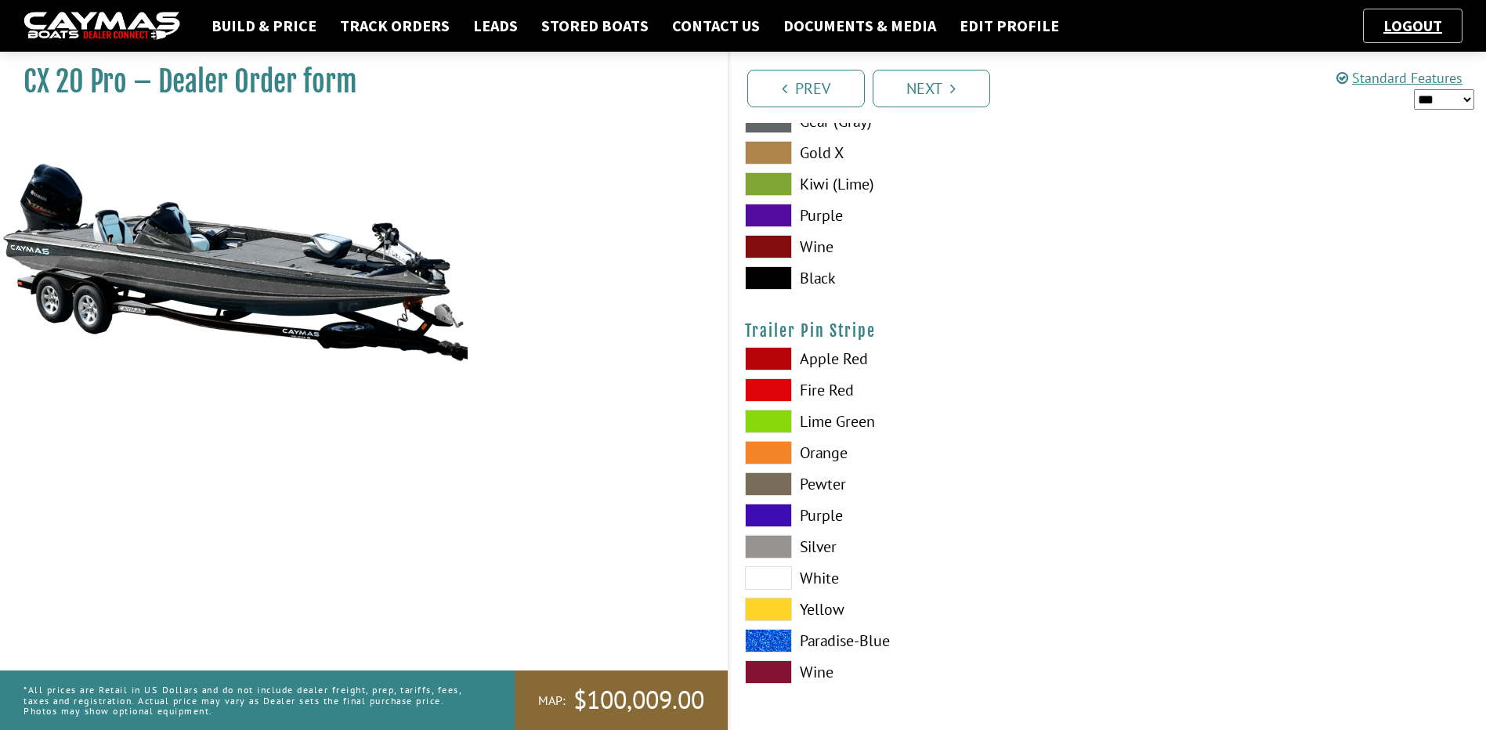
click at [783, 548] on span at bounding box center [768, 546] width 47 height 23
click at [776, 547] on span at bounding box center [768, 546] width 47 height 23
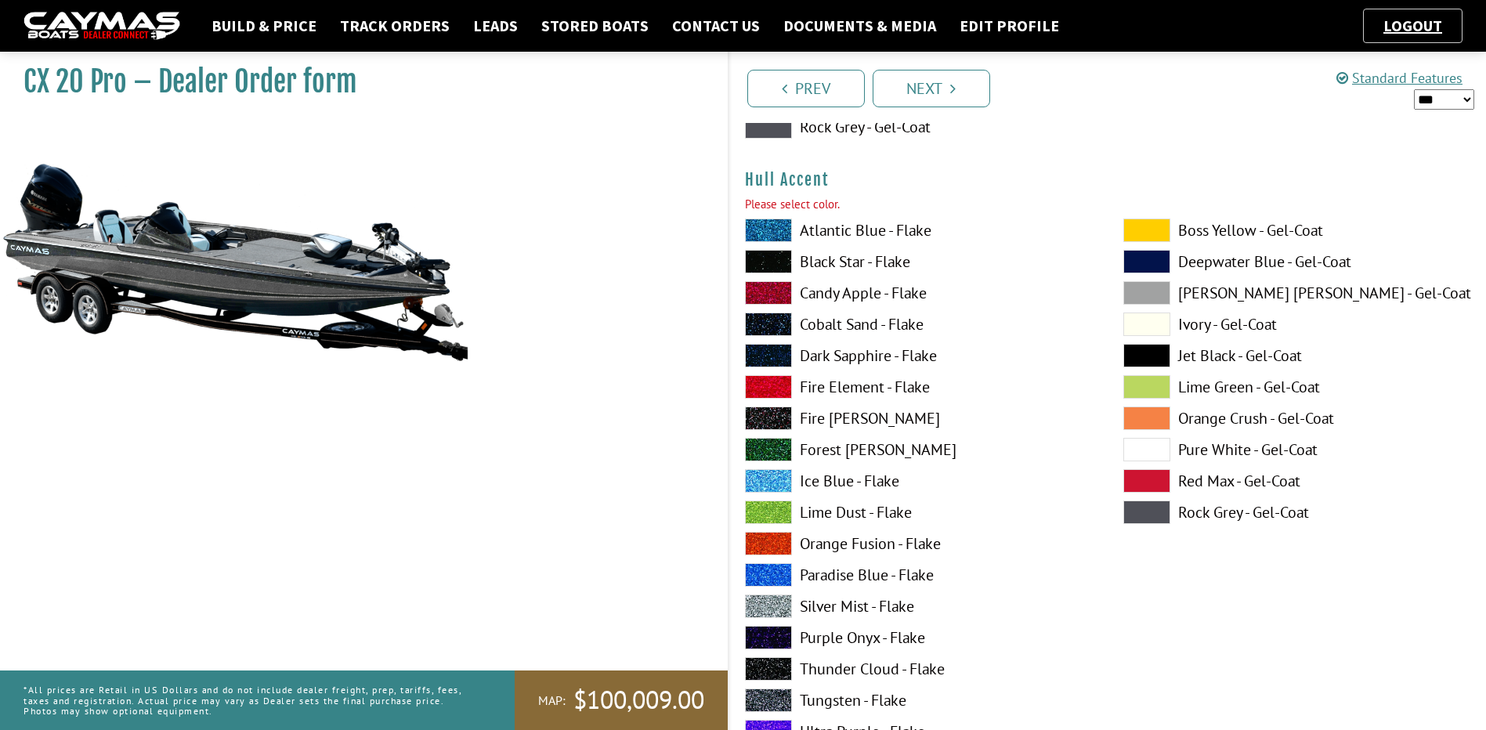
scroll to position [6406, 0]
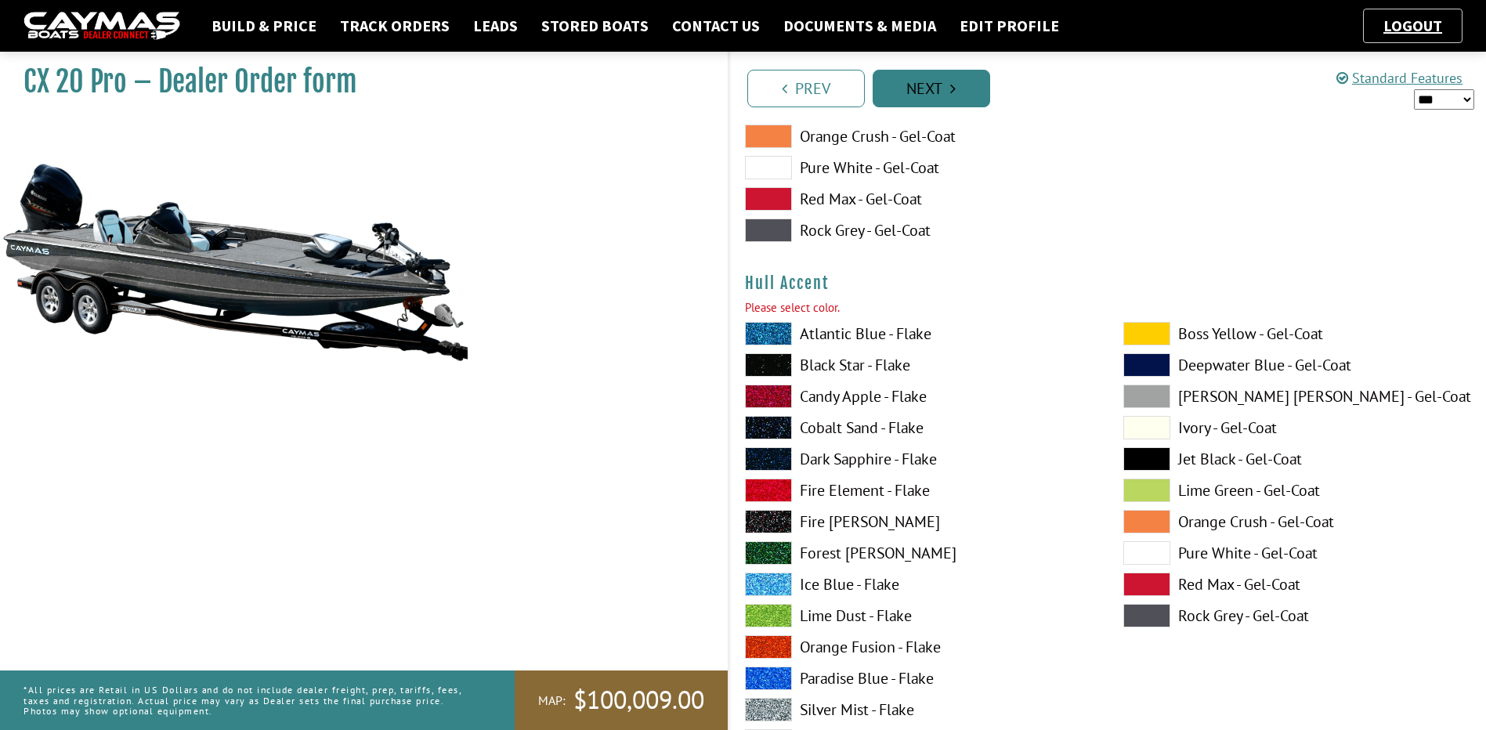
click at [934, 85] on link "Next" at bounding box center [930, 89] width 117 height 38
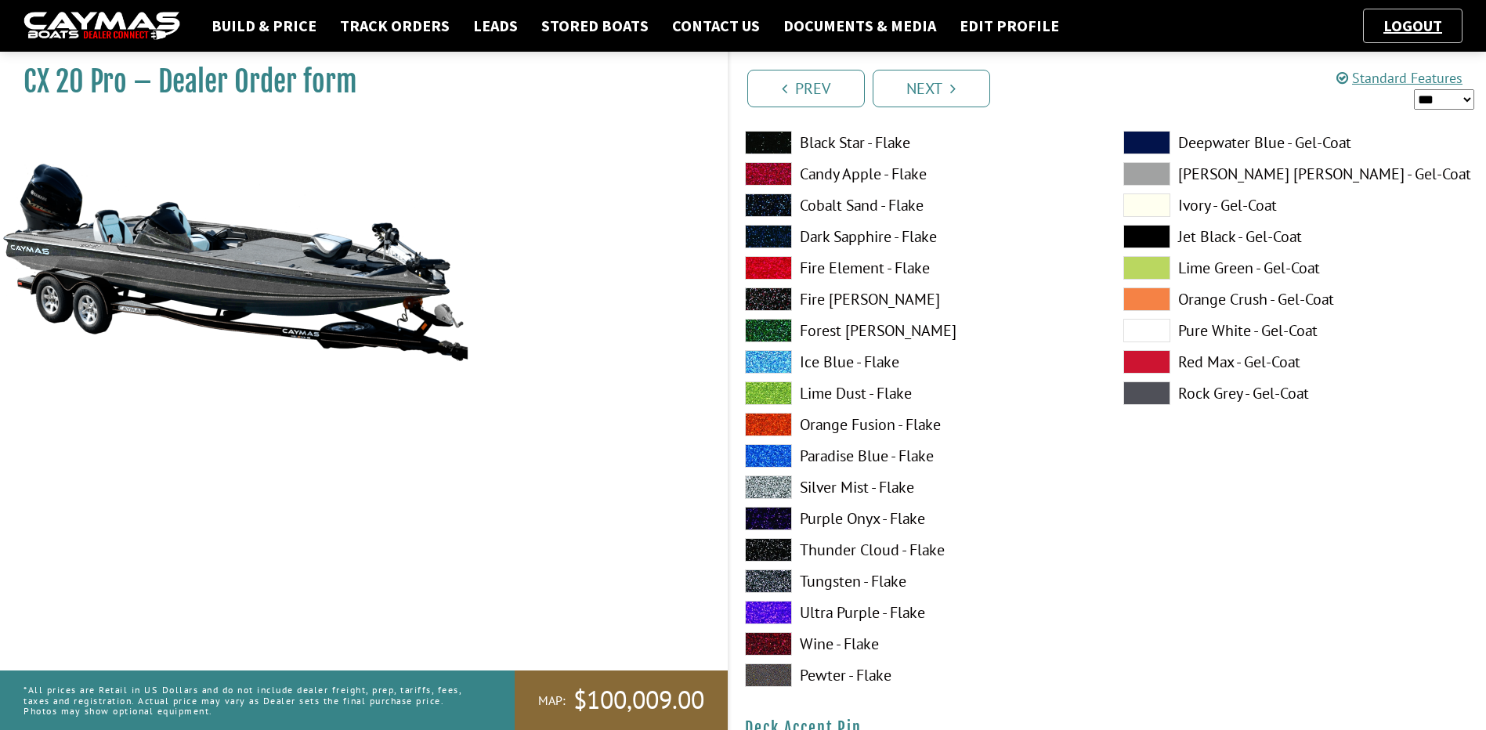
scroll to position [161, 0]
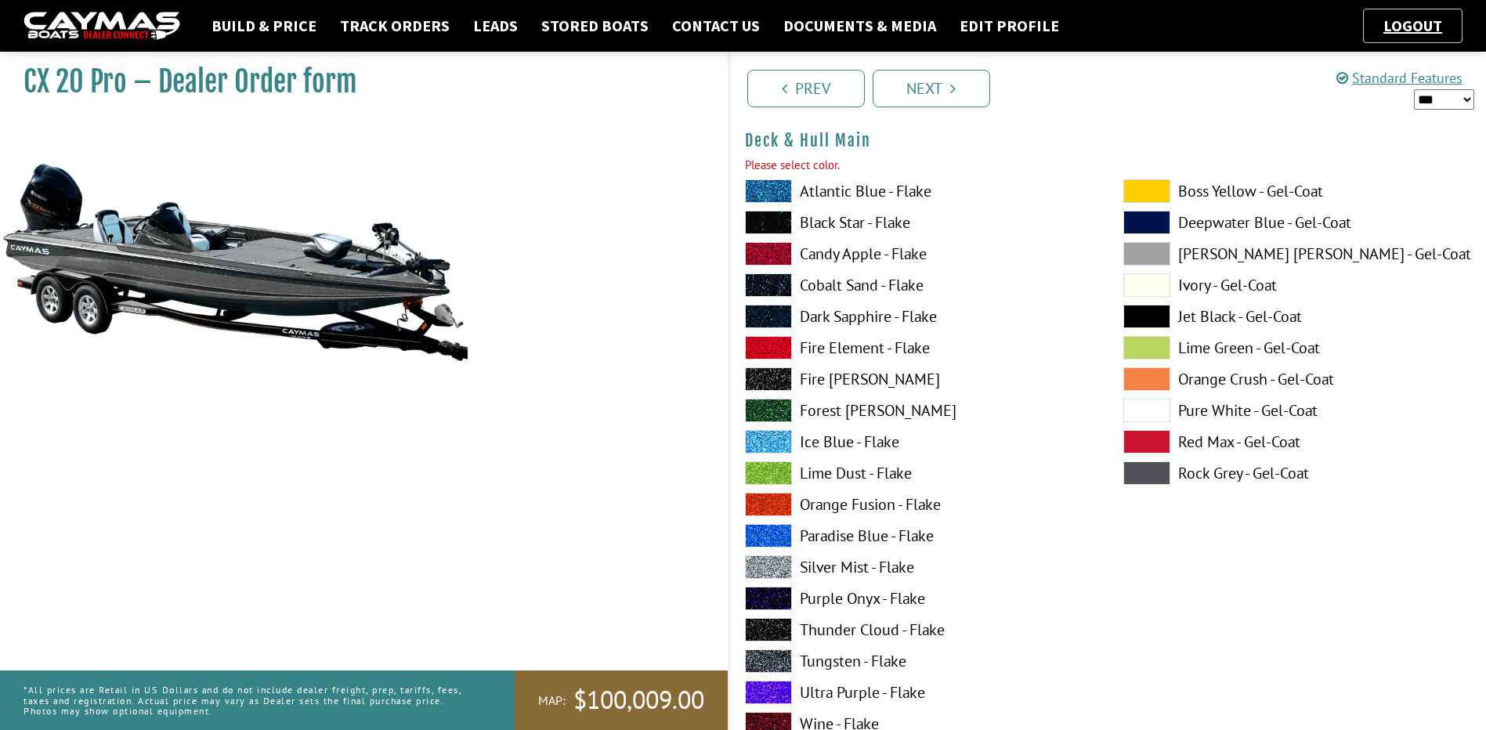
click at [809, 217] on label "Black Star - Flake" at bounding box center [918, 222] width 347 height 23
click at [768, 564] on span at bounding box center [768, 566] width 47 height 23
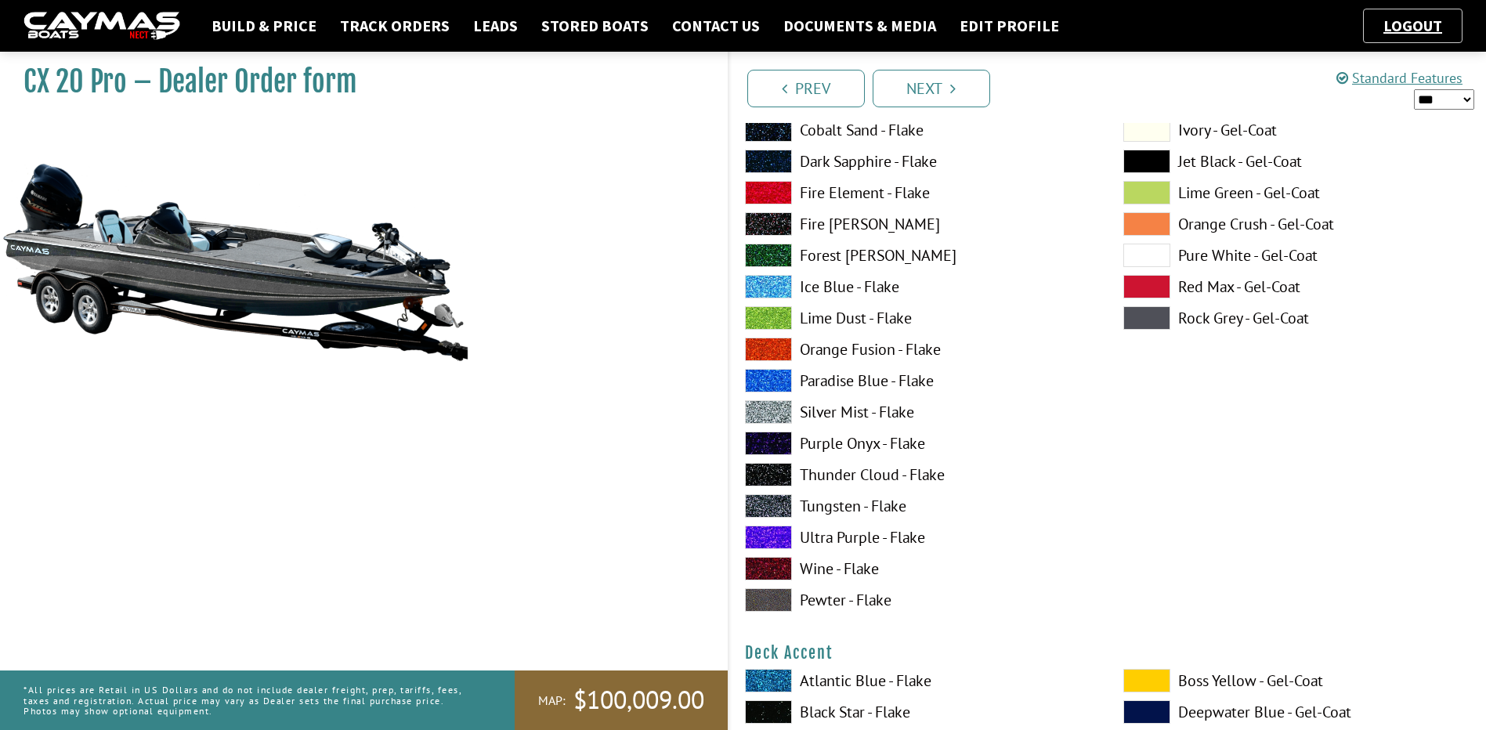
scroll to position [318, 0]
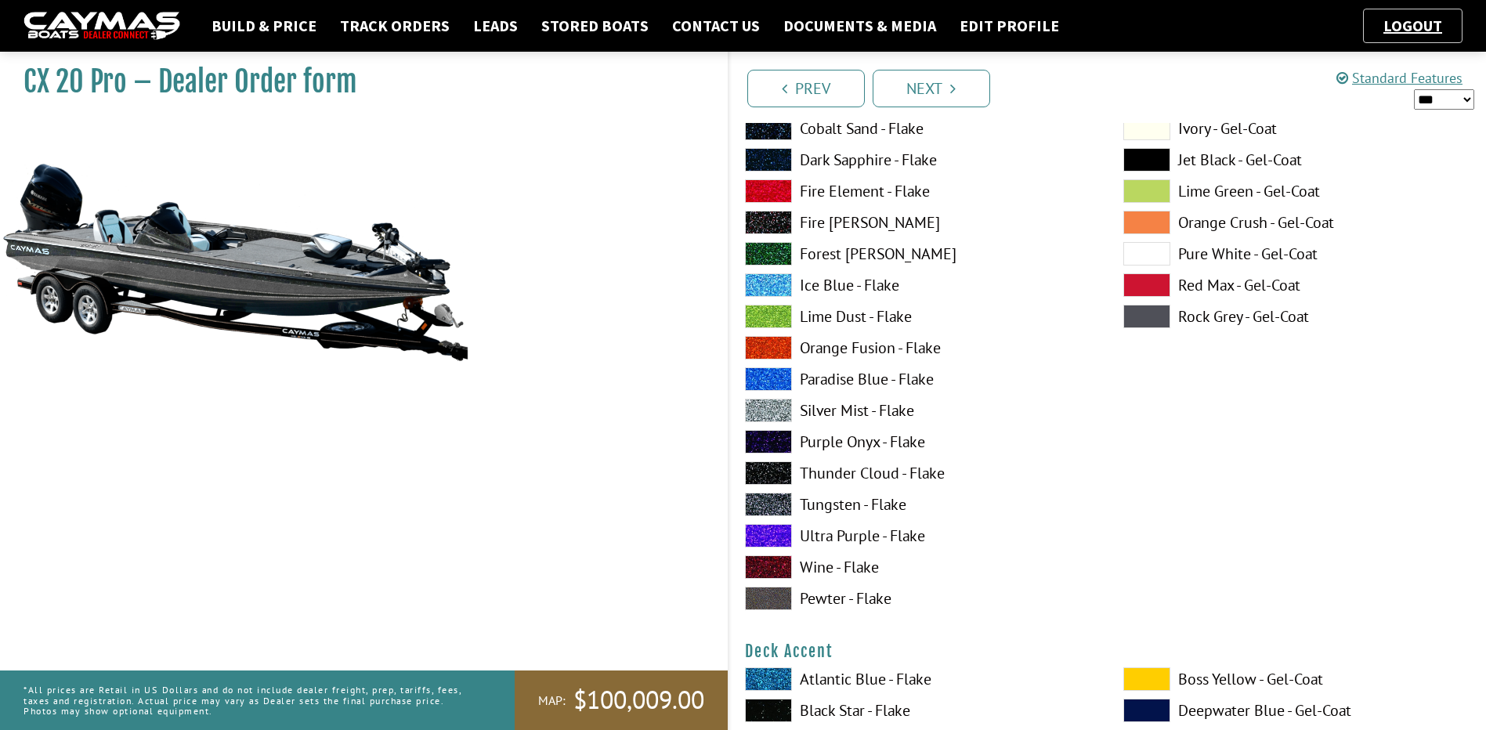
click at [833, 489] on div "Atlantic Blue - Flake Black Star - Flake Candy Apple - Flake Cobalt Sand - Flak…" at bounding box center [918, 320] width 378 height 595
click at [833, 504] on label "Tungsten - Flake" at bounding box center [918, 504] width 347 height 23
click at [824, 601] on label "Pewter - Flake" at bounding box center [918, 598] width 347 height 23
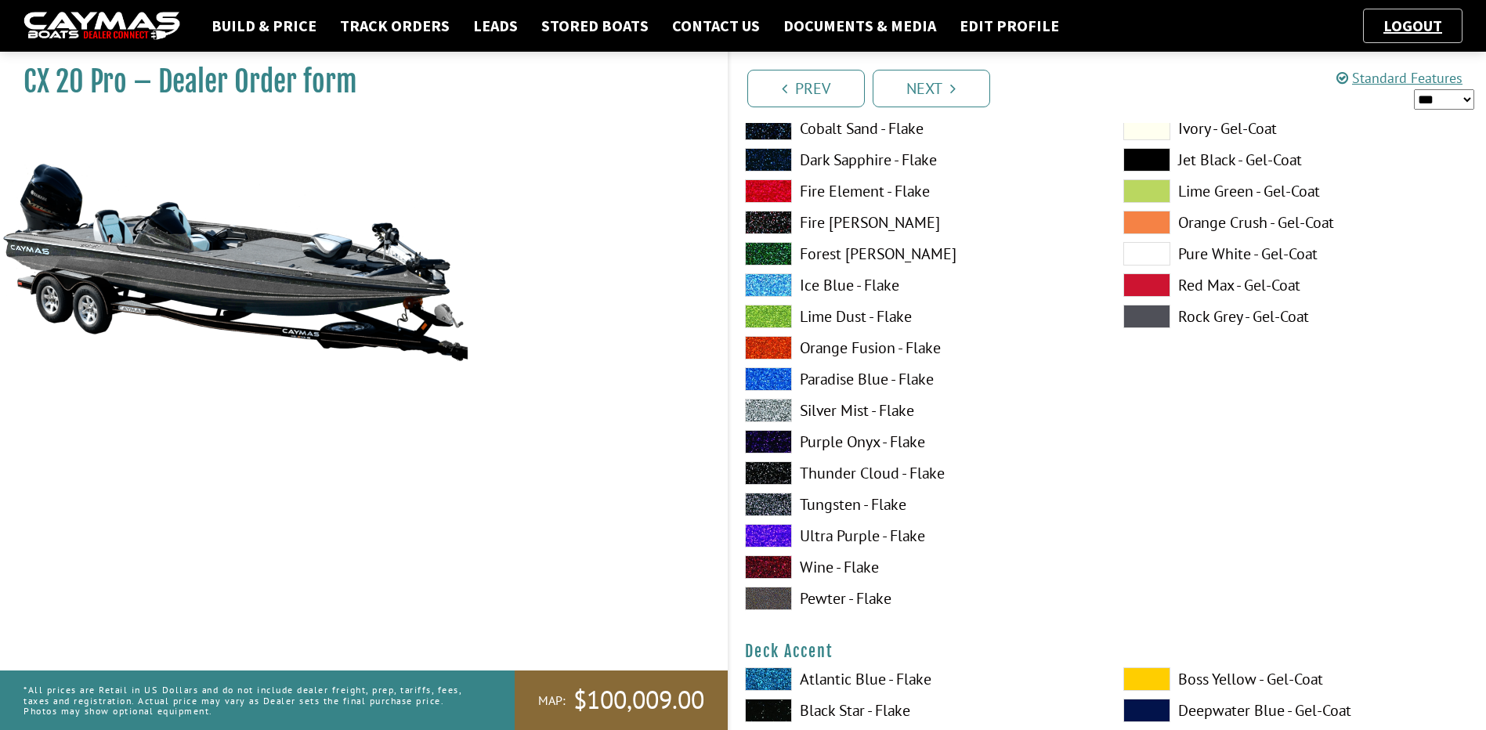
scroll to position [5, 0]
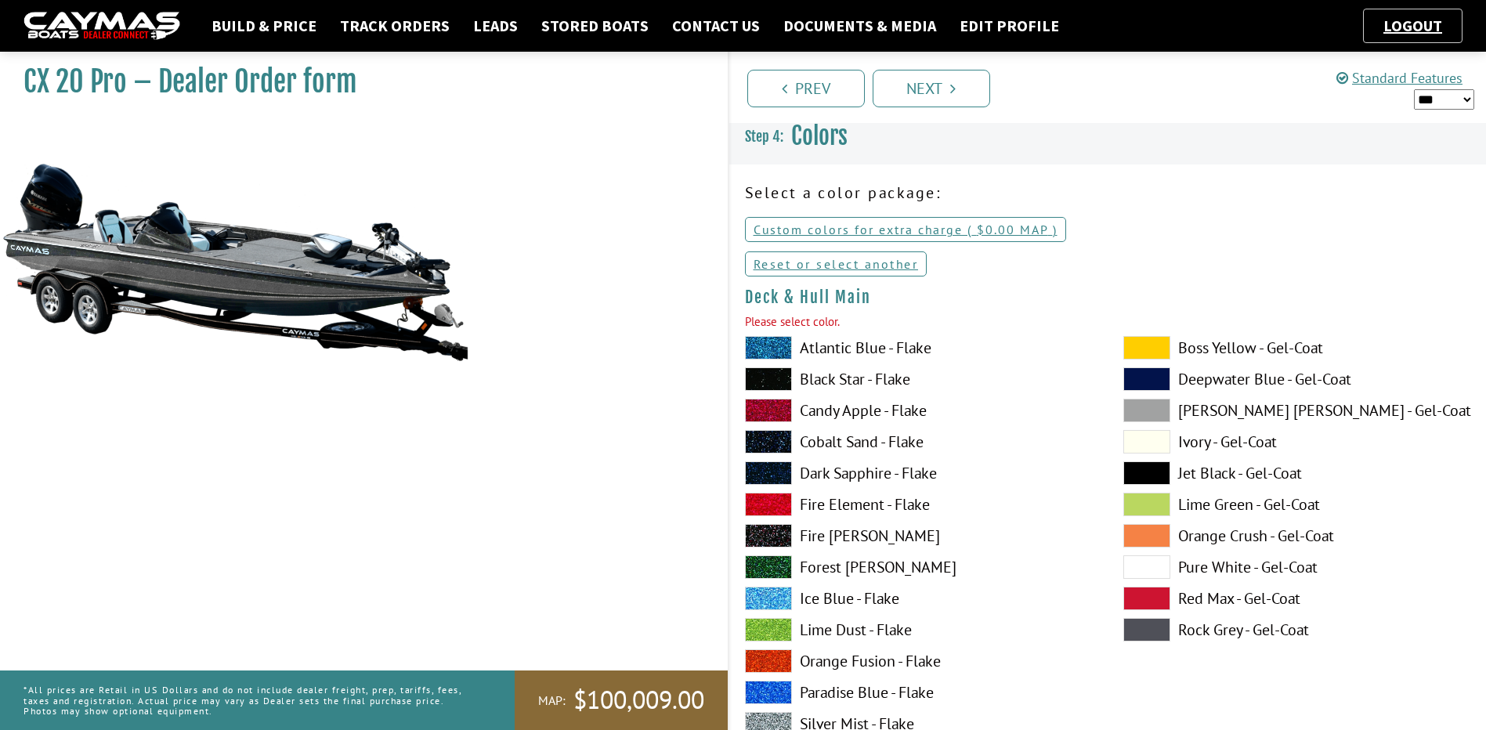
click at [833, 378] on label "Black Star - Flake" at bounding box center [918, 378] width 347 height 23
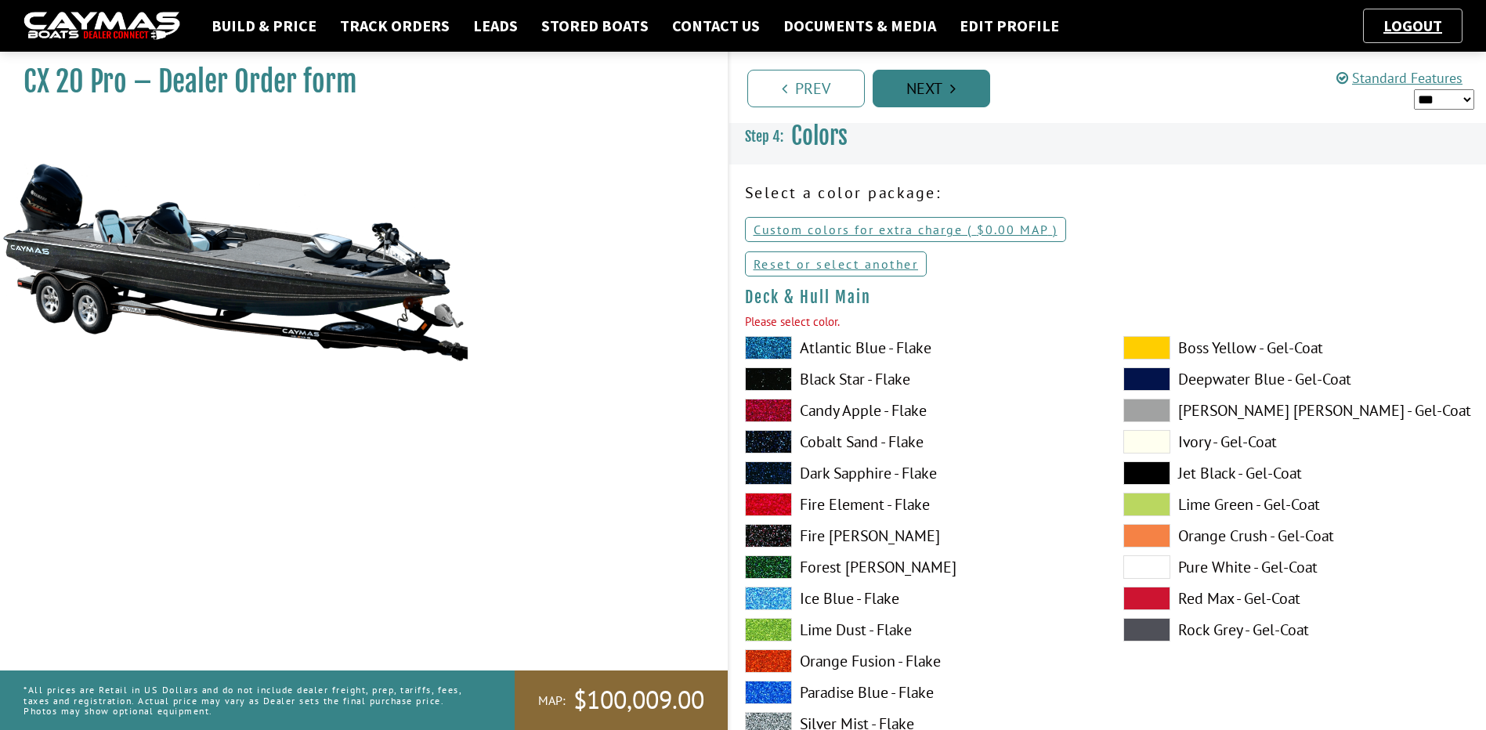
click at [923, 85] on link "Next" at bounding box center [930, 89] width 117 height 38
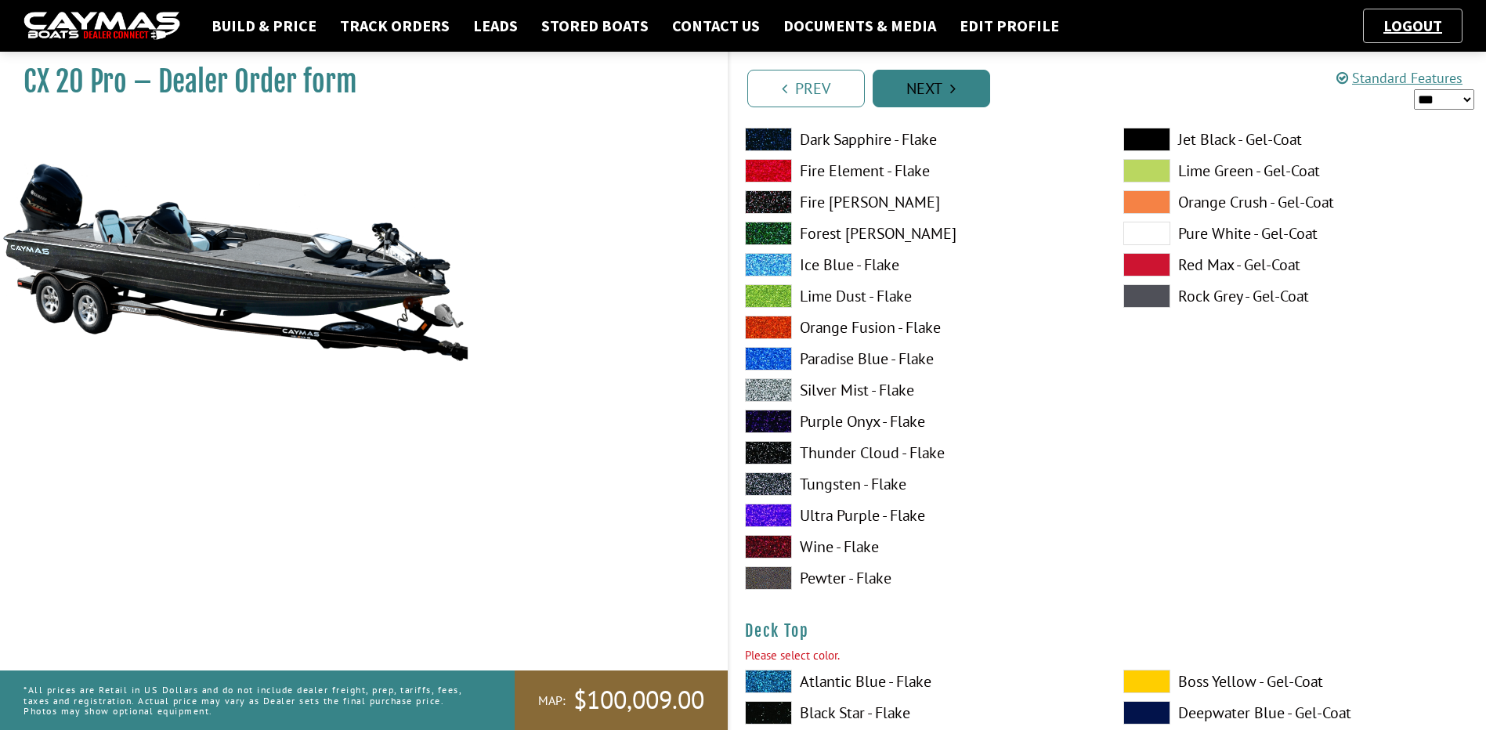
scroll to position [2095, 0]
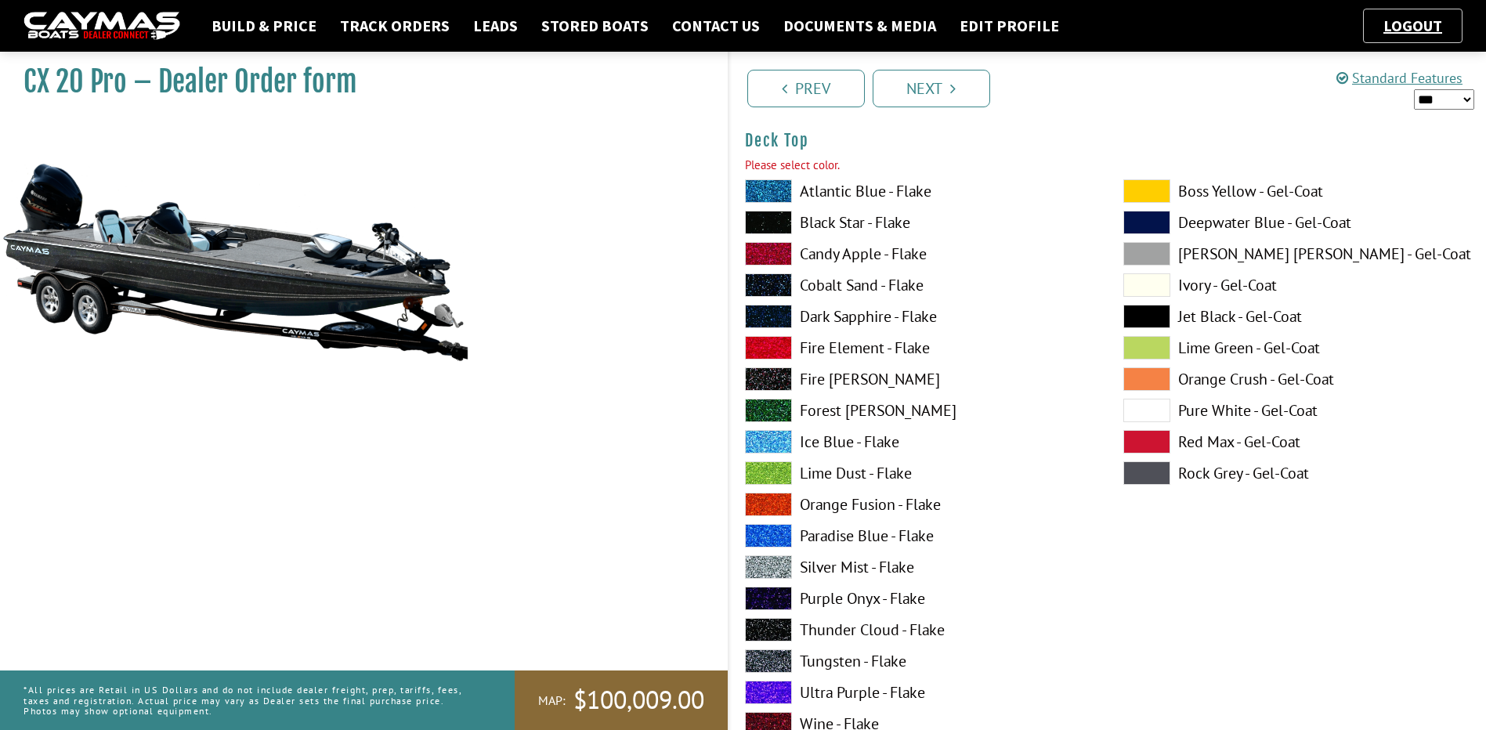
click at [825, 558] on label "Silver Mist - Flake" at bounding box center [918, 566] width 347 height 23
click at [941, 87] on link "Next" at bounding box center [930, 89] width 117 height 38
click at [849, 214] on label "Black Star - Flake" at bounding box center [918, 222] width 347 height 23
click at [944, 74] on link "Next" at bounding box center [930, 89] width 117 height 38
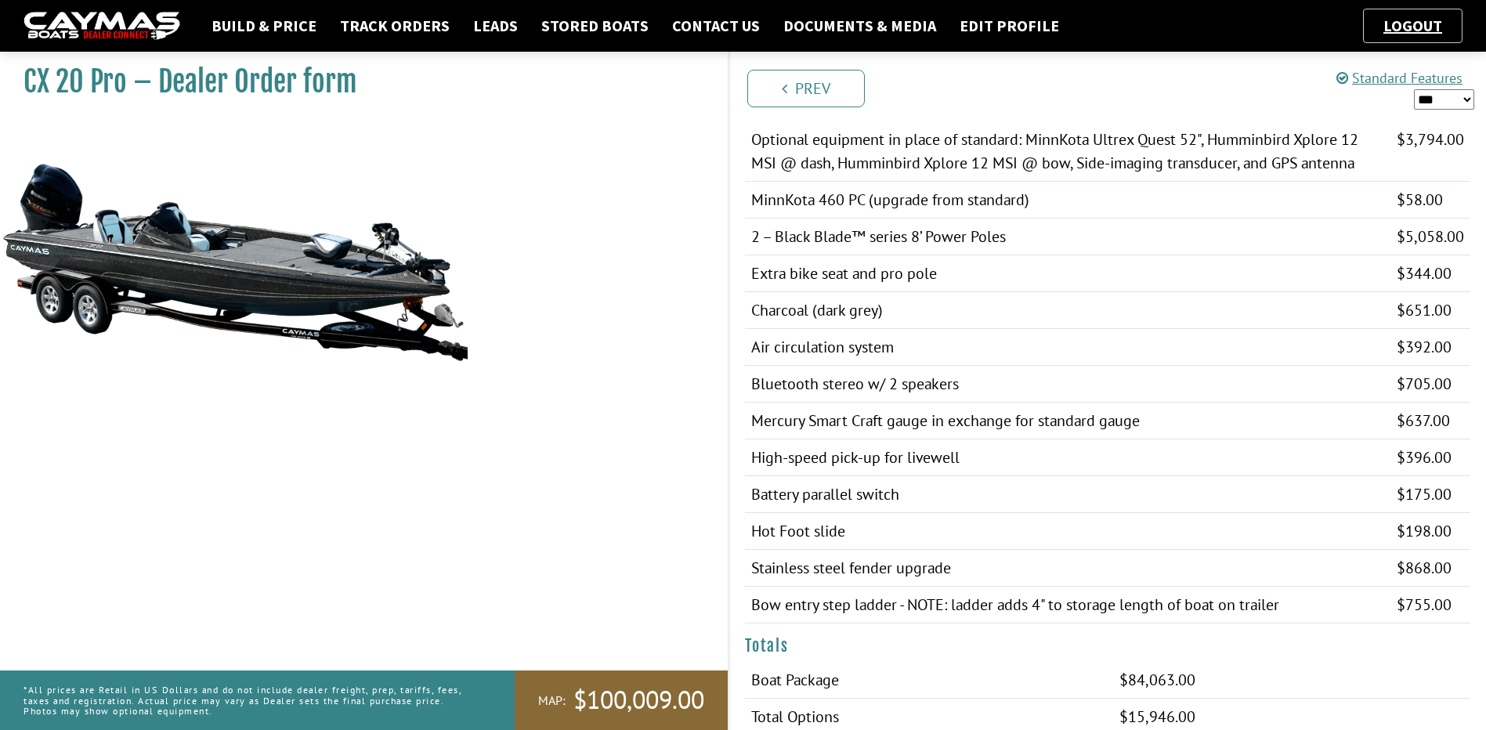
scroll to position [1331, 0]
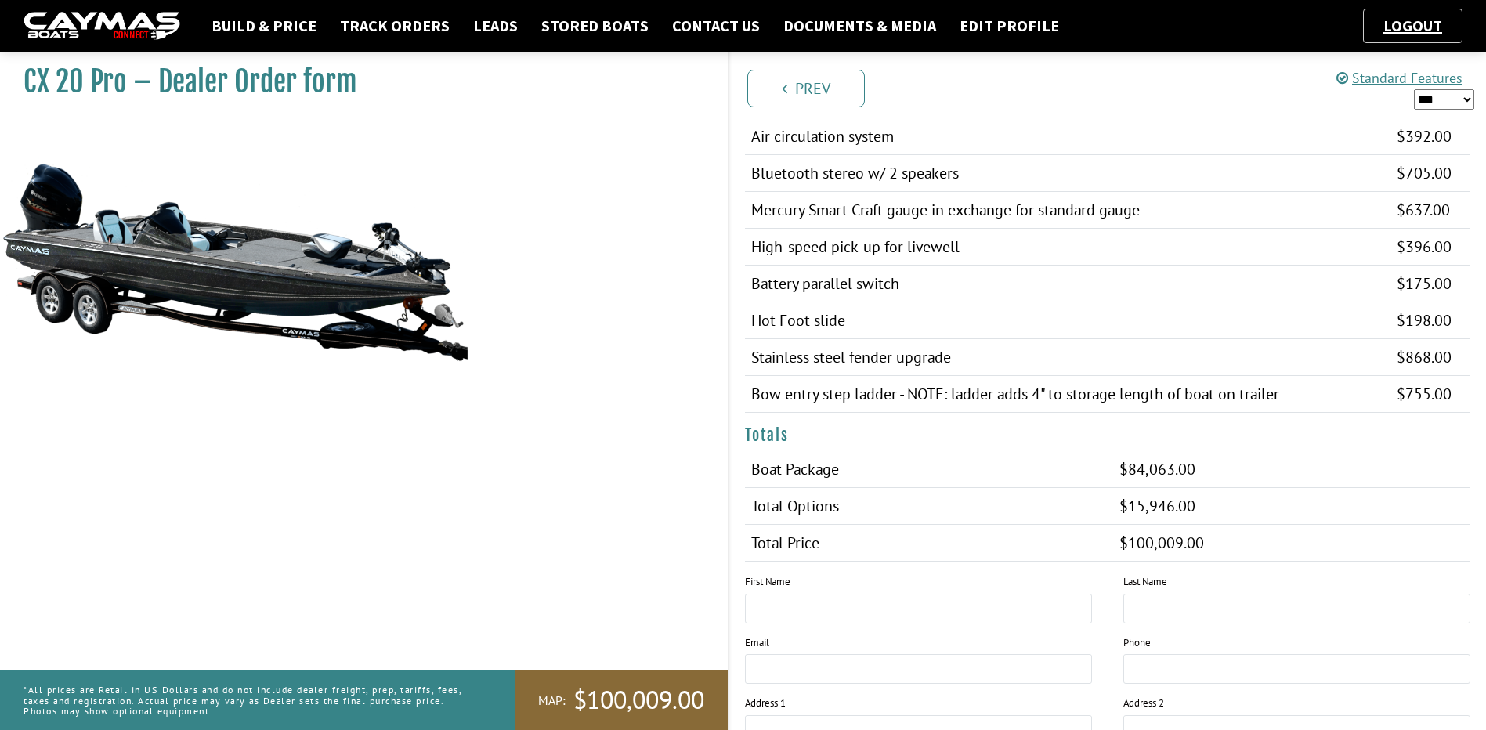
click at [1417, 15] on ul "Logout" at bounding box center [1412, 26] width 99 height 34
click at [1414, 23] on link "Logout" at bounding box center [1412, 26] width 74 height 20
